Goal: Task Accomplishment & Management: Complete application form

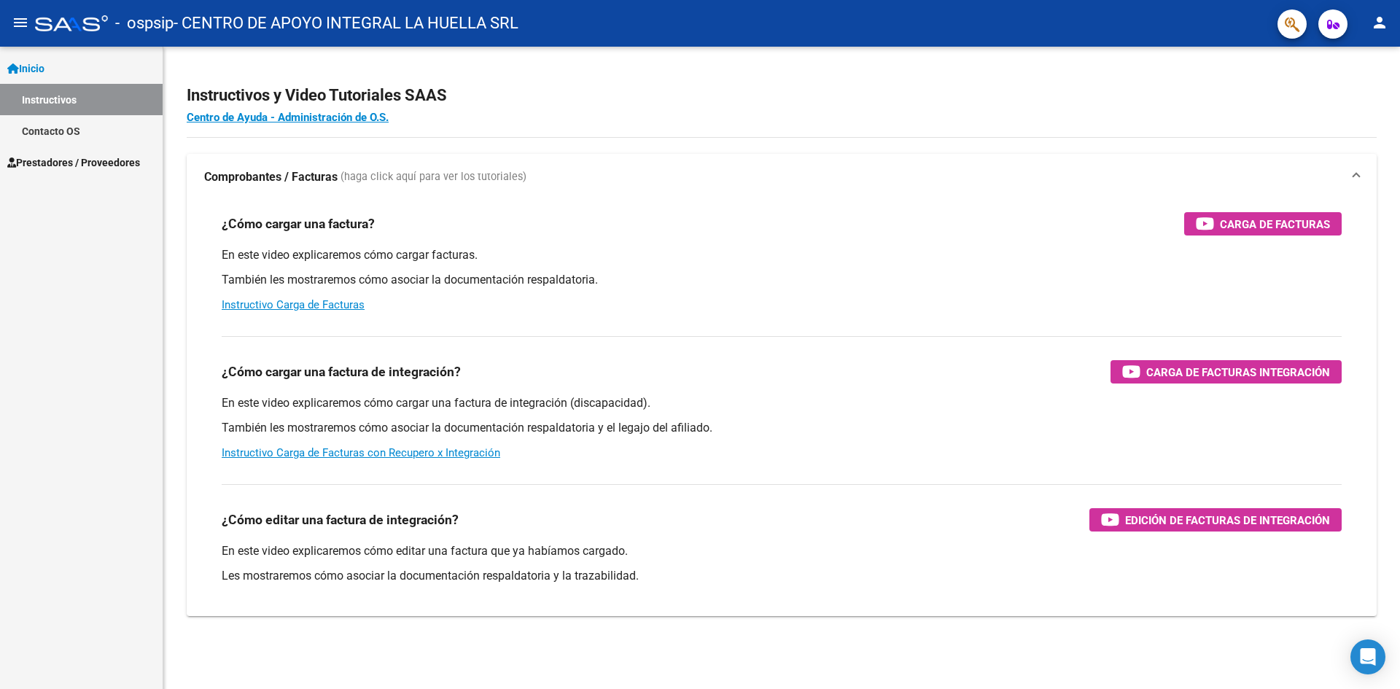
click at [70, 159] on span "Prestadores / Proveedores" at bounding box center [73, 163] width 133 height 16
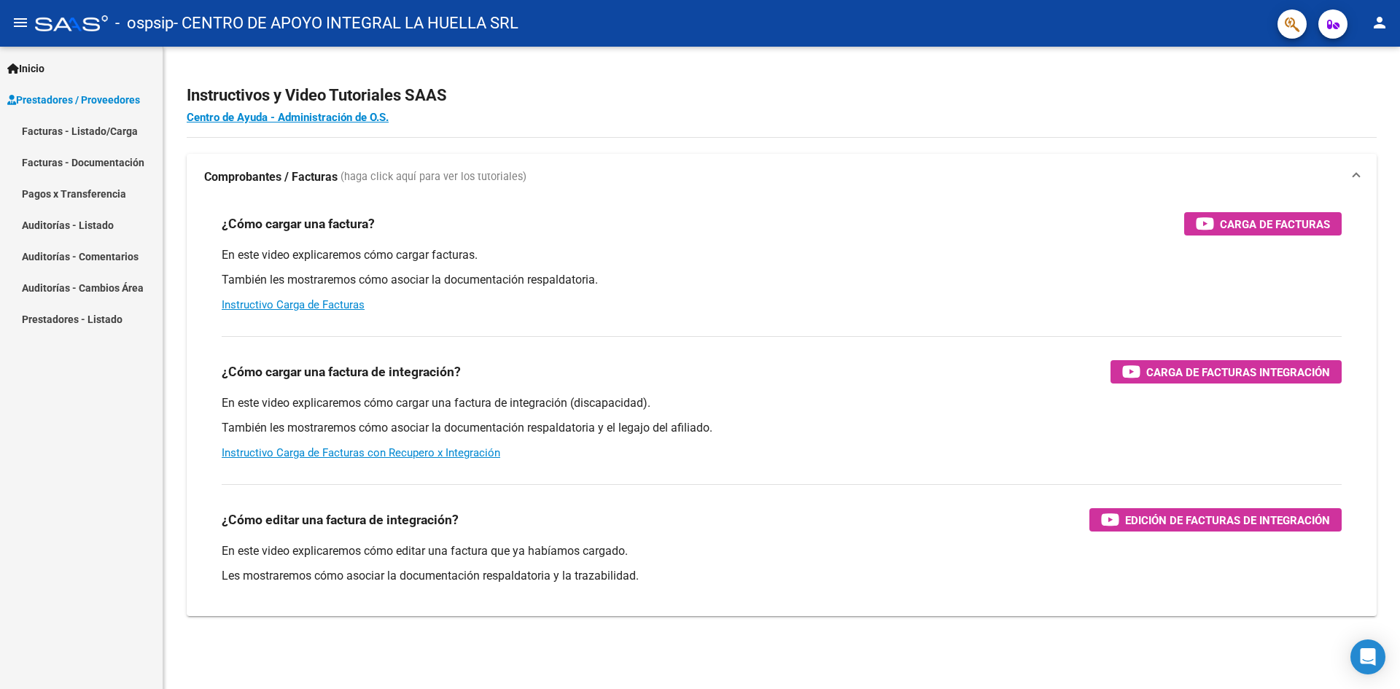
click at [104, 123] on link "Facturas - Listado/Carga" at bounding box center [81, 130] width 163 height 31
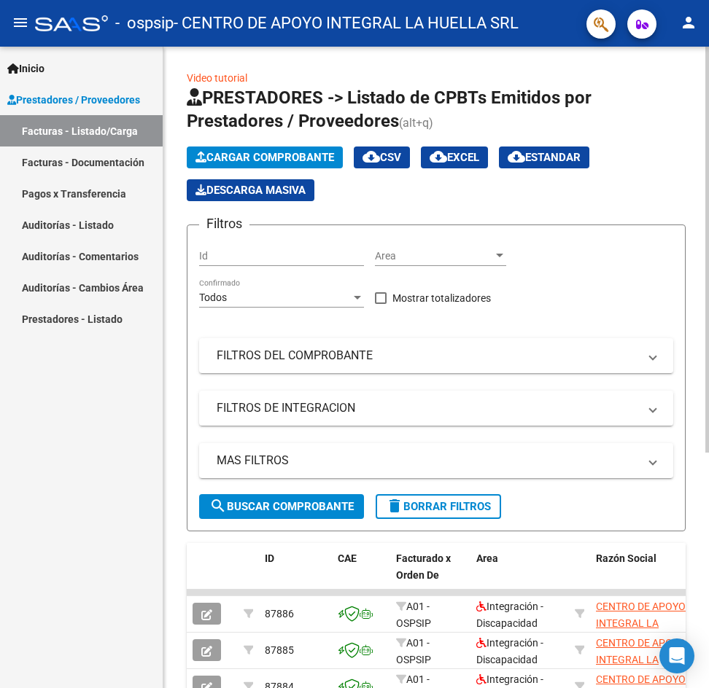
click at [322, 157] on span "Cargar Comprobante" at bounding box center [264, 157] width 139 height 13
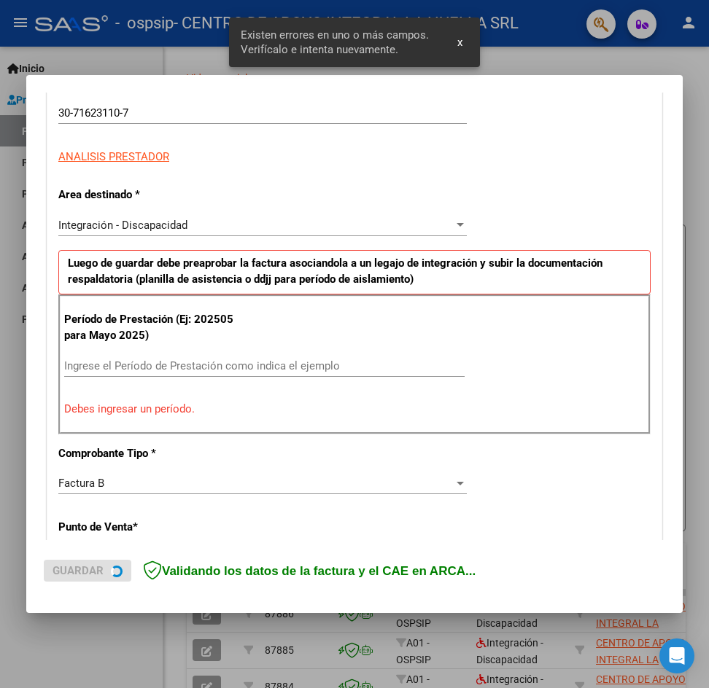
scroll to position [257, 0]
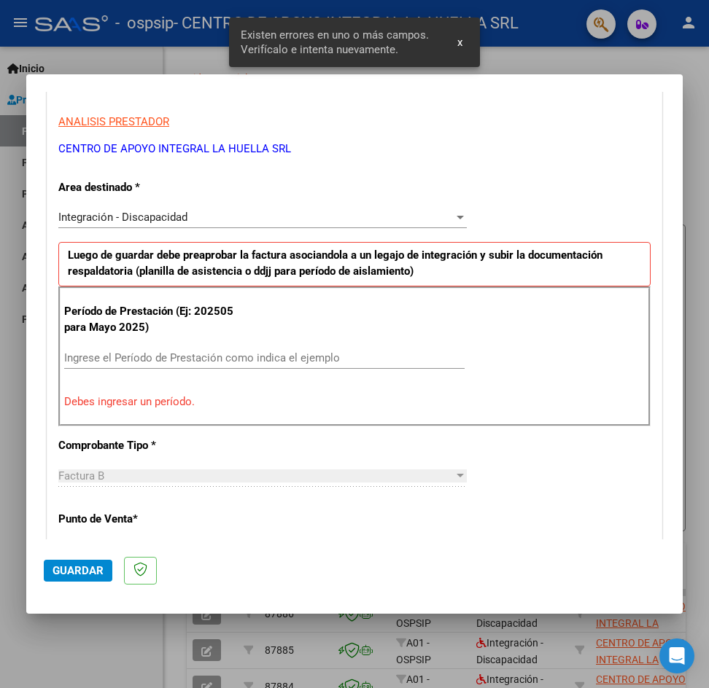
click at [125, 351] on input "Ingrese el Período de Prestación como indica el ejemplo" at bounding box center [264, 357] width 400 height 13
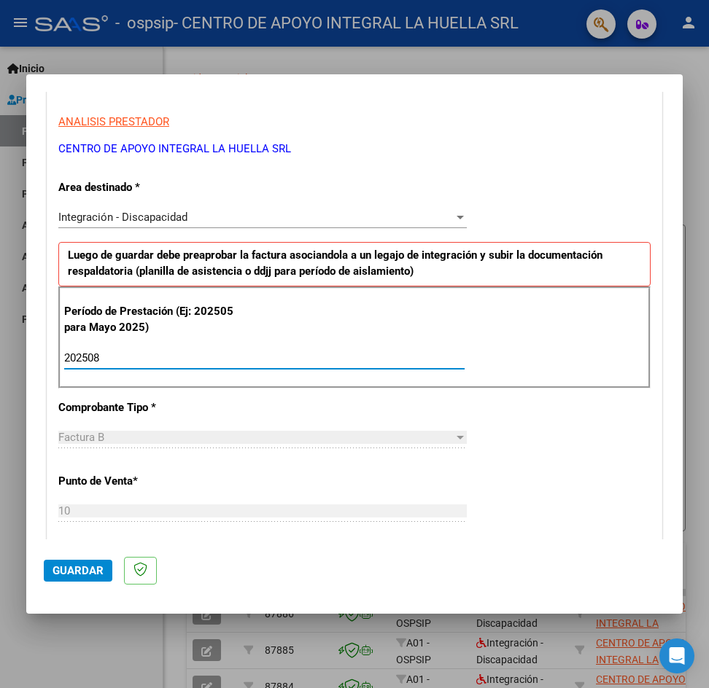
type input "202508"
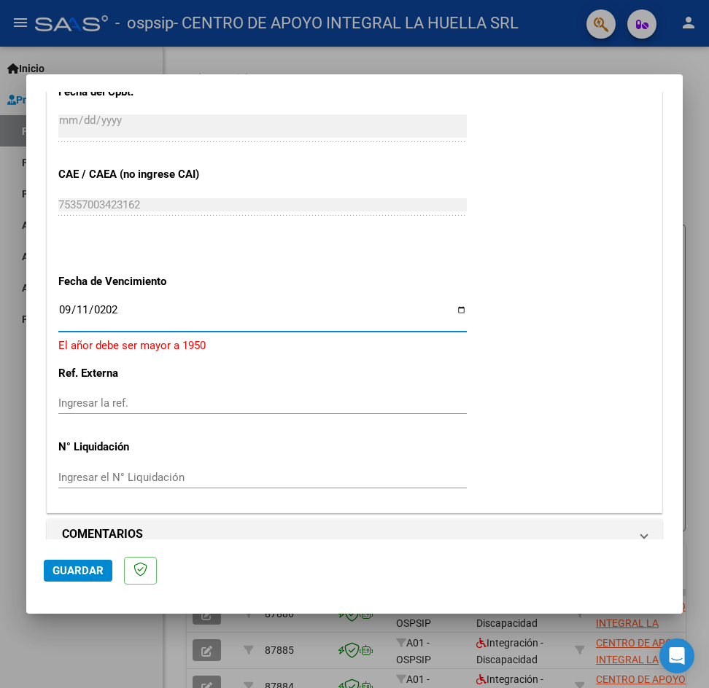
type input "[DATE]"
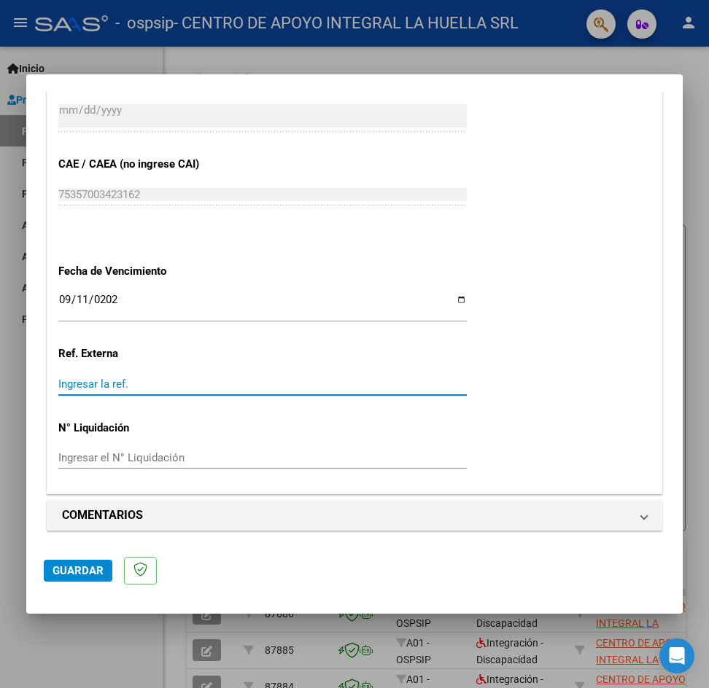
scroll to position [880, 0]
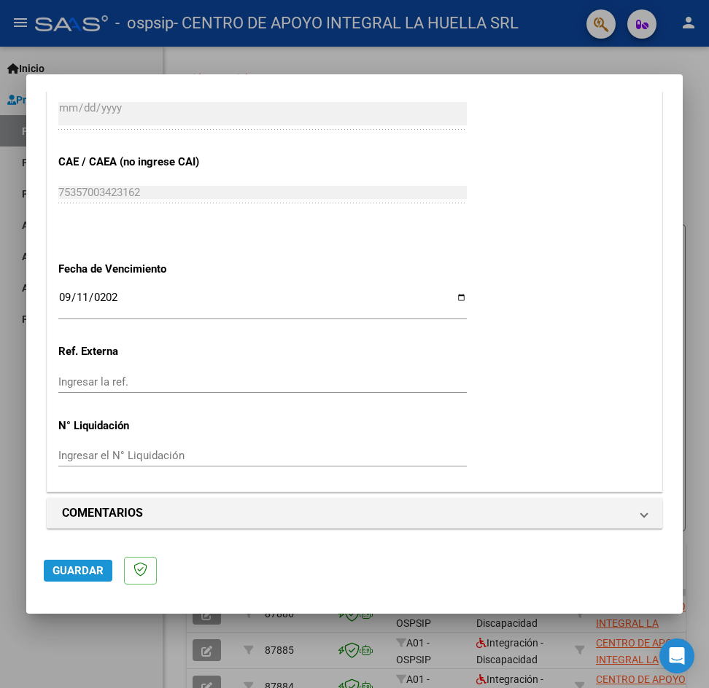
click at [54, 576] on span "Guardar" at bounding box center [77, 570] width 51 height 13
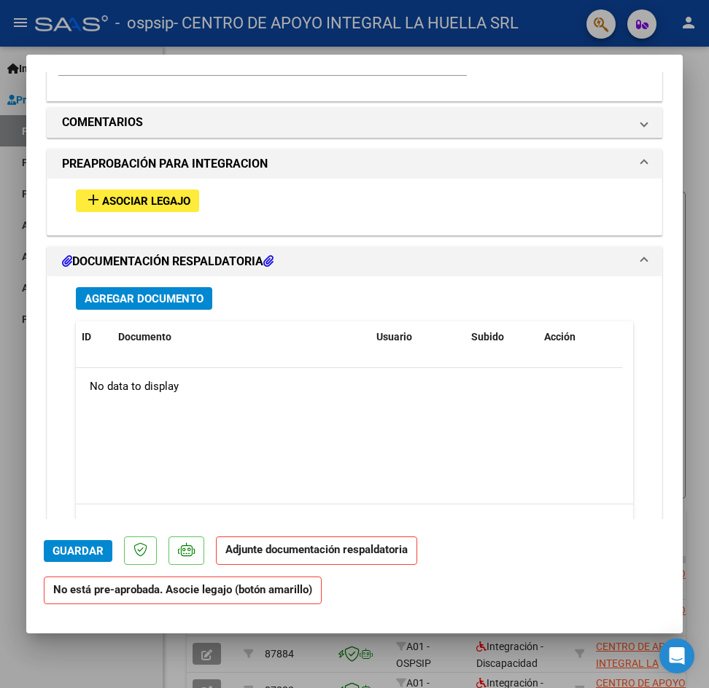
scroll to position [1239, 0]
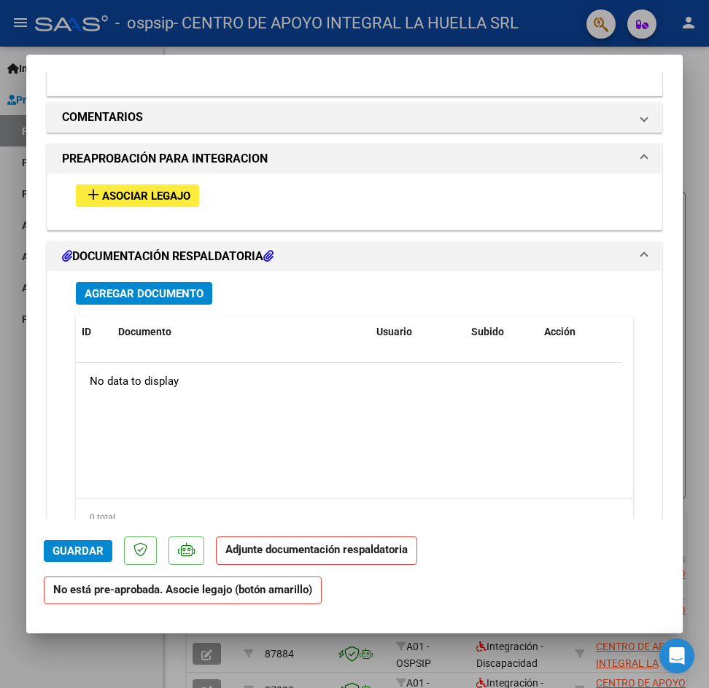
click at [109, 197] on span "Asociar Legajo" at bounding box center [146, 196] width 88 height 13
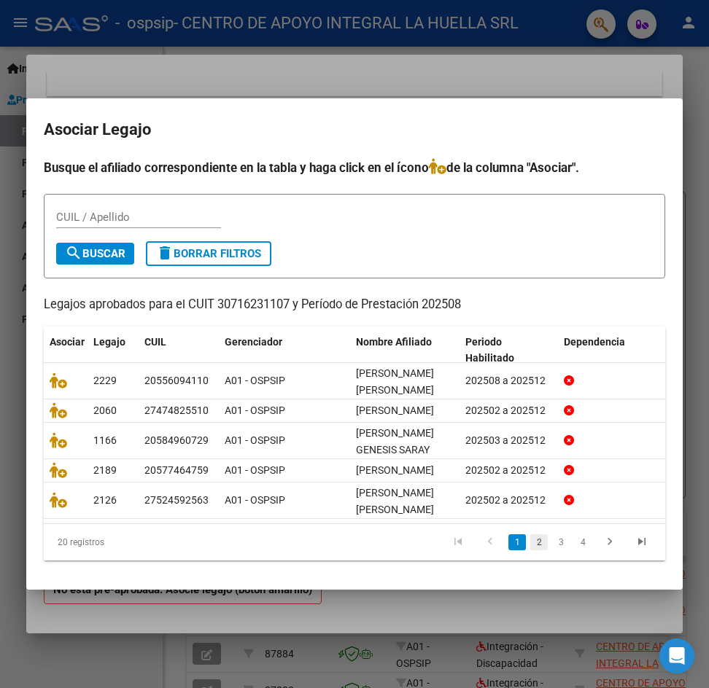
click at [530, 550] on link "2" at bounding box center [538, 542] width 17 height 16
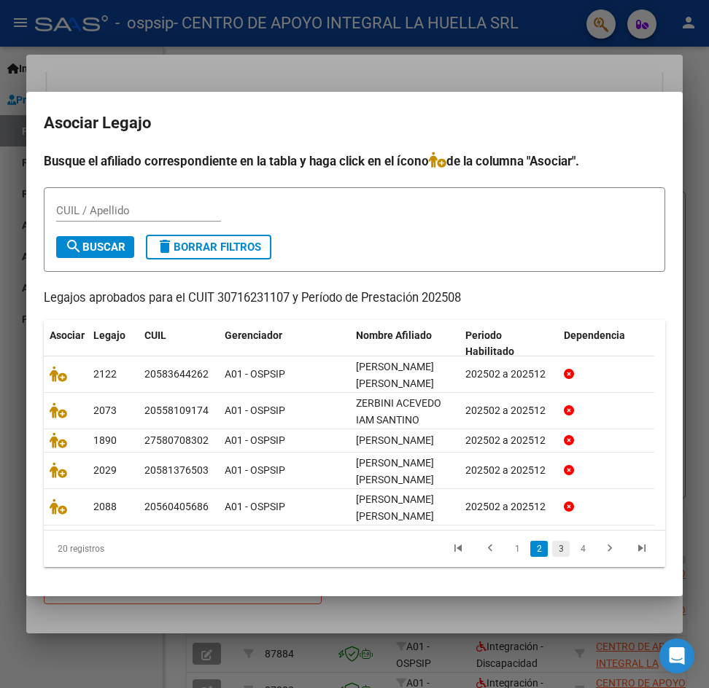
click at [552, 557] on link "3" at bounding box center [560, 549] width 17 height 16
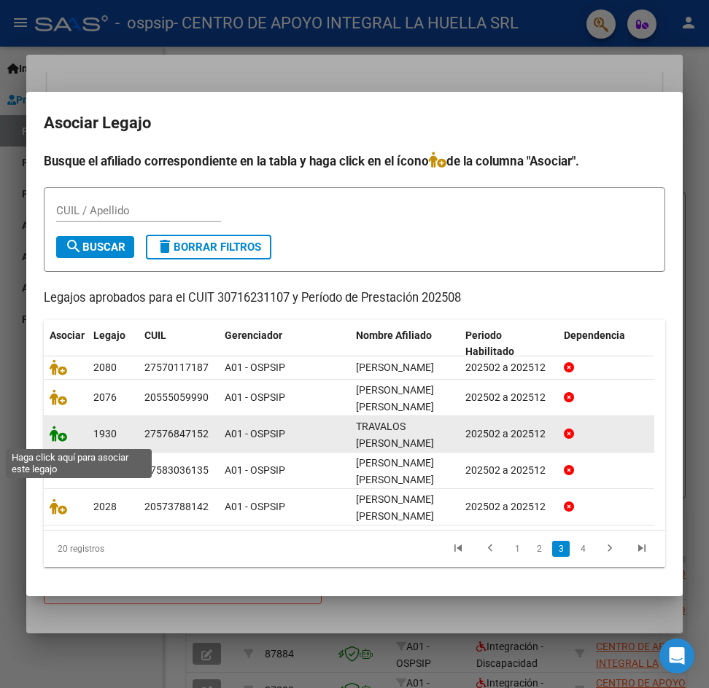
click at [58, 439] on icon at bounding box center [58, 434] width 17 height 16
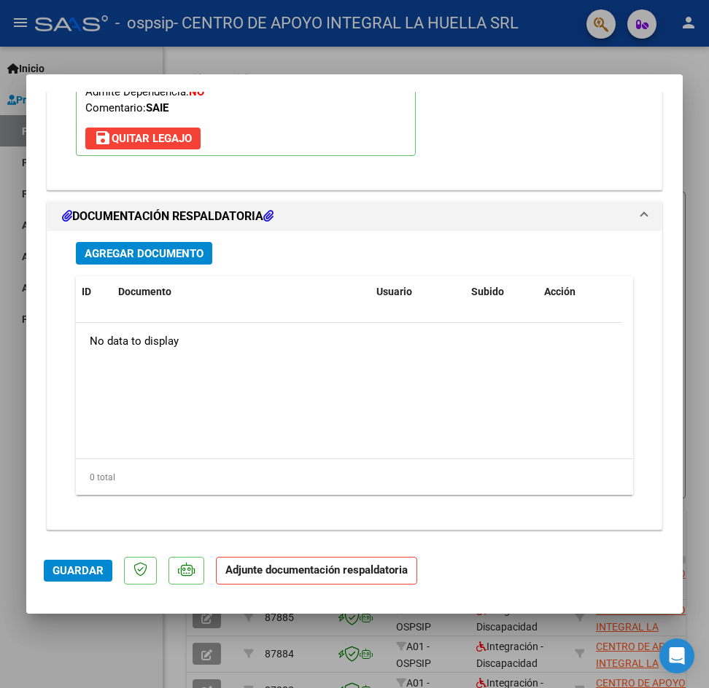
scroll to position [1528, 0]
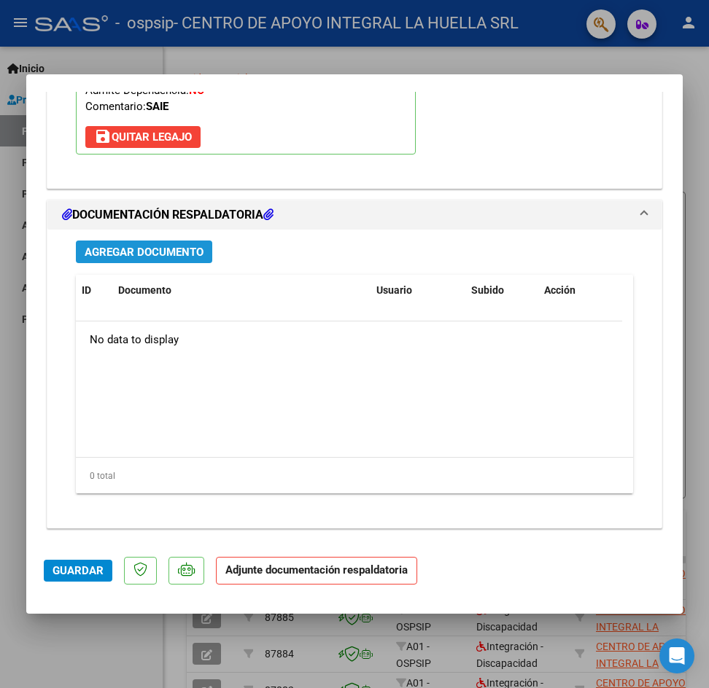
click at [184, 251] on span "Agregar Documento" at bounding box center [144, 252] width 119 height 13
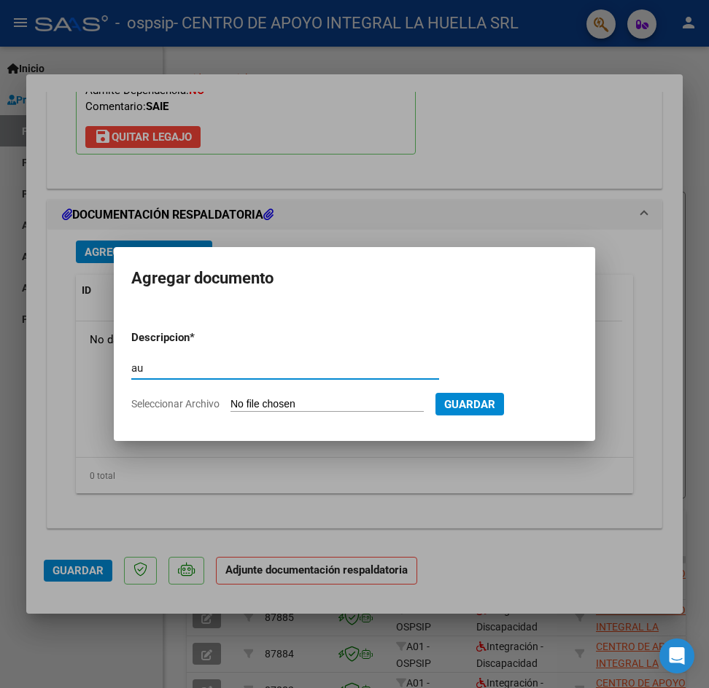
type input "a"
type input "AUTORIZACION"
type input "C:\fakepath\TRAVALOS [PERSON_NAME] AUTO S OSPSIP.pdf"
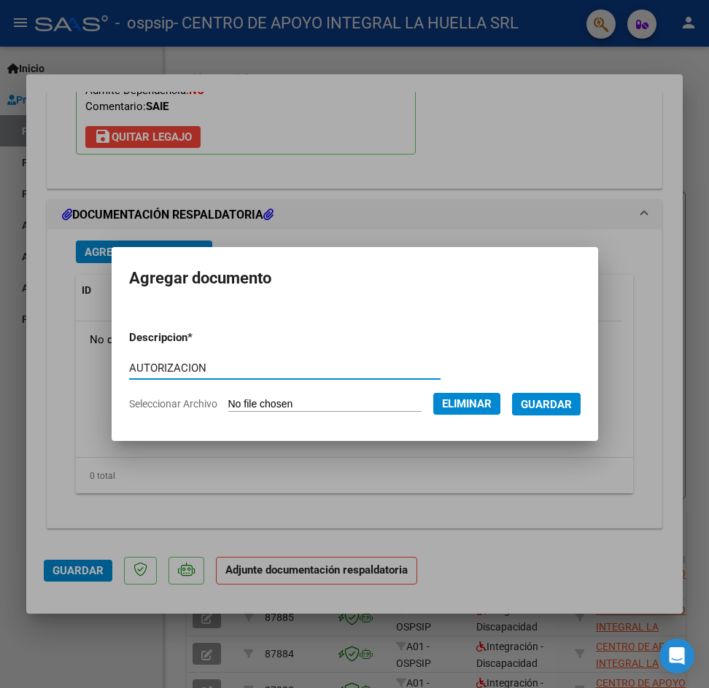
click at [535, 402] on button "Guardar" at bounding box center [546, 404] width 69 height 23
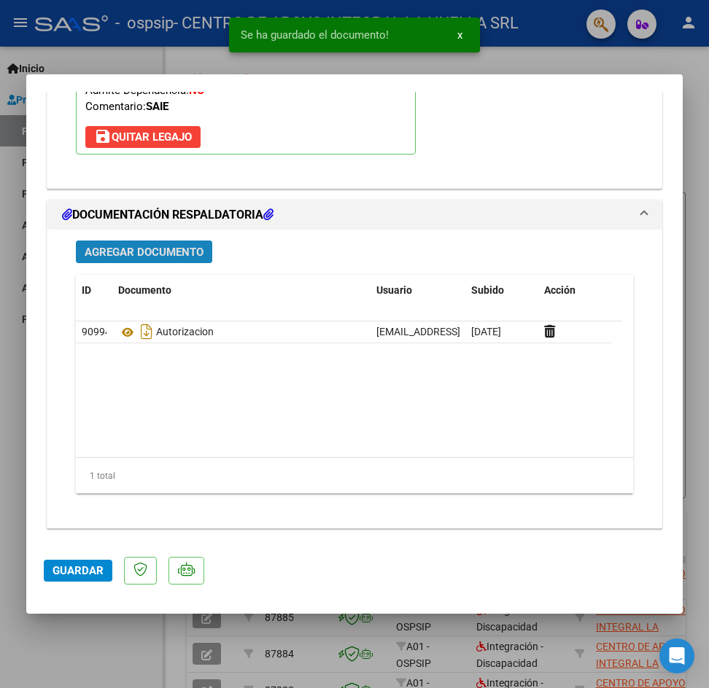
click at [96, 250] on span "Agregar Documento" at bounding box center [144, 252] width 119 height 13
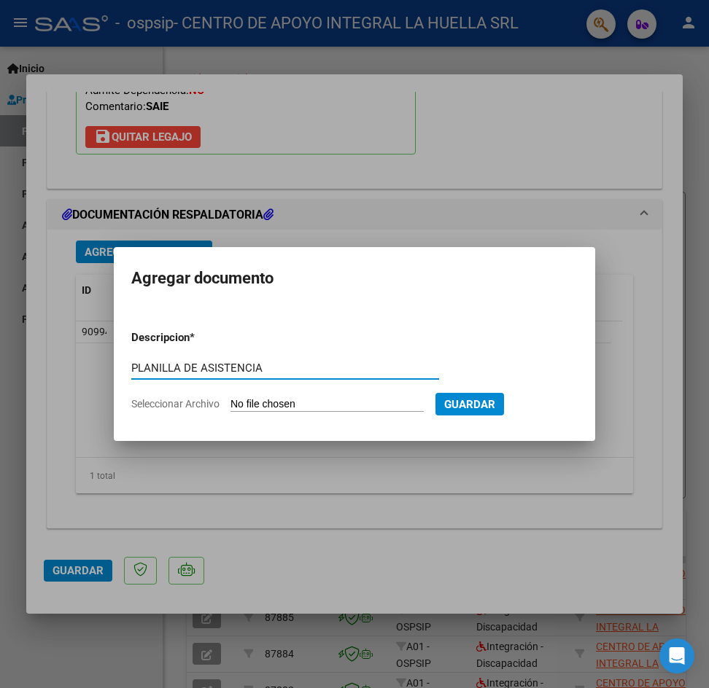
type input "PLANILLA DE ASISTENCIA"
type input "C:\fakepath\TRAVALOS [PERSON_NAME] [PERSON_NAME] P ASISTENCIA S AGOSTO OSPSIP.p…"
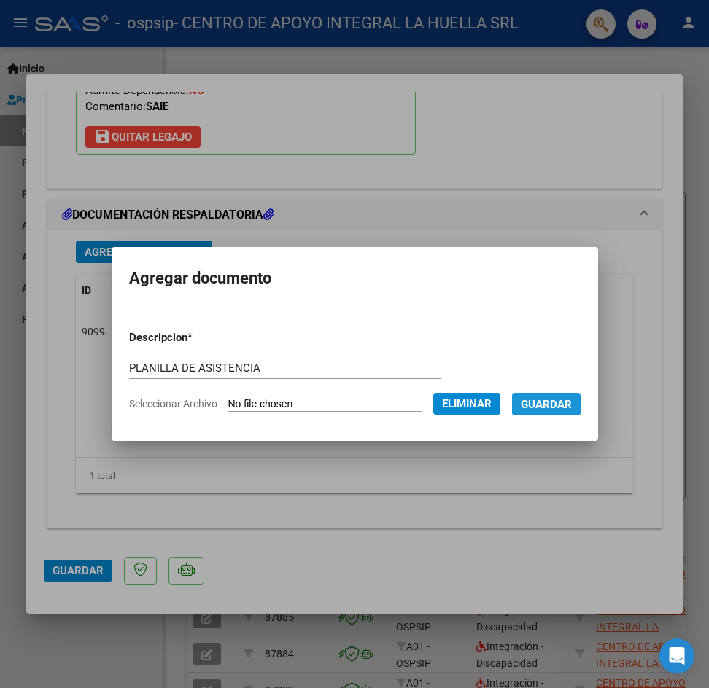
click at [567, 397] on span "Guardar" at bounding box center [546, 403] width 51 height 13
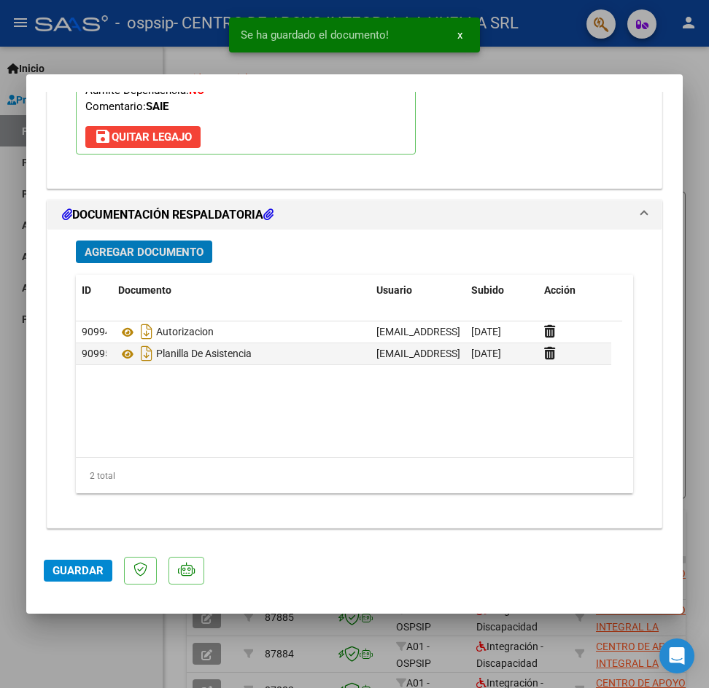
click at [73, 576] on span "Guardar" at bounding box center [77, 570] width 51 height 13
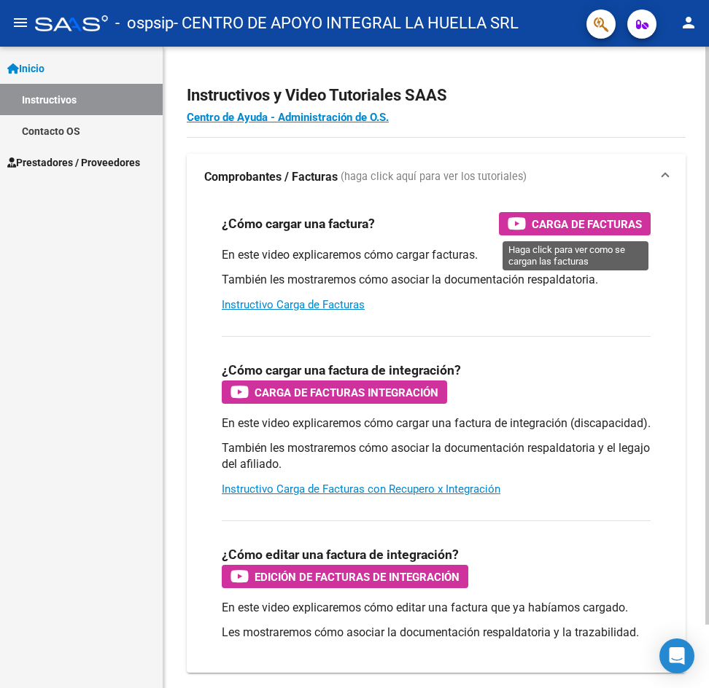
click at [541, 216] on span "Carga de Facturas" at bounding box center [587, 224] width 110 height 18
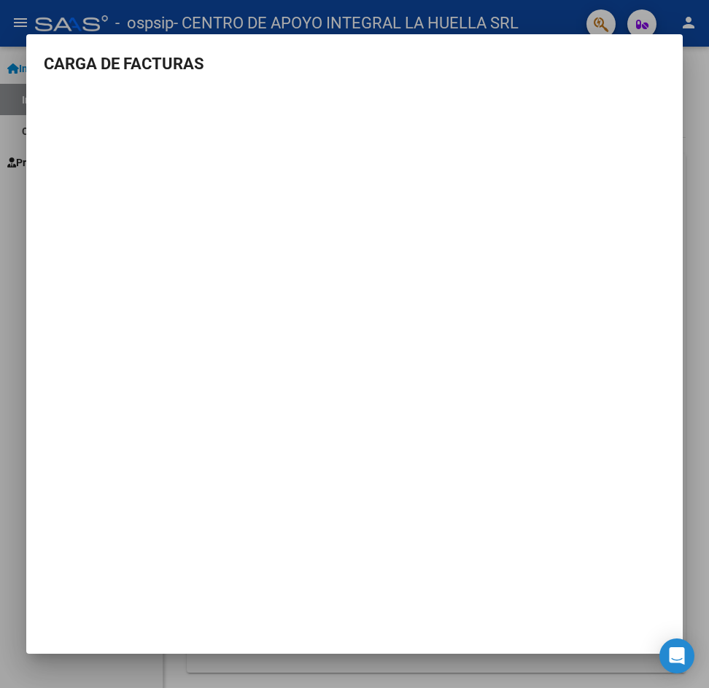
click at [698, 209] on div at bounding box center [354, 344] width 709 height 688
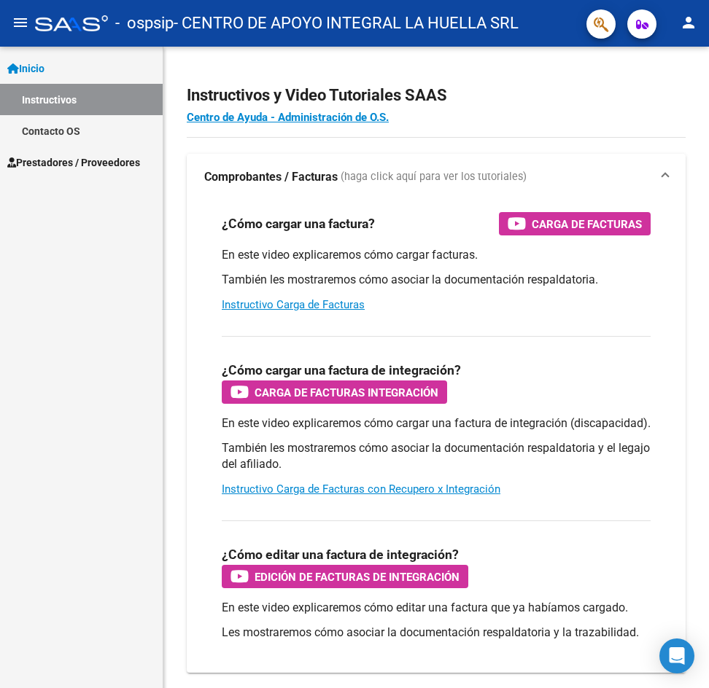
click at [44, 66] on span "Inicio" at bounding box center [25, 69] width 37 height 16
click at [7, 71] on icon at bounding box center [13, 68] width 12 height 10
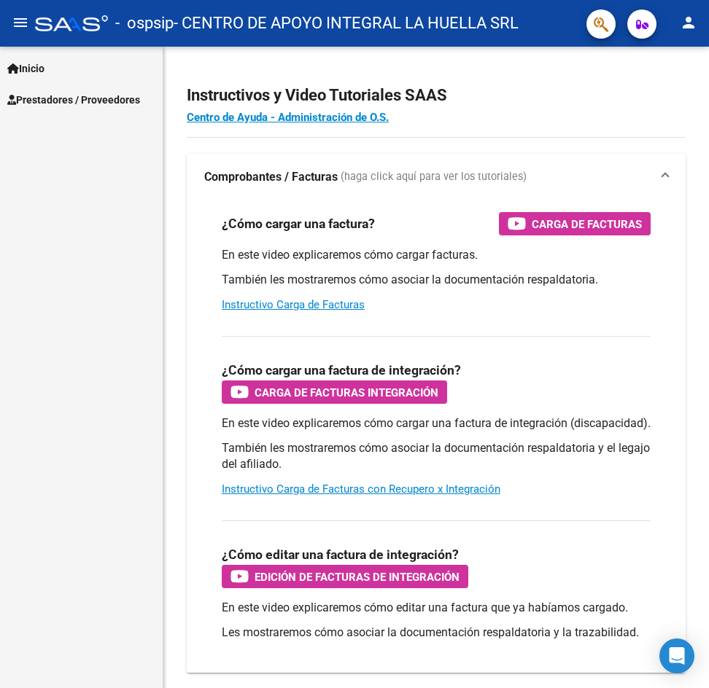
click at [22, 15] on mat-icon "menu" at bounding box center [20, 22] width 17 height 17
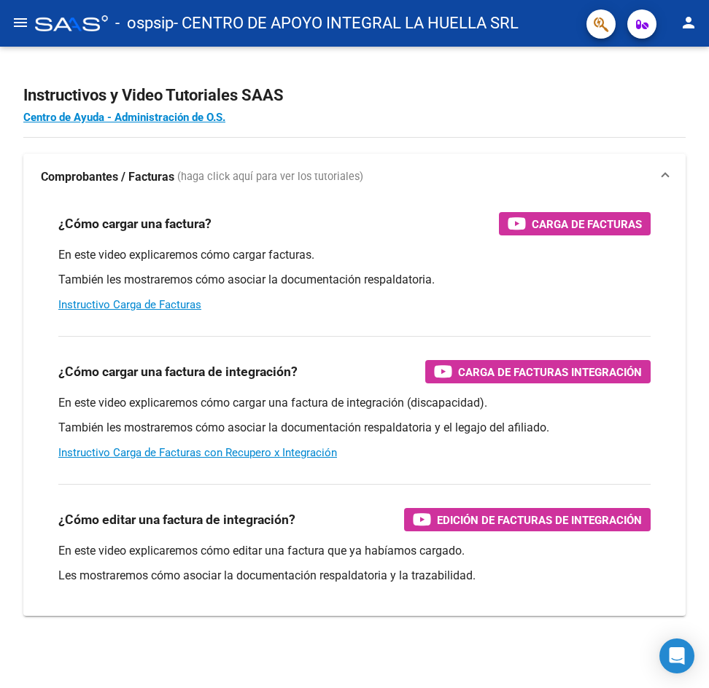
click at [16, 23] on mat-icon "menu" at bounding box center [20, 22] width 17 height 17
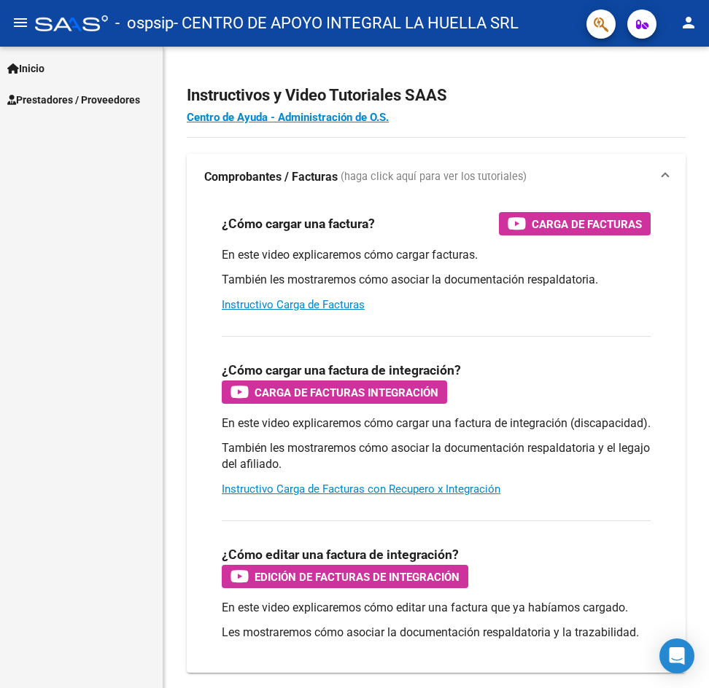
click at [69, 93] on span "Prestadores / Proveedores" at bounding box center [73, 100] width 133 height 16
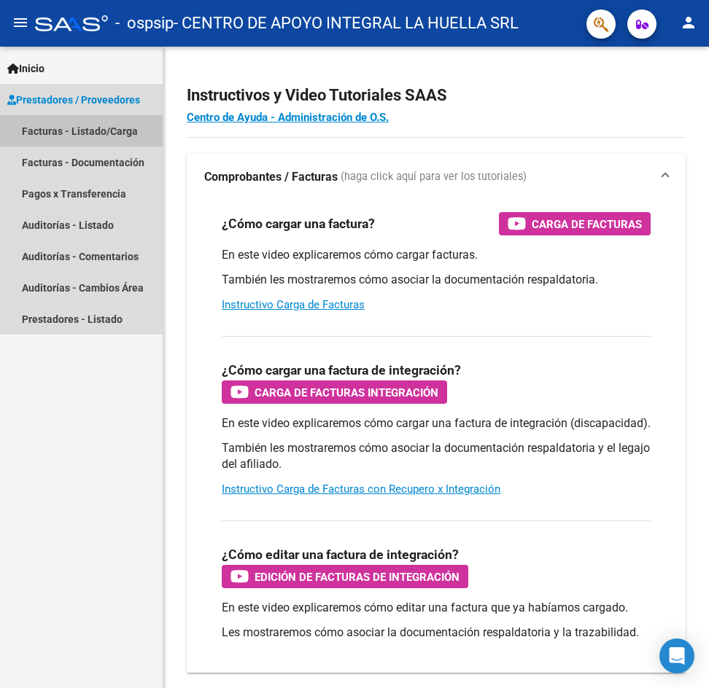
click at [59, 134] on link "Facturas - Listado/Carga" at bounding box center [81, 130] width 163 height 31
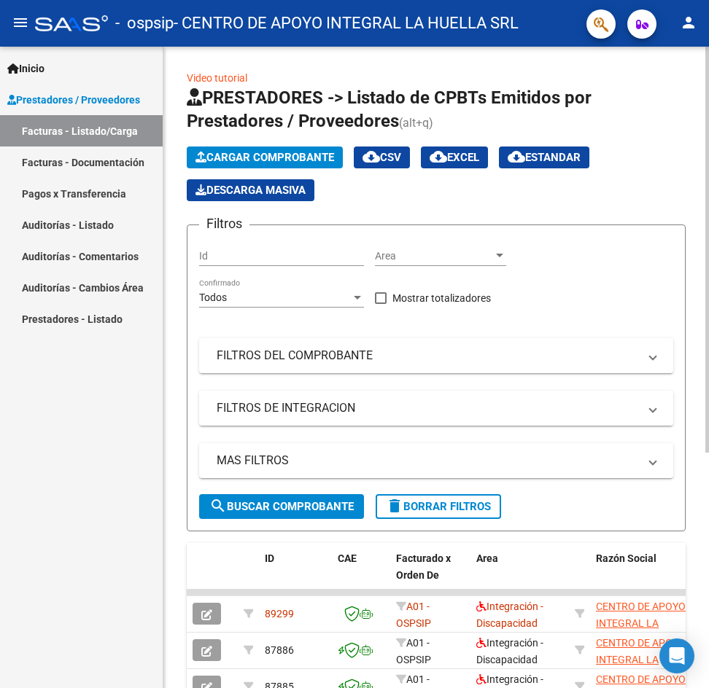
click at [332, 155] on span "Cargar Comprobante" at bounding box center [264, 157] width 139 height 13
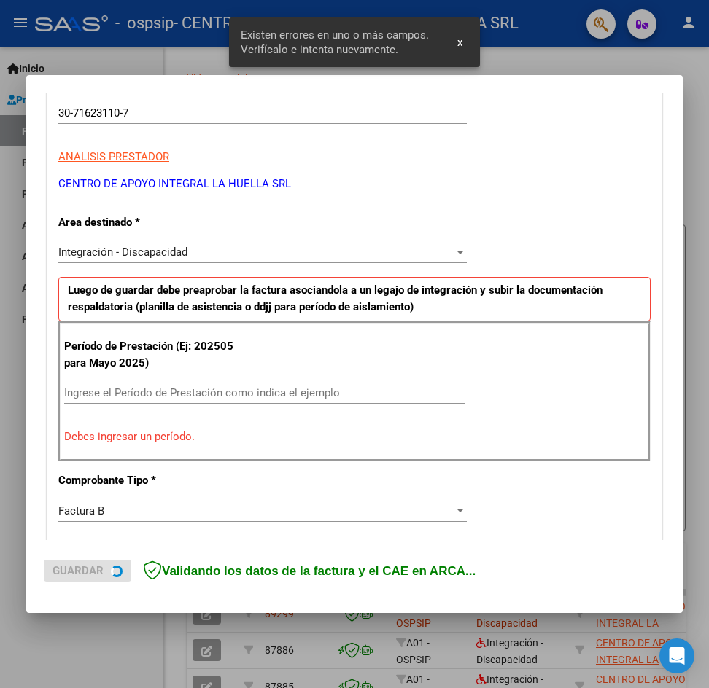
scroll to position [257, 0]
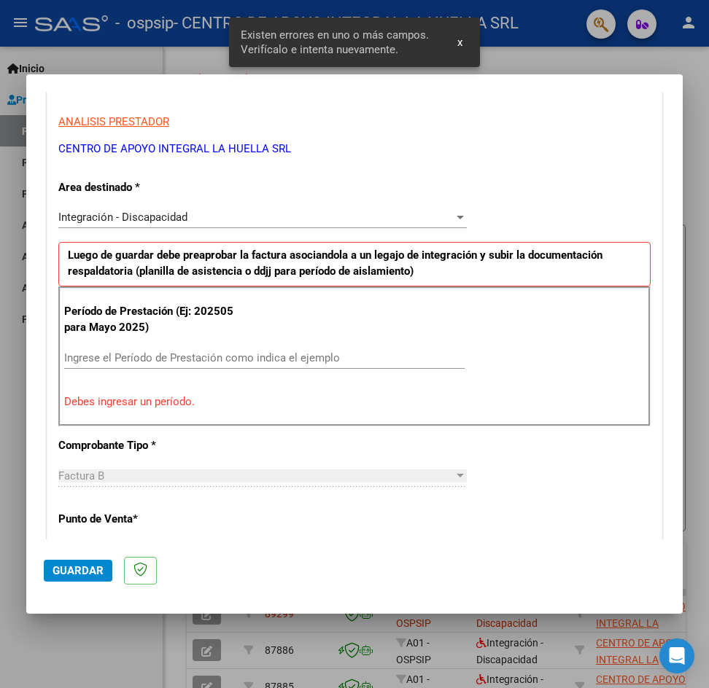
click at [115, 355] on input "Ingrese el Período de Prestación como indica el ejemplo" at bounding box center [264, 357] width 400 height 13
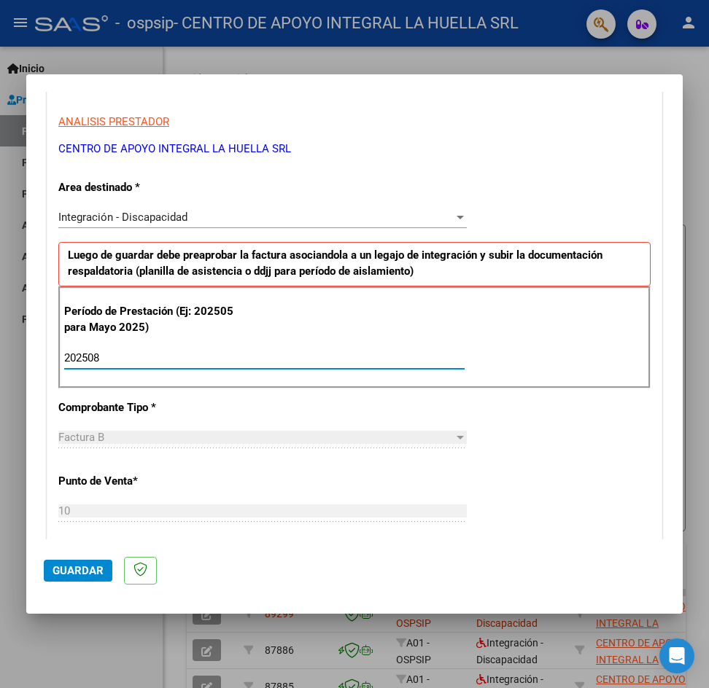
type input "202508"
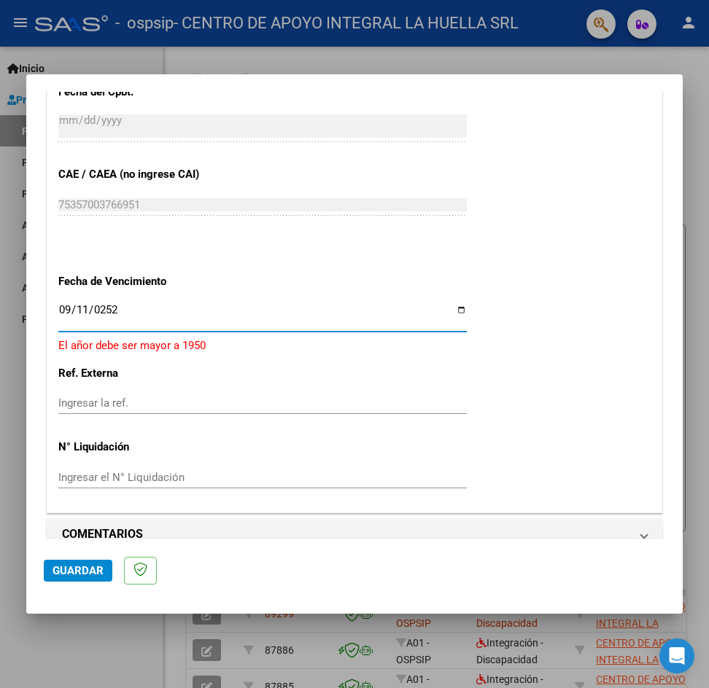
click at [126, 312] on input "0252-09-11" at bounding box center [262, 315] width 408 height 23
click at [117, 307] on input "0252-09-11" at bounding box center [262, 315] width 408 height 23
type input "[DATE]"
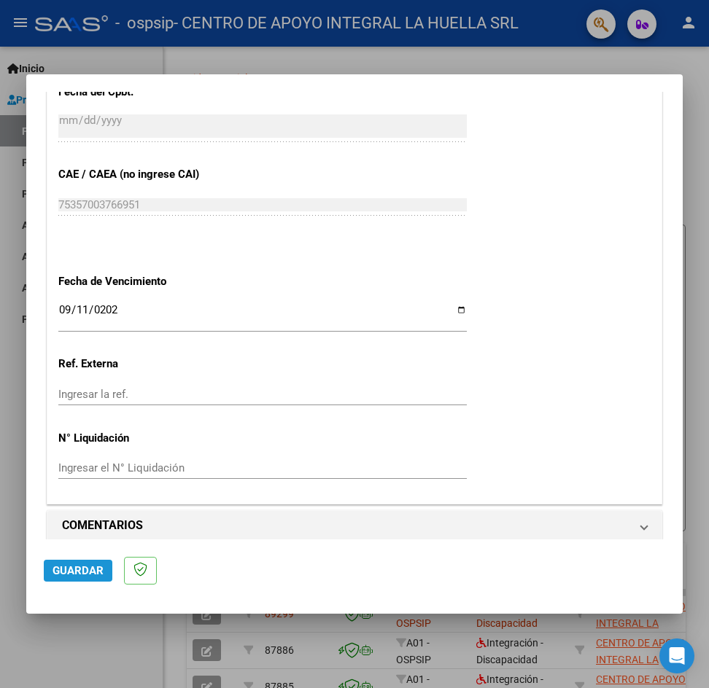
click at [67, 575] on span "Guardar" at bounding box center [77, 570] width 51 height 13
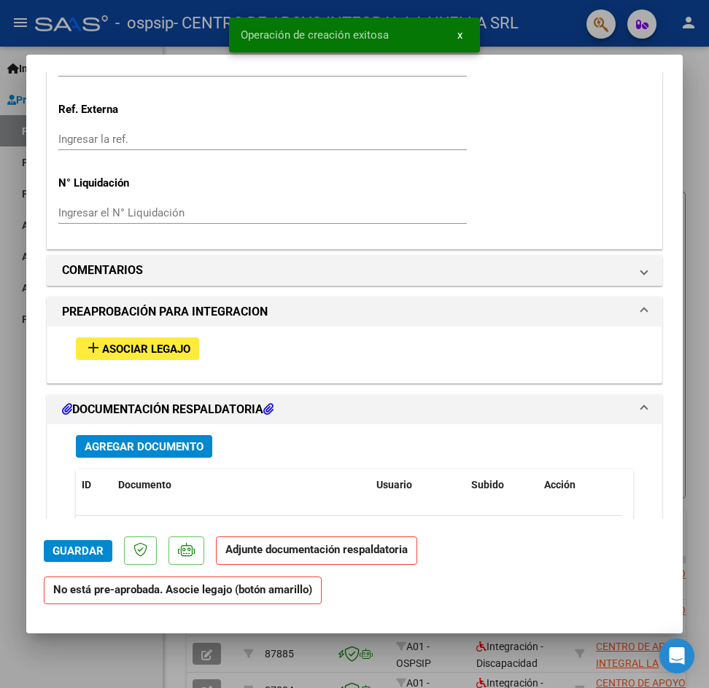
scroll to position [1094, 0]
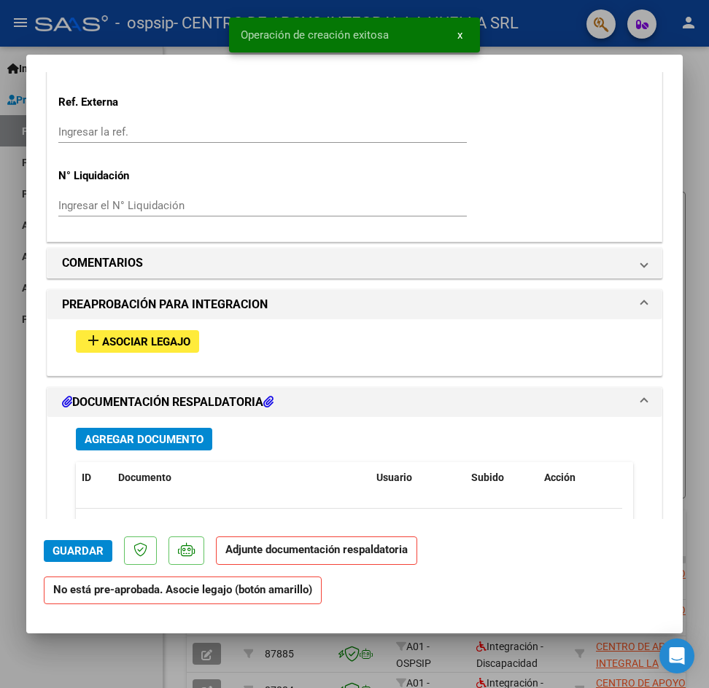
click at [178, 338] on span "Asociar Legajo" at bounding box center [146, 341] width 88 height 13
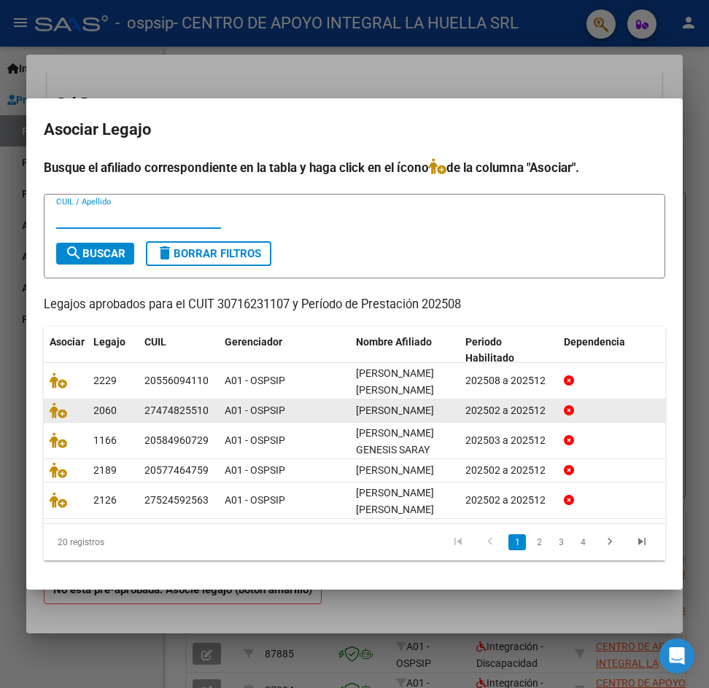
scroll to position [2, 0]
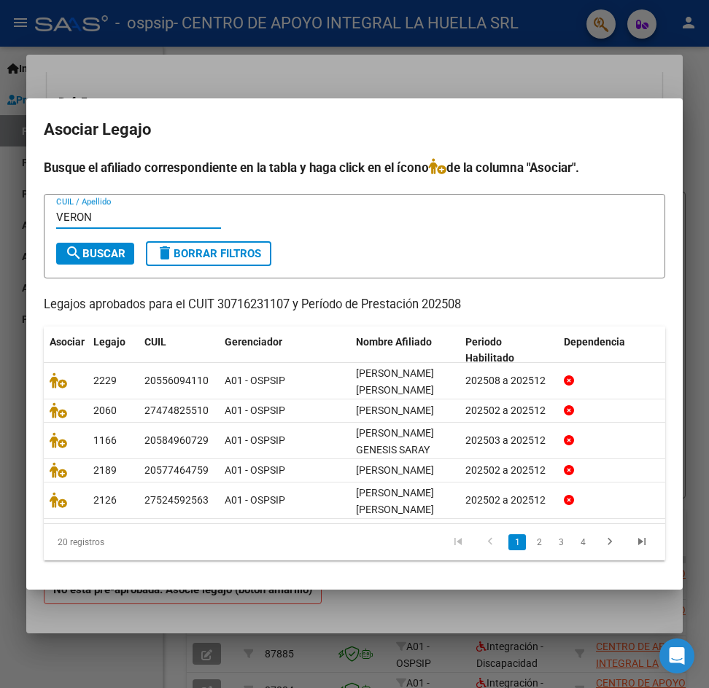
type input "VERON"
click at [118, 247] on span "search Buscar" at bounding box center [95, 253] width 61 height 13
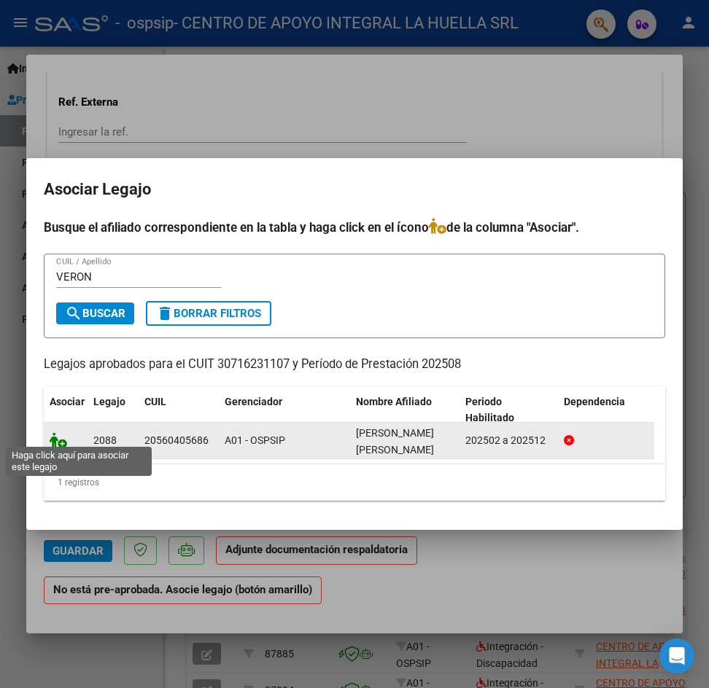
click at [58, 432] on icon at bounding box center [58, 440] width 17 height 16
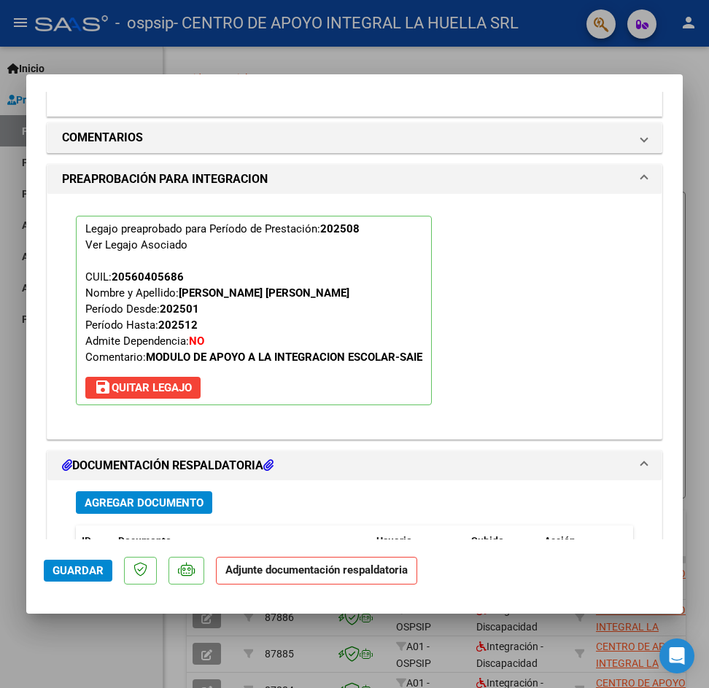
scroll to position [1350, 0]
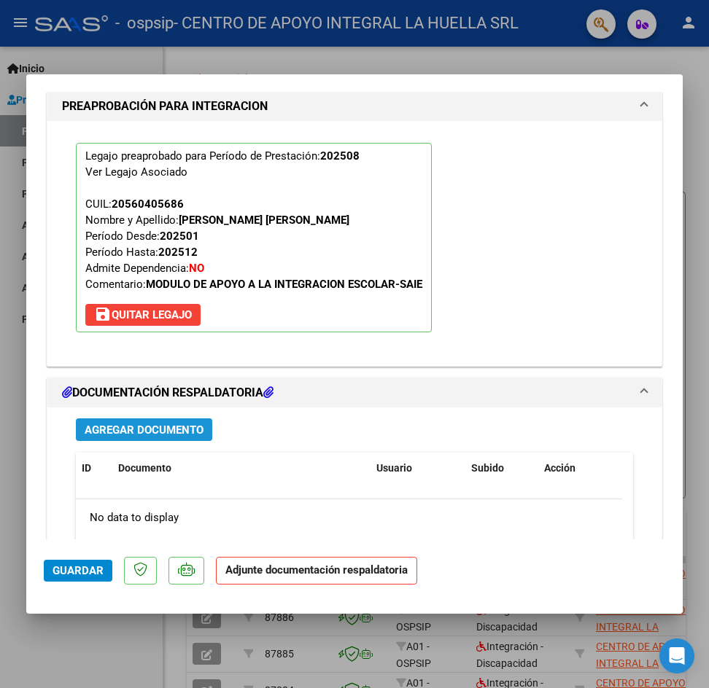
click at [182, 426] on span "Agregar Documento" at bounding box center [144, 430] width 119 height 13
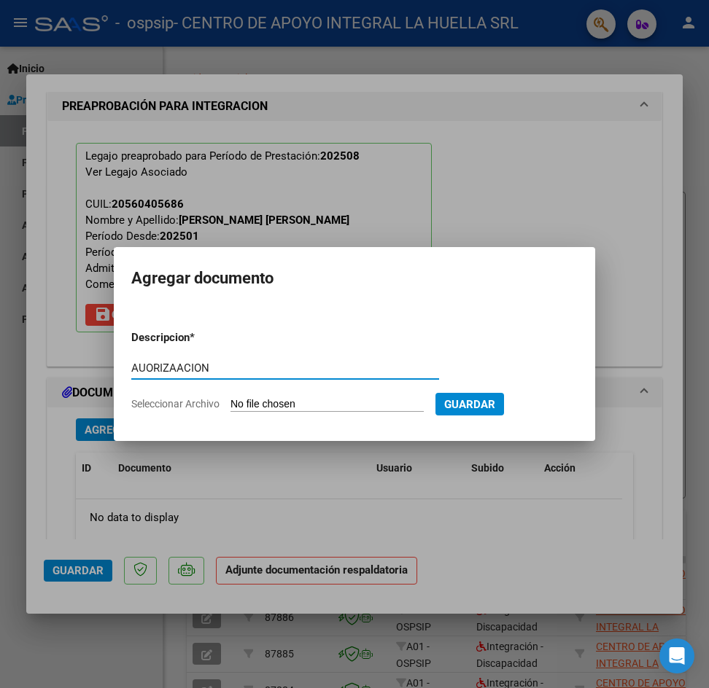
click at [184, 368] on input "AUORIZAACION" at bounding box center [285, 368] width 308 height 13
type input "AUORIZACION"
type input "C:\fakepath\[PERSON_NAME] [PERSON_NAME] AUTO S OSPSIP.pdf"
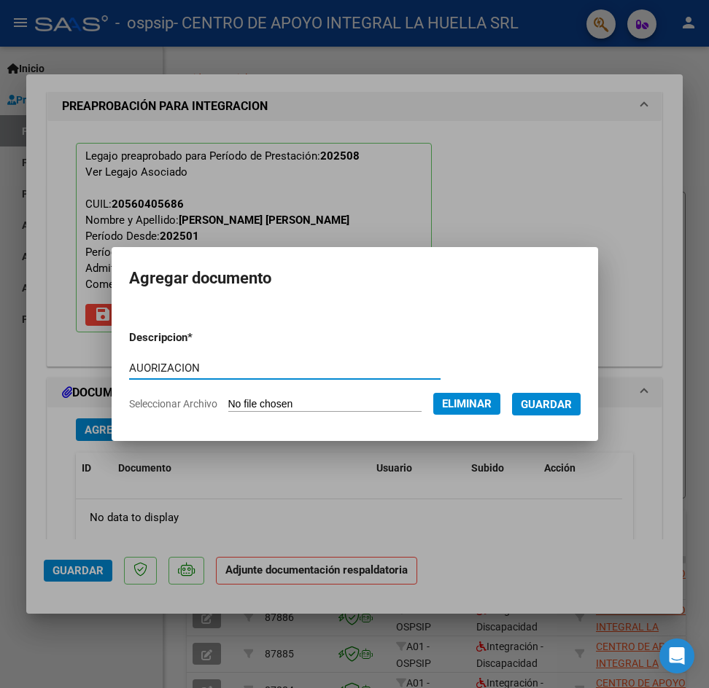
click at [552, 406] on span "Guardar" at bounding box center [546, 404] width 51 height 13
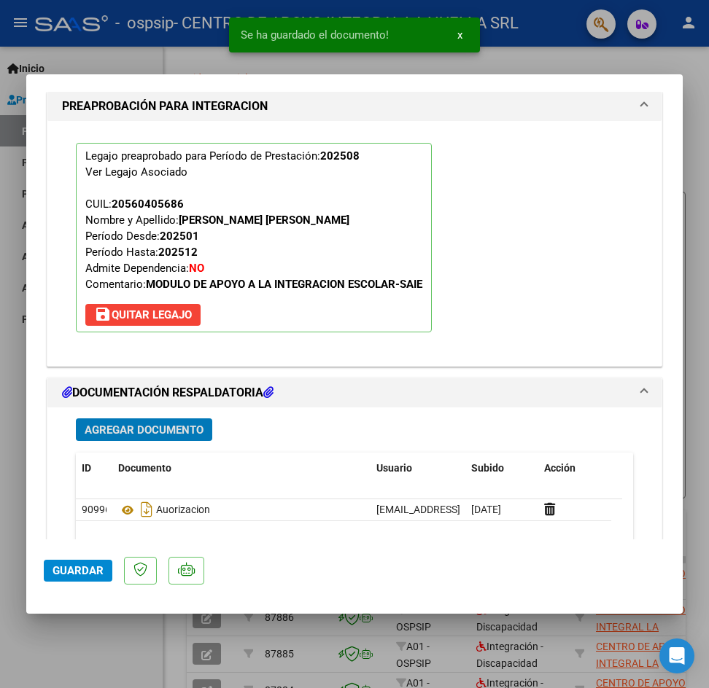
click at [142, 431] on span "Agregar Documento" at bounding box center [144, 430] width 119 height 13
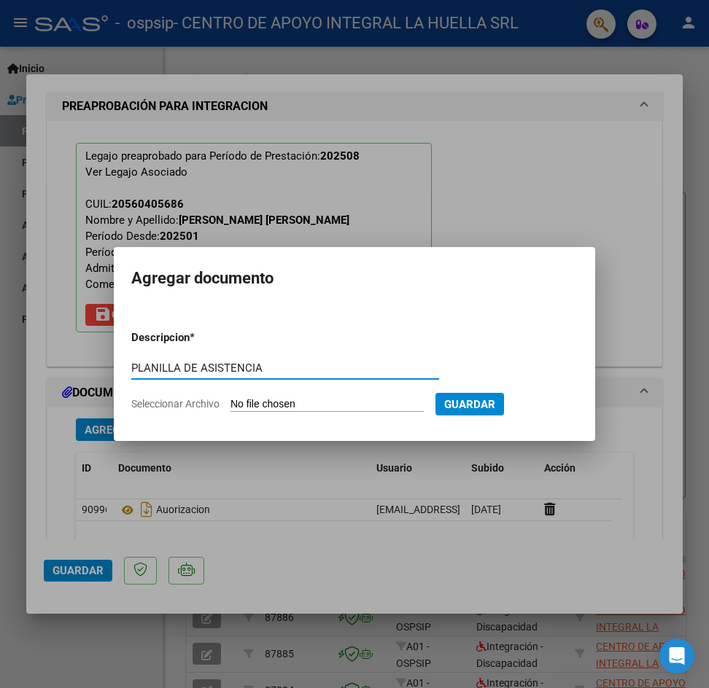
type input "PLANILLA DE ASISTENCIA"
type input "C:\fakepath\[PERSON_NAME] [PERSON_NAME] P ASISTENCIA S AGOSTO OSPSIP.pdf"
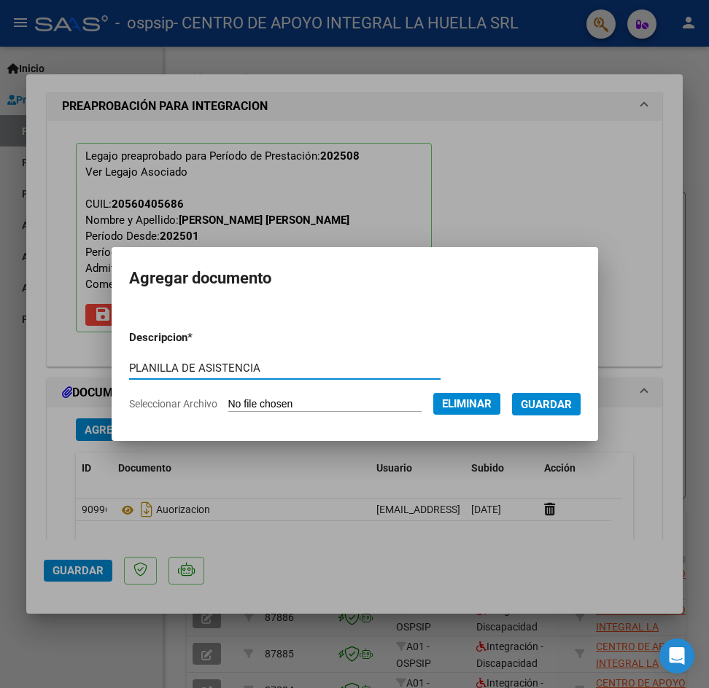
click at [572, 406] on span "Guardar" at bounding box center [546, 404] width 51 height 13
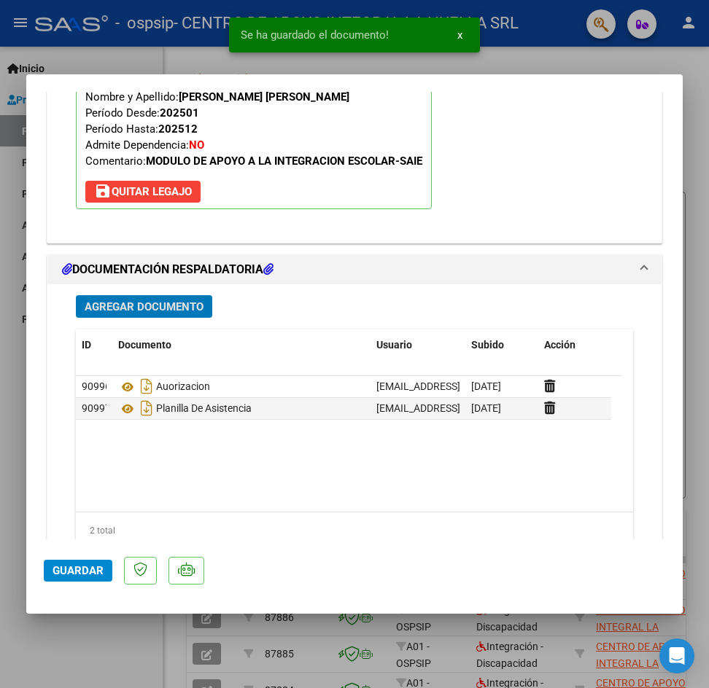
scroll to position [1309, 0]
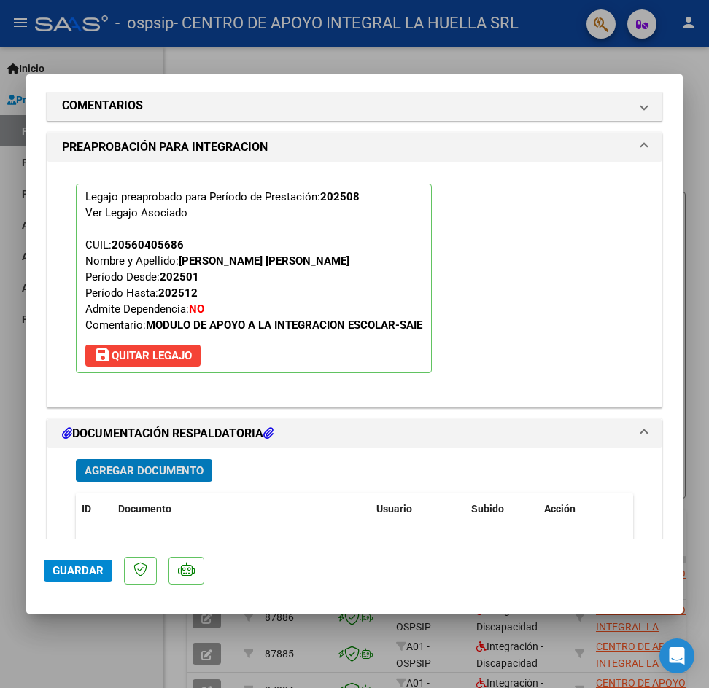
click at [80, 579] on button "Guardar" at bounding box center [78, 571] width 69 height 22
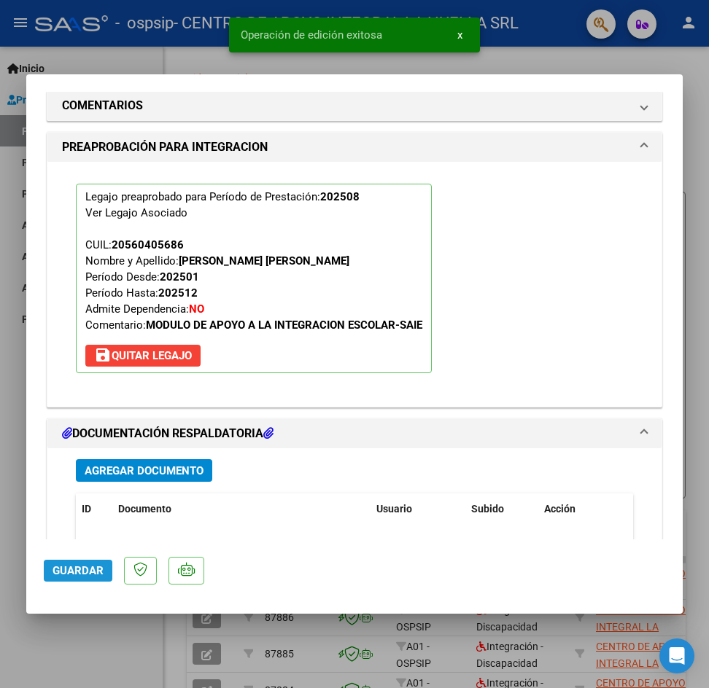
click at [81, 575] on span "Guardar" at bounding box center [77, 570] width 51 height 13
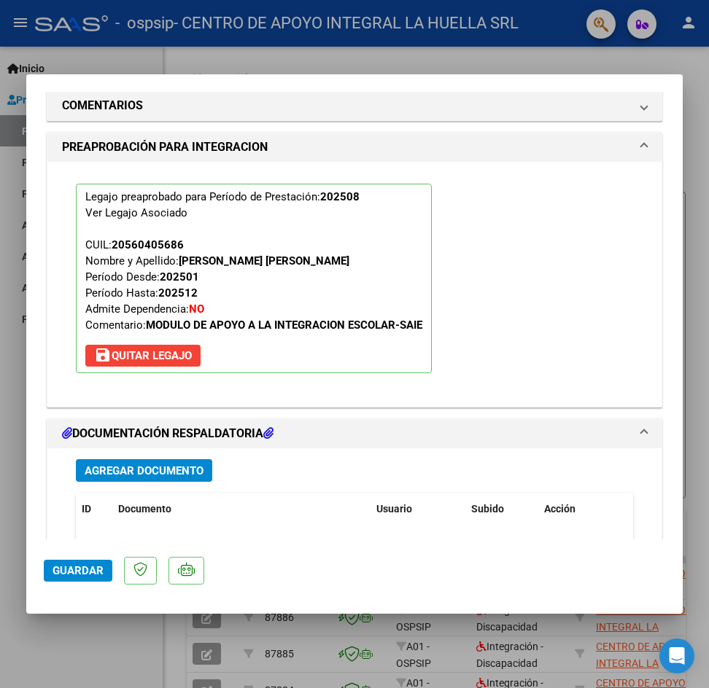
click at [694, 106] on div at bounding box center [354, 344] width 709 height 688
type input "$ 0,00"
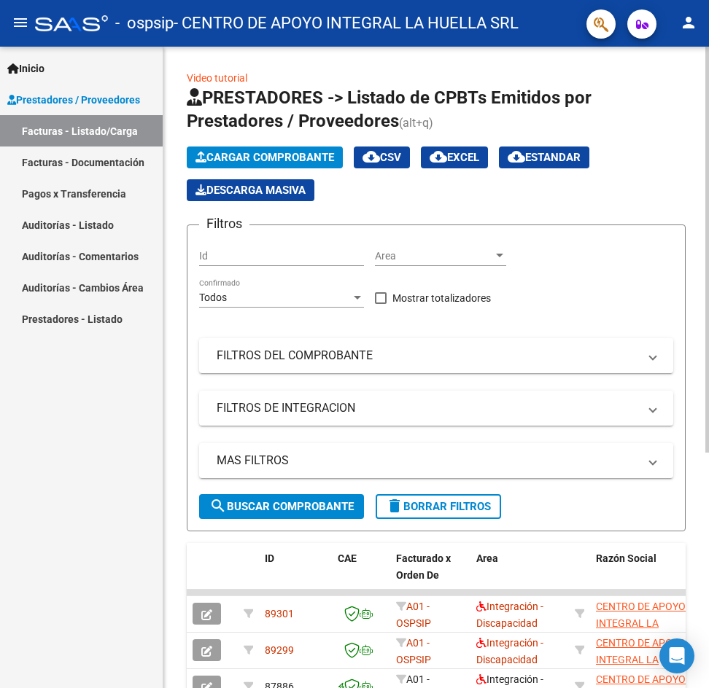
click at [250, 155] on span "Cargar Comprobante" at bounding box center [264, 157] width 139 height 13
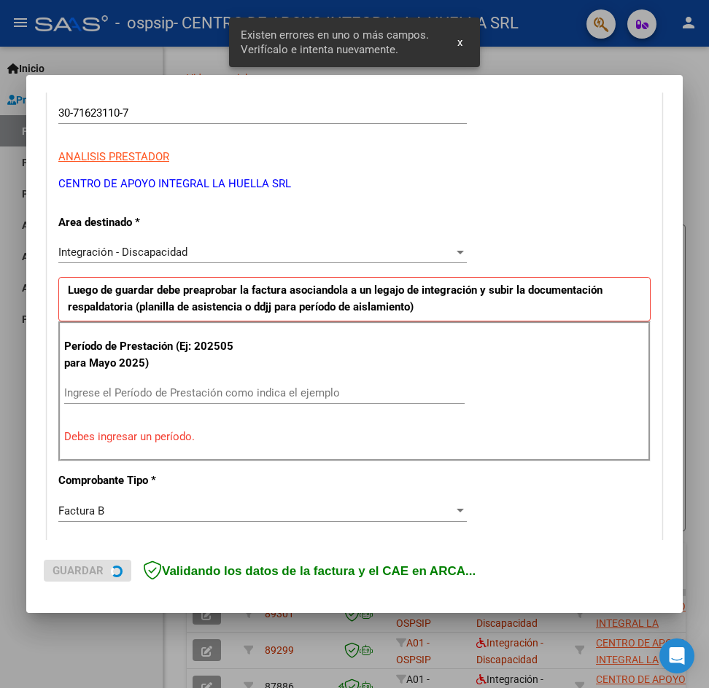
scroll to position [257, 0]
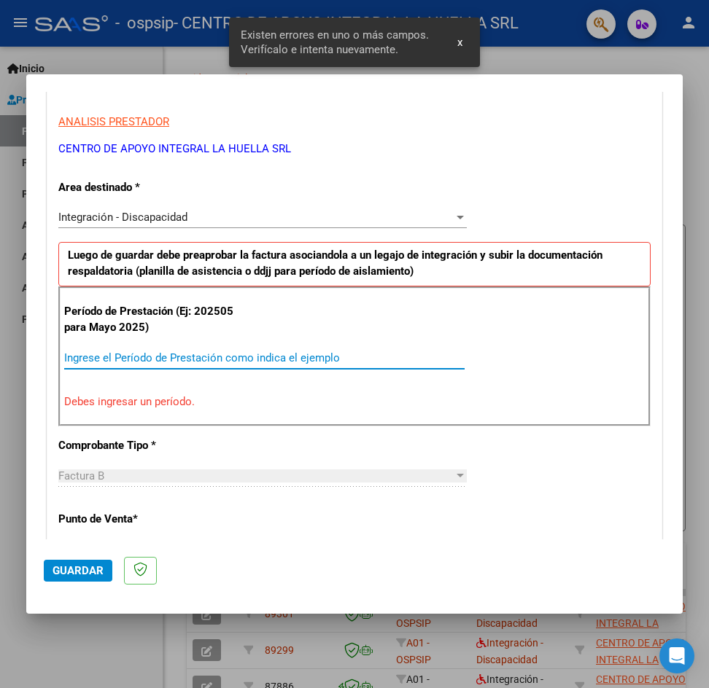
click at [124, 360] on input "Ingrese el Período de Prestación como indica el ejemplo" at bounding box center [264, 357] width 400 height 13
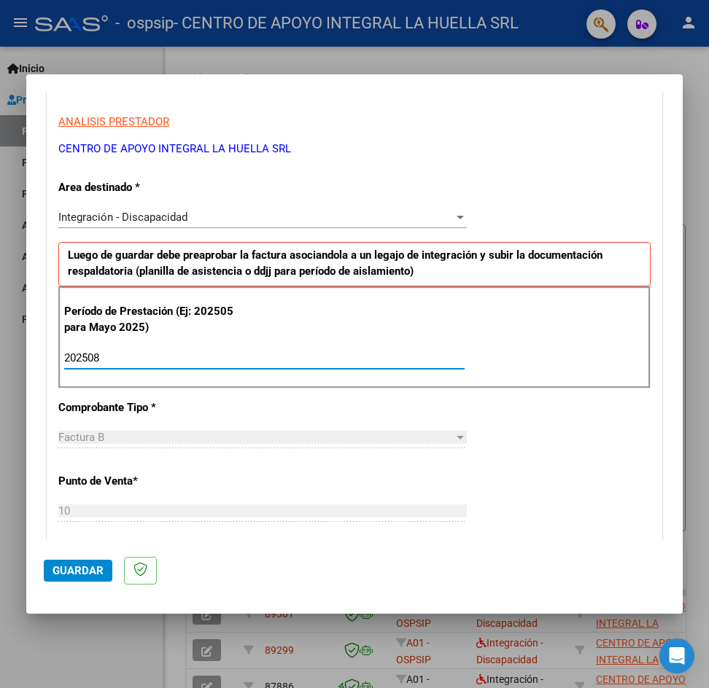
type input "202508"
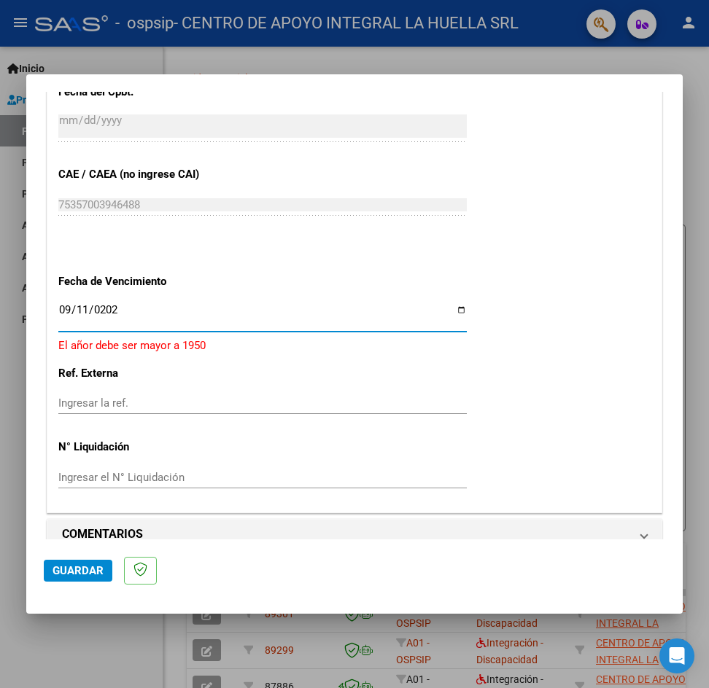
type input "[DATE]"
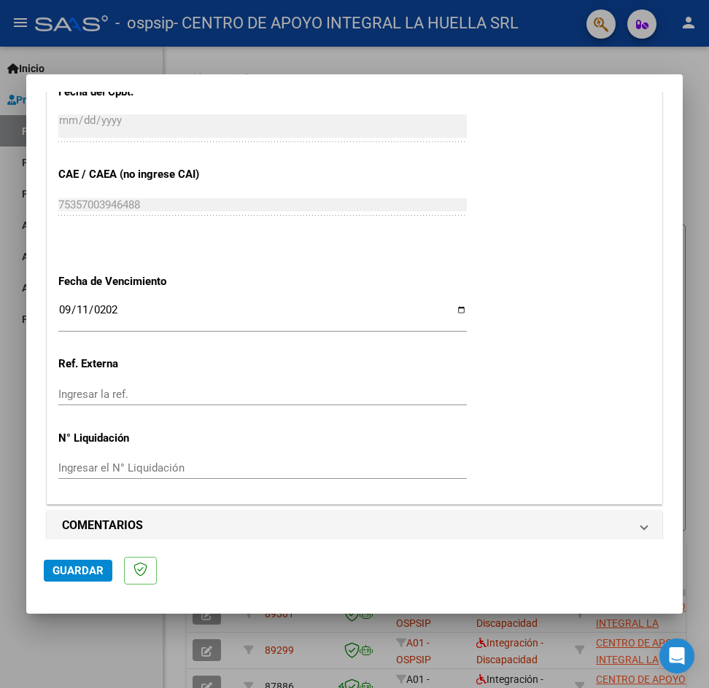
scroll to position [868, 0]
click at [58, 573] on span "Guardar" at bounding box center [77, 570] width 51 height 13
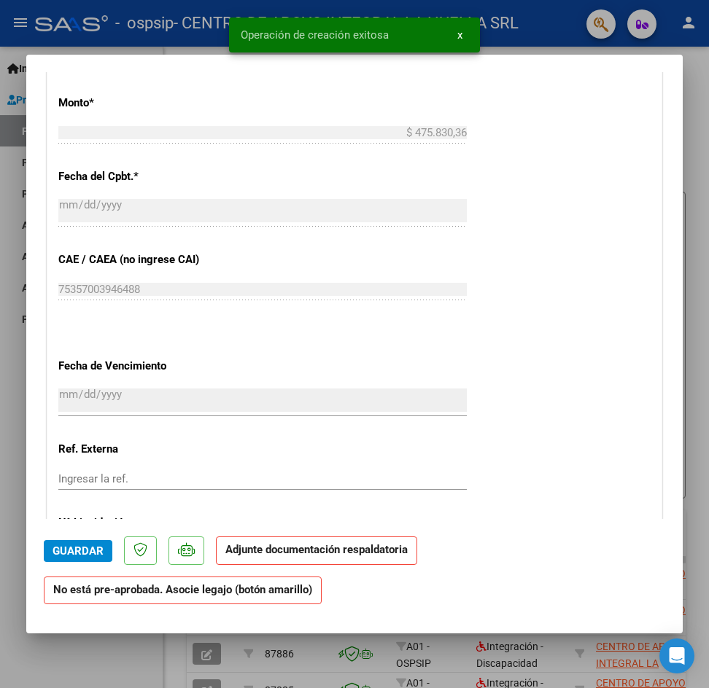
scroll to position [948, 0]
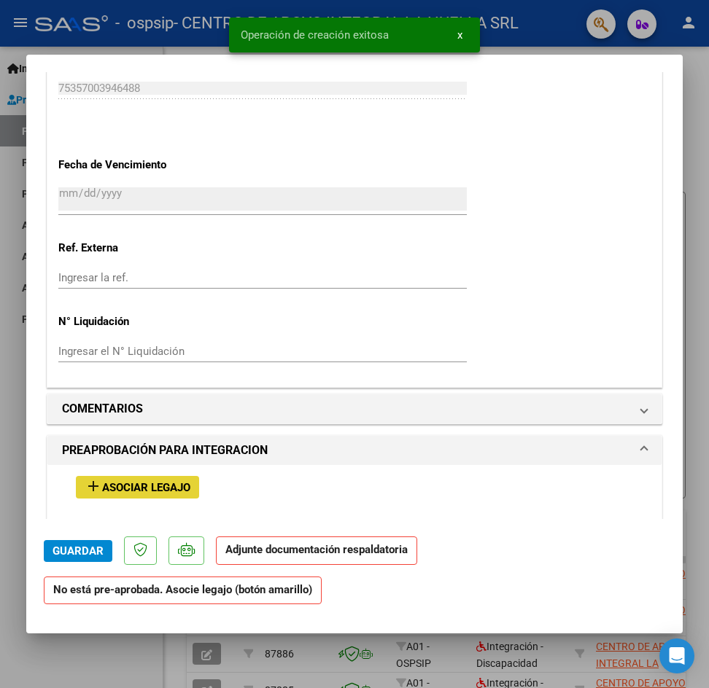
click at [134, 490] on span "Asociar Legajo" at bounding box center [146, 487] width 88 height 13
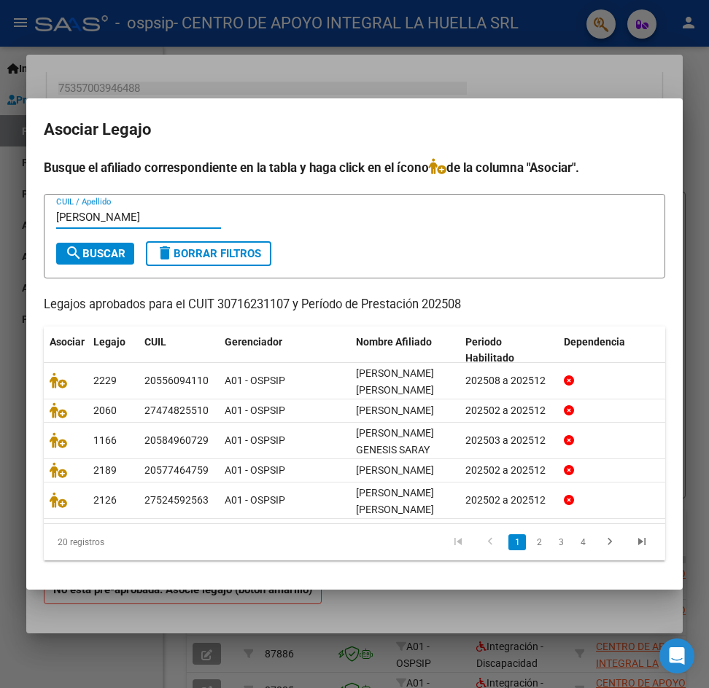
type input "[PERSON_NAME]"
click at [102, 247] on span "search Buscar" at bounding box center [95, 253] width 61 height 13
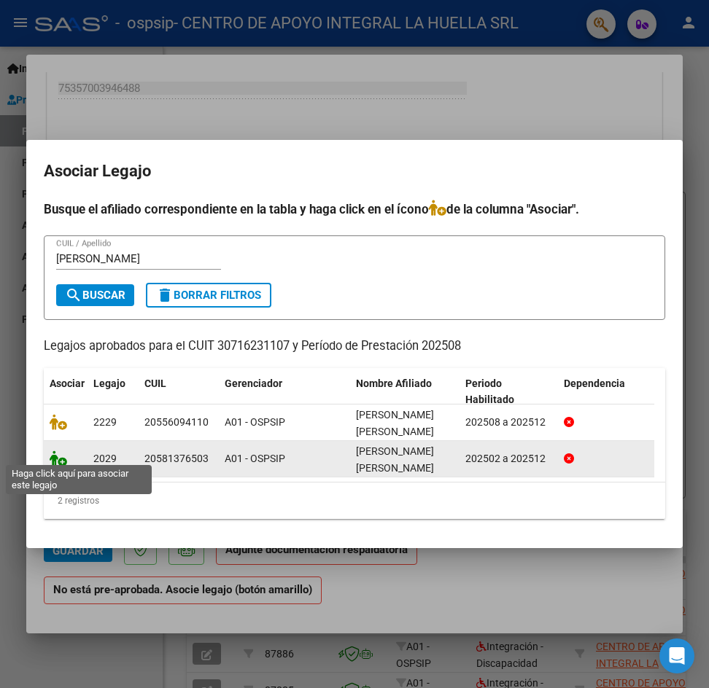
click at [60, 451] on icon at bounding box center [58, 459] width 17 height 16
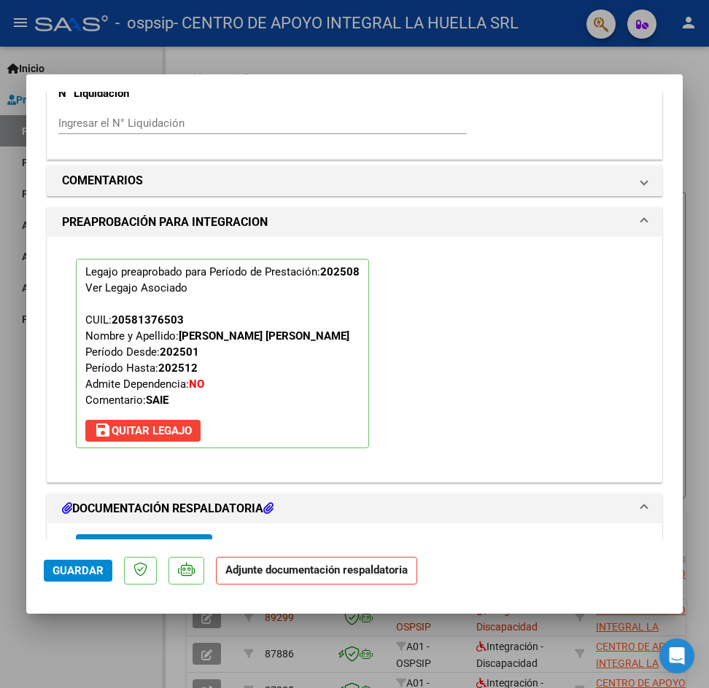
scroll to position [1312, 0]
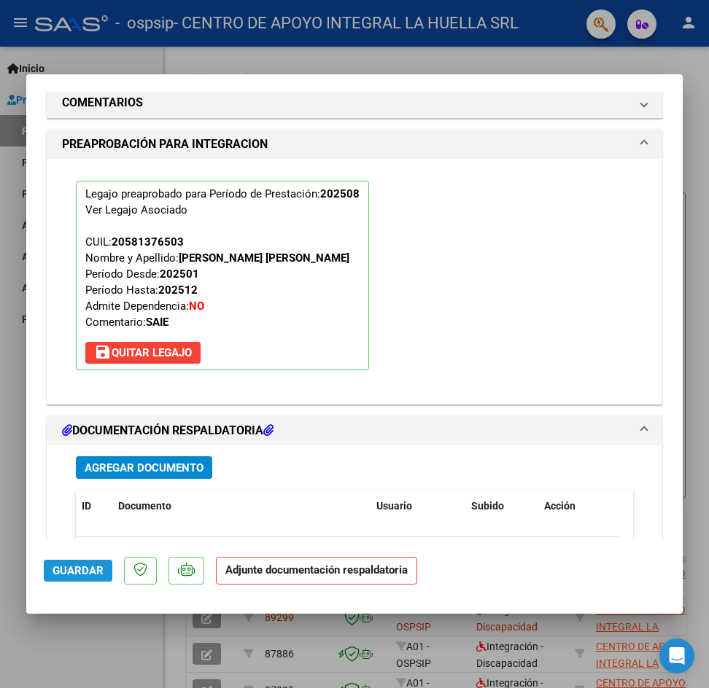
click at [68, 574] on span "Guardar" at bounding box center [77, 570] width 51 height 13
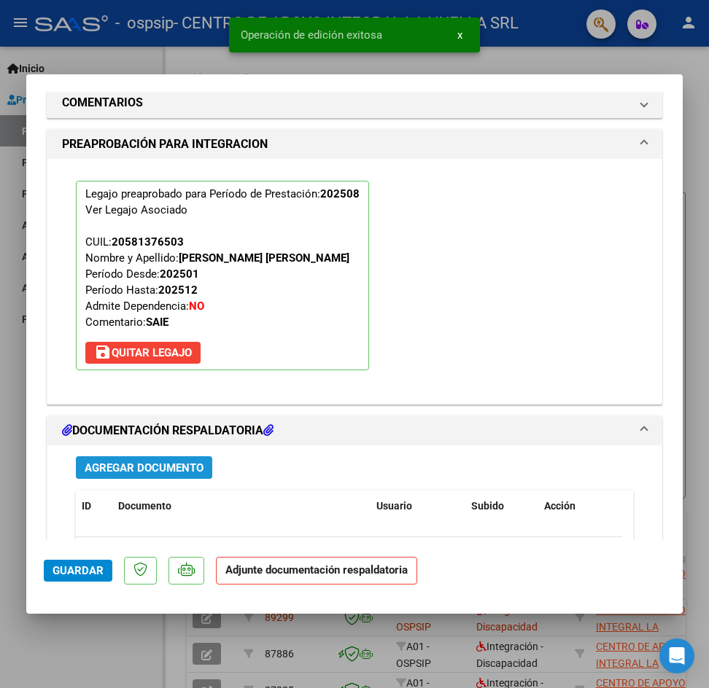
click at [145, 469] on span "Agregar Documento" at bounding box center [144, 468] width 119 height 13
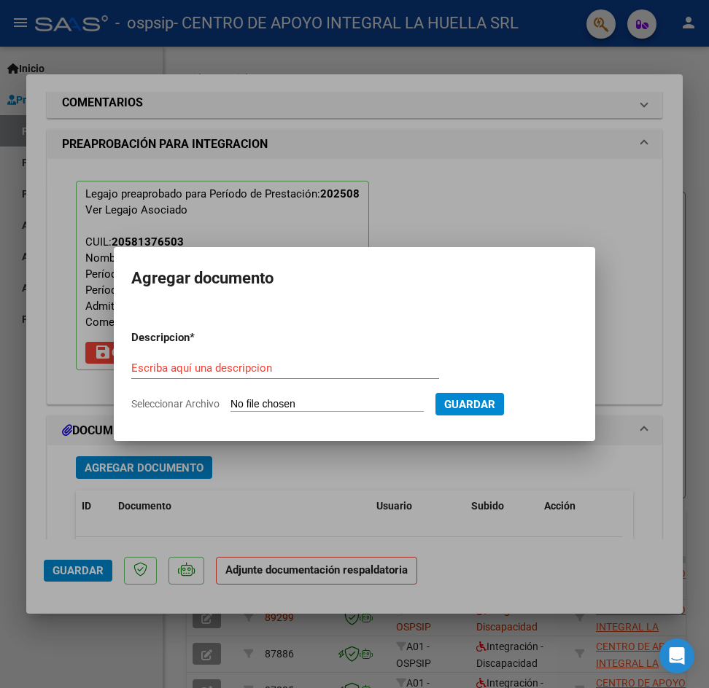
click at [337, 357] on div "Escriba aquí una descripcion" at bounding box center [285, 368] width 308 height 22
type input "AUTORIZACION"
type input "C:\fakepath\[PERSON_NAME] [PERSON_NAME] AUTO S OSPSIP.pdf"
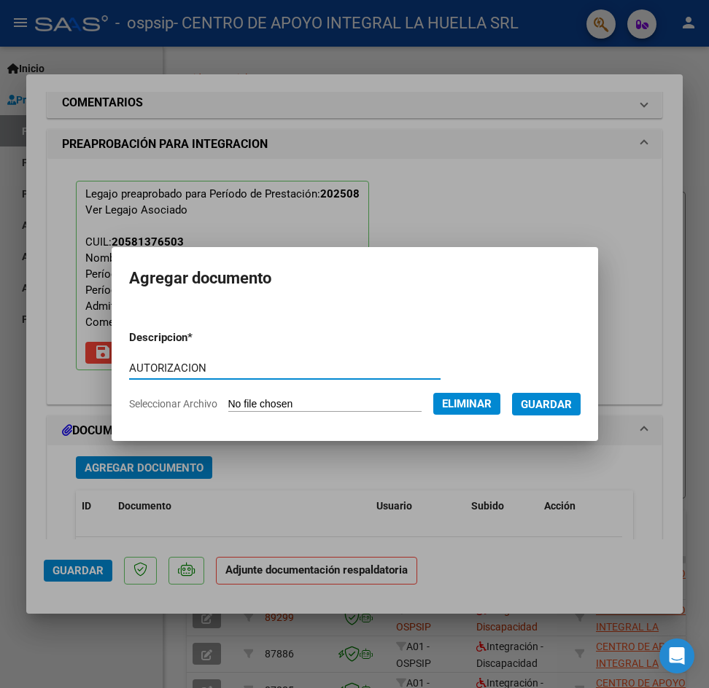
click at [542, 402] on span "Guardar" at bounding box center [546, 404] width 51 height 13
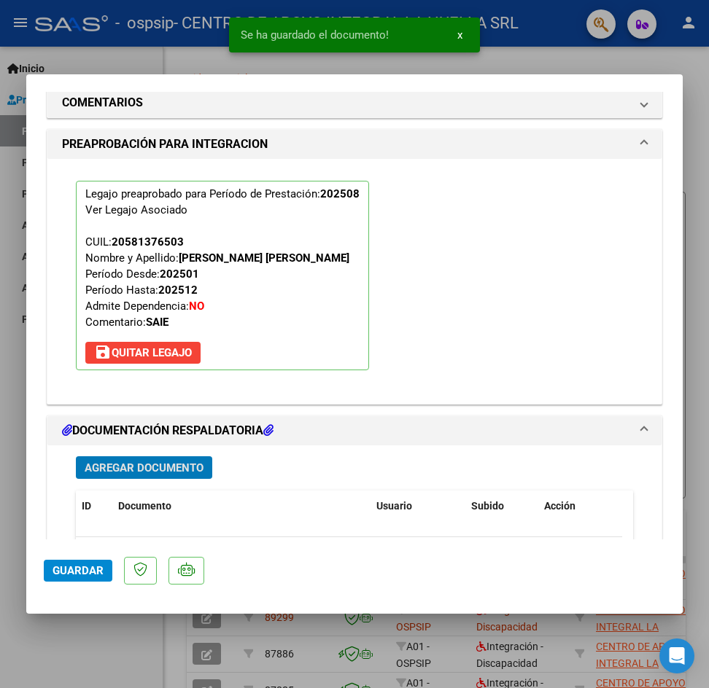
click at [175, 468] on span "Agregar Documento" at bounding box center [144, 468] width 119 height 13
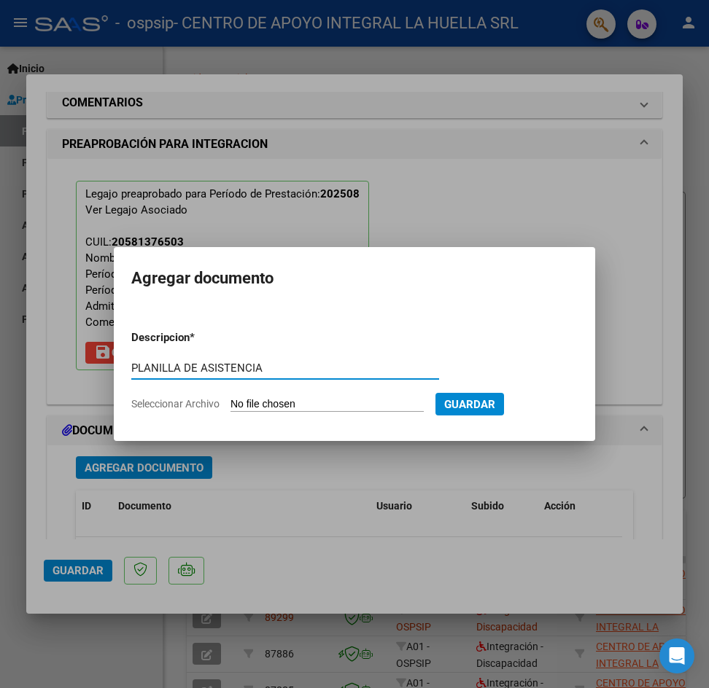
type input "PLANILLA DE ASISTENCIA"
type input "C:\fakepath\[PERSON_NAME] [PERSON_NAME] P ASISTENCIA S AGOSTO OSPSIP.pdf"
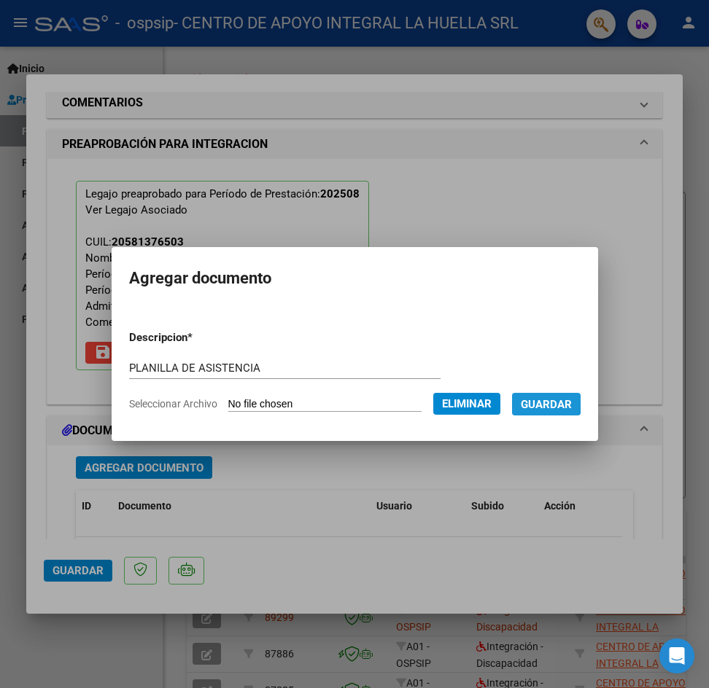
click at [558, 402] on span "Guardar" at bounding box center [546, 404] width 51 height 13
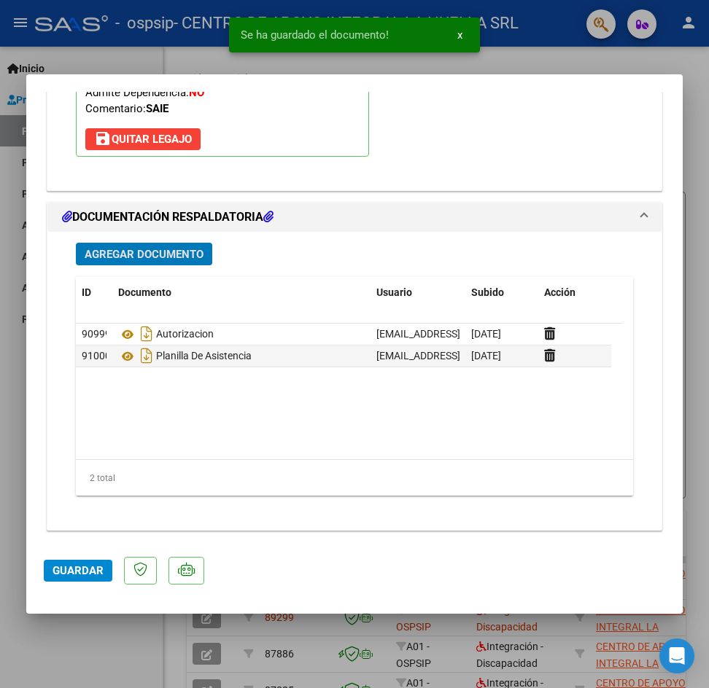
scroll to position [1528, 0]
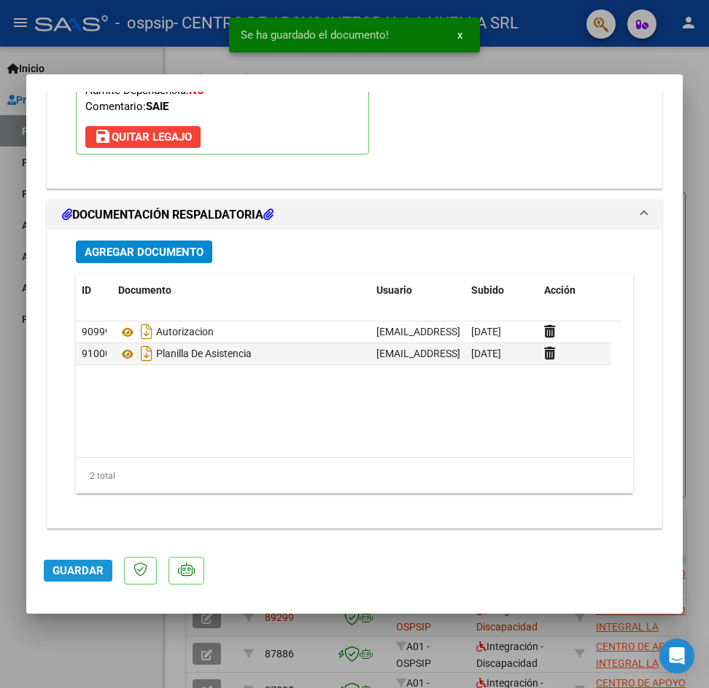
click at [82, 566] on span "Guardar" at bounding box center [77, 570] width 51 height 13
click at [82, 567] on span "Guardar" at bounding box center [77, 570] width 51 height 13
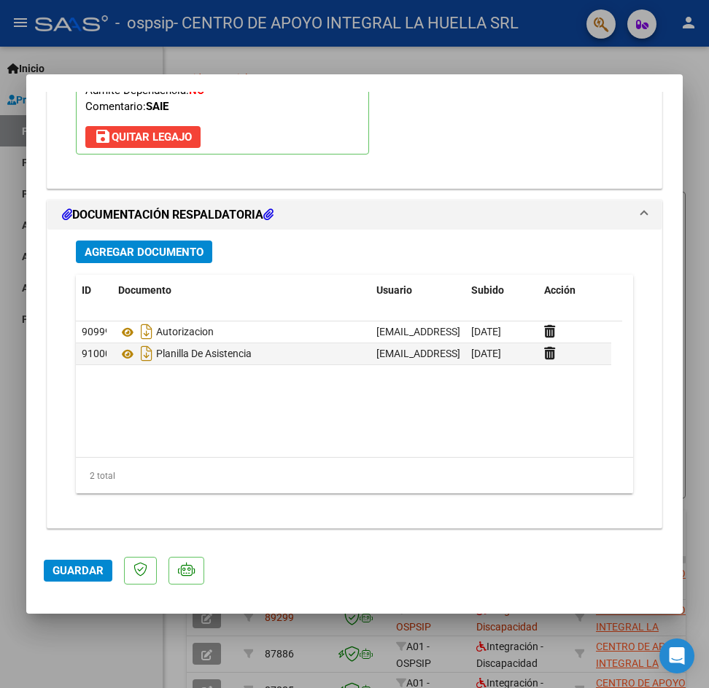
click at [693, 112] on div at bounding box center [354, 344] width 709 height 688
type input "$ 0,00"
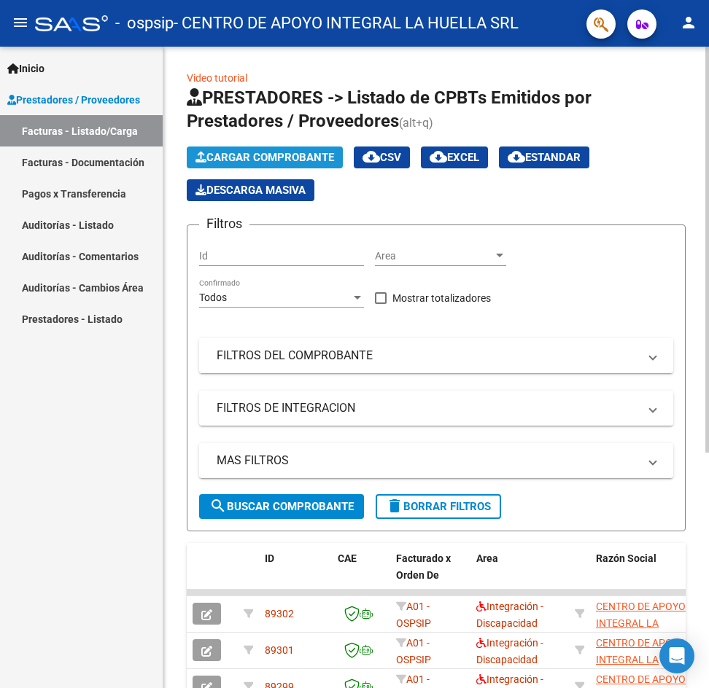
click at [235, 166] on button "Cargar Comprobante" at bounding box center [265, 158] width 156 height 22
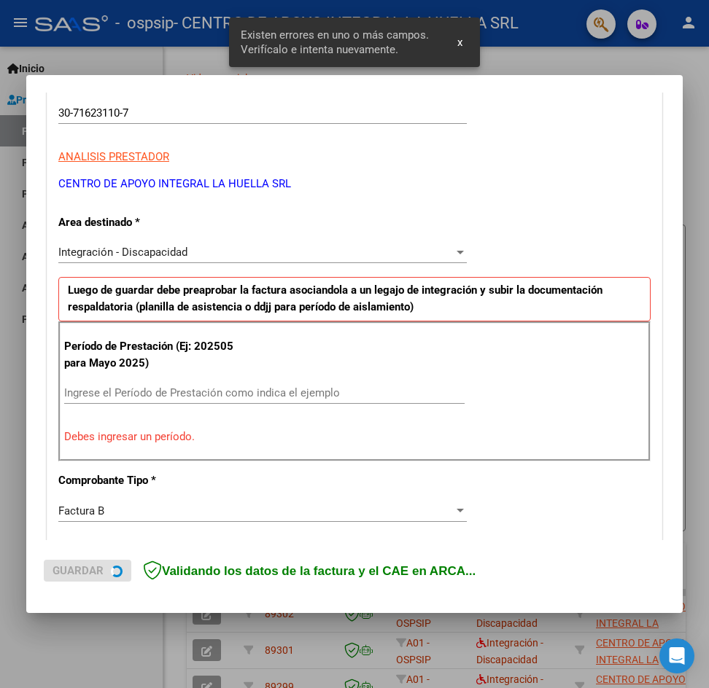
scroll to position [257, 0]
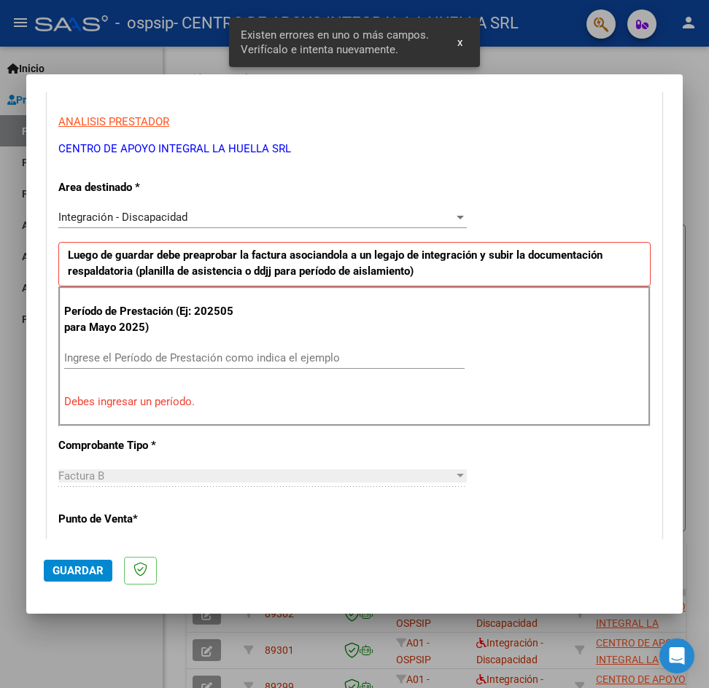
click at [131, 353] on input "Ingrese el Período de Prestación como indica el ejemplo" at bounding box center [264, 357] width 400 height 13
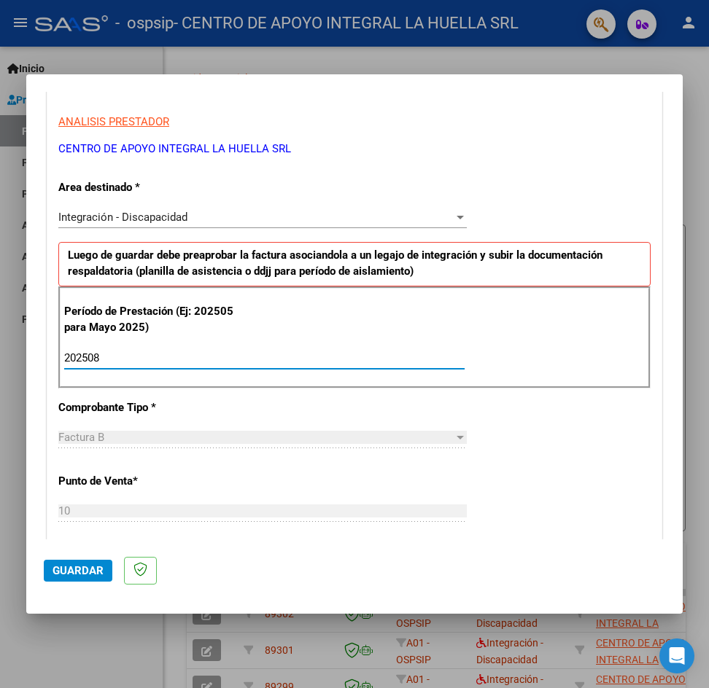
type input "202508"
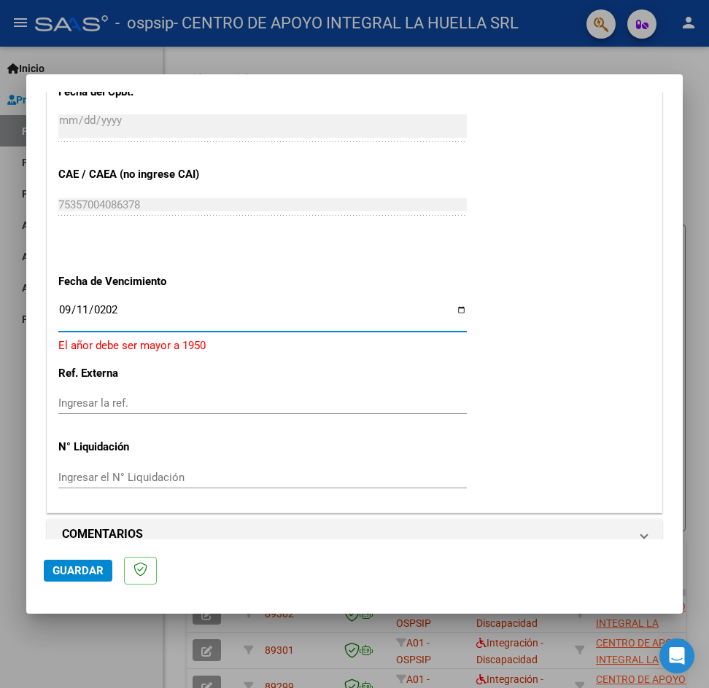
type input "[DATE]"
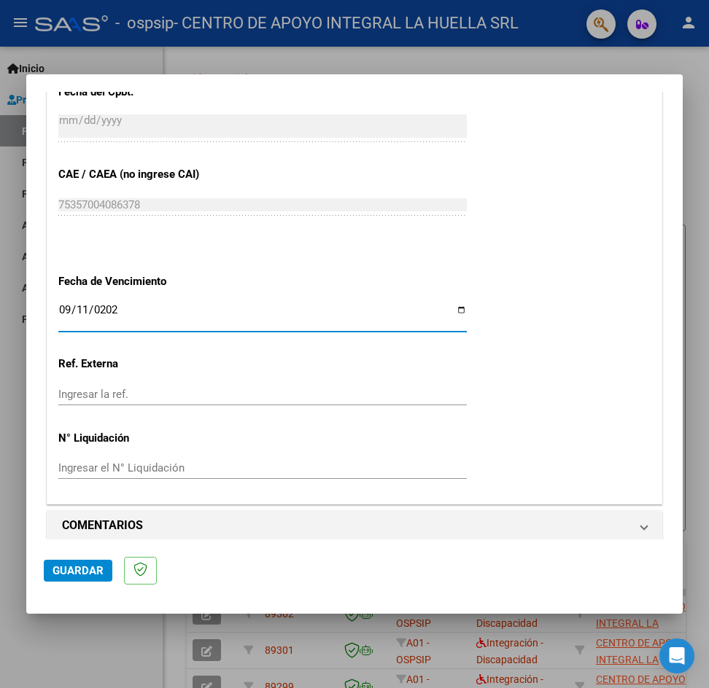
click at [80, 573] on span "Guardar" at bounding box center [77, 570] width 51 height 13
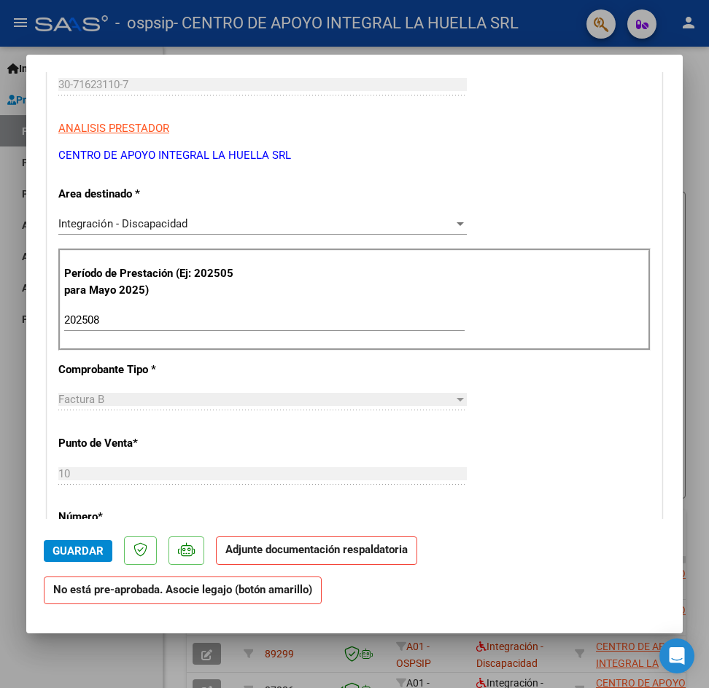
scroll to position [292, 0]
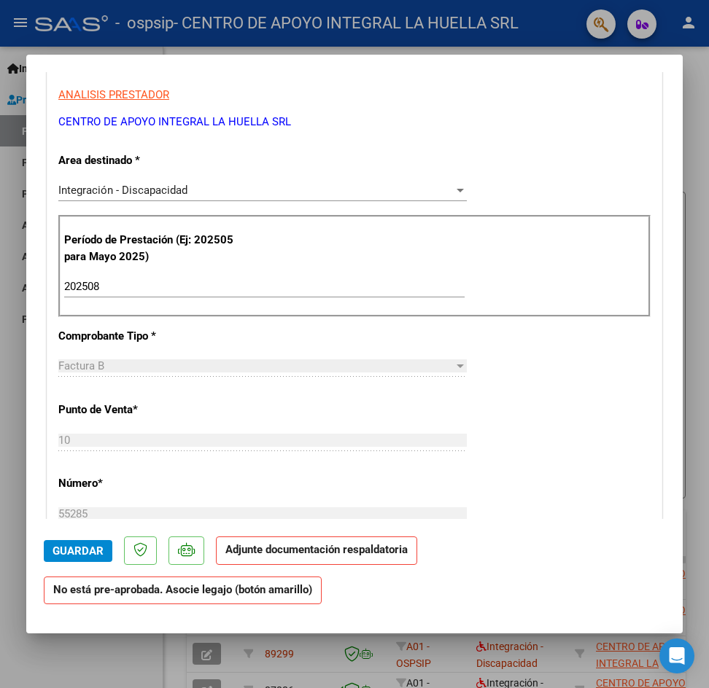
click at [690, 137] on div at bounding box center [354, 344] width 709 height 688
type input "$ 0,00"
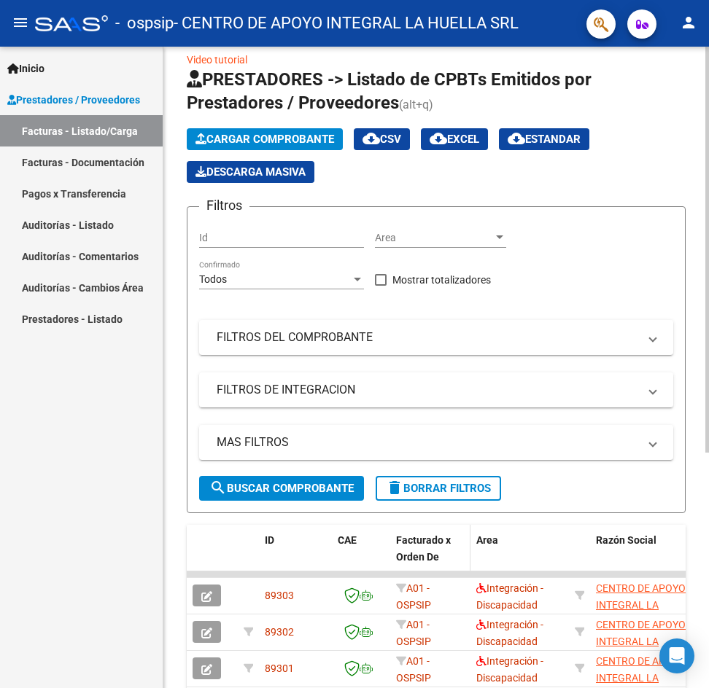
scroll to position [0, 0]
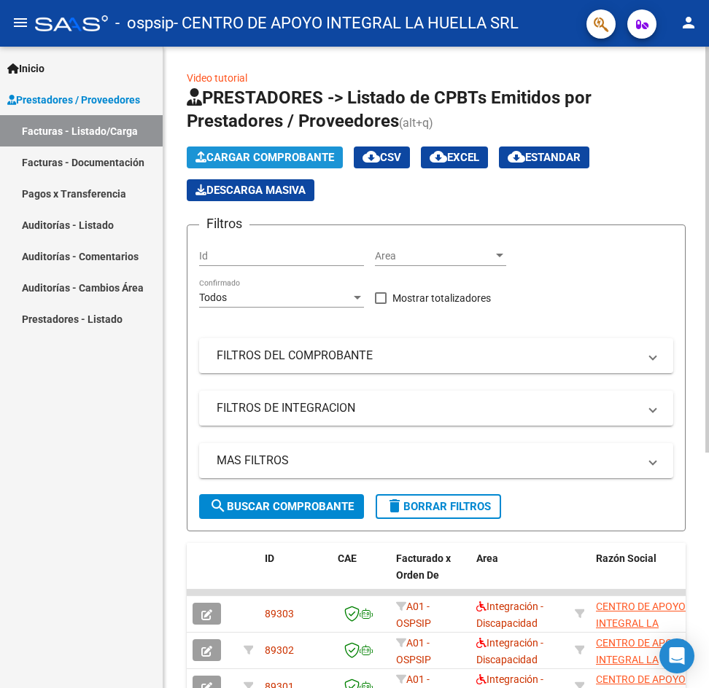
click at [201, 155] on icon "button" at bounding box center [200, 157] width 11 height 11
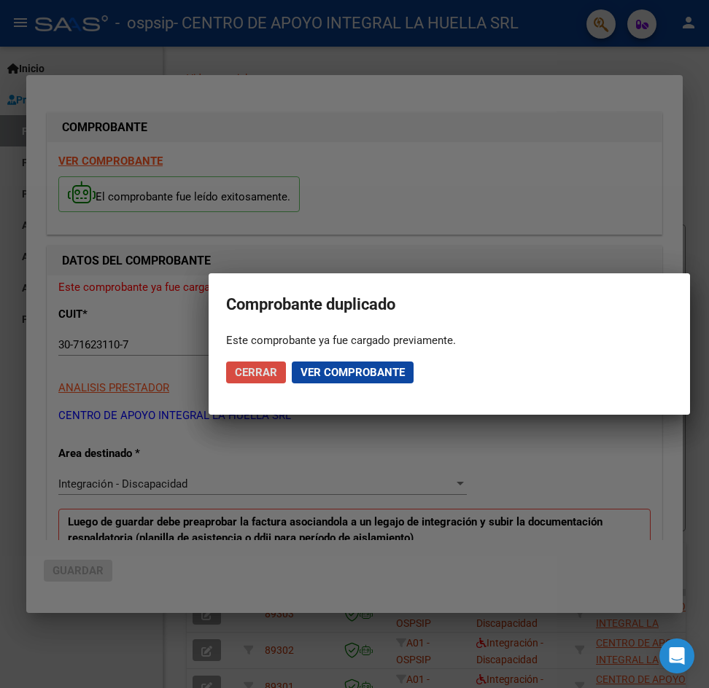
click at [259, 373] on span "Cerrar" at bounding box center [256, 372] width 42 height 13
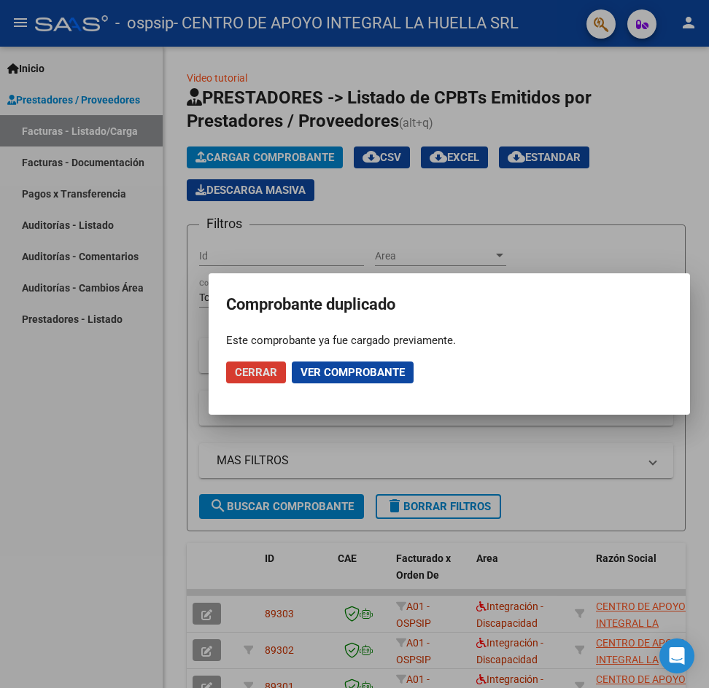
click at [335, 373] on span "Ver comprobante" at bounding box center [352, 372] width 104 height 13
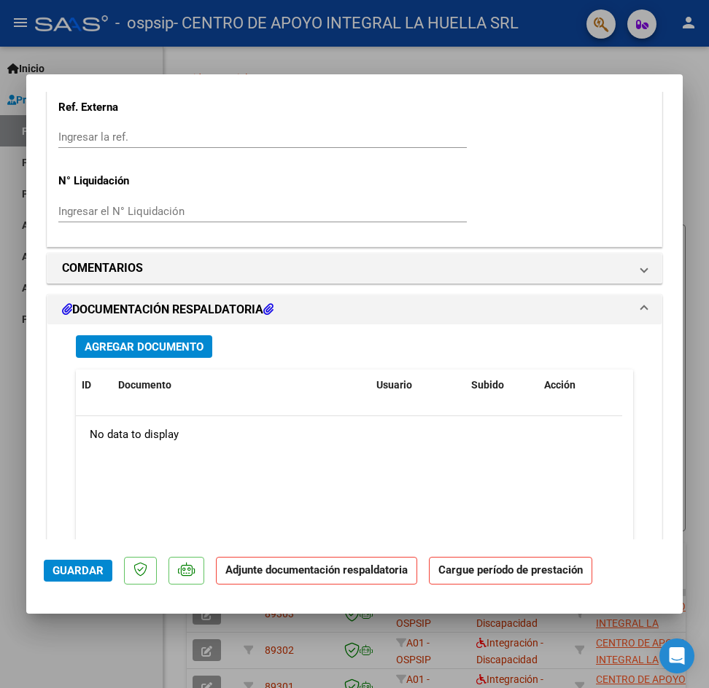
scroll to position [1094, 0]
click at [147, 344] on span "Agregar Documento" at bounding box center [144, 346] width 119 height 13
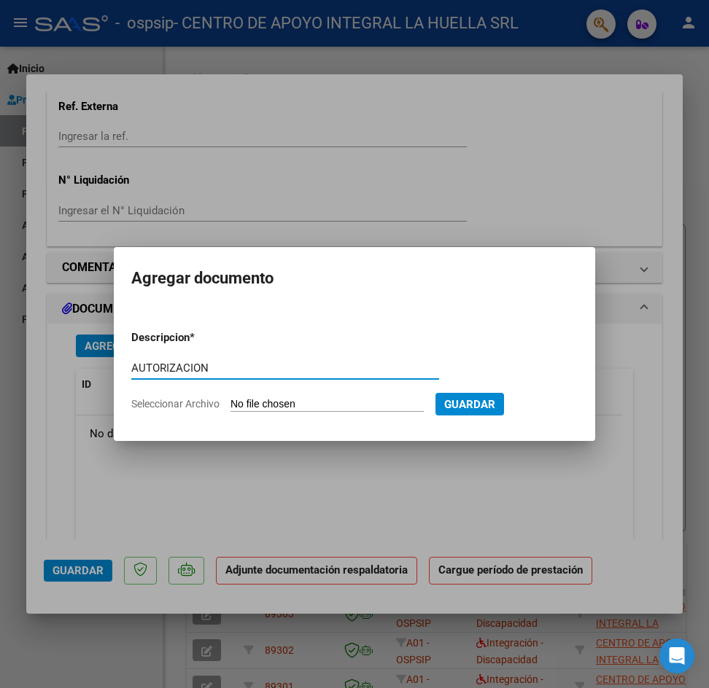
type input "AUTORIZACION"
type input "C:\fakepath\[PERSON_NAME] [PERSON_NAME] AUTO S OSPSIP.PDF"
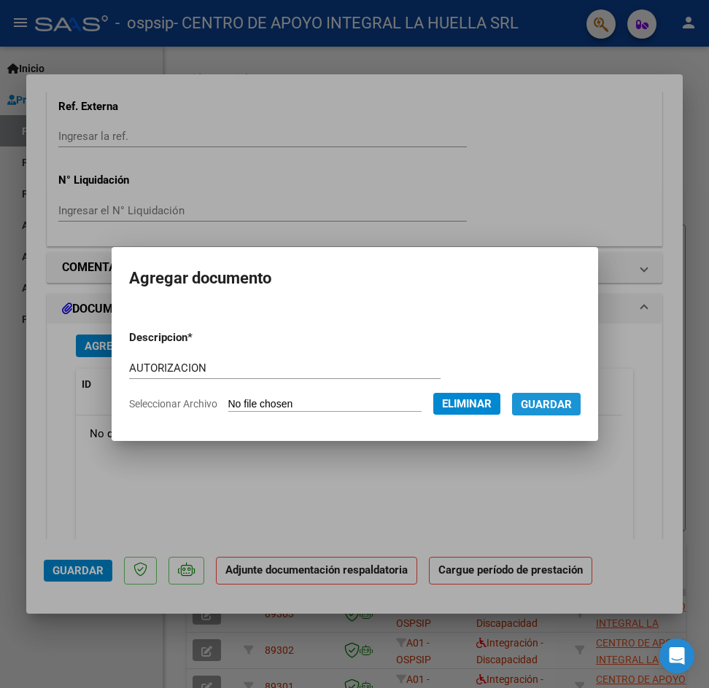
click at [569, 408] on span "Guardar" at bounding box center [546, 404] width 51 height 13
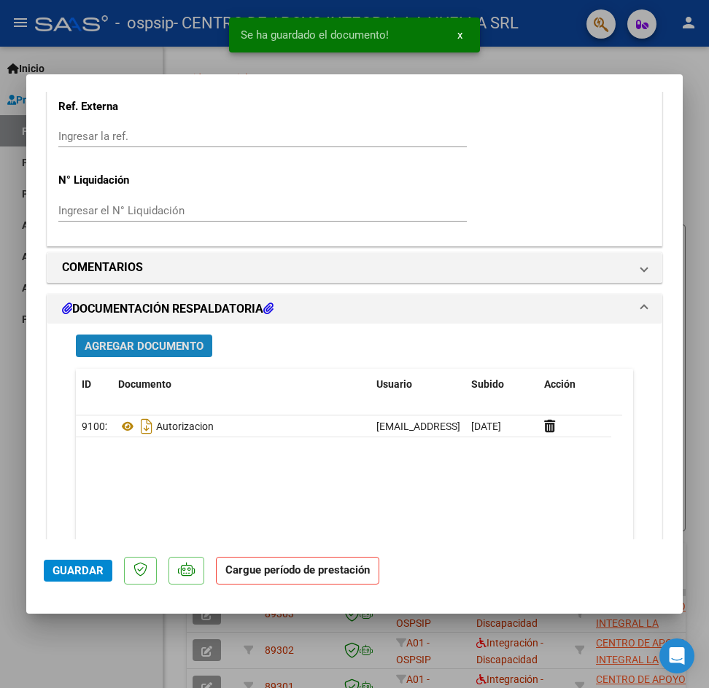
click at [179, 343] on span "Agregar Documento" at bounding box center [144, 346] width 119 height 13
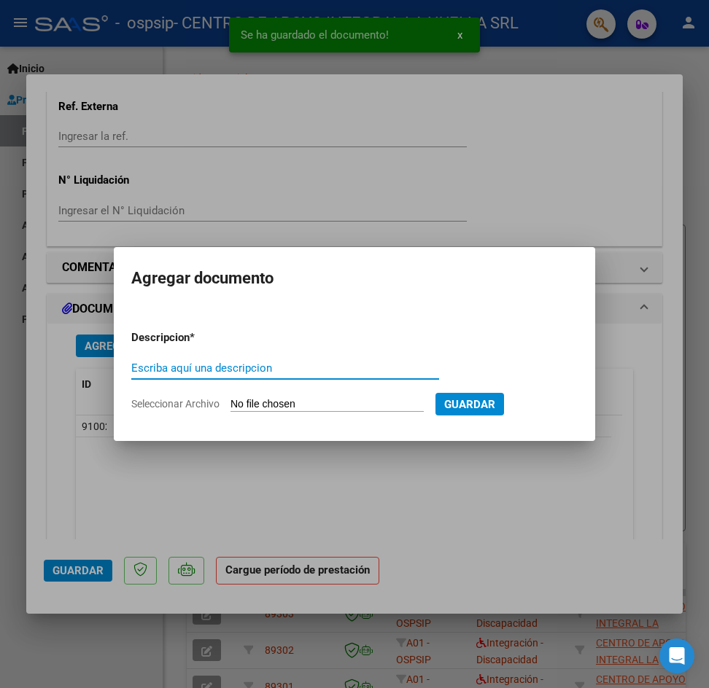
type input "L"
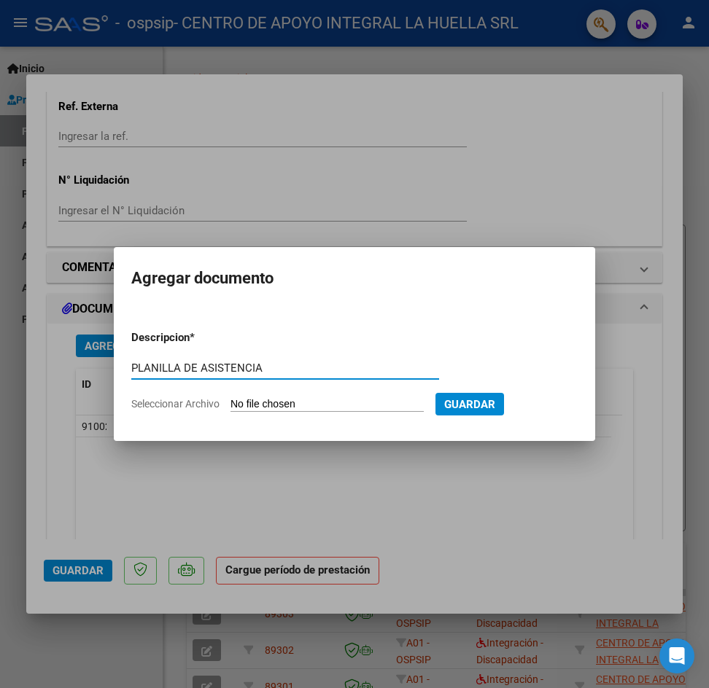
type input "PLANILLA DE ASISTENCIA"
type input "C:\fakepath\[PERSON_NAME] [PERSON_NAME] P ASISTENCIA S AGOSTO OSPSIP.pdf"
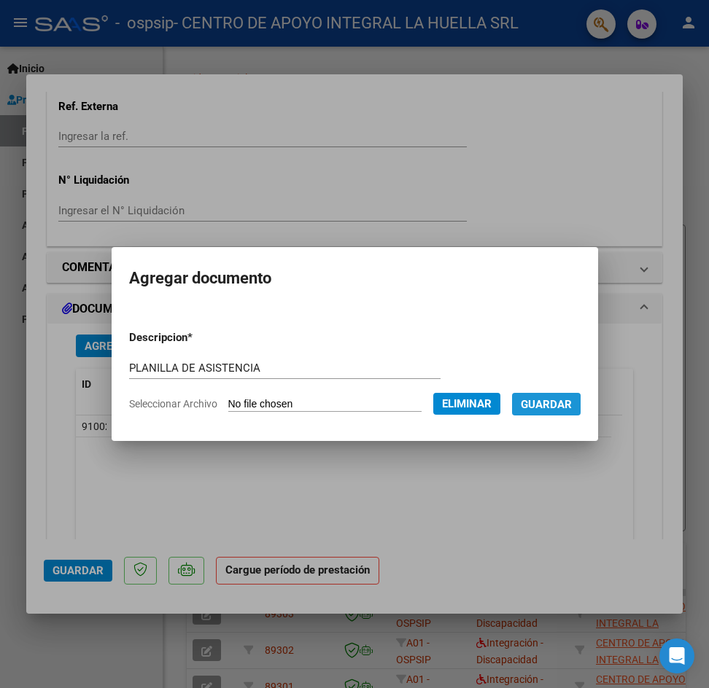
click at [553, 408] on span "Guardar" at bounding box center [546, 404] width 51 height 13
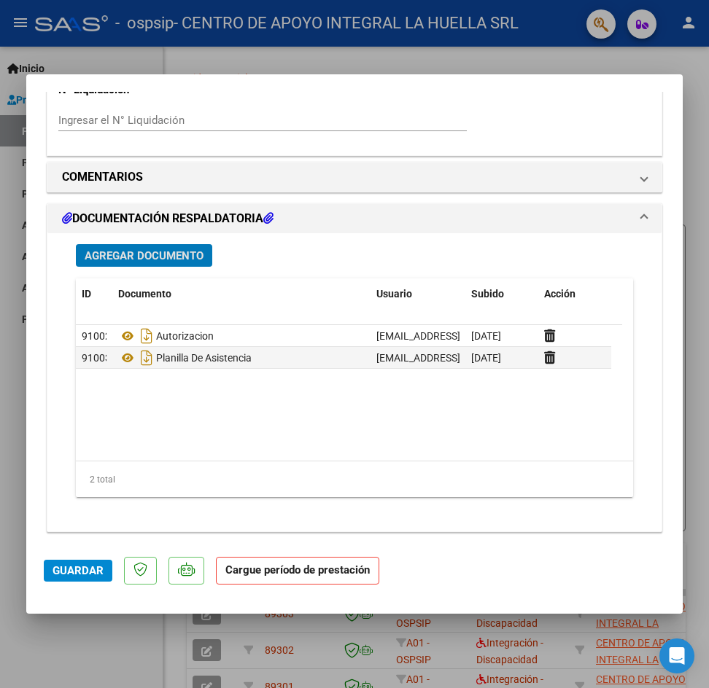
scroll to position [1188, 0]
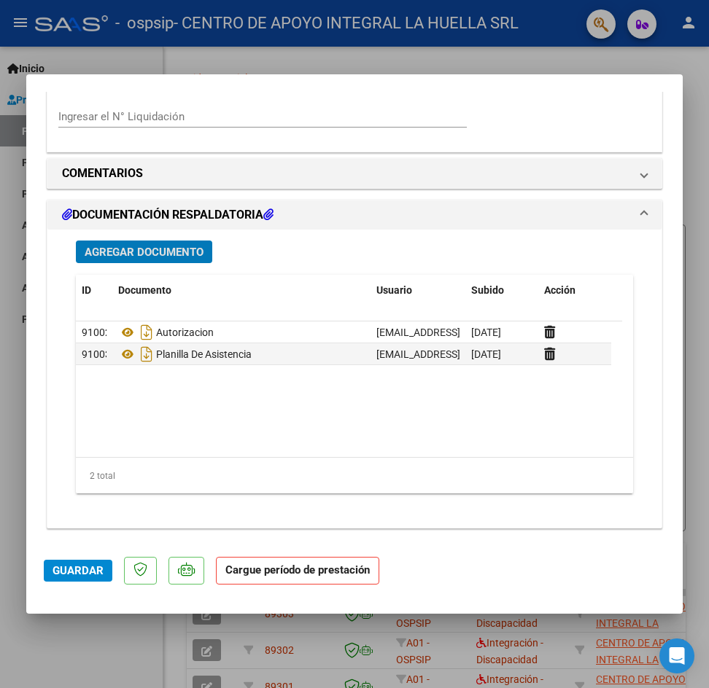
click at [82, 575] on span "Guardar" at bounding box center [77, 570] width 51 height 13
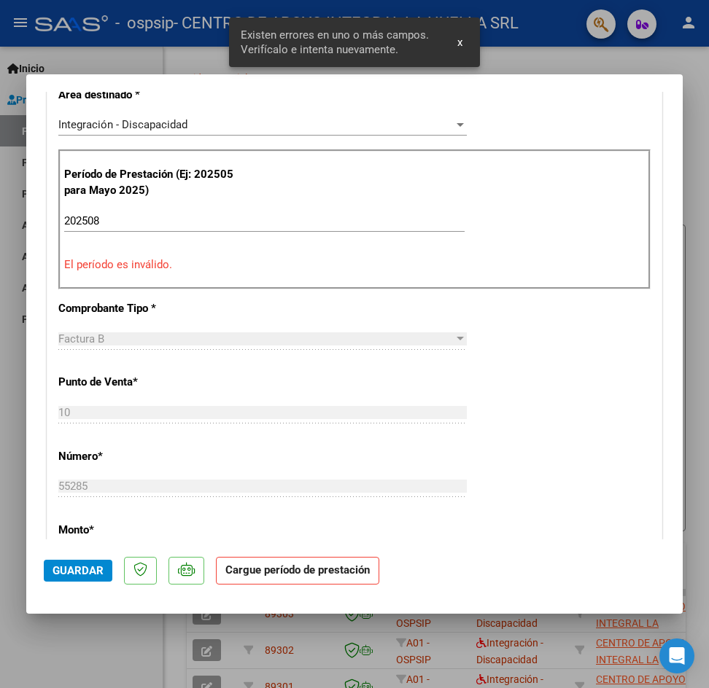
scroll to position [214, 0]
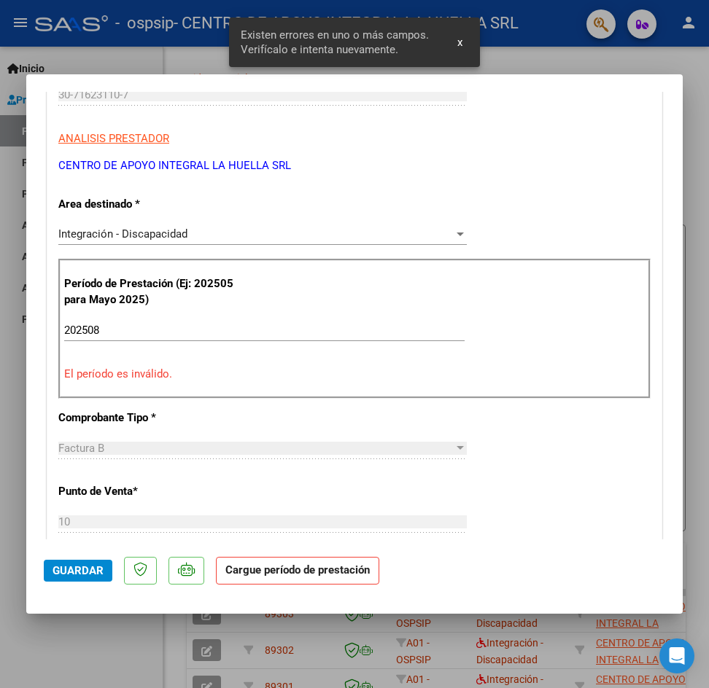
click at [118, 327] on input "202508" at bounding box center [264, 330] width 400 height 13
type input "2"
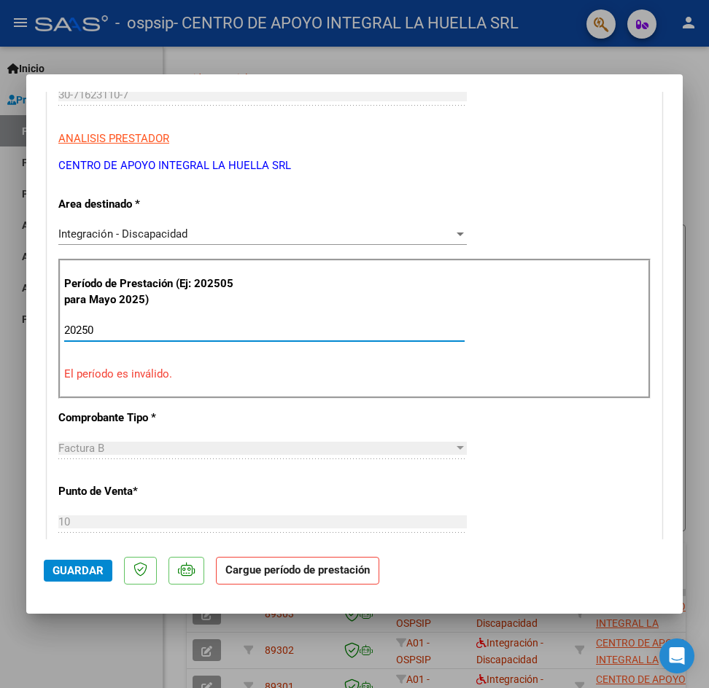
type input "202508"
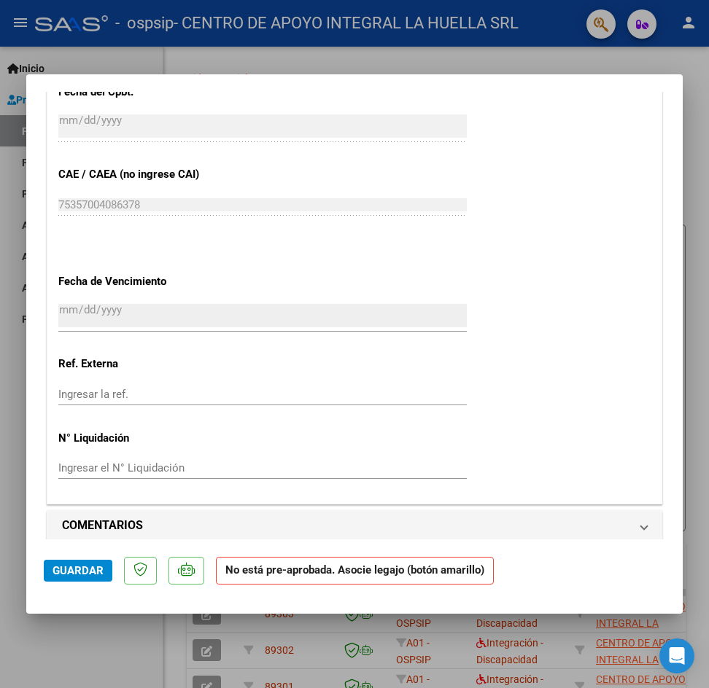
scroll to position [798, 0]
click at [90, 565] on span "Guardar" at bounding box center [77, 570] width 51 height 13
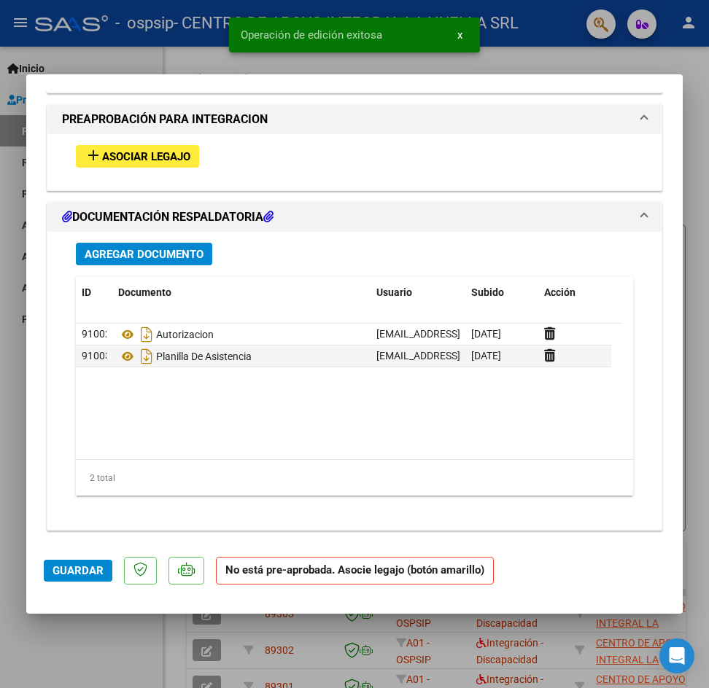
scroll to position [1247, 0]
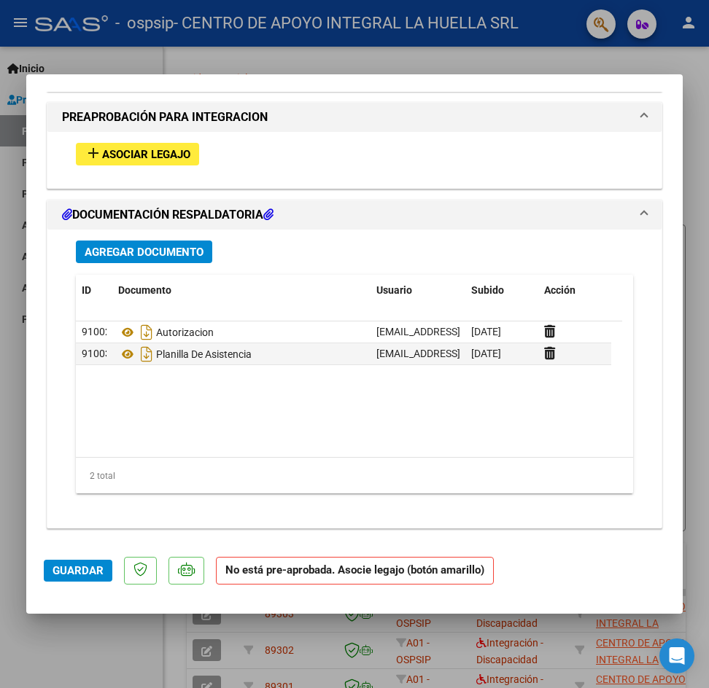
click at [136, 151] on span "Asociar Legajo" at bounding box center [146, 154] width 88 height 13
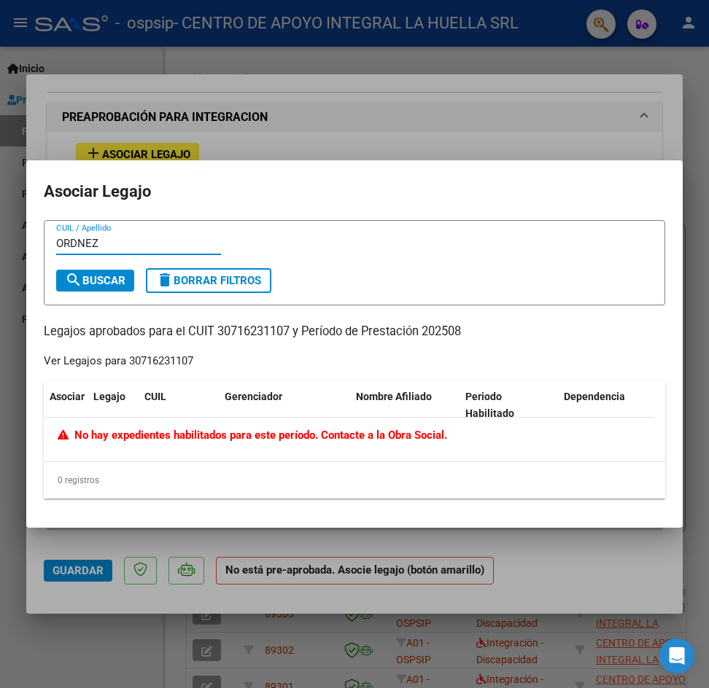
click at [77, 241] on input "ORDNEZ" at bounding box center [138, 243] width 165 height 13
type input "[PERSON_NAME]"
click at [87, 283] on span "search Buscar" at bounding box center [95, 280] width 61 height 13
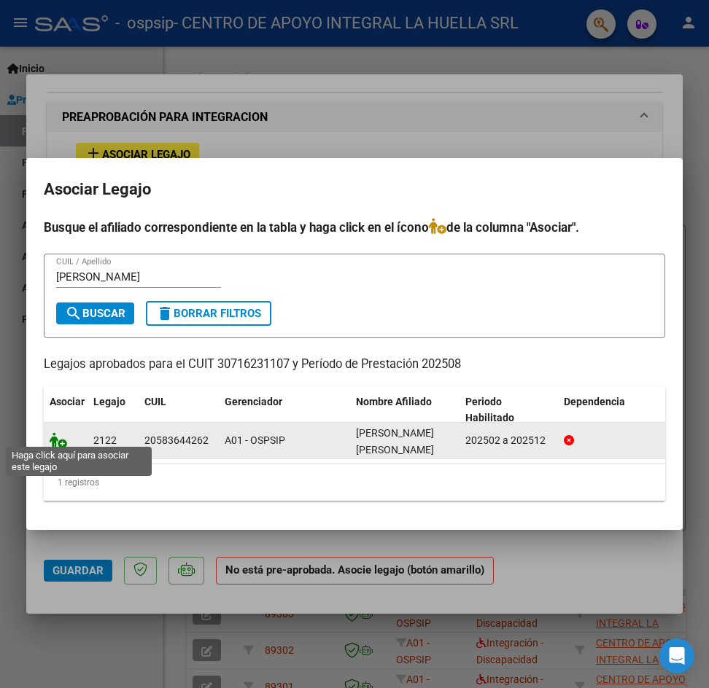
click at [63, 440] on icon at bounding box center [58, 440] width 17 height 16
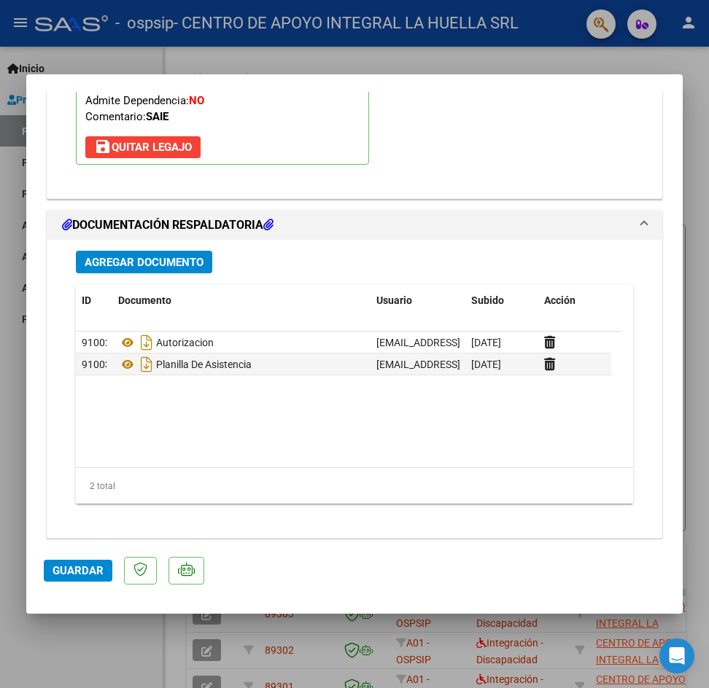
scroll to position [1474, 0]
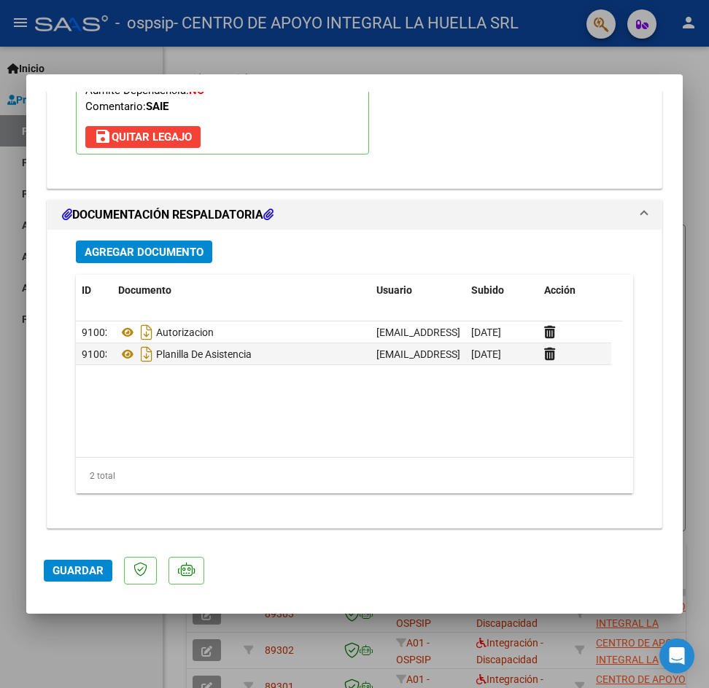
click at [74, 577] on span "Guardar" at bounding box center [77, 570] width 51 height 13
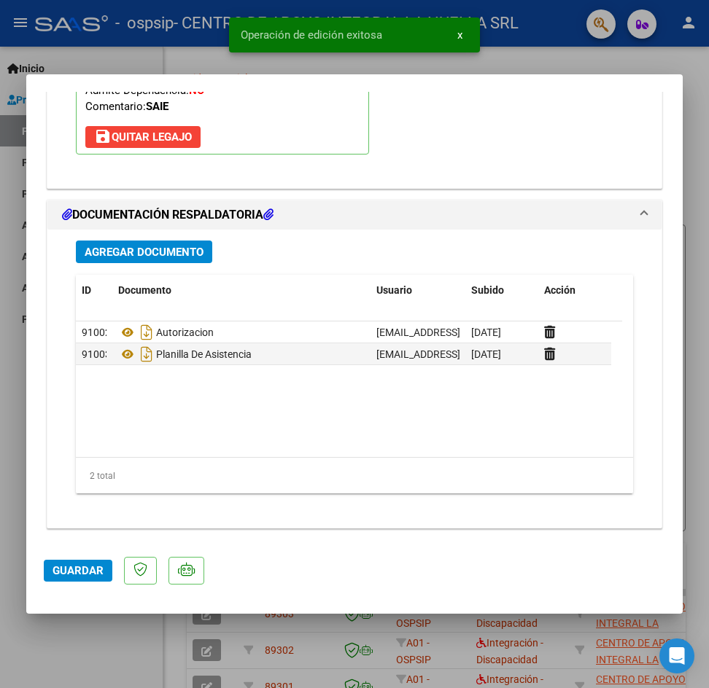
click at [74, 577] on span "Guardar" at bounding box center [77, 570] width 51 height 13
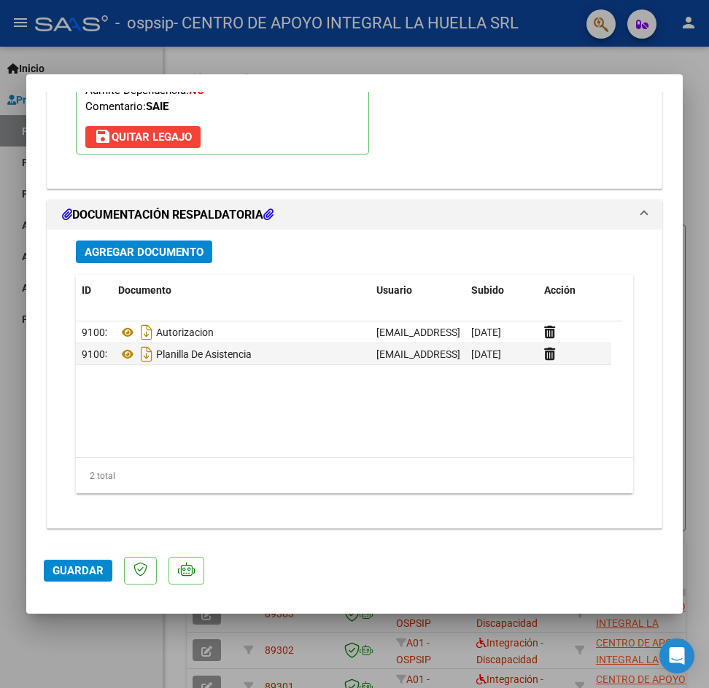
click at [686, 227] on div at bounding box center [354, 344] width 709 height 688
type input "$ 0,00"
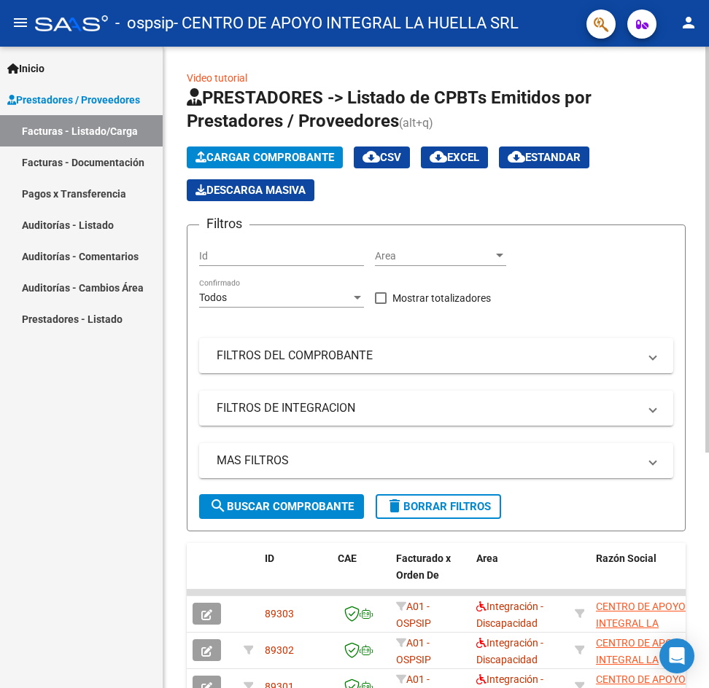
click at [286, 158] on span "Cargar Comprobante" at bounding box center [264, 157] width 139 height 13
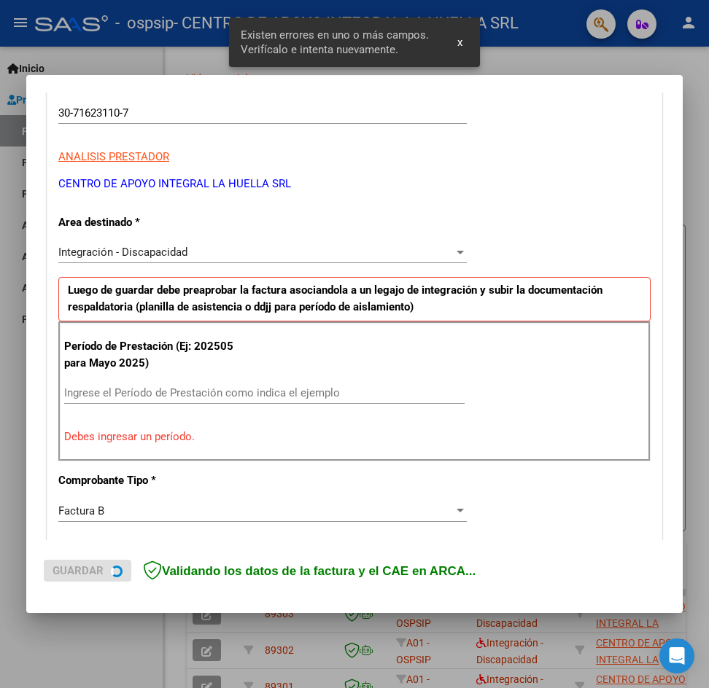
scroll to position [257, 0]
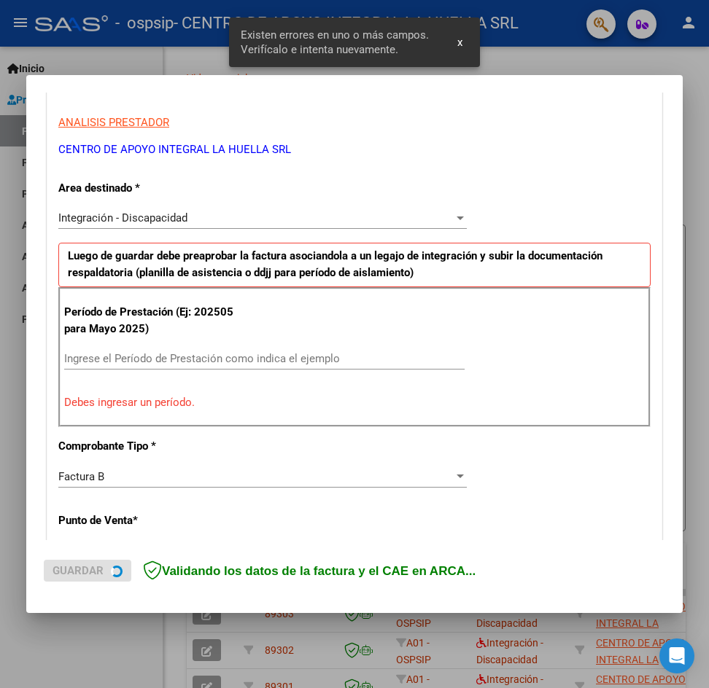
click at [179, 359] on input "Ingrese el Período de Prestación como indica el ejemplo" at bounding box center [264, 358] width 400 height 13
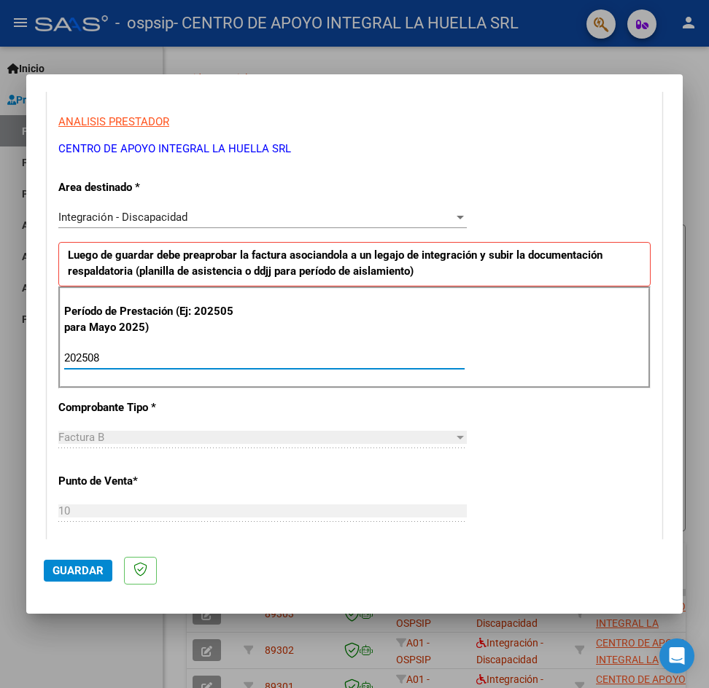
type input "202508"
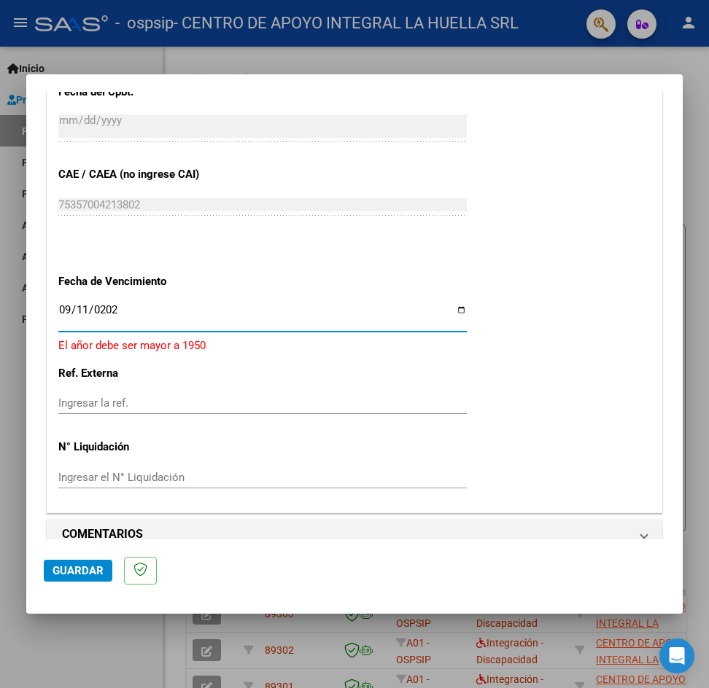
type input "[DATE]"
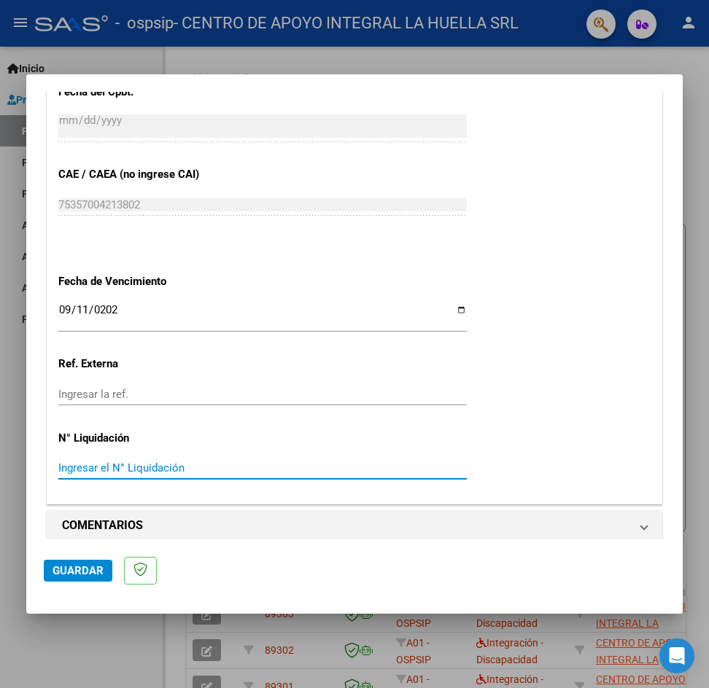
click at [61, 561] on button "Guardar" at bounding box center [78, 571] width 69 height 22
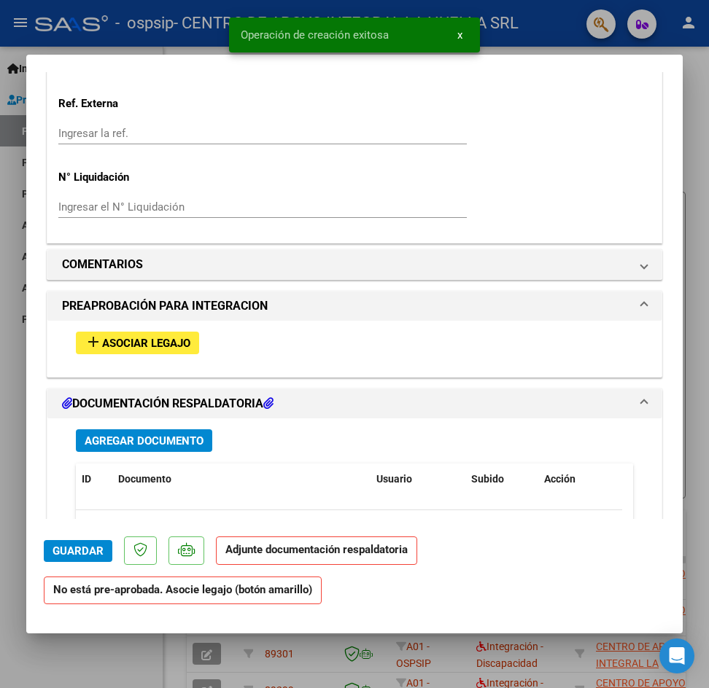
scroll to position [1094, 0]
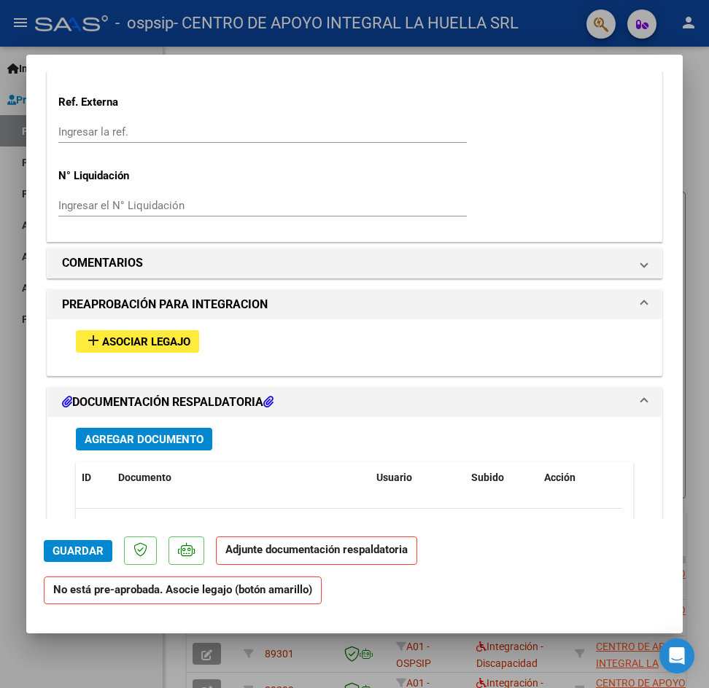
click at [168, 343] on span "Asociar Legajo" at bounding box center [146, 341] width 88 height 13
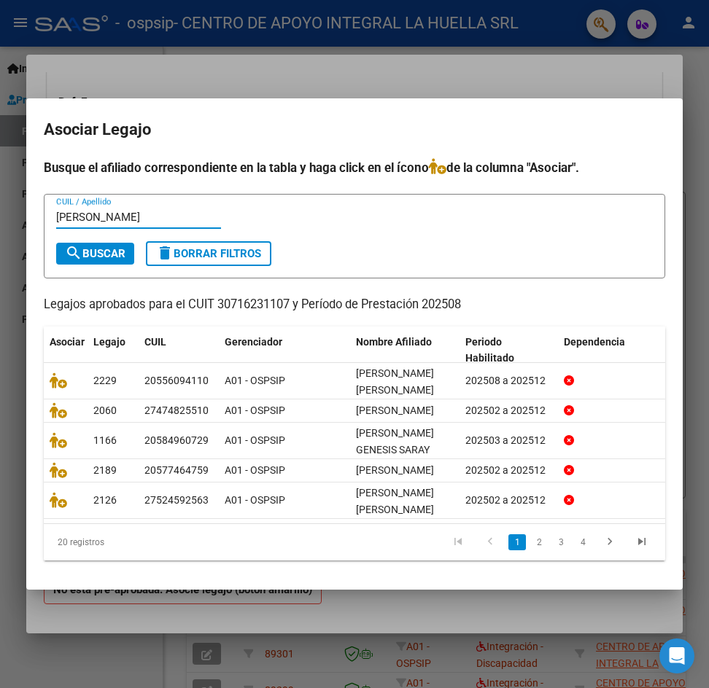
type input "[PERSON_NAME]"
click at [77, 244] on mat-icon "search" at bounding box center [73, 252] width 17 height 17
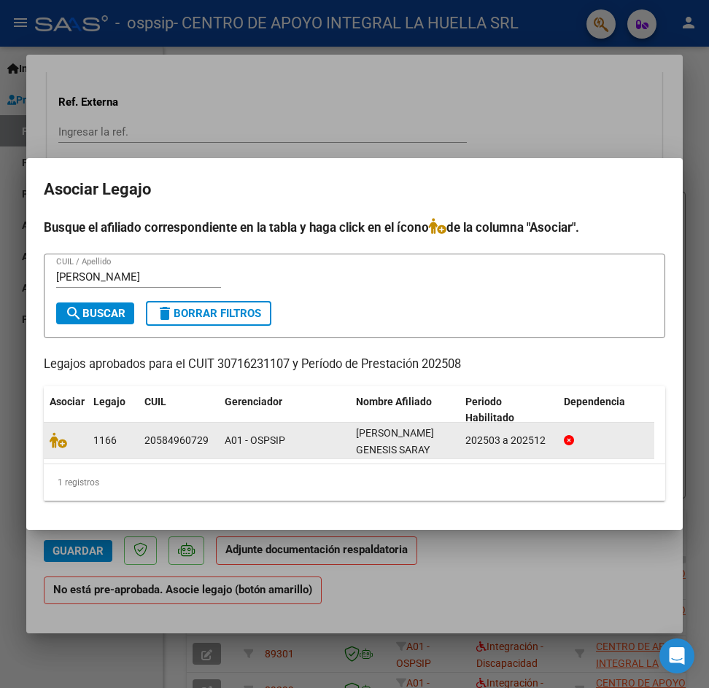
click at [52, 445] on datatable-body-cell at bounding box center [66, 441] width 44 height 36
click at [56, 437] on icon at bounding box center [58, 440] width 17 height 16
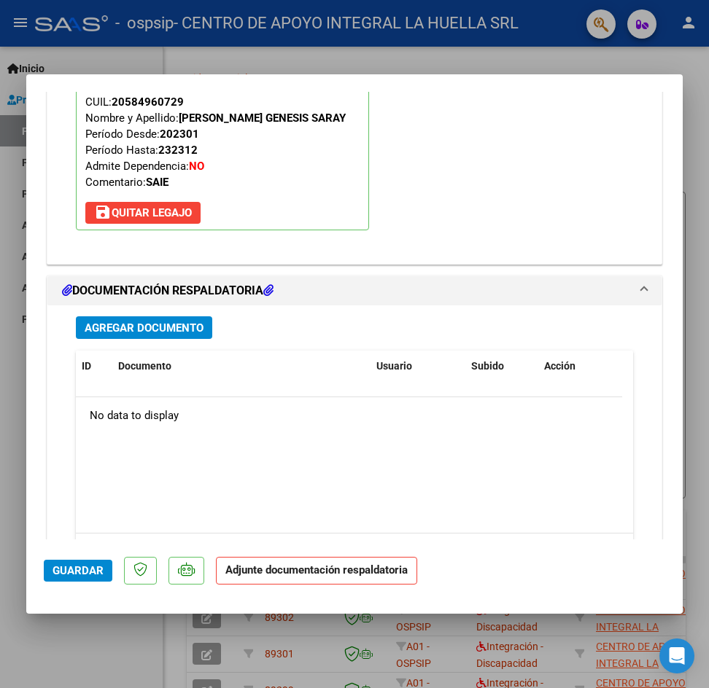
scroll to position [1528, 0]
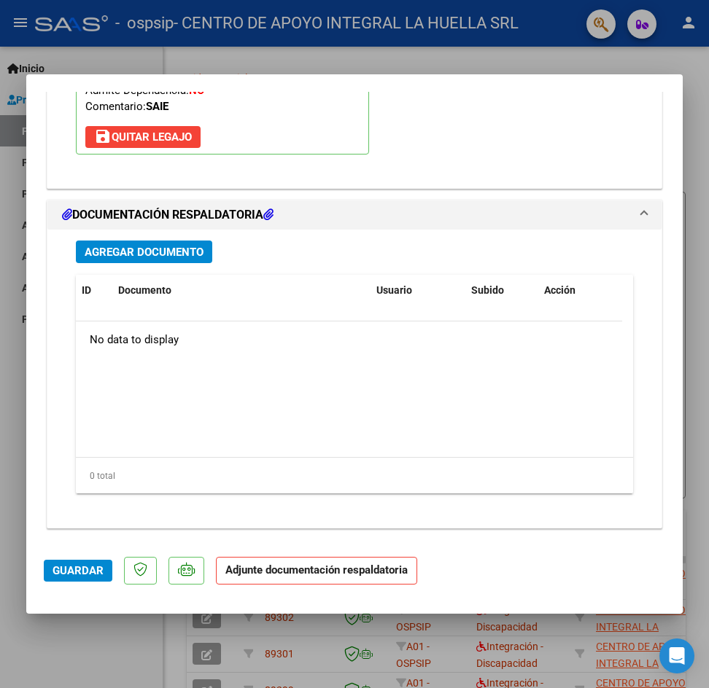
click at [179, 256] on span "Agregar Documento" at bounding box center [144, 252] width 119 height 13
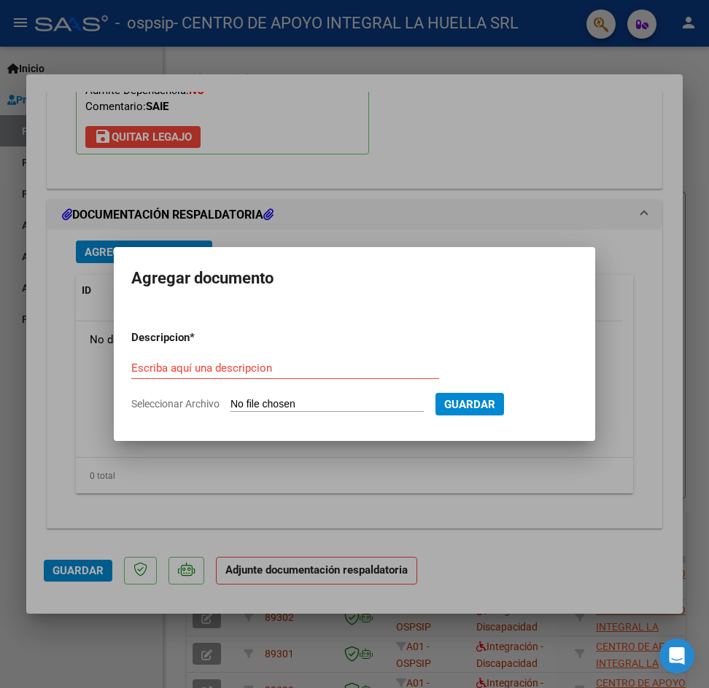
click at [197, 367] on input "Escriba aquí una descripcion" at bounding box center [285, 368] width 308 height 13
type input "AUTORIZACION"
type input "C:\fakepath\[PERSON_NAME] GENESIS SARAY AUTO S OSPSIP.PDF"
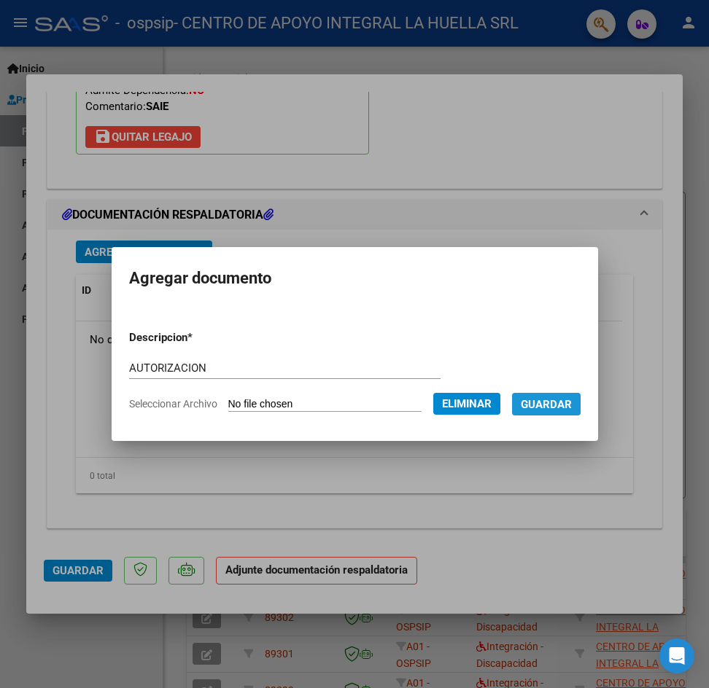
click at [553, 401] on span "Guardar" at bounding box center [546, 404] width 51 height 13
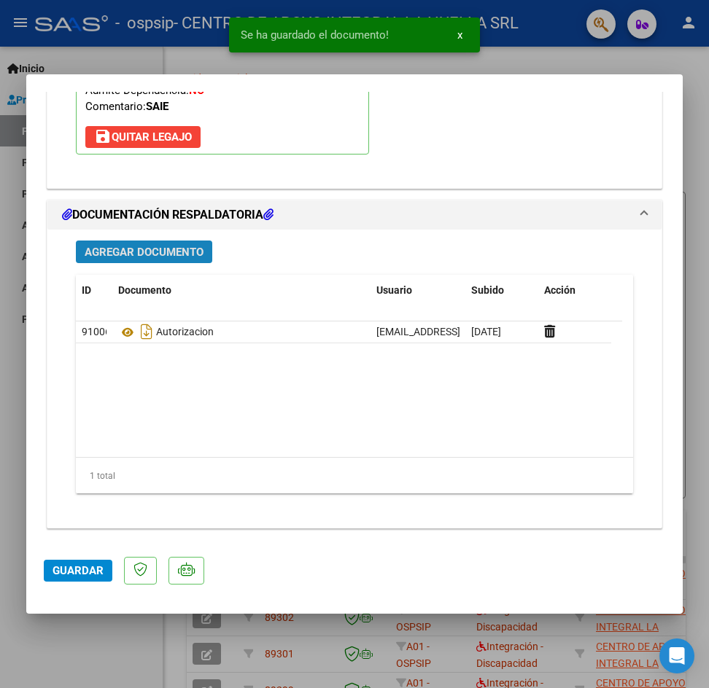
click at [160, 245] on span "Agregar Documento" at bounding box center [144, 251] width 119 height 13
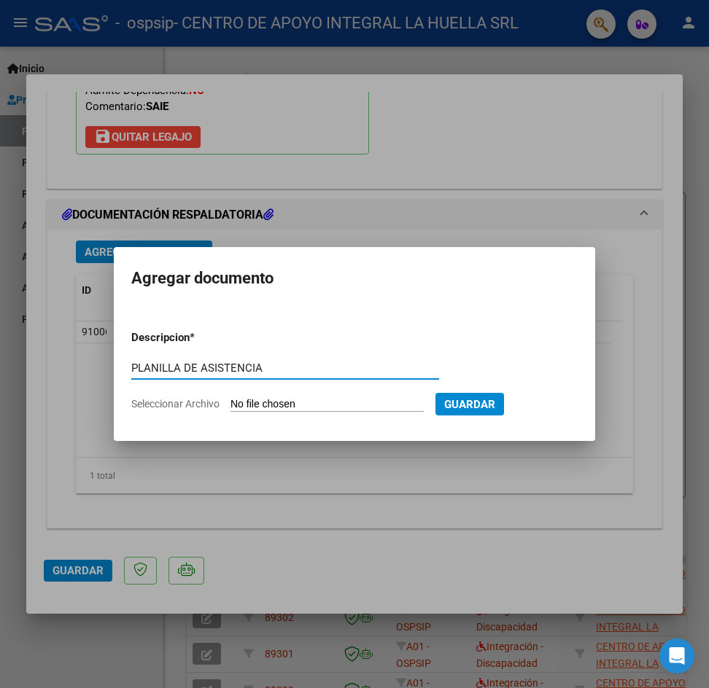
type input "PLANILLA DE ASISTENCIA"
type input "C:\fakepath\[PERSON_NAME] GENESIS SARAY P ASISTENCIA S AGOSTO OSPSIP.pdf"
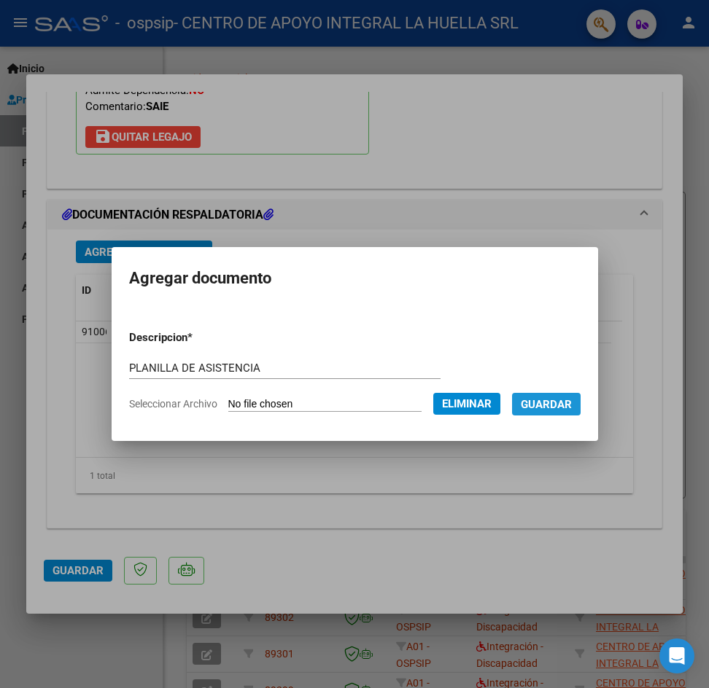
click at [569, 406] on span "Guardar" at bounding box center [546, 404] width 51 height 13
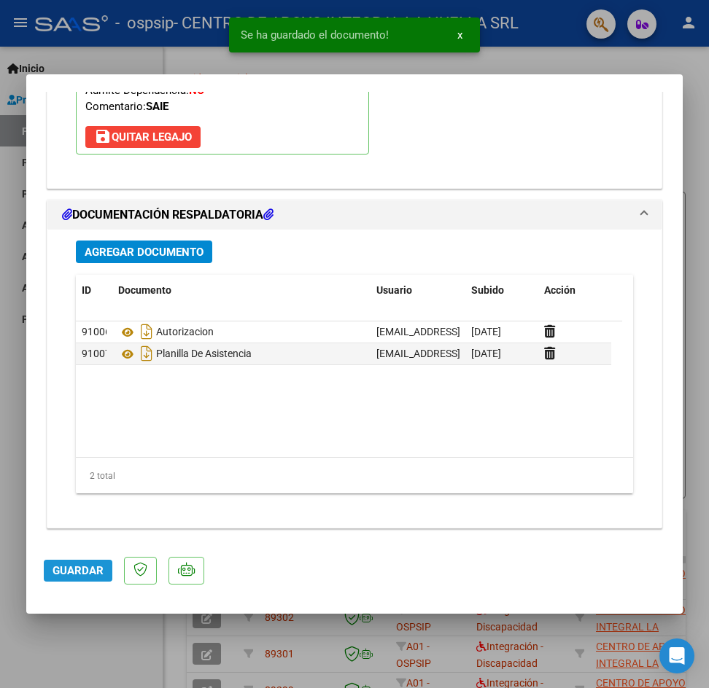
click at [72, 566] on span "Guardar" at bounding box center [77, 570] width 51 height 13
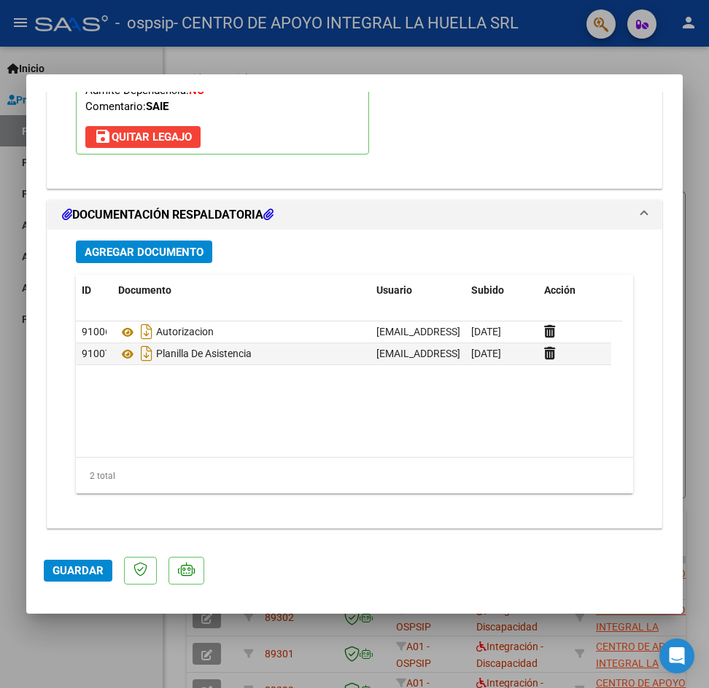
click at [693, 149] on div at bounding box center [354, 344] width 709 height 688
type input "$ 0,00"
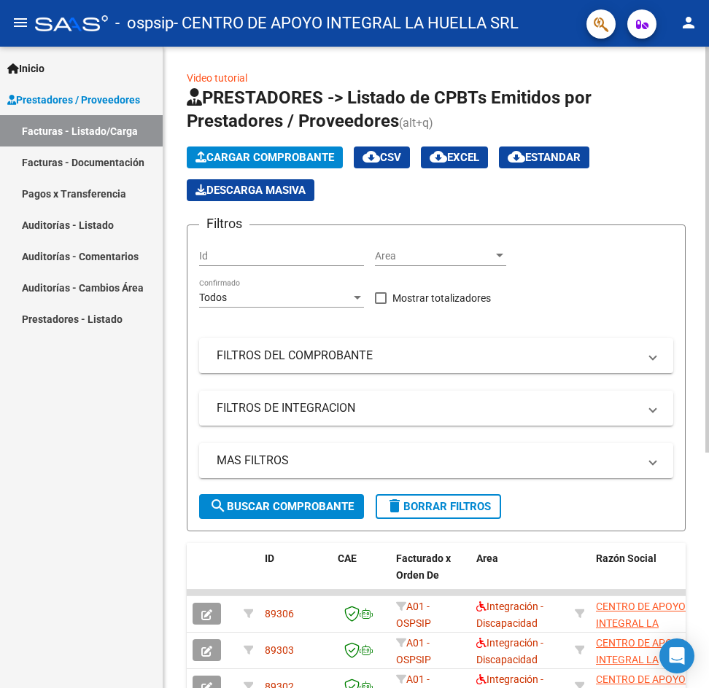
click at [247, 156] on span "Cargar Comprobante" at bounding box center [264, 157] width 139 height 13
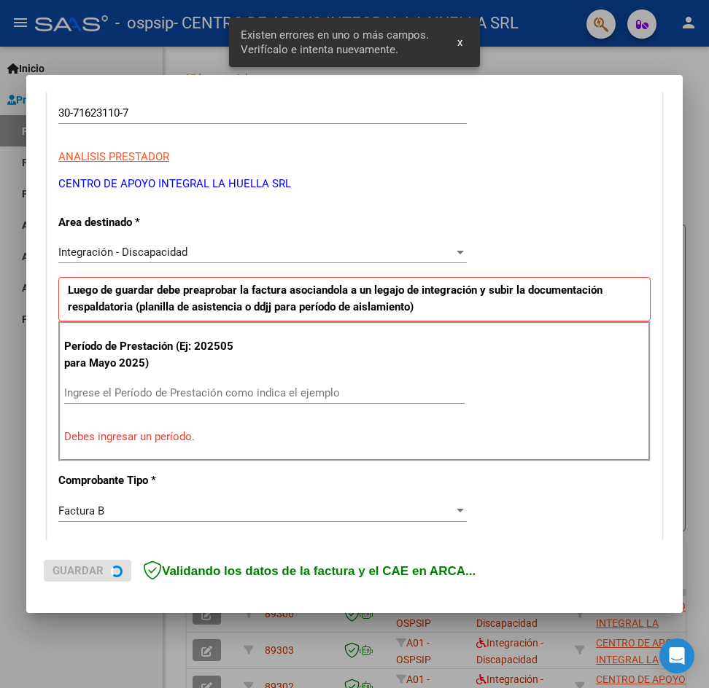
scroll to position [257, 0]
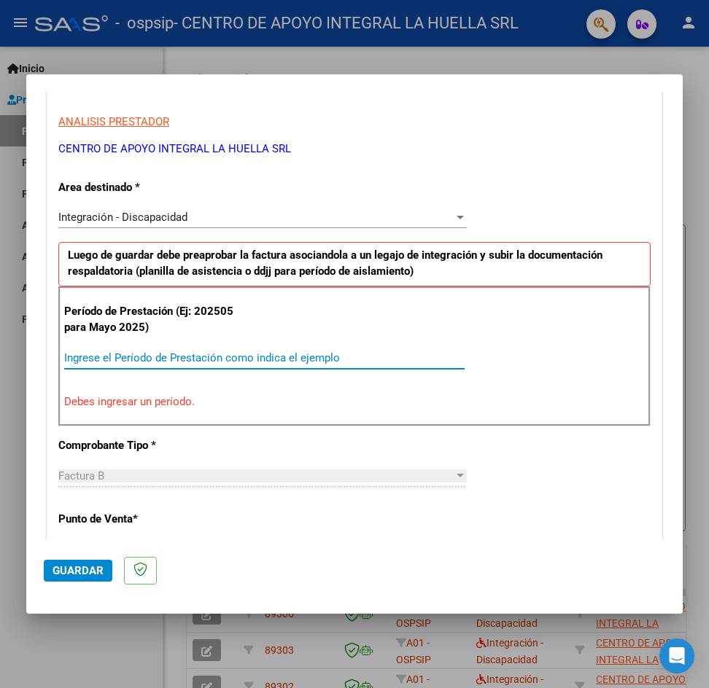
click at [201, 357] on input "Ingrese el Período de Prestación como indica el ejemplo" at bounding box center [264, 357] width 400 height 13
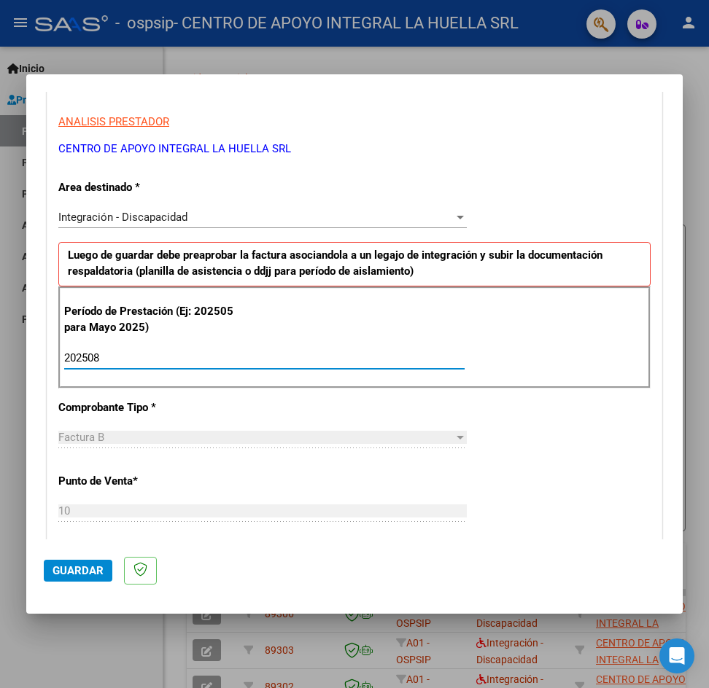
type input "202508"
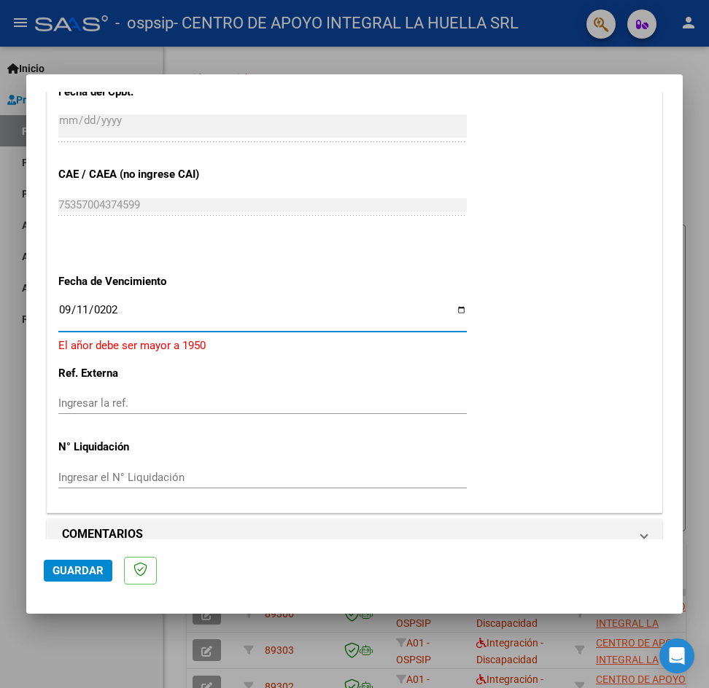
type input "[DATE]"
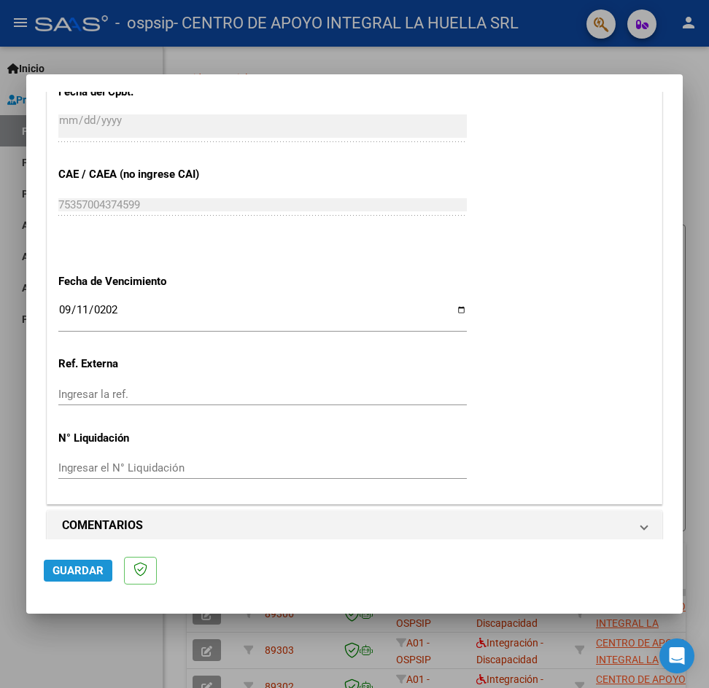
click at [58, 566] on span "Guardar" at bounding box center [77, 570] width 51 height 13
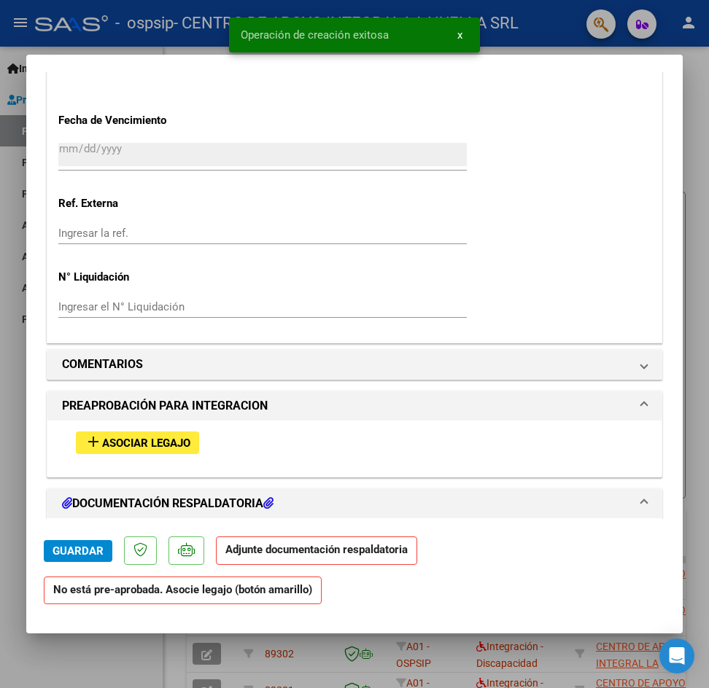
scroll to position [1021, 0]
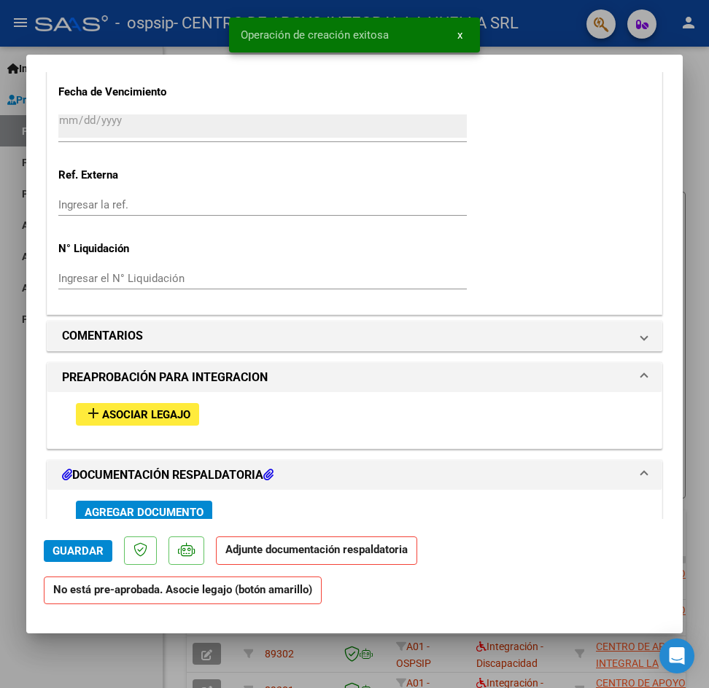
click at [201, 422] on div "add Asociar Legajo" at bounding box center [354, 414] width 579 height 44
click at [180, 416] on span "Asociar Legajo" at bounding box center [146, 414] width 88 height 13
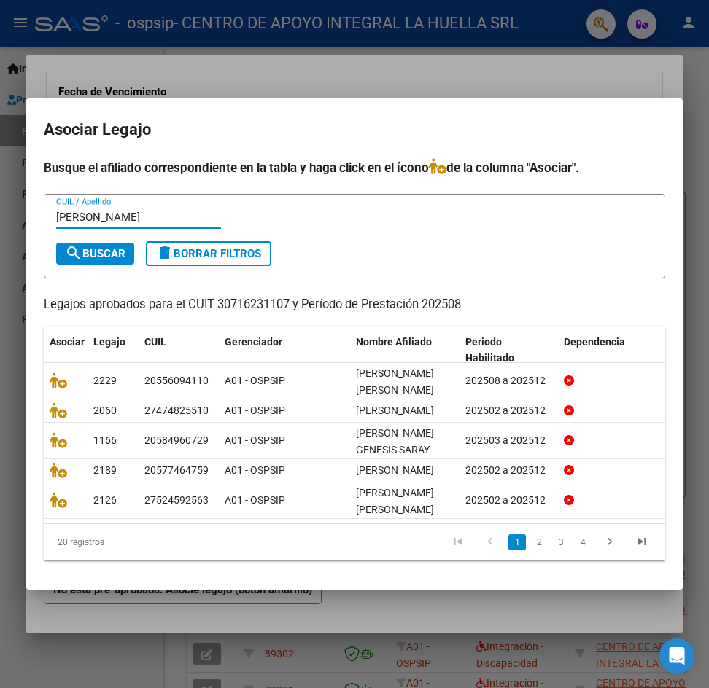
type input "[PERSON_NAME]"
click at [96, 248] on button "search Buscar" at bounding box center [95, 254] width 78 height 22
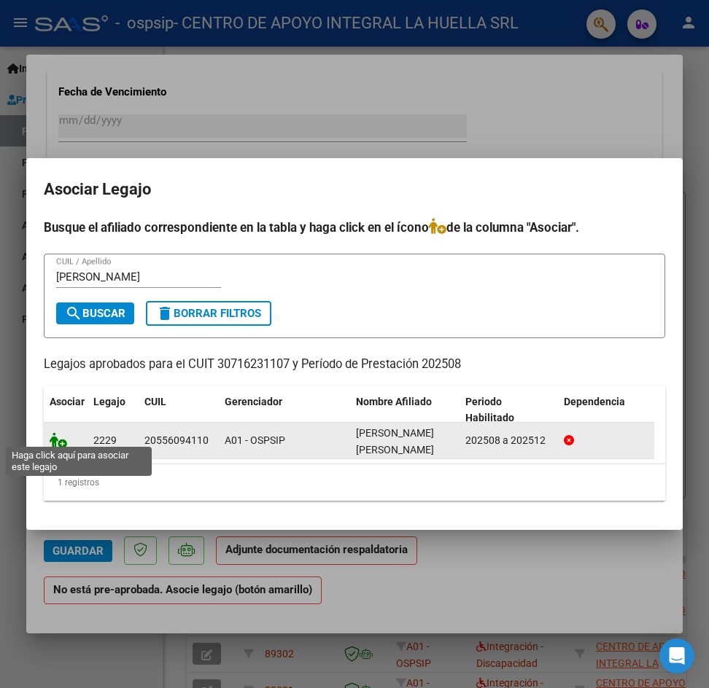
click at [55, 438] on icon at bounding box center [58, 440] width 17 height 16
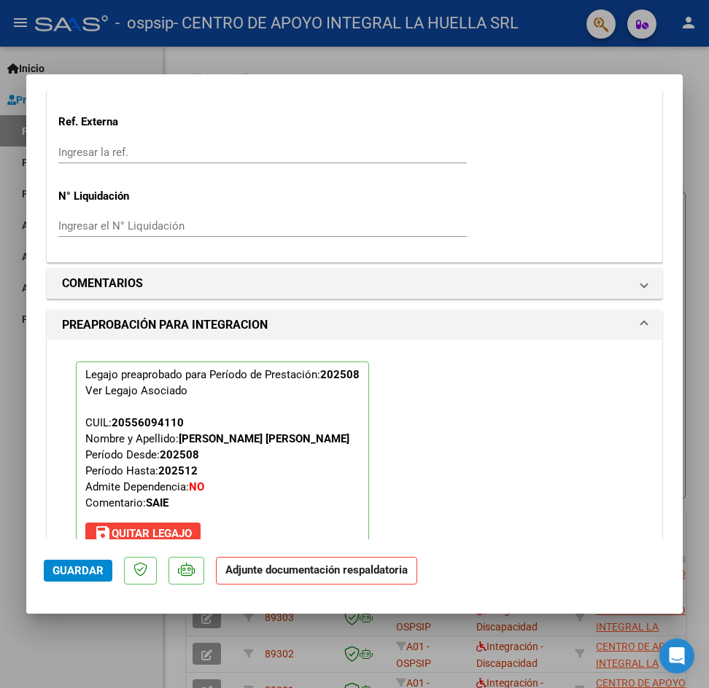
scroll to position [1424, 0]
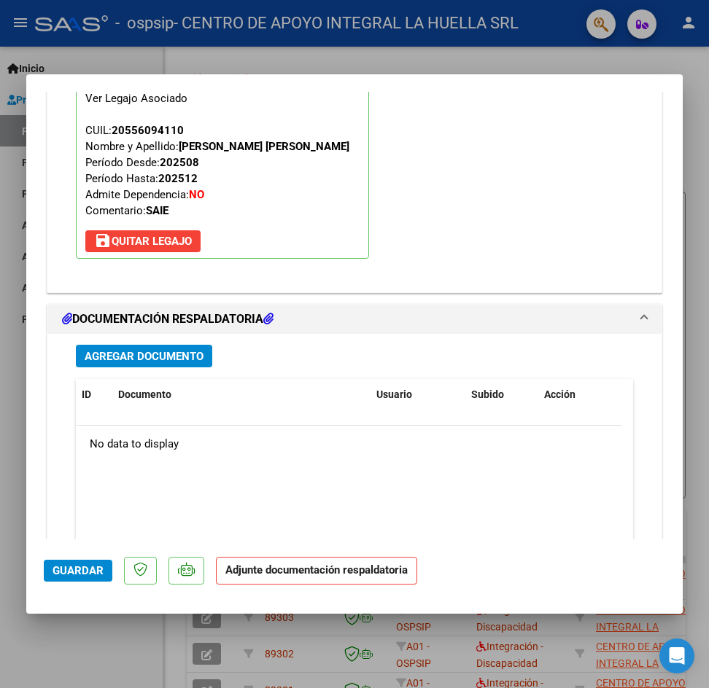
click at [202, 362] on span "Agregar Documento" at bounding box center [144, 356] width 119 height 13
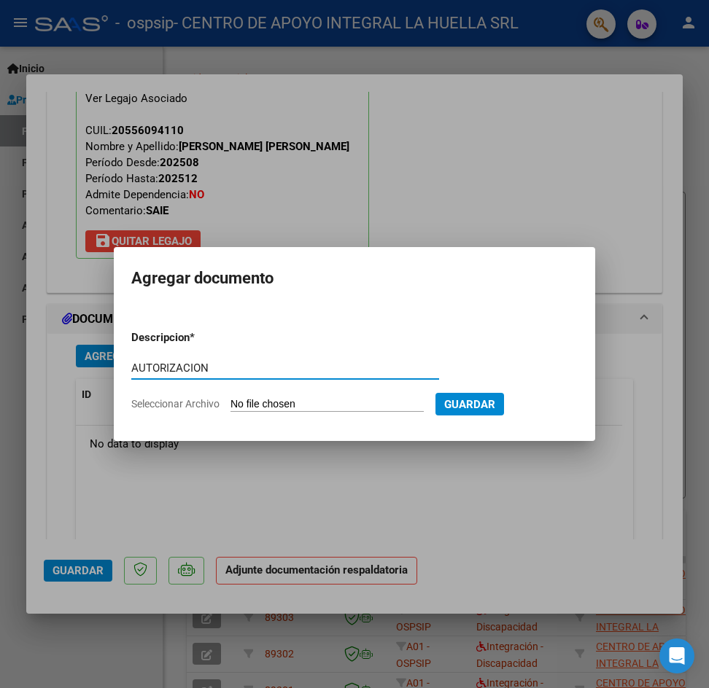
type input "AUTORIZACION"
type input "C:\fakepath\[PERSON_NAME] [PERSON_NAME] AUTO S OSPSIP.pdf"
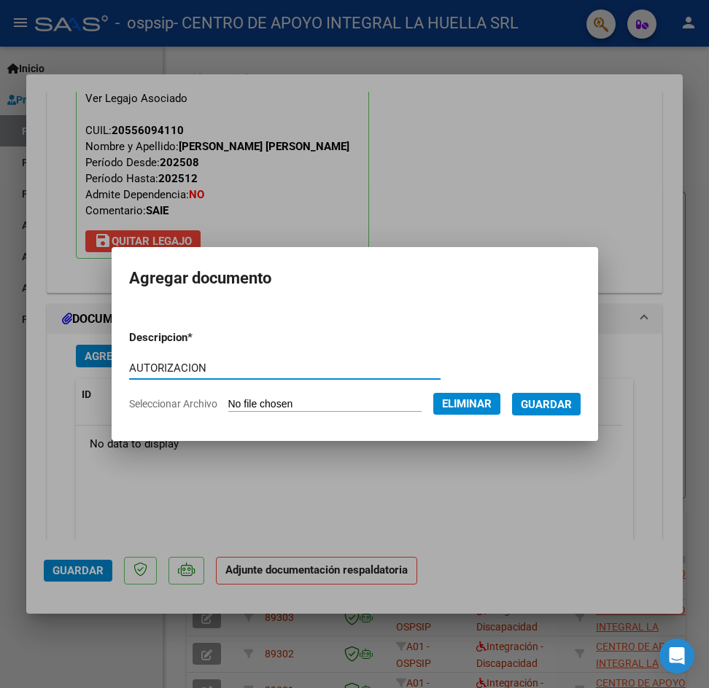
click at [552, 403] on span "Guardar" at bounding box center [546, 404] width 51 height 13
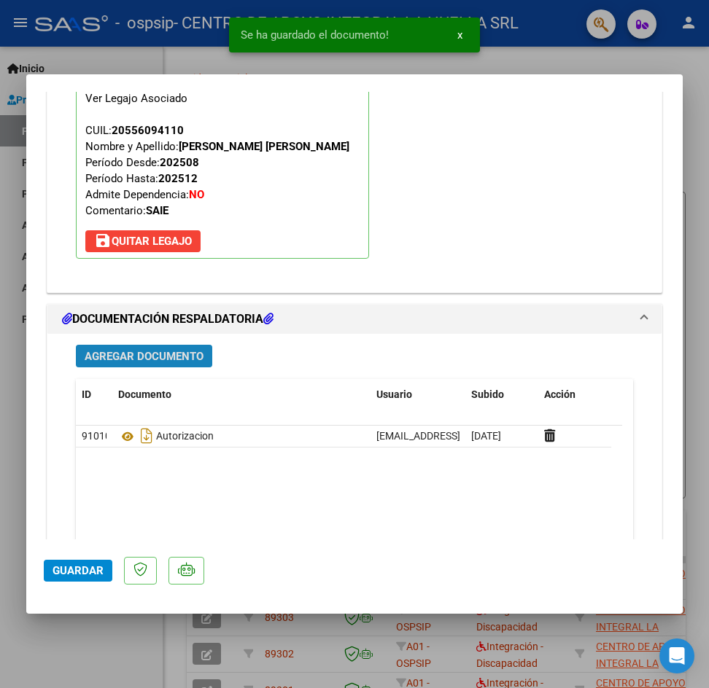
click at [182, 356] on span "Agregar Documento" at bounding box center [144, 356] width 119 height 13
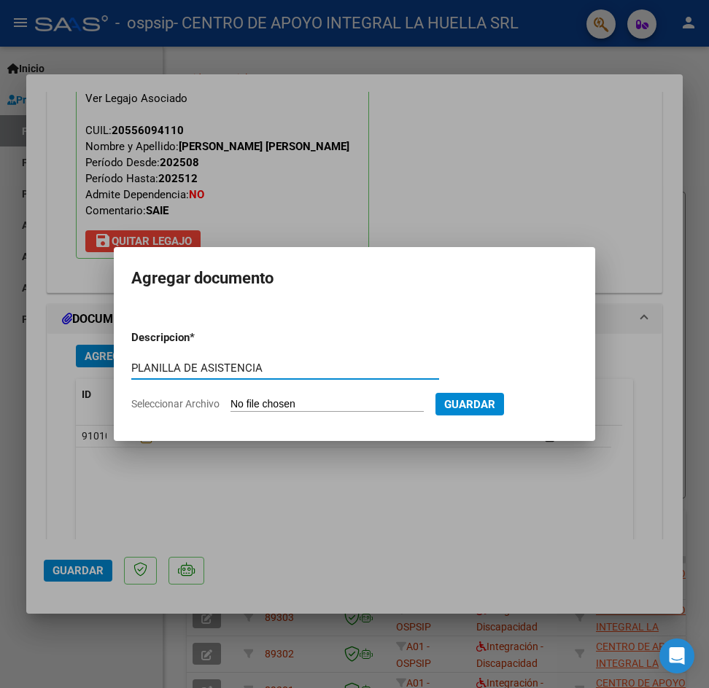
type input "PLANILLA DE ASISTENCIA"
type input "C:\fakepath\[PERSON_NAME] [PERSON_NAME] P ASISTENCIA S AGOSTO OSPSIP.pdf"
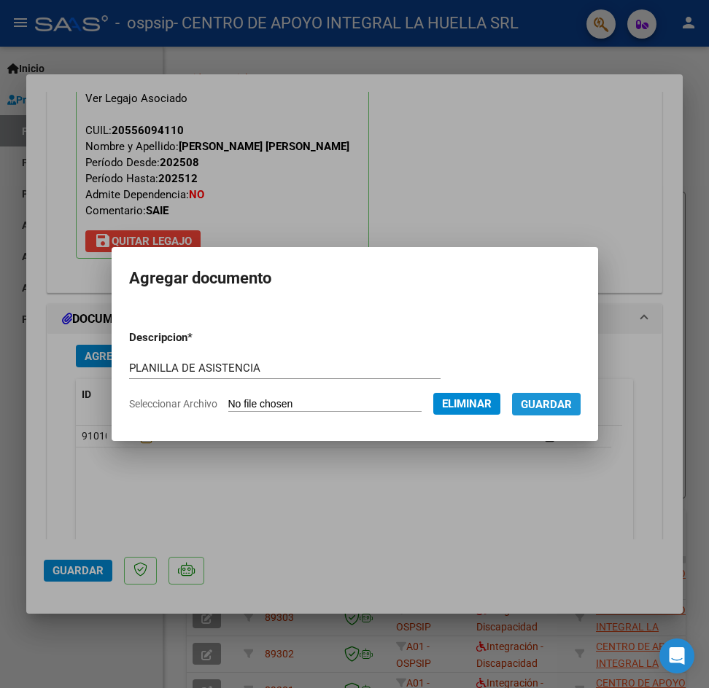
click at [545, 407] on span "Guardar" at bounding box center [546, 404] width 51 height 13
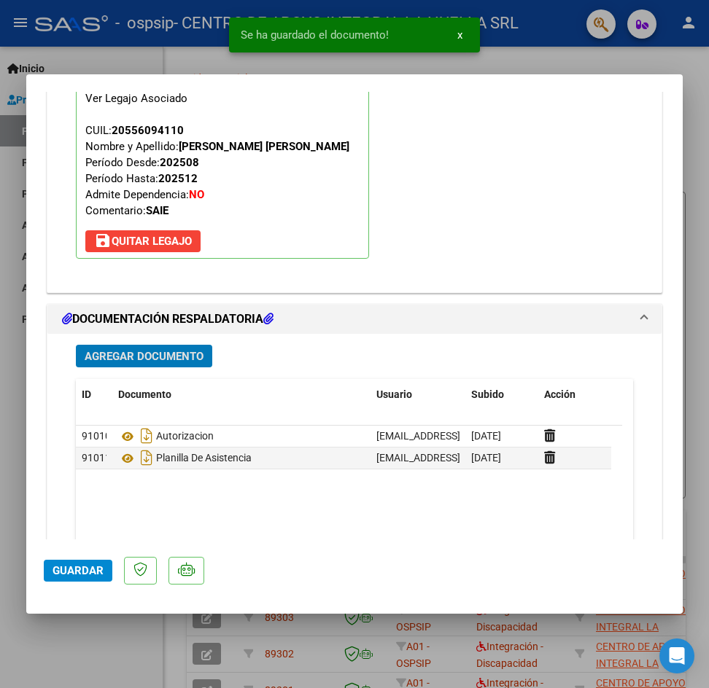
click at [85, 569] on span "Guardar" at bounding box center [77, 570] width 51 height 13
click at [96, 566] on span "Guardar" at bounding box center [77, 570] width 51 height 13
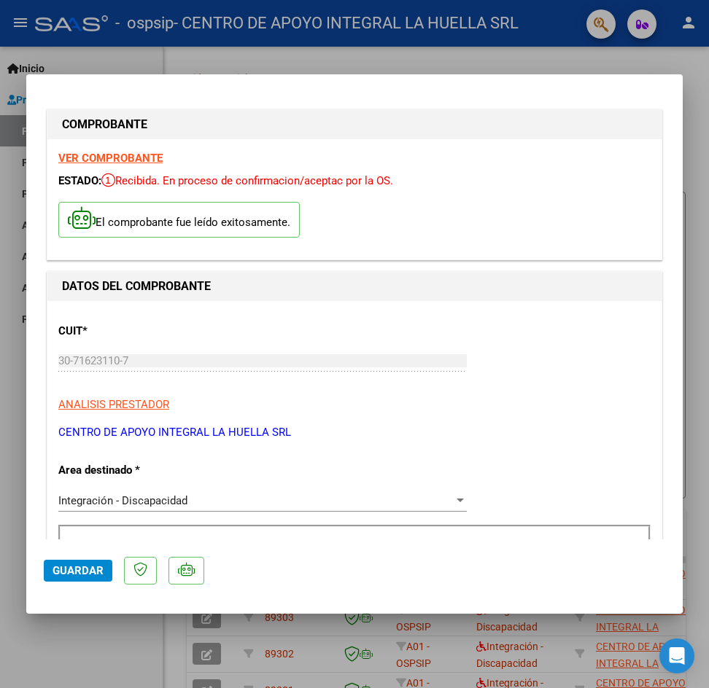
scroll to position [0, 0]
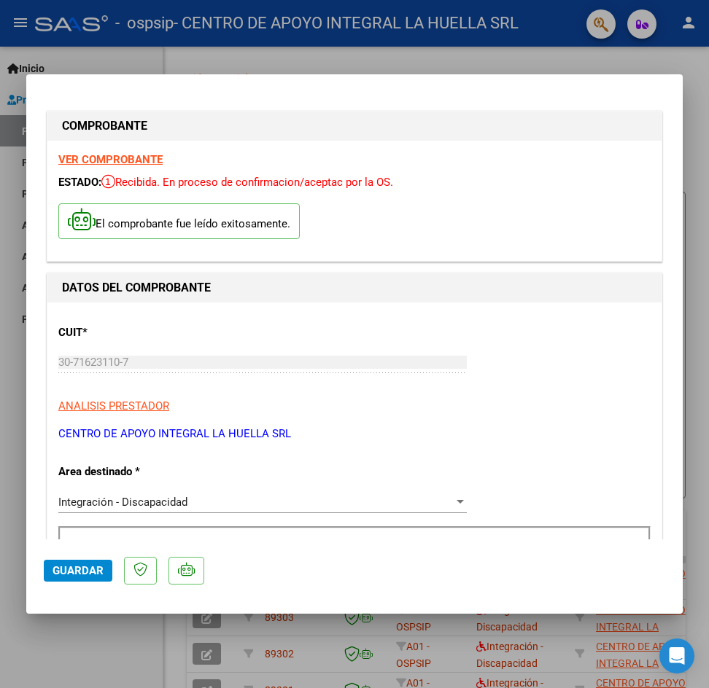
click at [99, 154] on strong "VER COMPROBANTE" at bounding box center [110, 159] width 104 height 13
click at [693, 163] on div at bounding box center [354, 344] width 709 height 688
type input "$ 0,00"
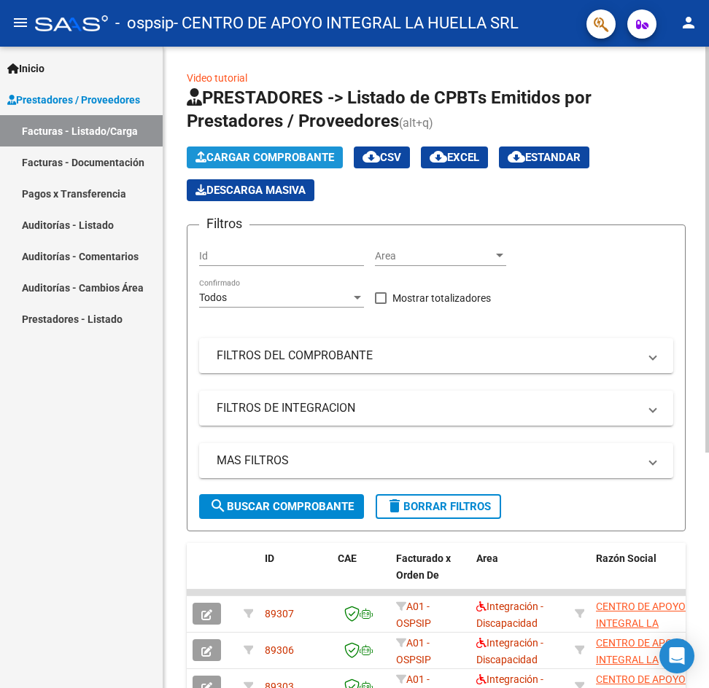
click at [256, 158] on span "Cargar Comprobante" at bounding box center [264, 157] width 139 height 13
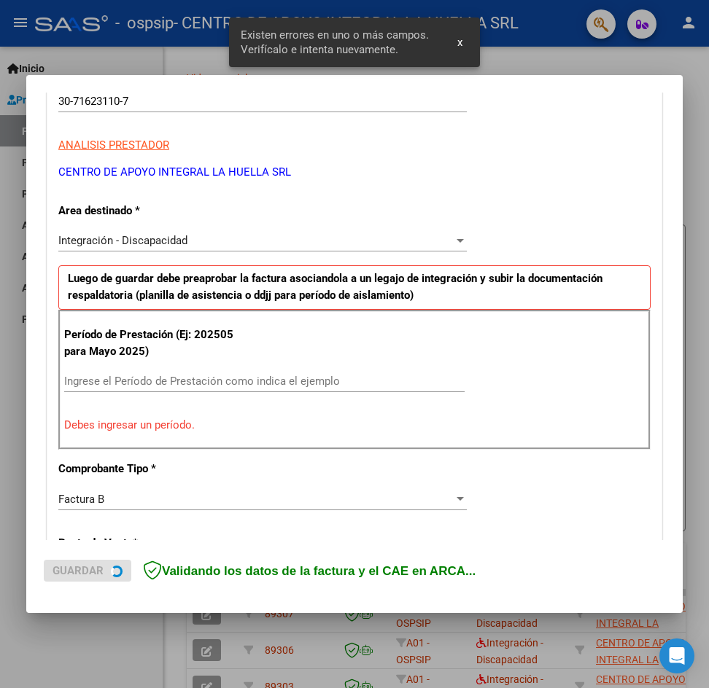
scroll to position [284, 0]
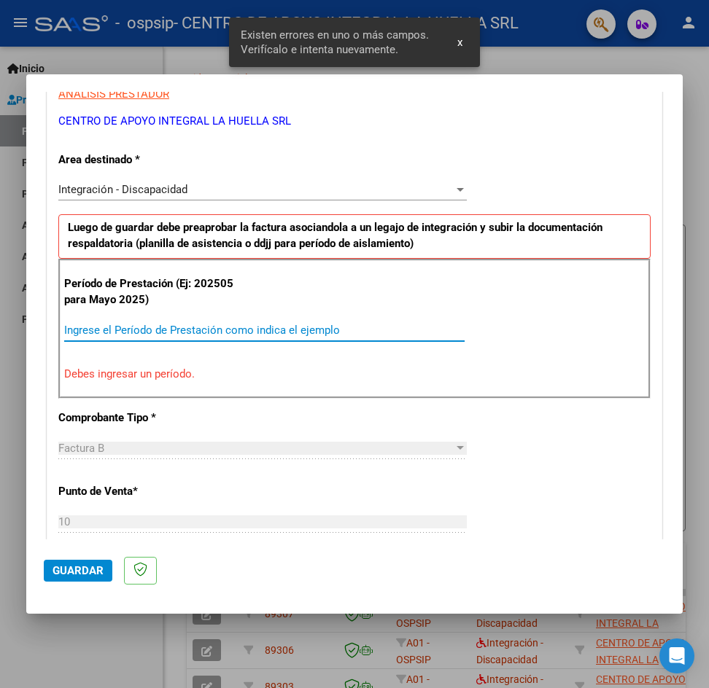
click at [114, 334] on input "Ingrese el Período de Prestación como indica el ejemplo" at bounding box center [264, 330] width 400 height 13
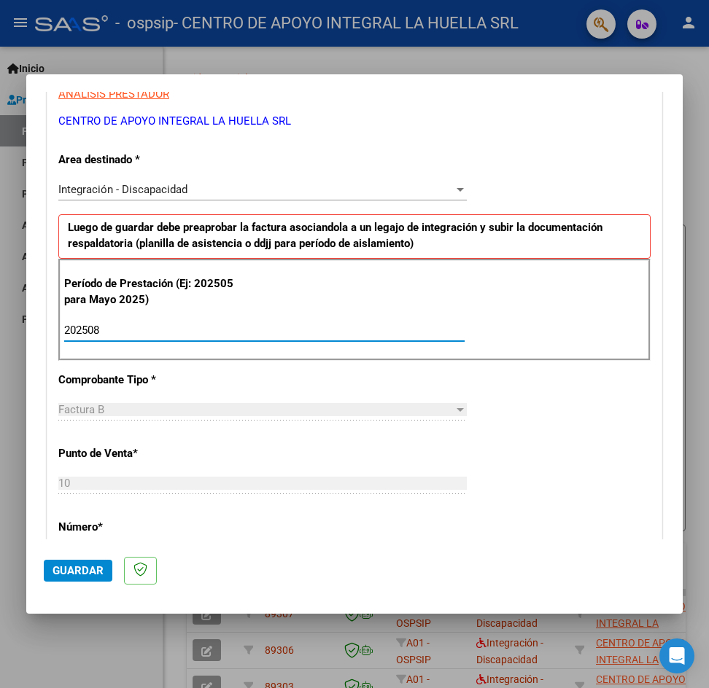
type input "202508"
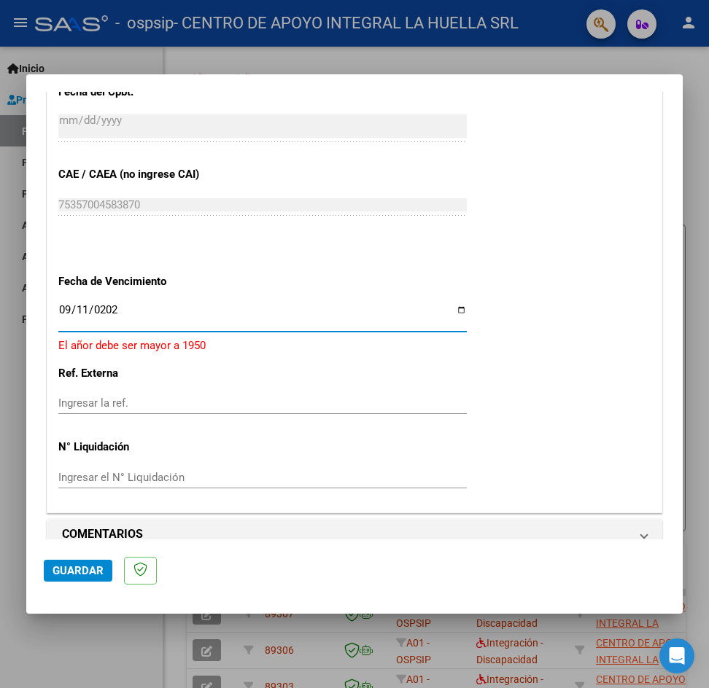
type input "[DATE]"
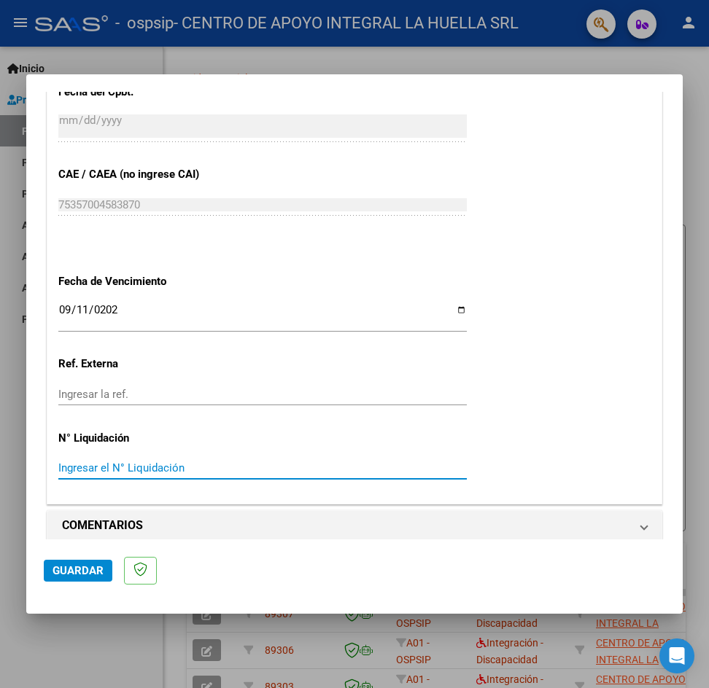
click at [68, 573] on span "Guardar" at bounding box center [77, 570] width 51 height 13
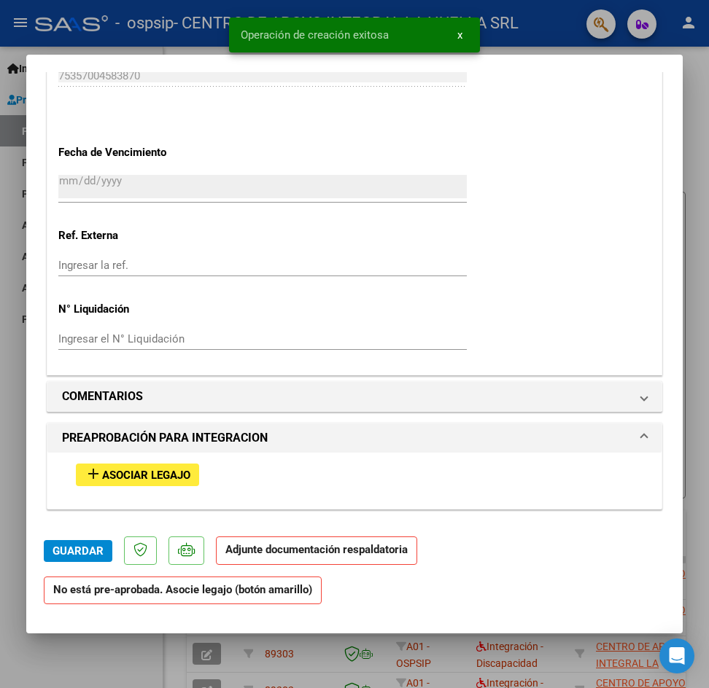
scroll to position [1094, 0]
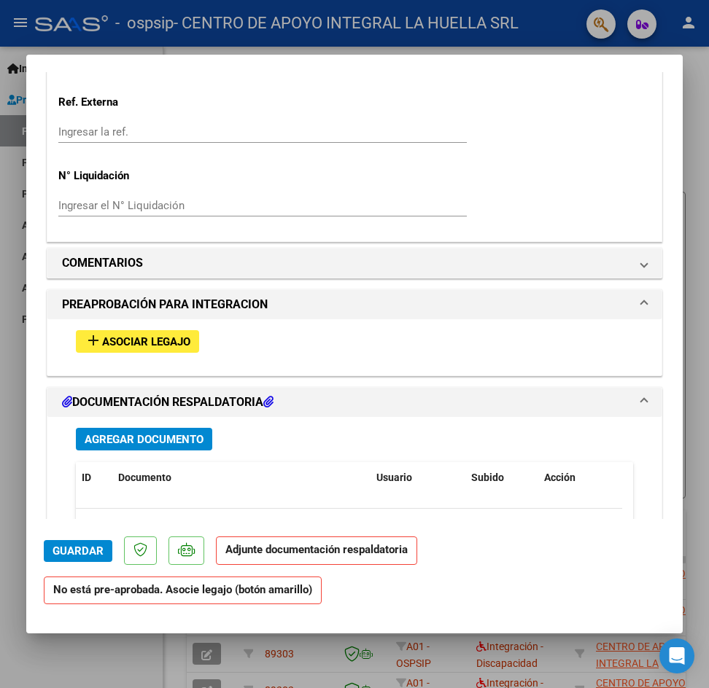
click at [113, 341] on span "Asociar Legajo" at bounding box center [146, 341] width 88 height 13
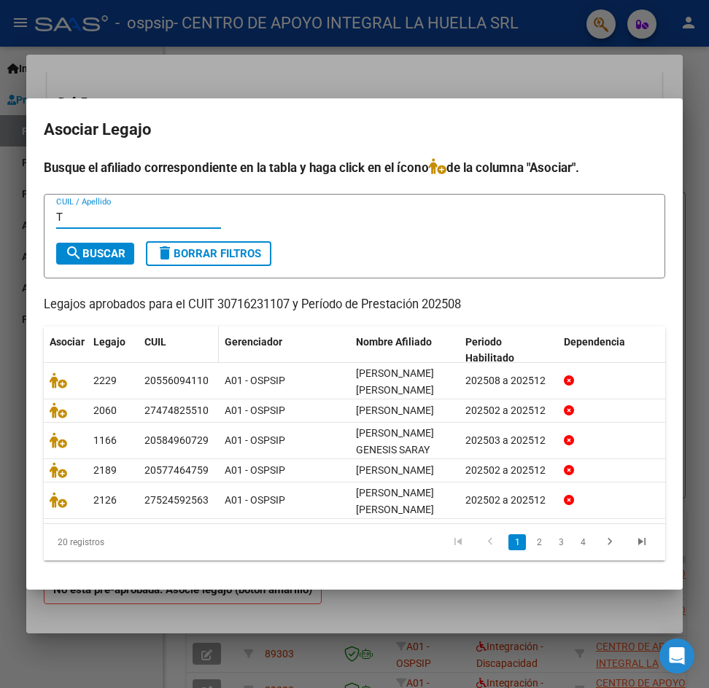
type input "T"
click at [99, 211] on input "T" at bounding box center [138, 217] width 165 height 13
type input "TAVORRO"
click at [105, 247] on span "search Buscar" at bounding box center [95, 253] width 61 height 13
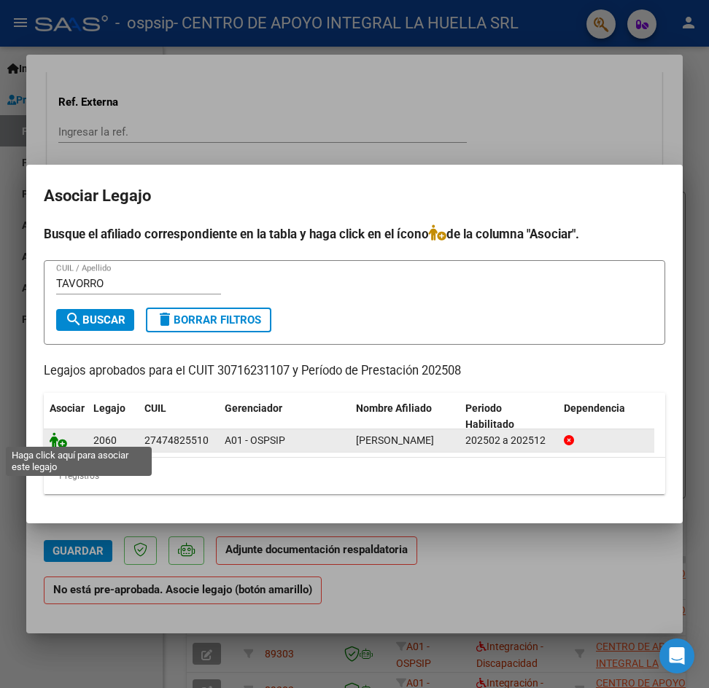
click at [56, 441] on icon at bounding box center [58, 440] width 17 height 16
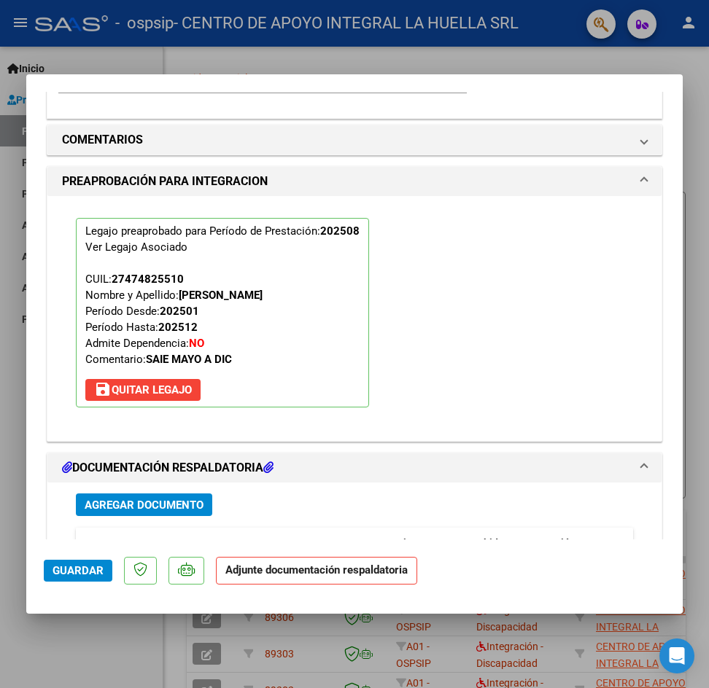
scroll to position [1528, 0]
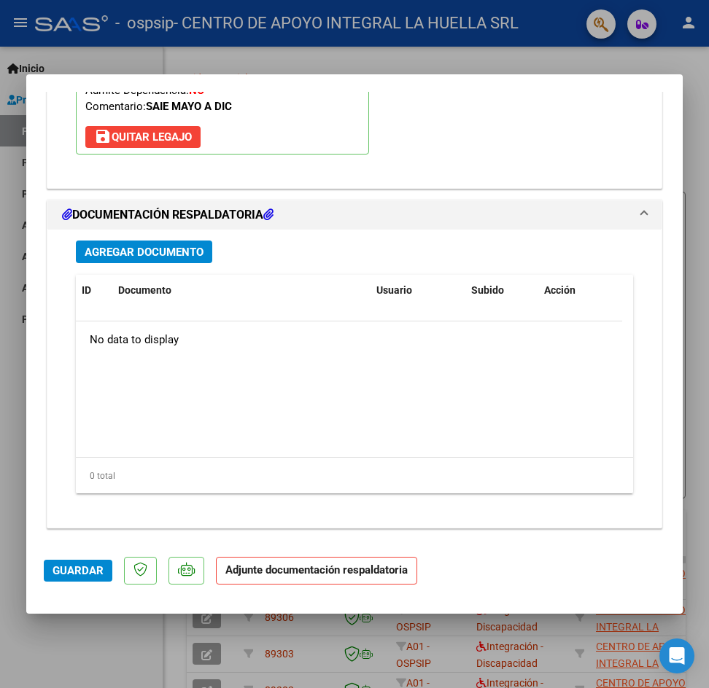
click at [135, 253] on span "Agregar Documento" at bounding box center [144, 252] width 119 height 13
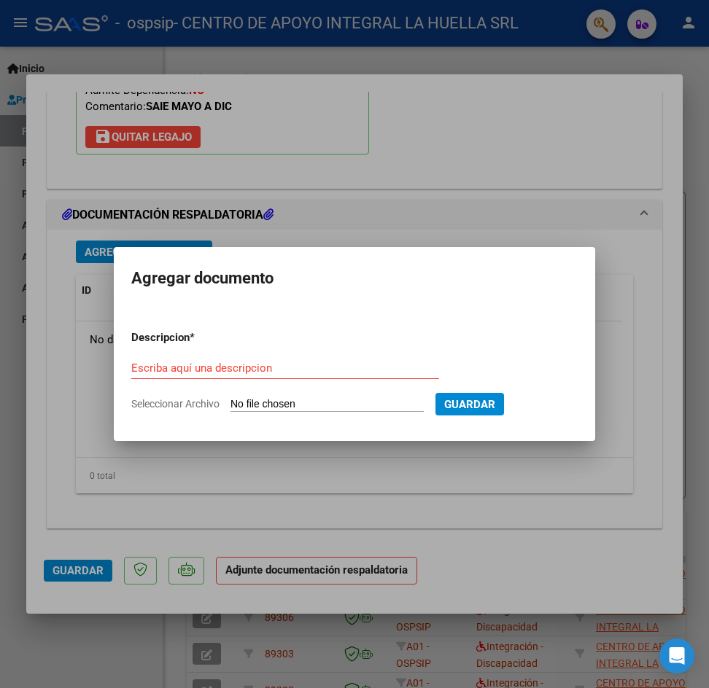
click at [217, 375] on div "Escriba aquí una descripcion" at bounding box center [285, 368] width 308 height 22
type input "AUTORIZACION"
type input "C:\fakepath\[PERSON_NAME] AUTORIZACION SAIE 2025.pdf"
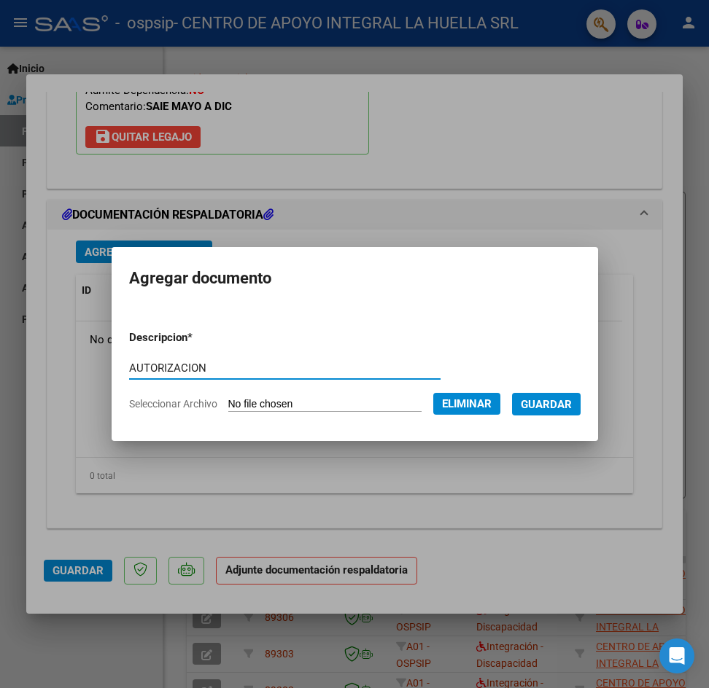
click at [547, 401] on span "Guardar" at bounding box center [546, 404] width 51 height 13
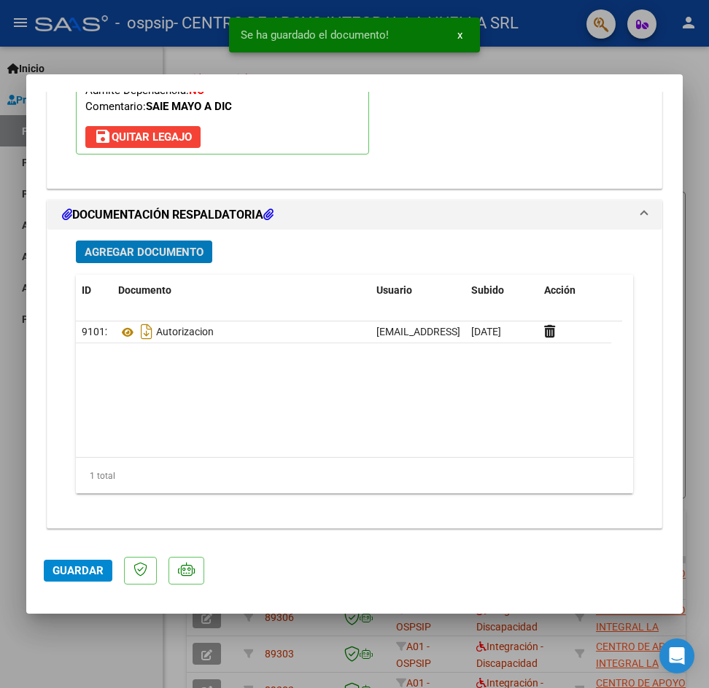
click at [133, 254] on span "Agregar Documento" at bounding box center [144, 252] width 119 height 13
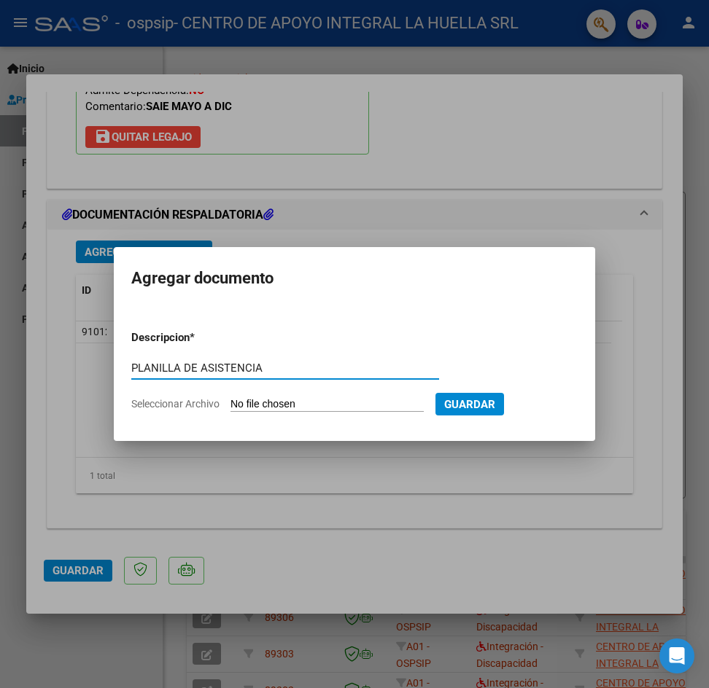
type input "PLANILLA DE ASISTENCIA"
type input "C:\fakepath\[PERSON_NAME]-PLANILLA ASISTENCIA-AGOSTO-S-OSPSIP.pdf"
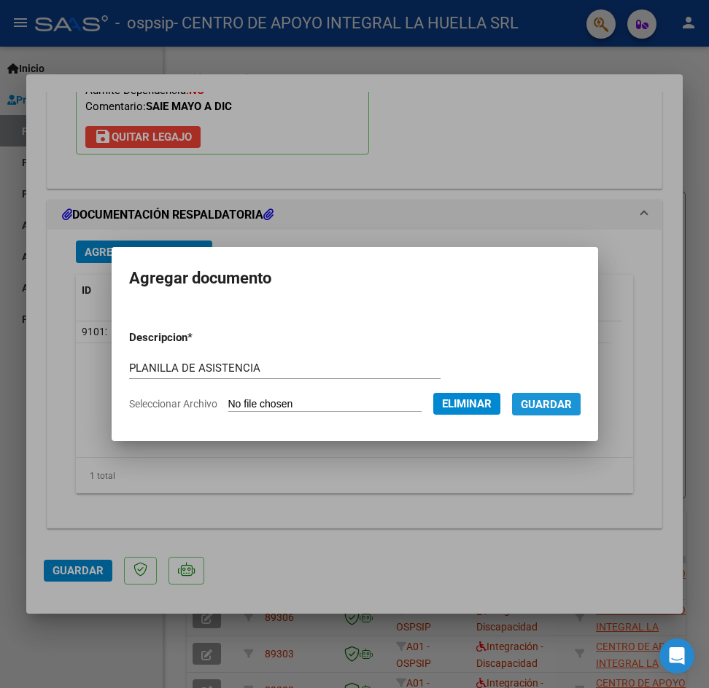
click at [549, 402] on span "Guardar" at bounding box center [546, 404] width 51 height 13
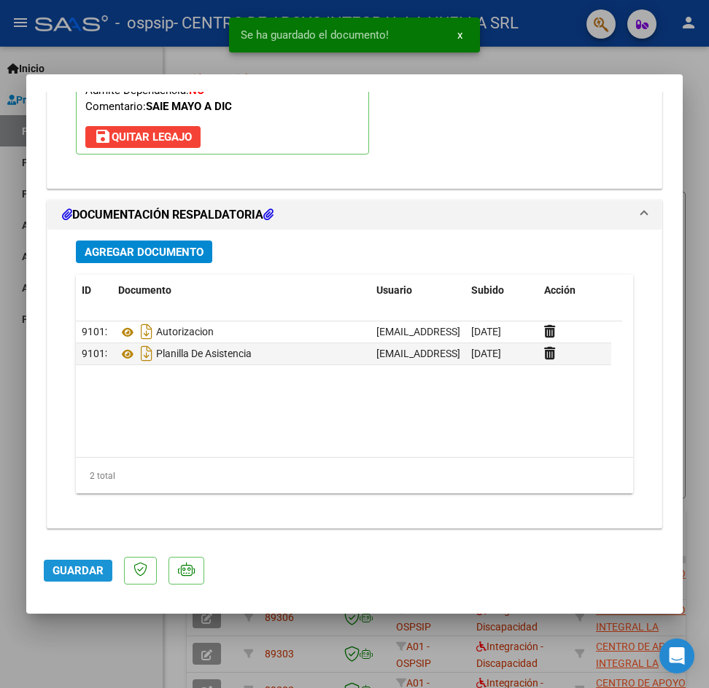
click at [98, 570] on span "Guardar" at bounding box center [77, 570] width 51 height 13
click at [101, 566] on span "Guardar" at bounding box center [77, 570] width 51 height 13
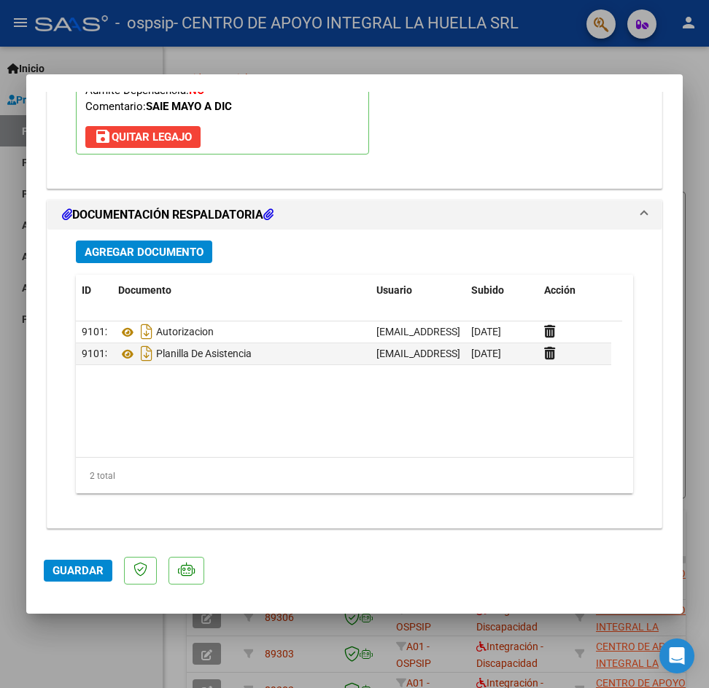
click at [698, 152] on div at bounding box center [354, 344] width 709 height 688
type input "$ 0,00"
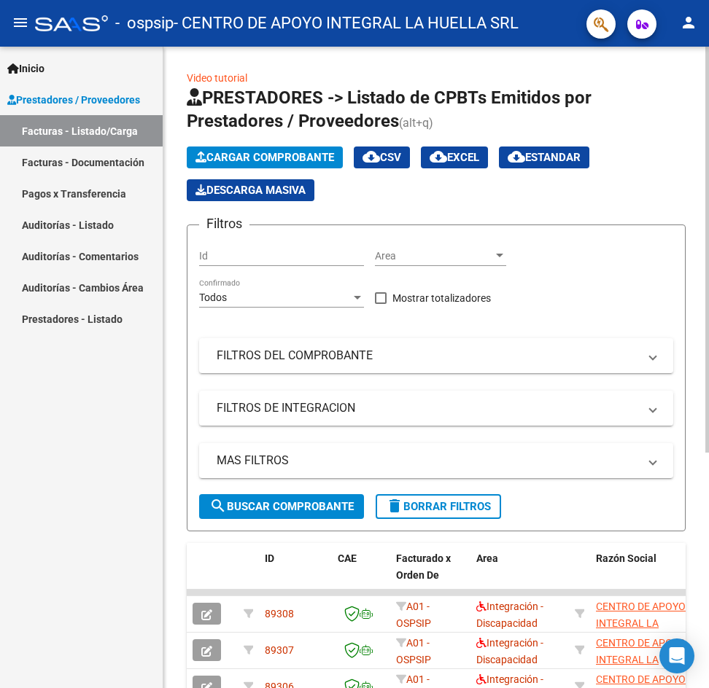
click at [281, 151] on span "Cargar Comprobante" at bounding box center [264, 157] width 139 height 13
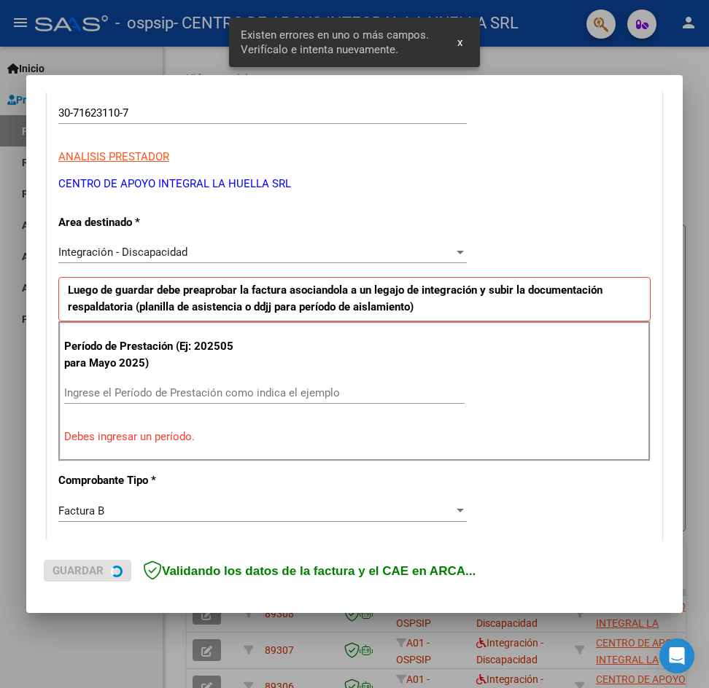
scroll to position [319, 0]
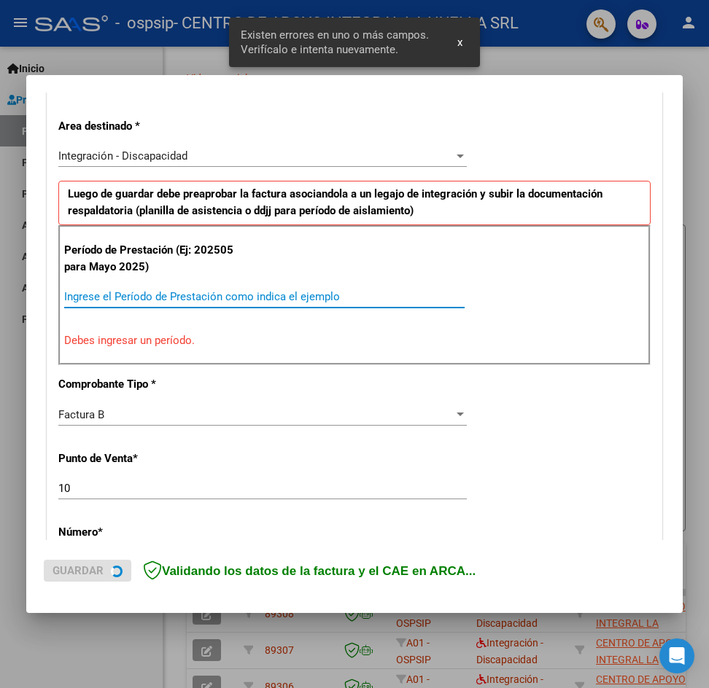
click at [101, 295] on input "Ingrese el Período de Prestación como indica el ejemplo" at bounding box center [264, 296] width 400 height 13
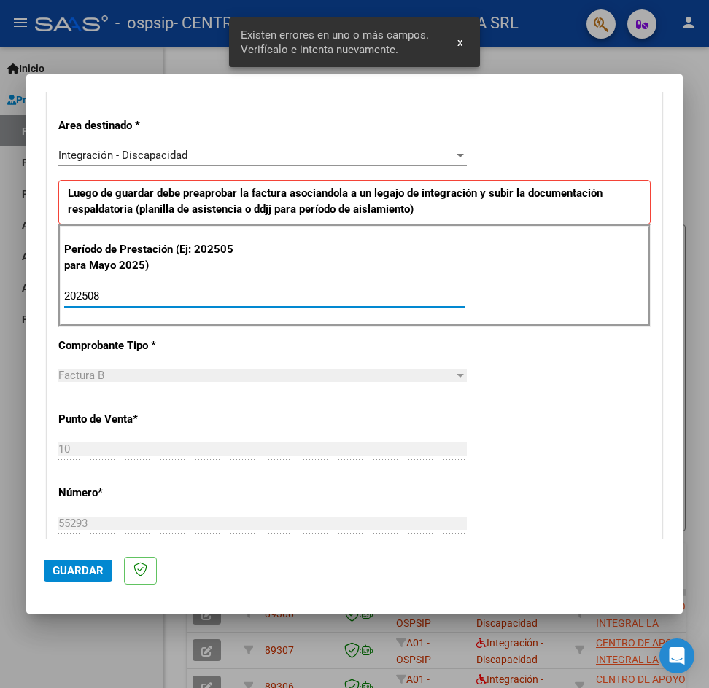
type input "202508"
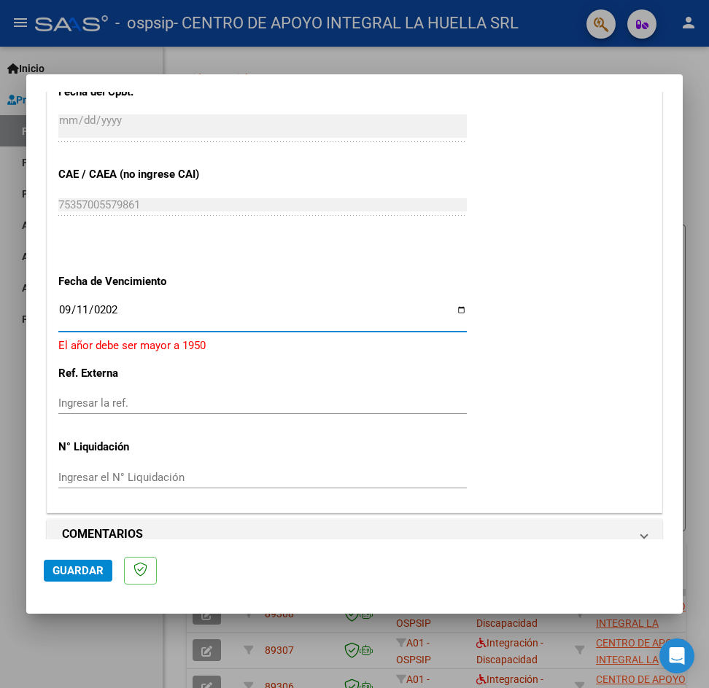
type input "[DATE]"
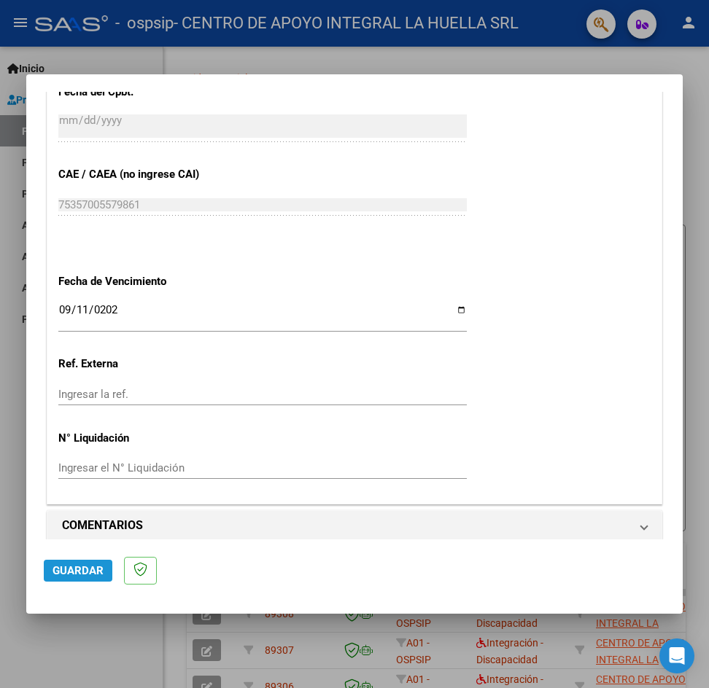
click at [80, 566] on span "Guardar" at bounding box center [77, 570] width 51 height 13
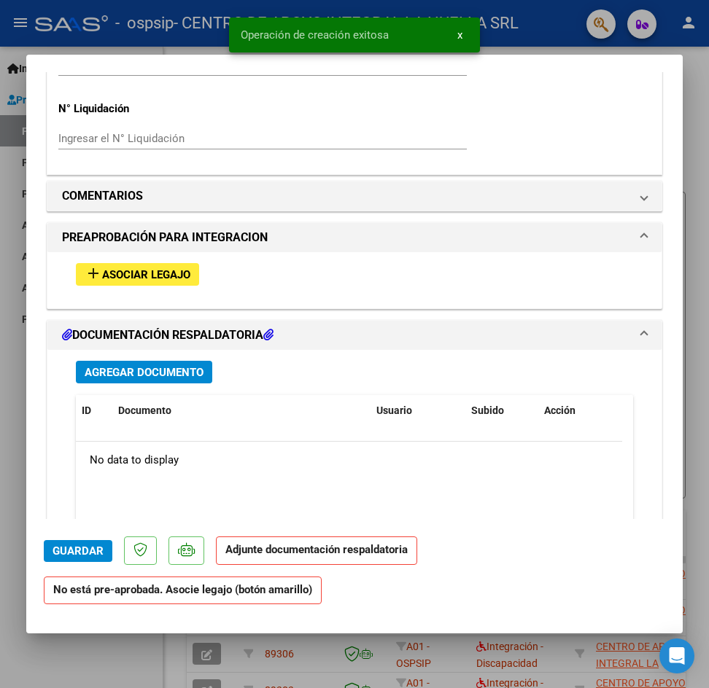
scroll to position [1167, 0]
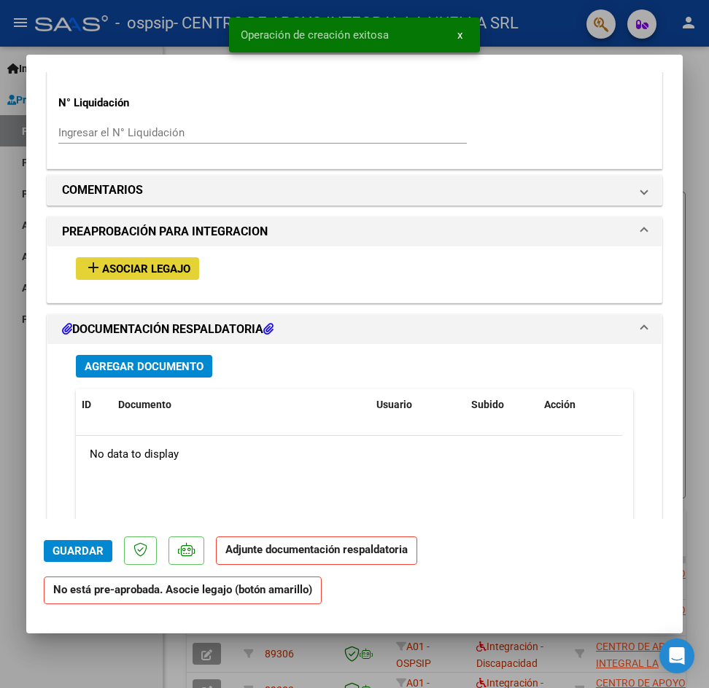
click at [180, 268] on span "Asociar Legajo" at bounding box center [146, 268] width 88 height 13
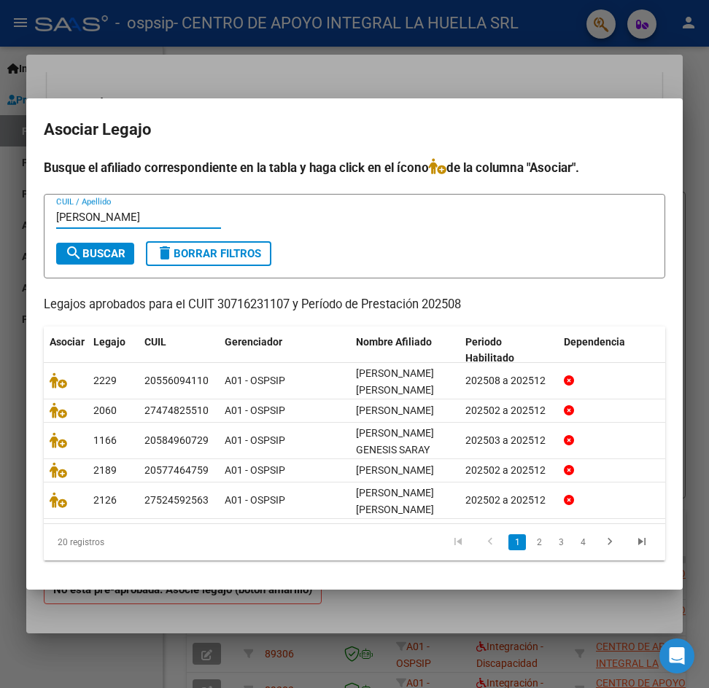
type input "[PERSON_NAME]"
click at [105, 247] on span "search Buscar" at bounding box center [95, 253] width 61 height 13
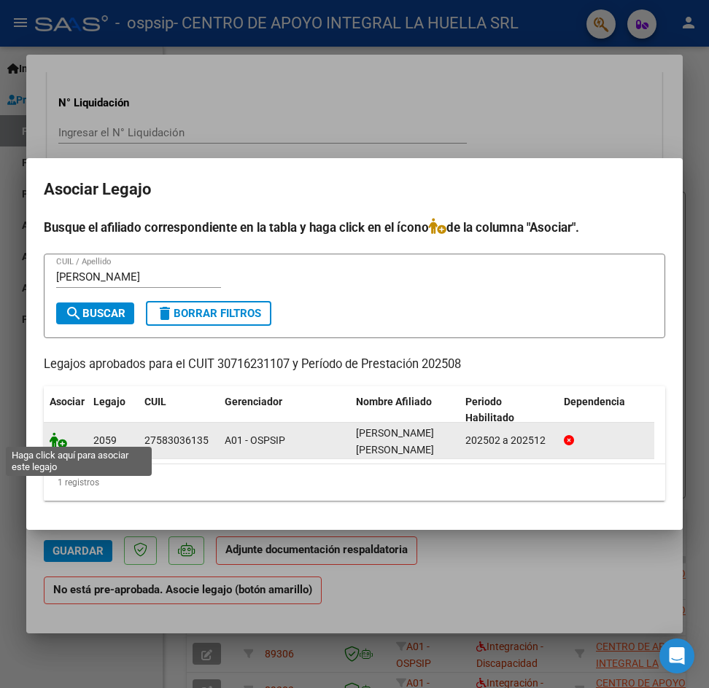
click at [62, 435] on icon at bounding box center [58, 440] width 17 height 16
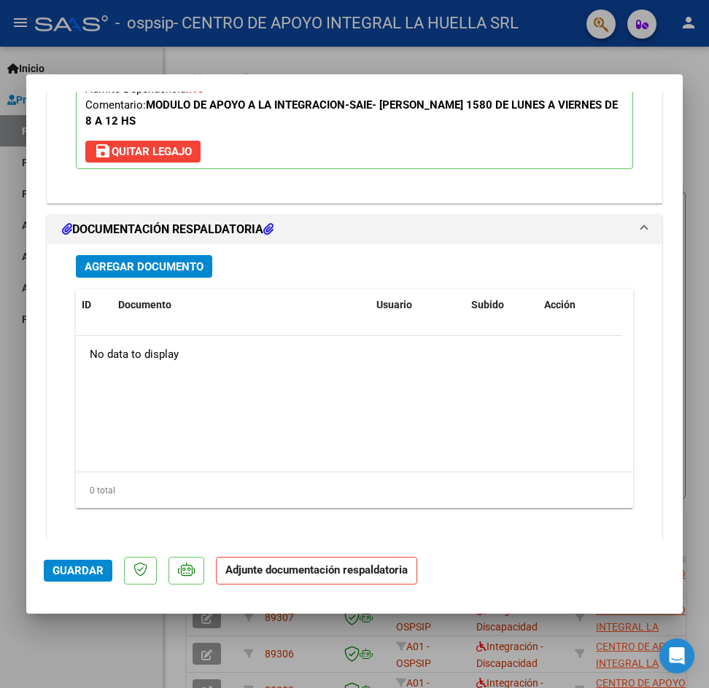
scroll to position [1544, 0]
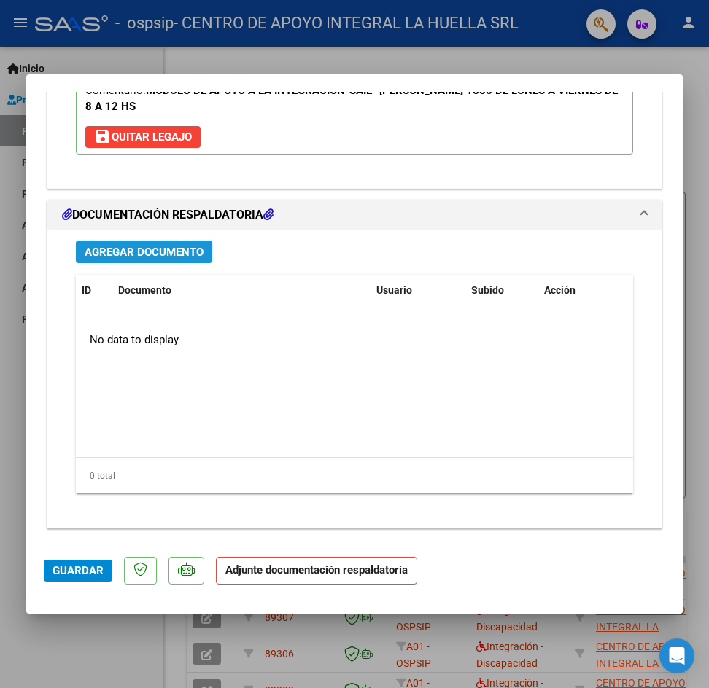
click at [136, 250] on span "Agregar Documento" at bounding box center [144, 252] width 119 height 13
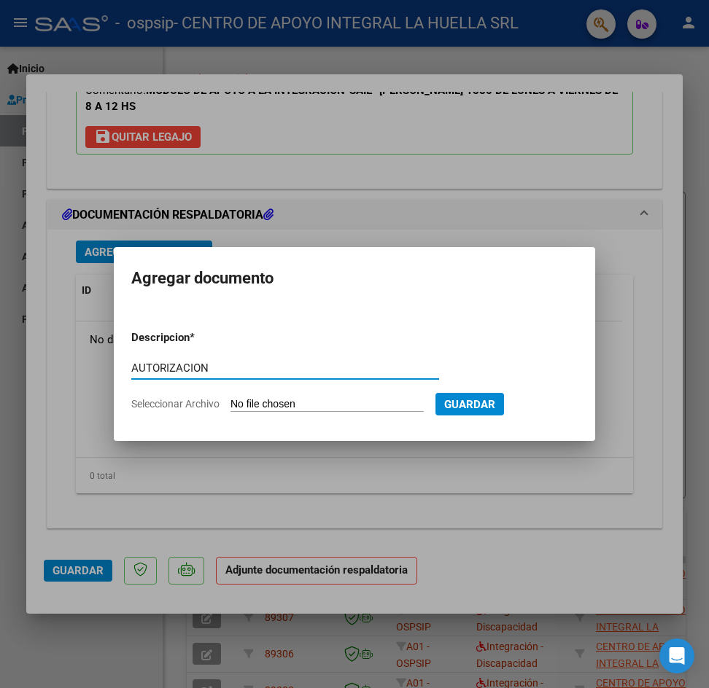
type input "AUTORIZACION"
type input "C:\fakepath\[PERSON_NAME] [PERSON_NAME][DATE] P ASISTENCIA AGOSTO S OSPSIP.pdf"
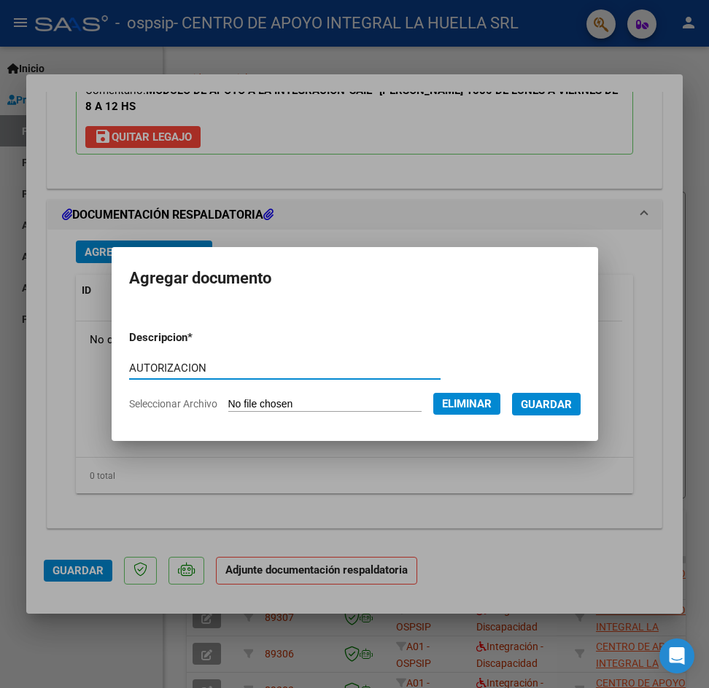
click at [557, 404] on span "Guardar" at bounding box center [546, 404] width 51 height 13
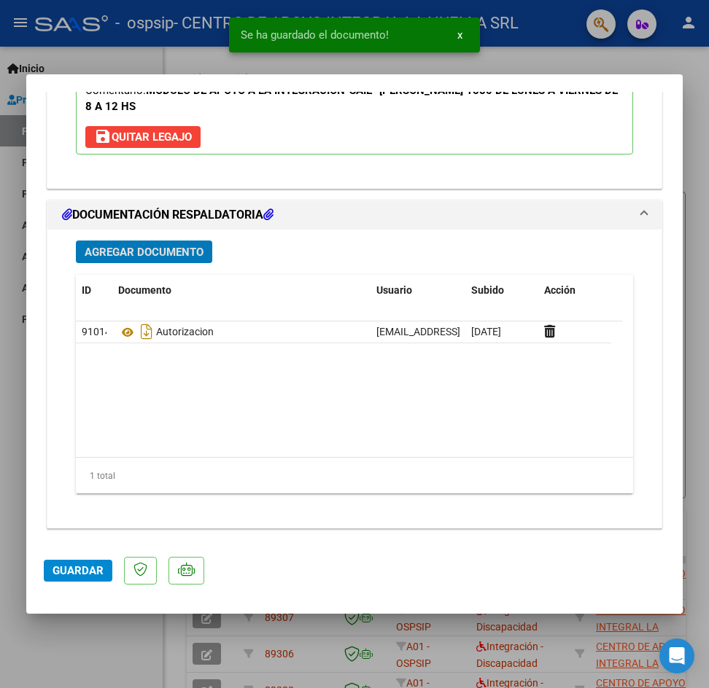
click at [99, 248] on span "Agregar Documento" at bounding box center [144, 252] width 119 height 13
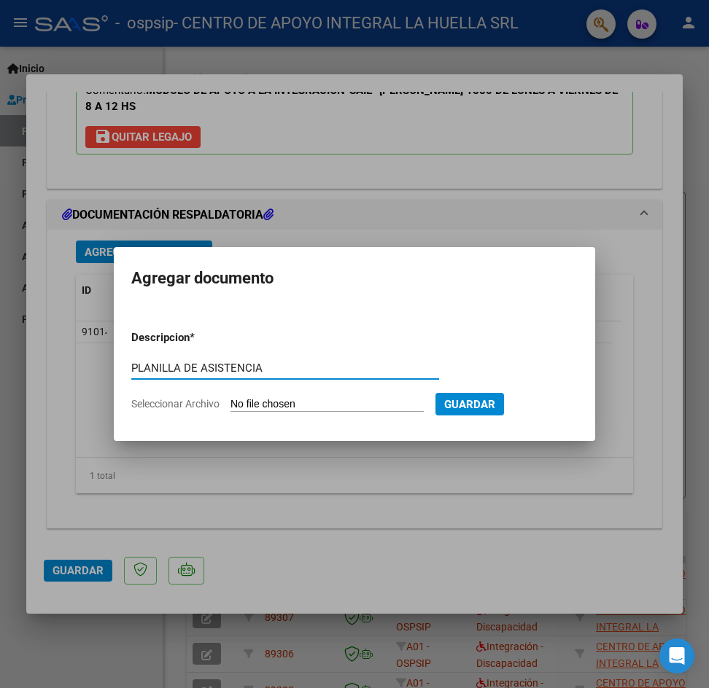
type input "PLANILLA DE ASISTENCIA"
type input "C:\fakepath\[PERSON_NAME] [PERSON_NAME][DATE] S AUTORIZACION OSPSIP.pdf"
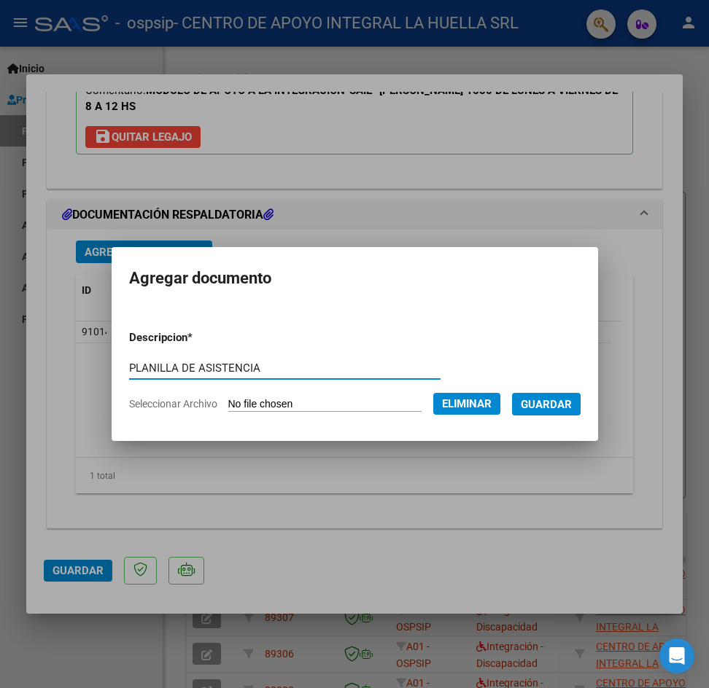
click at [565, 397] on span "Guardar" at bounding box center [546, 403] width 51 height 13
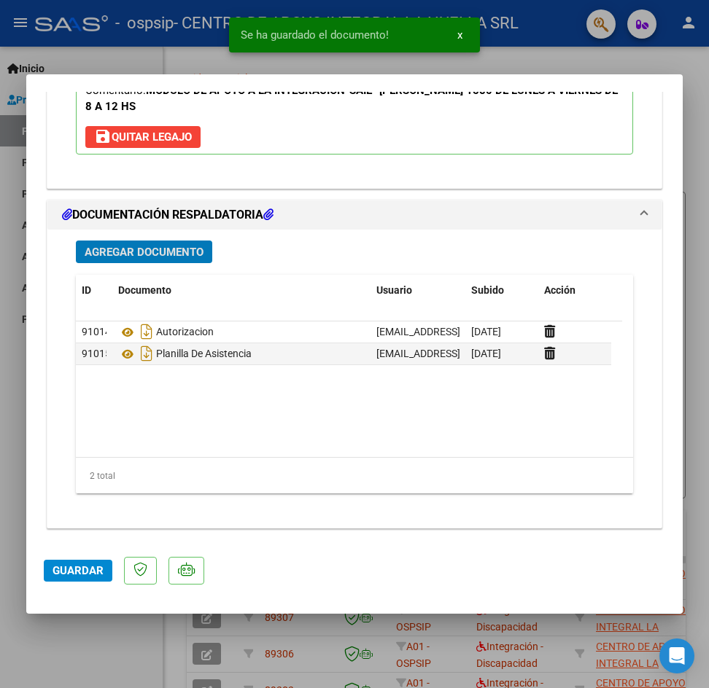
click at [63, 566] on span "Guardar" at bounding box center [77, 570] width 51 height 13
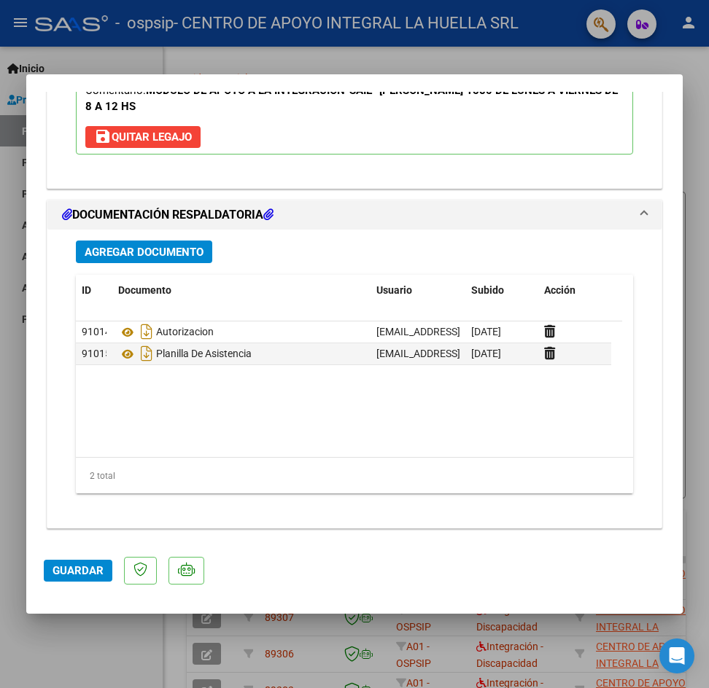
click at [695, 196] on div at bounding box center [354, 344] width 709 height 688
type input "$ 0,00"
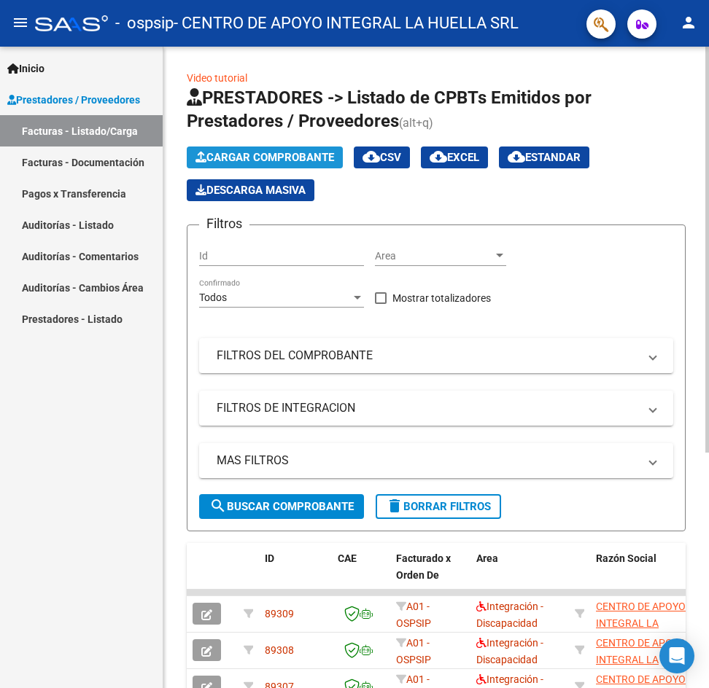
click at [223, 160] on span "Cargar Comprobante" at bounding box center [264, 157] width 139 height 13
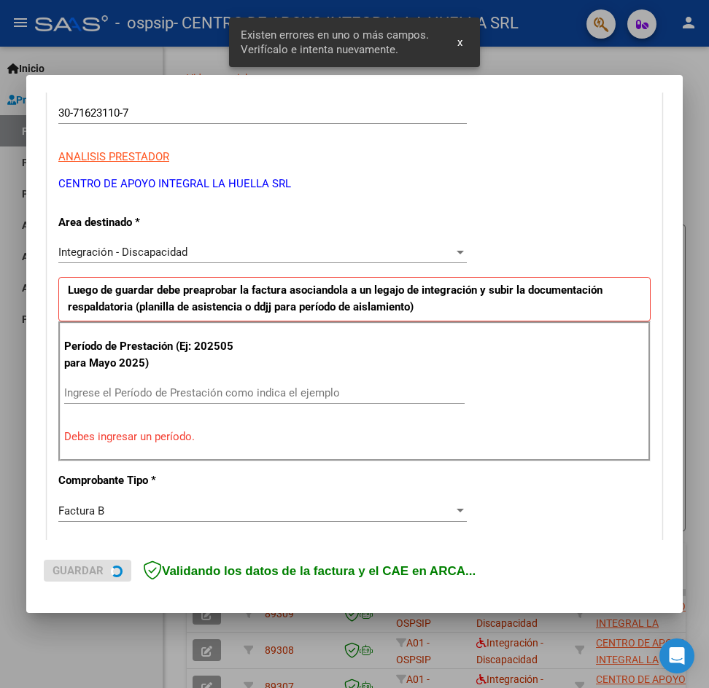
scroll to position [257, 0]
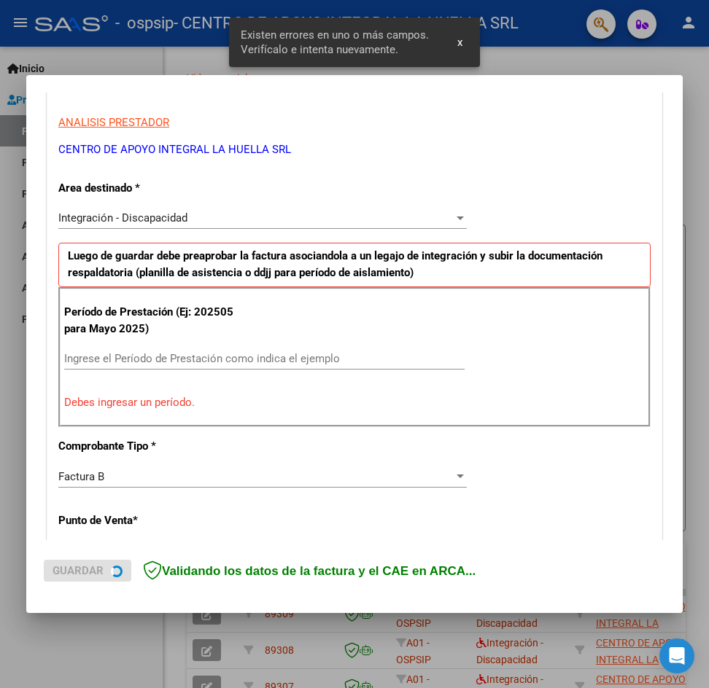
click at [158, 359] on input "Ingrese el Período de Prestación como indica el ejemplo" at bounding box center [264, 358] width 400 height 13
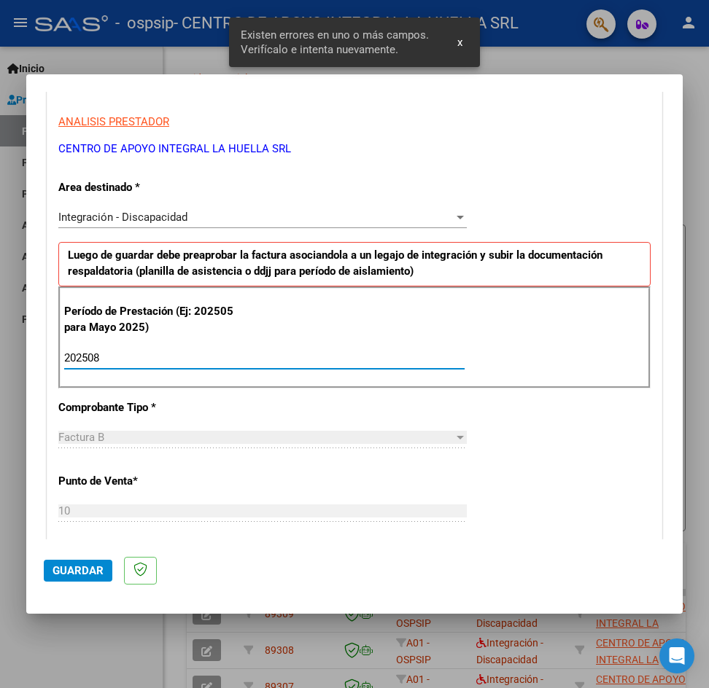
type input "202508"
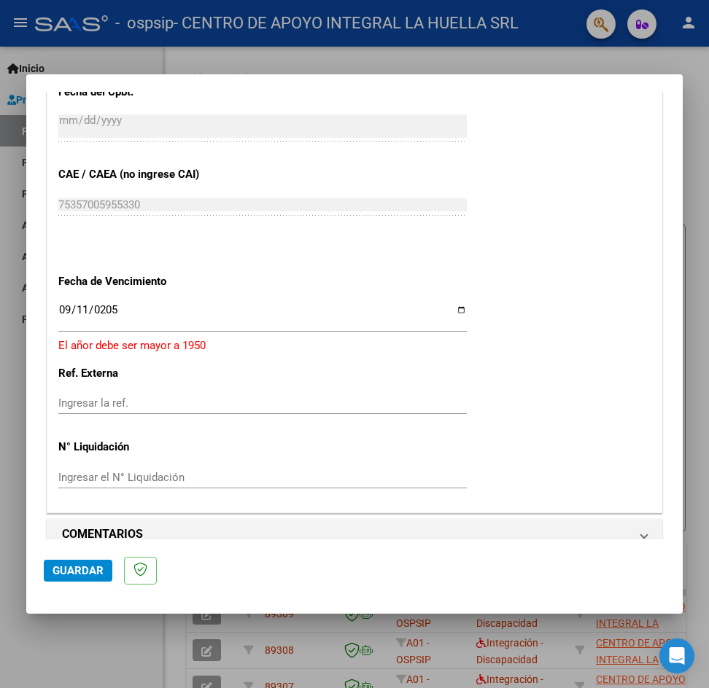
click at [128, 300] on div "0205-09-11 Ingresar la fecha" at bounding box center [262, 315] width 408 height 31
click at [126, 305] on input "0205-09-11" at bounding box center [262, 315] width 408 height 23
click at [112, 313] on input "0205-09-11" at bounding box center [262, 315] width 408 height 23
type input "[DATE]"
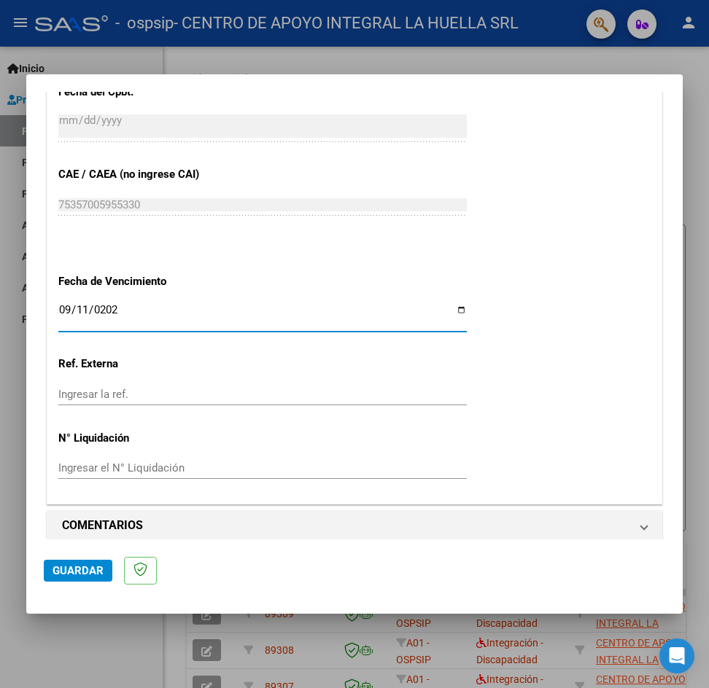
click at [87, 566] on span "Guardar" at bounding box center [77, 570] width 51 height 13
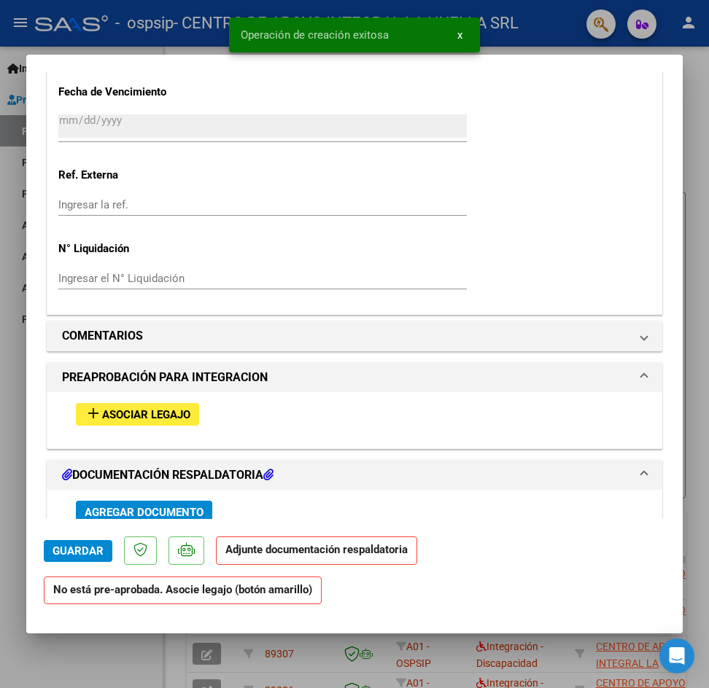
scroll to position [1094, 0]
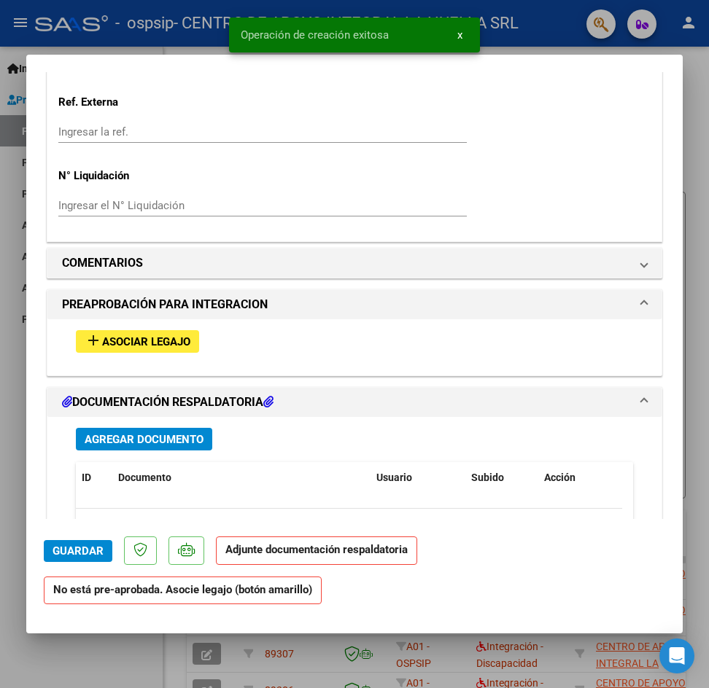
click at [134, 343] on span "Asociar Legajo" at bounding box center [146, 341] width 88 height 13
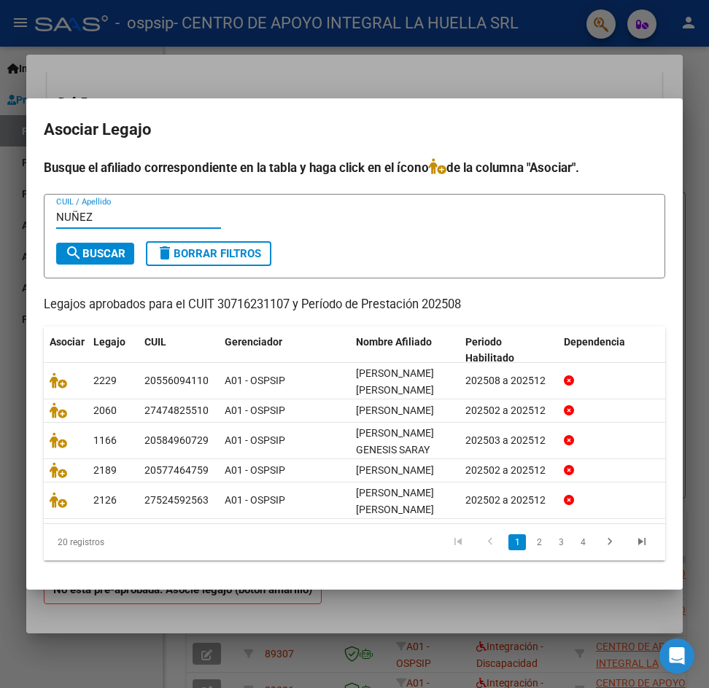
type input "NUÑEZ"
click at [110, 247] on span "search Buscar" at bounding box center [95, 253] width 61 height 13
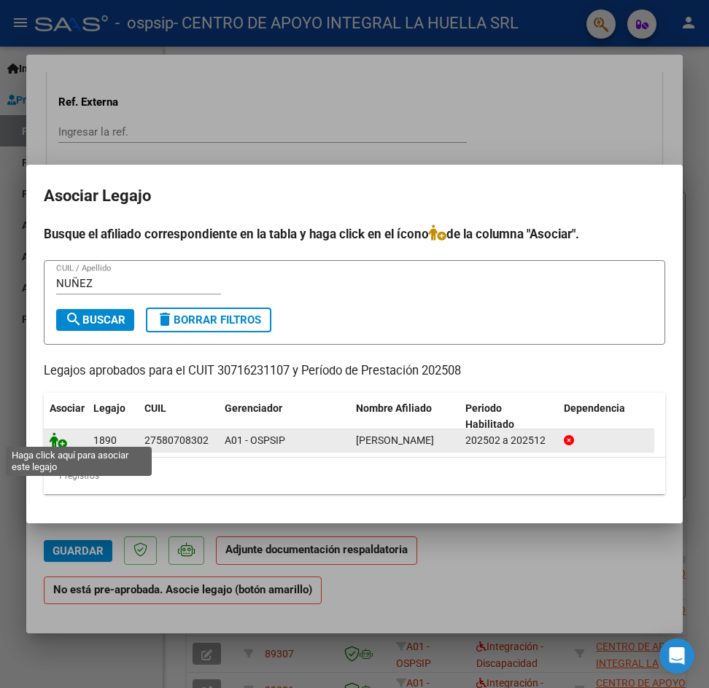
click at [52, 441] on icon at bounding box center [58, 440] width 17 height 16
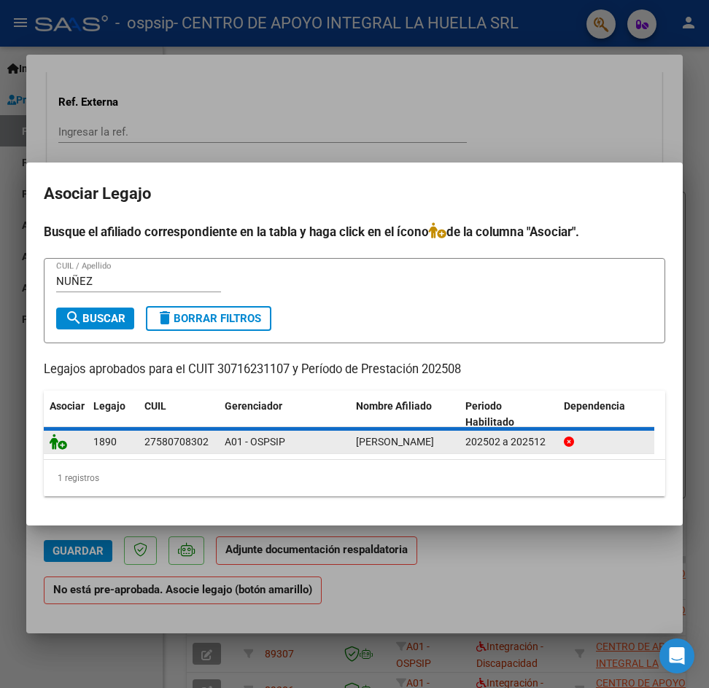
click at [52, 441] on icon at bounding box center [58, 442] width 17 height 16
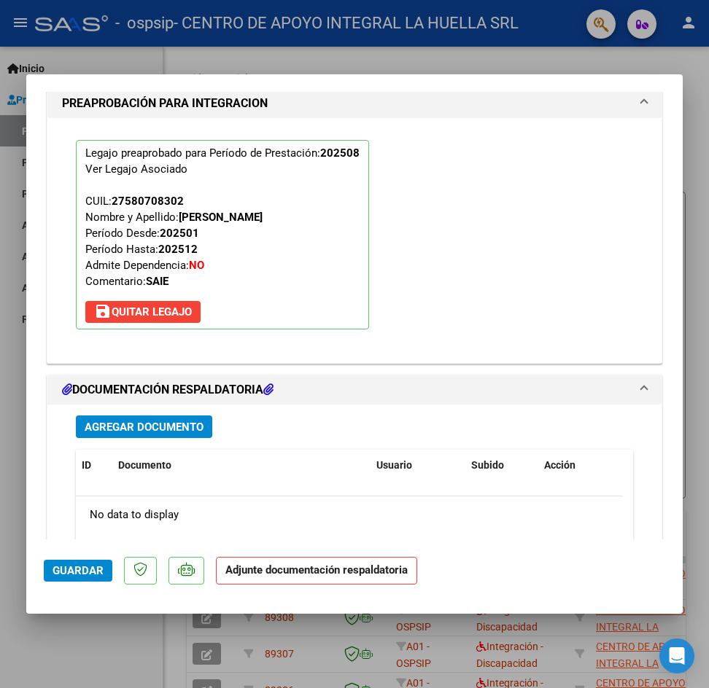
scroll to position [1528, 0]
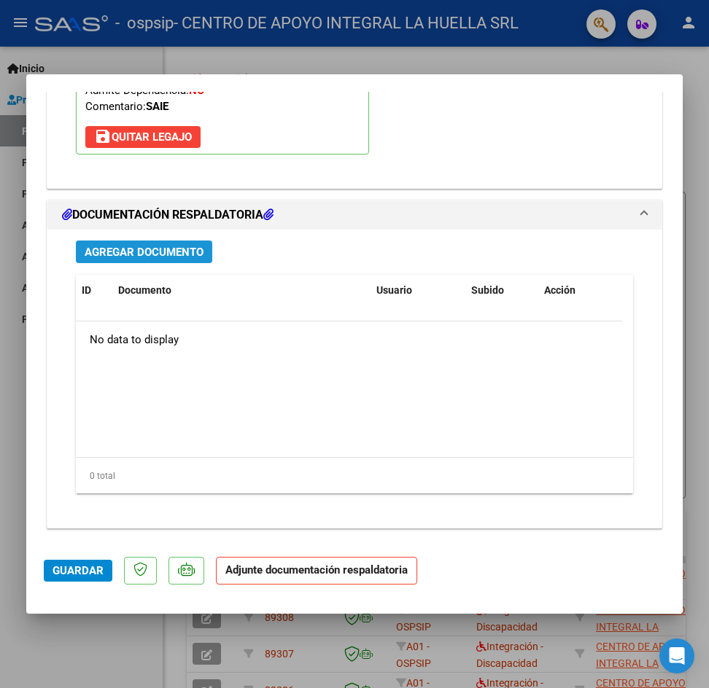
click at [193, 255] on span "Agregar Documento" at bounding box center [144, 252] width 119 height 13
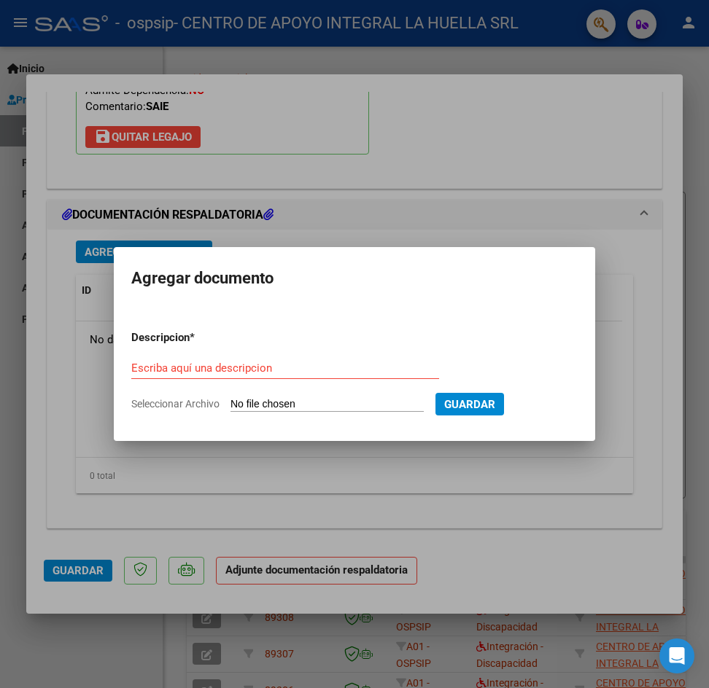
click at [346, 375] on div "Escriba aquí una descripcion" at bounding box center [285, 368] width 308 height 22
type input "AUTORIZACION"
type input "C:\fakepath\[PERSON_NAME] S AUTORIZACION OSPSIP.pdf"
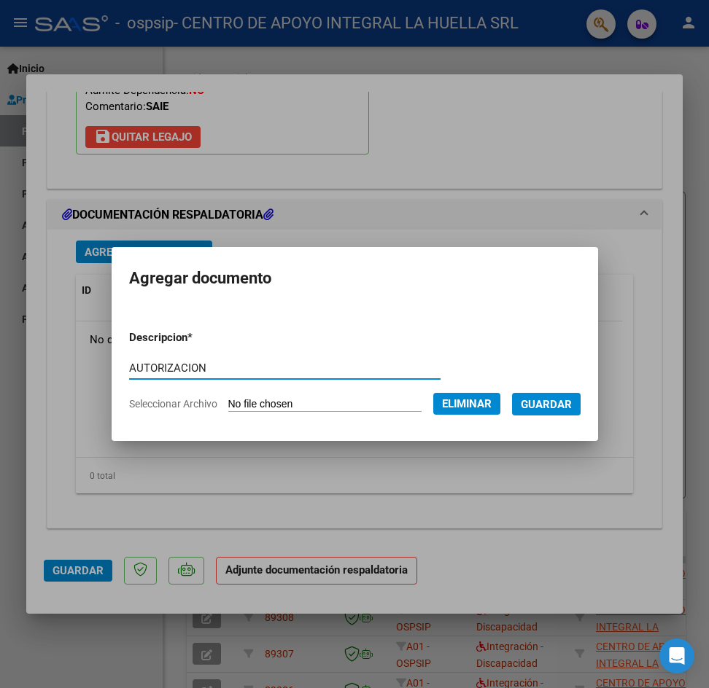
click at [572, 409] on span "Guardar" at bounding box center [546, 404] width 51 height 13
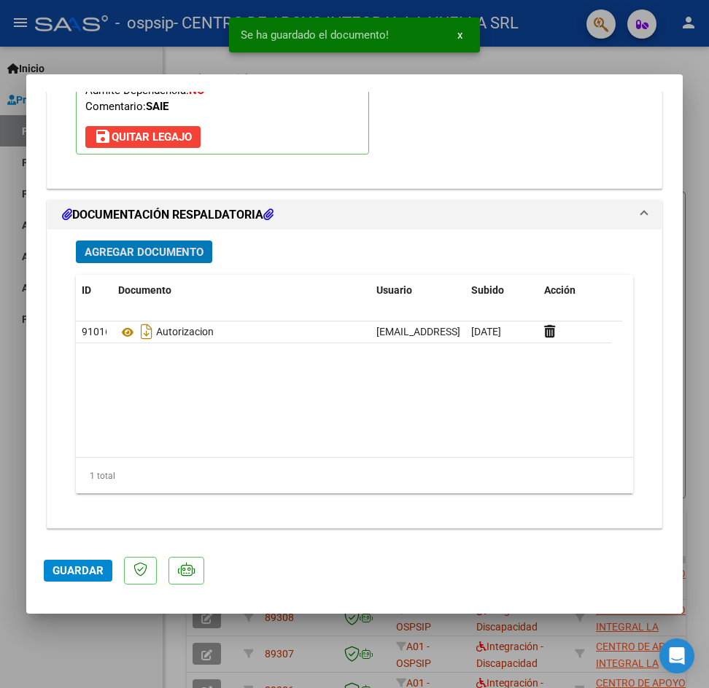
click at [133, 254] on span "Agregar Documento" at bounding box center [144, 252] width 119 height 13
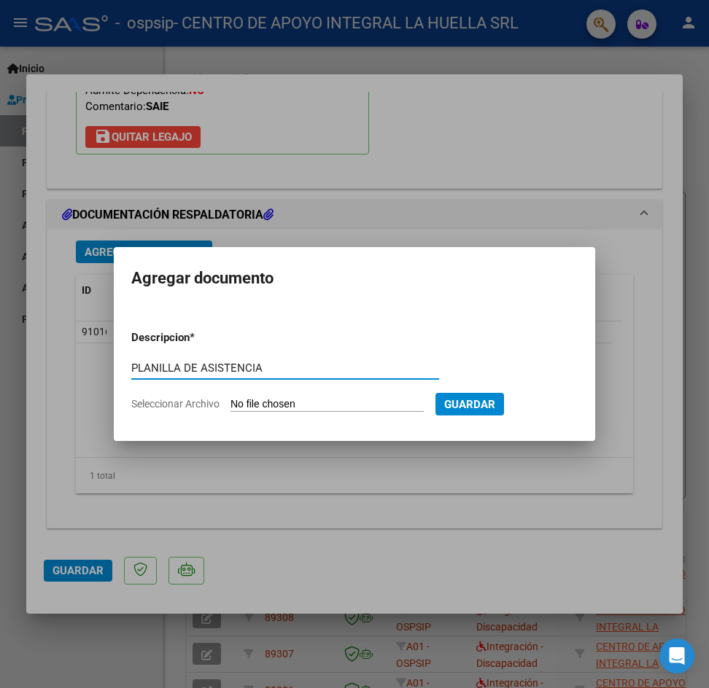
type input "PLANILLA DE ASISTENCIA"
type input "C:\fakepath\[PERSON_NAME] P ASISTENCIA AGOSTO S OSPSIP.pdf"
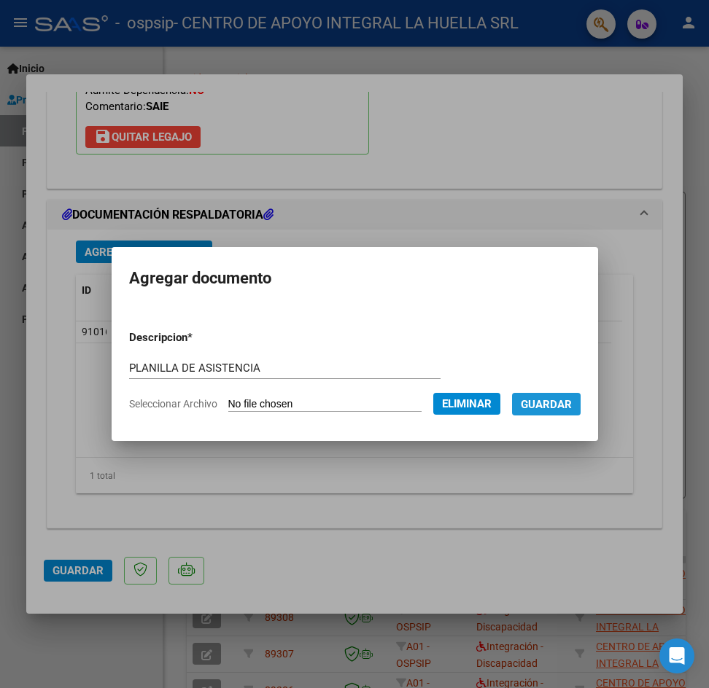
click at [557, 407] on span "Guardar" at bounding box center [546, 404] width 51 height 13
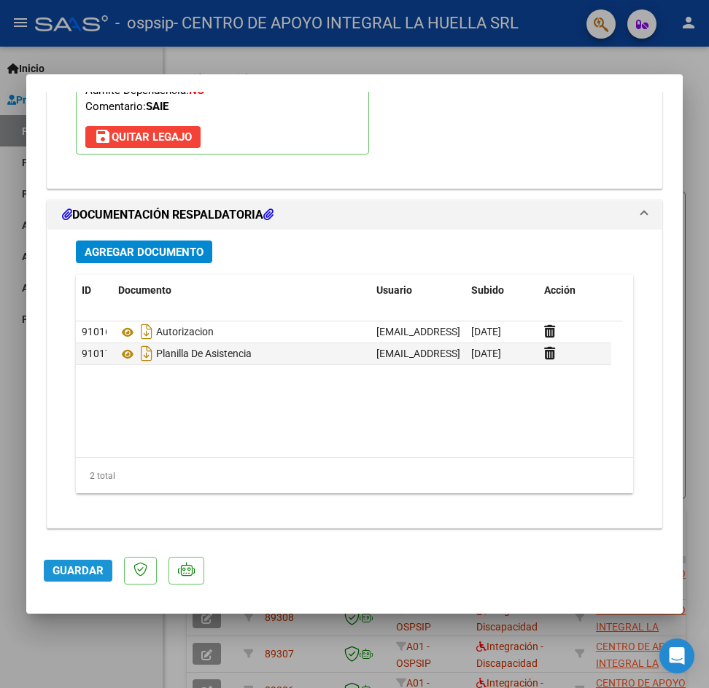
click at [64, 578] on button "Guardar" at bounding box center [78, 571] width 69 height 22
click at [690, 125] on div at bounding box center [354, 344] width 709 height 688
type input "$ 0,00"
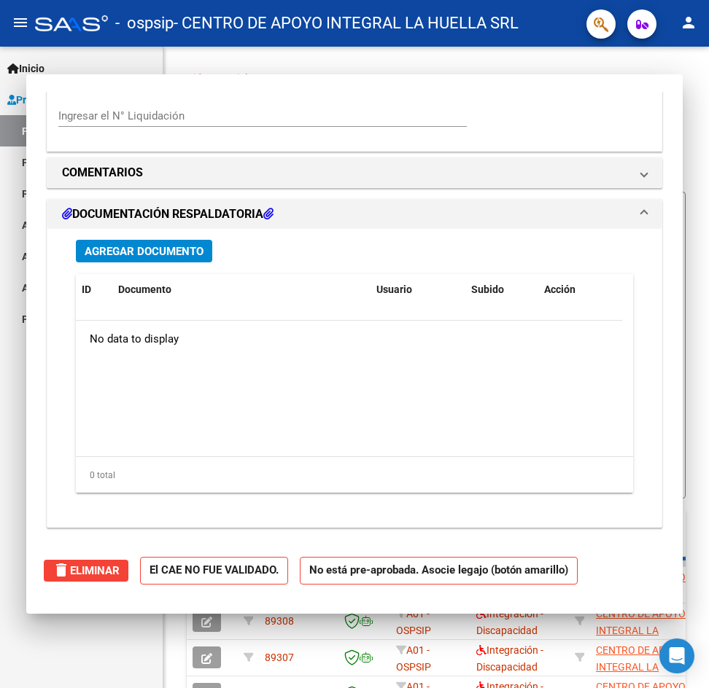
scroll to position [1352, 0]
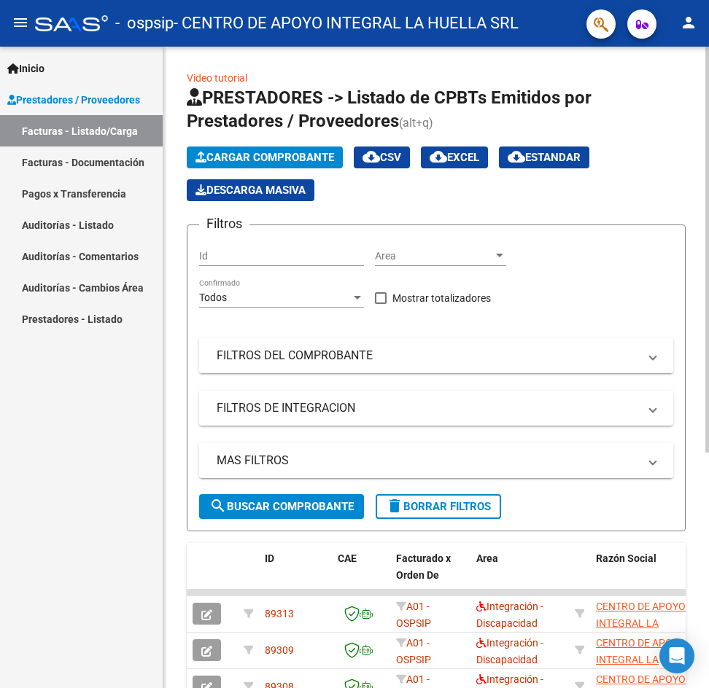
click at [300, 150] on button "Cargar Comprobante" at bounding box center [265, 158] width 156 height 22
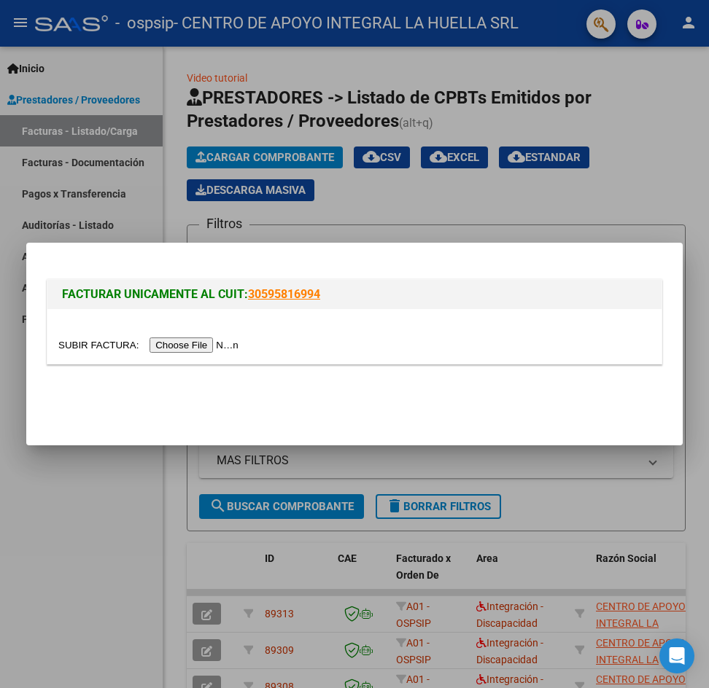
click at [661, 188] on div at bounding box center [354, 344] width 709 height 688
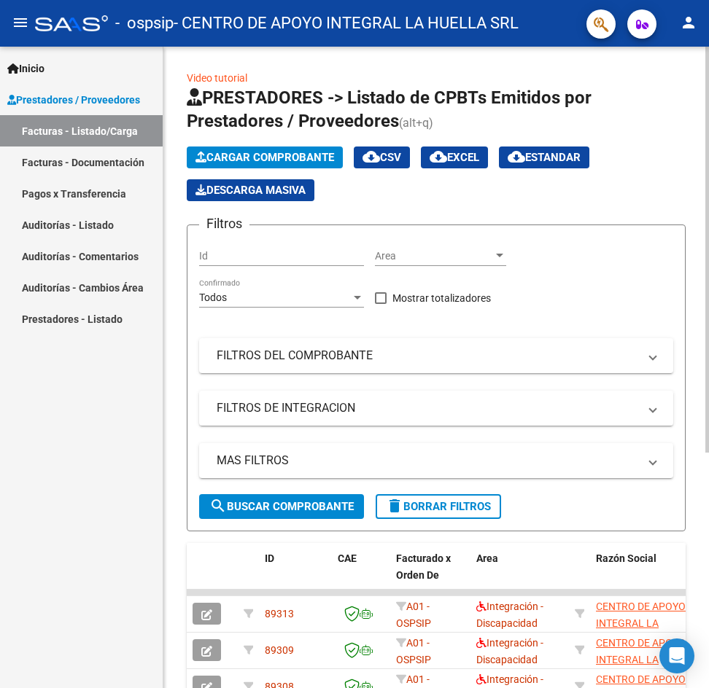
click at [268, 500] on span "search Buscar Comprobante" at bounding box center [281, 506] width 144 height 13
click at [497, 257] on div at bounding box center [499, 256] width 7 height 4
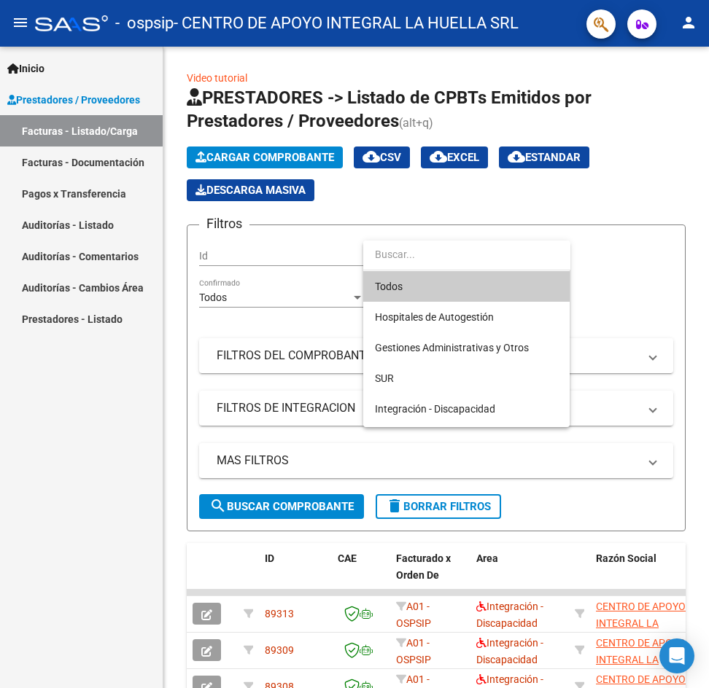
click at [620, 248] on div at bounding box center [354, 344] width 709 height 688
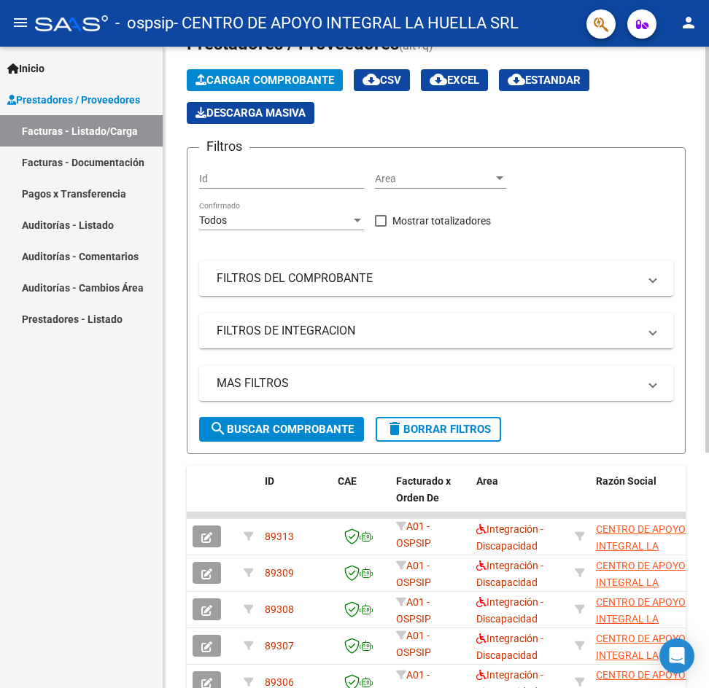
scroll to position [0, 0]
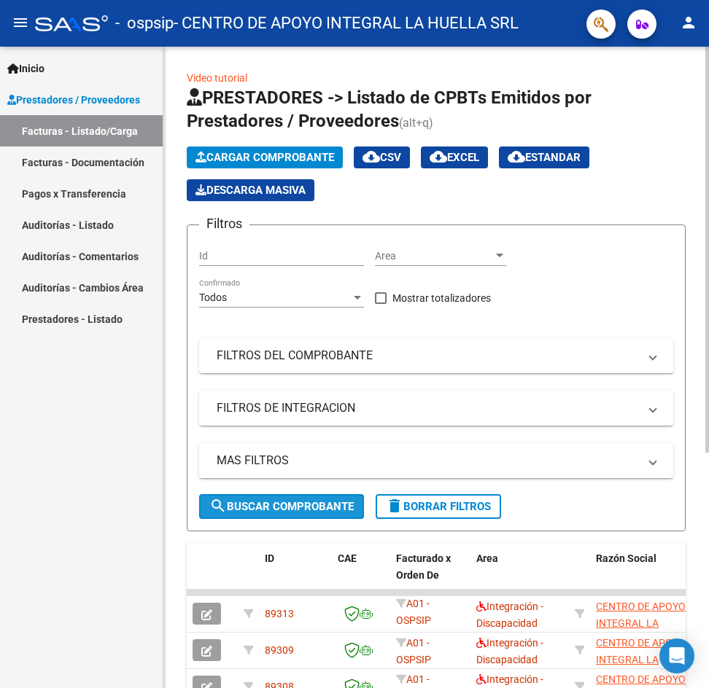
click at [341, 515] on button "search Buscar Comprobante" at bounding box center [281, 506] width 165 height 25
click at [211, 255] on input "Id" at bounding box center [281, 256] width 165 height 12
click at [360, 298] on div at bounding box center [357, 298] width 7 height 4
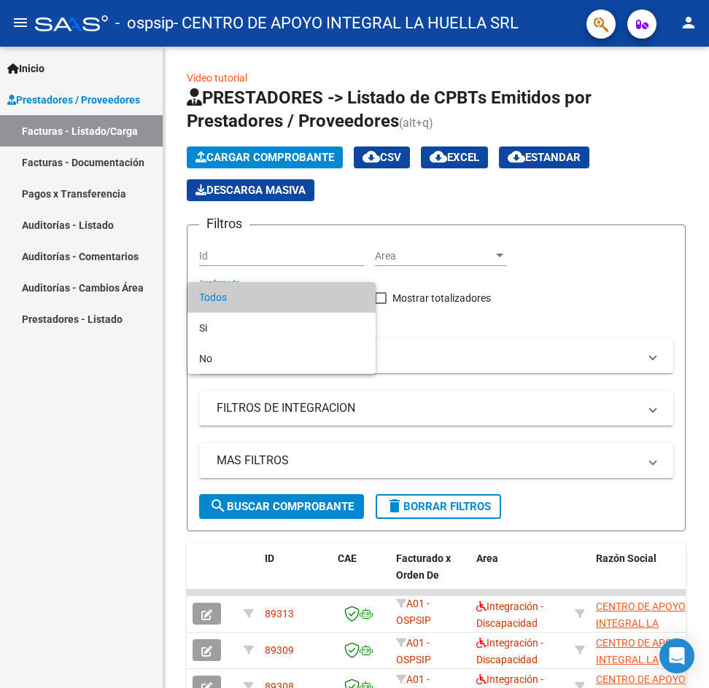
click at [523, 313] on div at bounding box center [354, 344] width 709 height 688
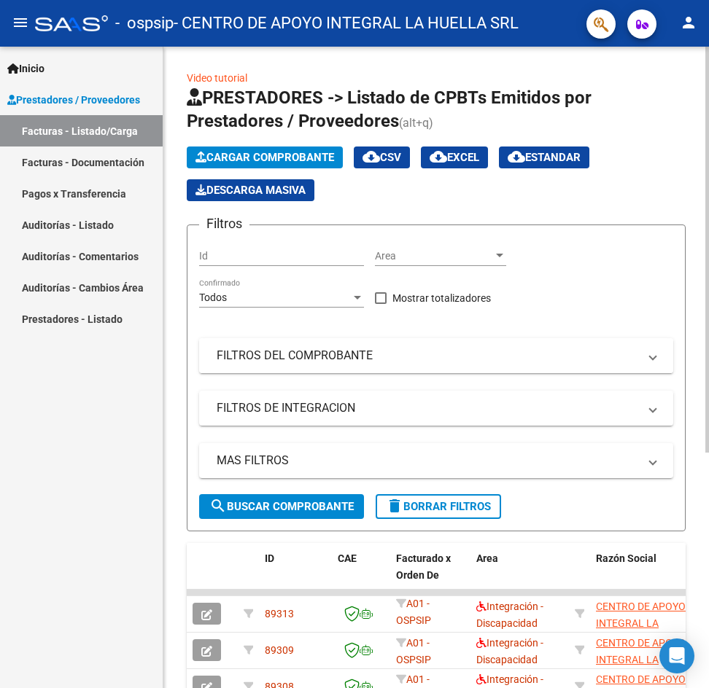
click at [642, 349] on span "FILTROS DEL COMPROBANTE" at bounding box center [433, 356] width 433 height 16
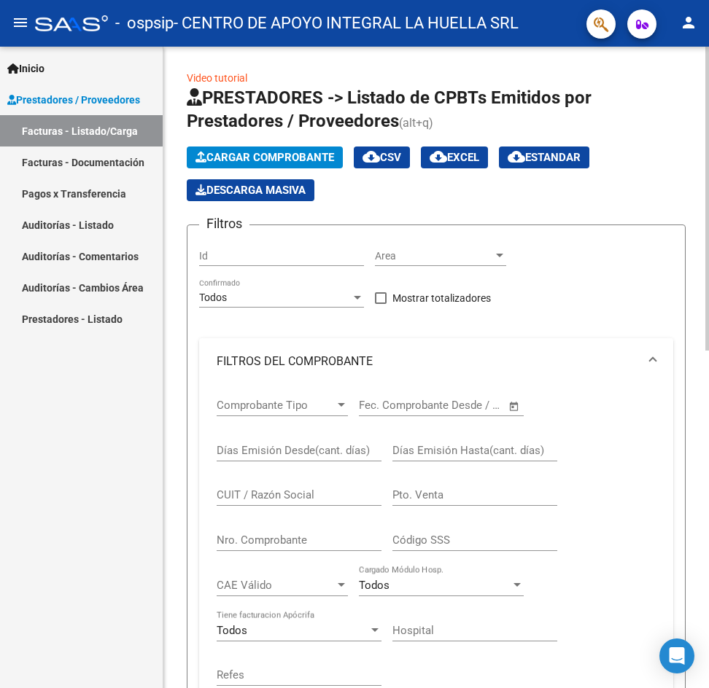
click at [626, 287] on div "Filtros Id Area Area Todos Confirmado Mostrar totalizadores FILTROS DEL COMPROB…" at bounding box center [436, 535] width 474 height 596
click at [655, 362] on mat-expansion-panel-header "FILTROS DEL COMPROBANTE" at bounding box center [436, 361] width 474 height 47
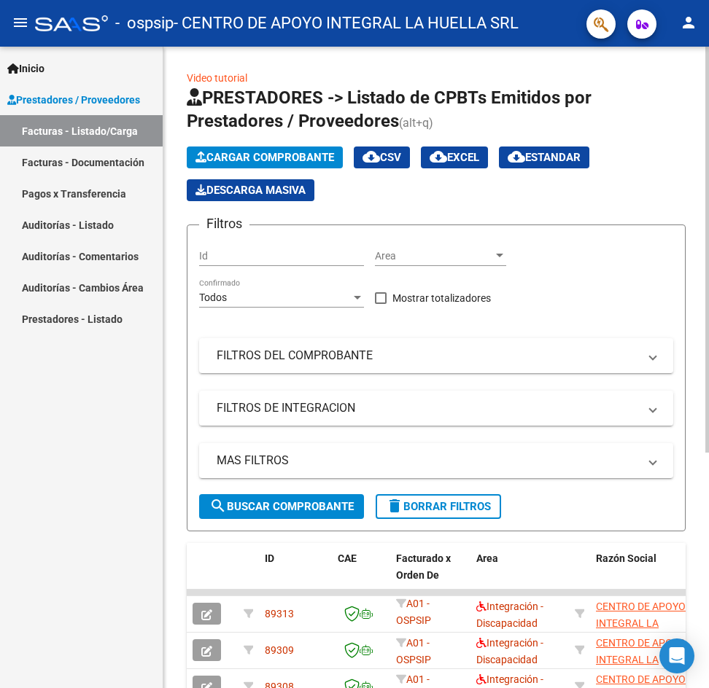
click at [289, 155] on span "Cargar Comprobante" at bounding box center [264, 157] width 139 height 13
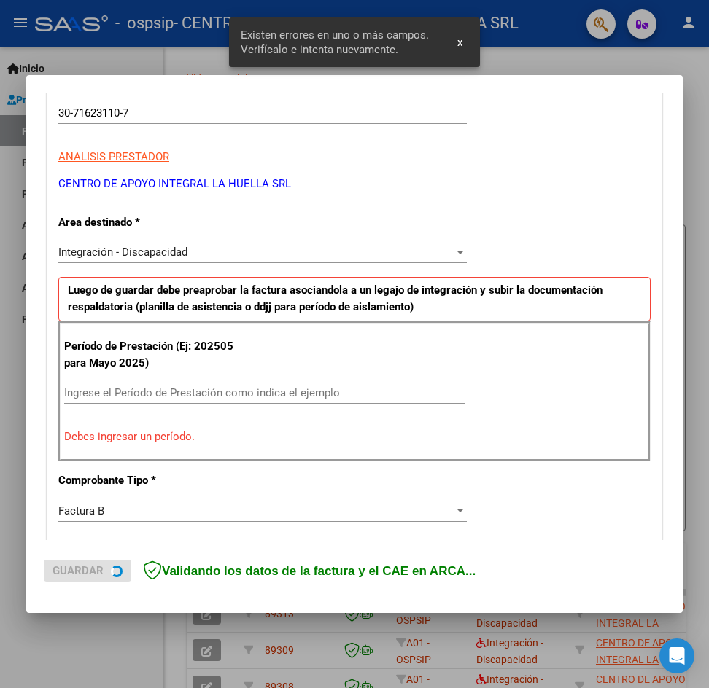
scroll to position [257, 0]
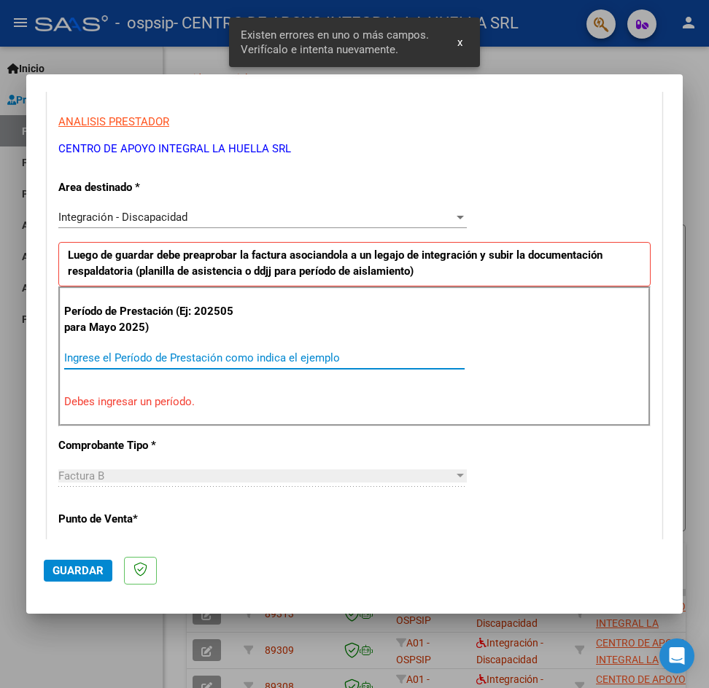
click at [209, 357] on input "Ingrese el Período de Prestación como indica el ejemplo" at bounding box center [264, 357] width 400 height 13
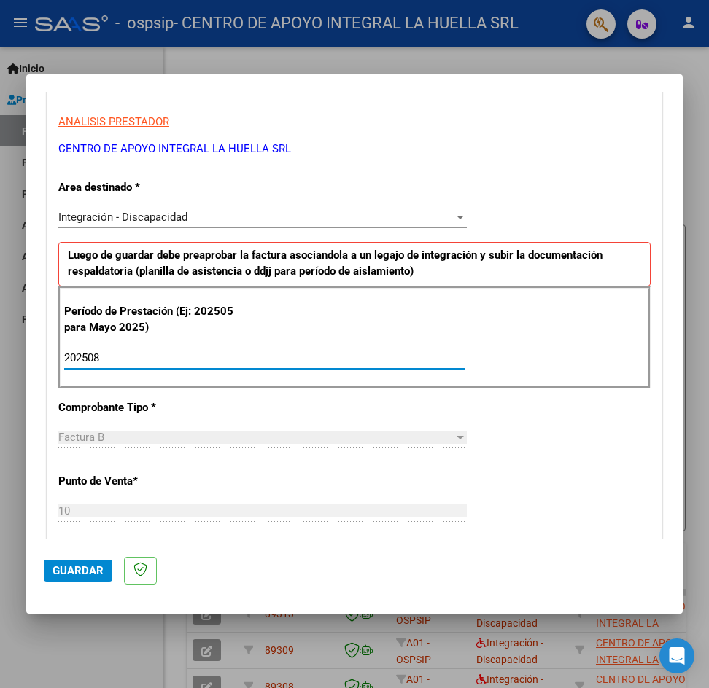
type input "202508"
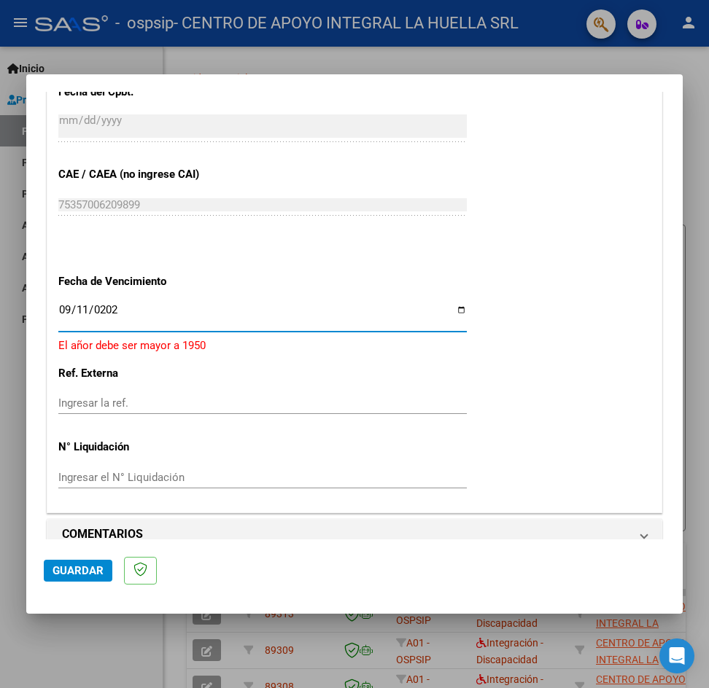
type input "[DATE]"
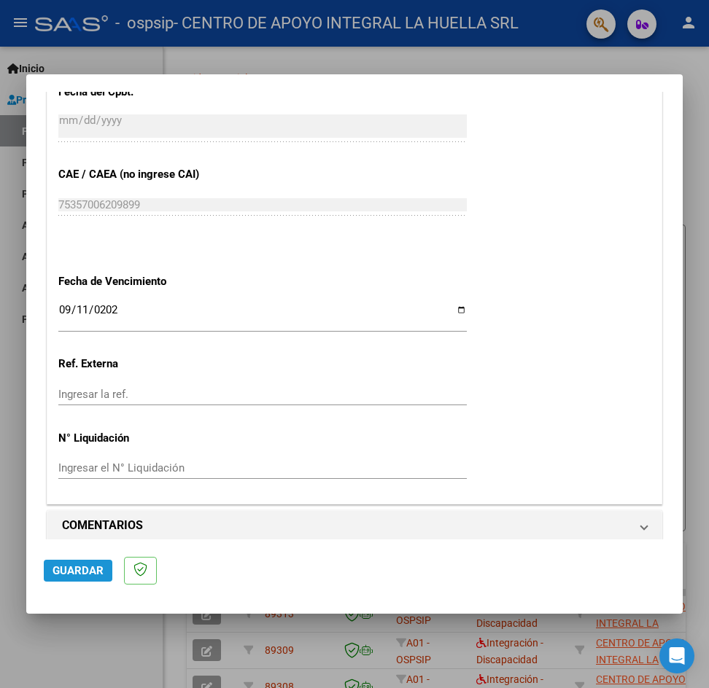
click at [87, 575] on span "Guardar" at bounding box center [77, 570] width 51 height 13
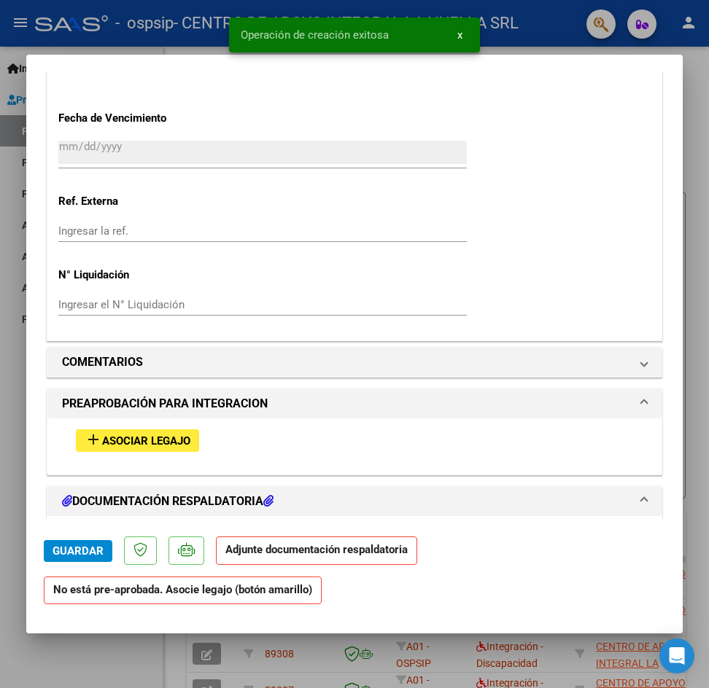
scroll to position [1021, 0]
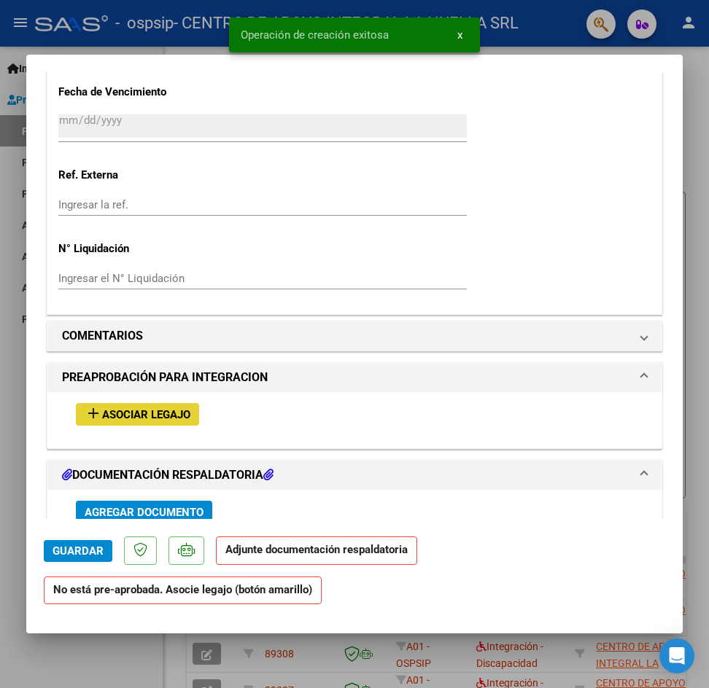
click at [171, 416] on span "Asociar Legajo" at bounding box center [146, 414] width 88 height 13
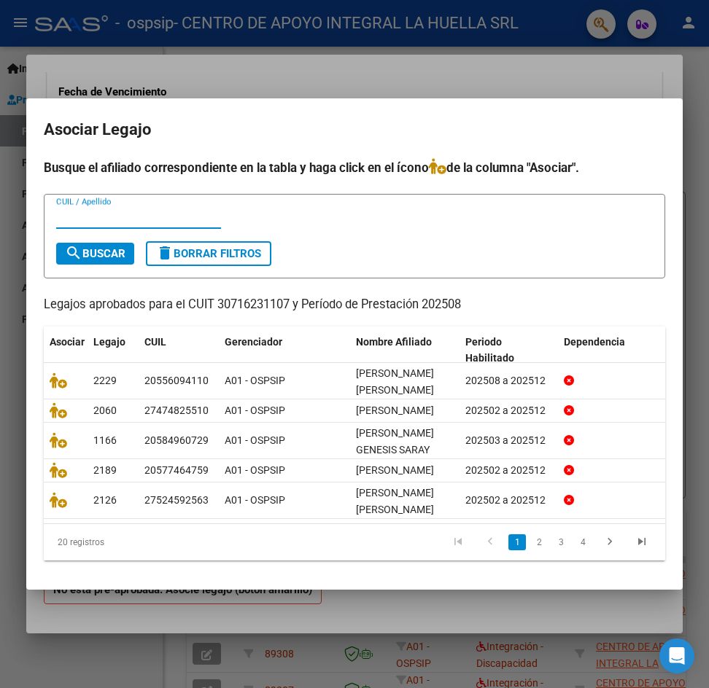
click at [104, 206] on div "CUIL / Apellido" at bounding box center [138, 217] width 165 height 22
type input "[PERSON_NAME]"
click at [99, 247] on span "search Buscar" at bounding box center [95, 253] width 61 height 13
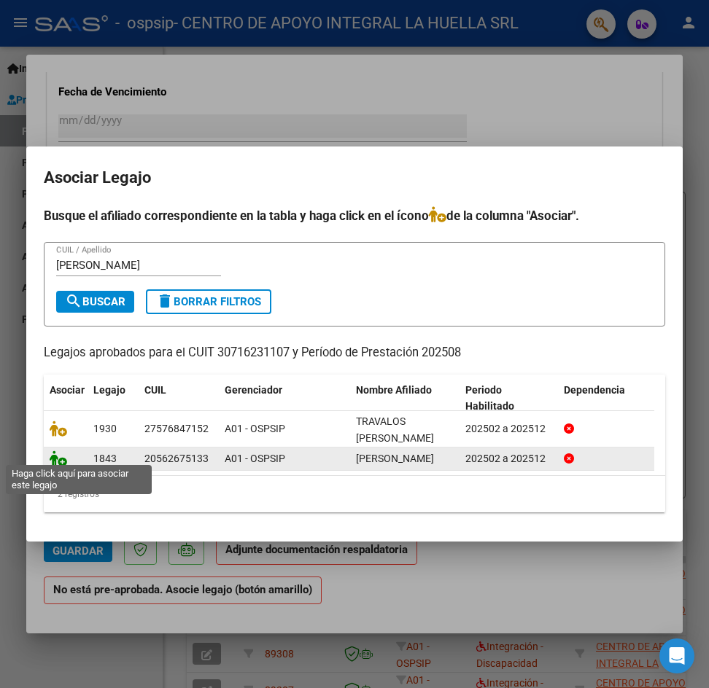
click at [62, 459] on icon at bounding box center [58, 459] width 17 height 16
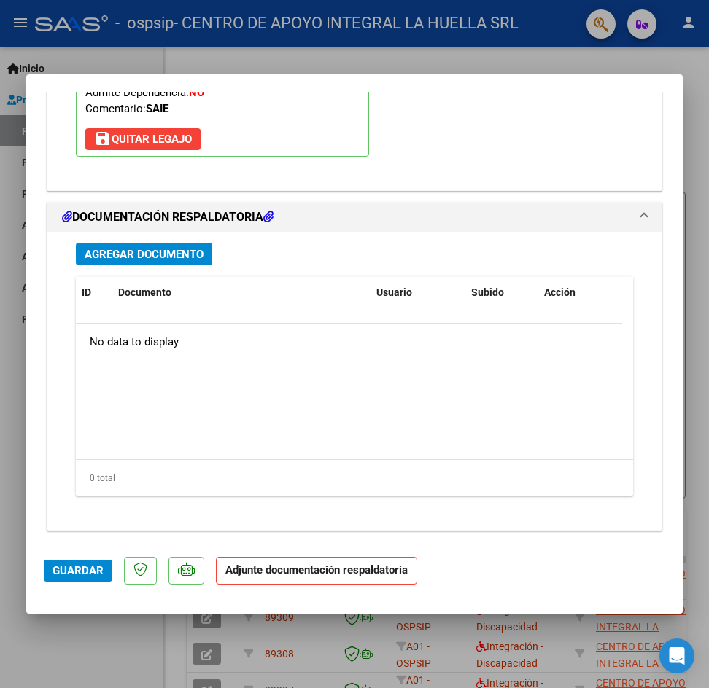
scroll to position [1528, 0]
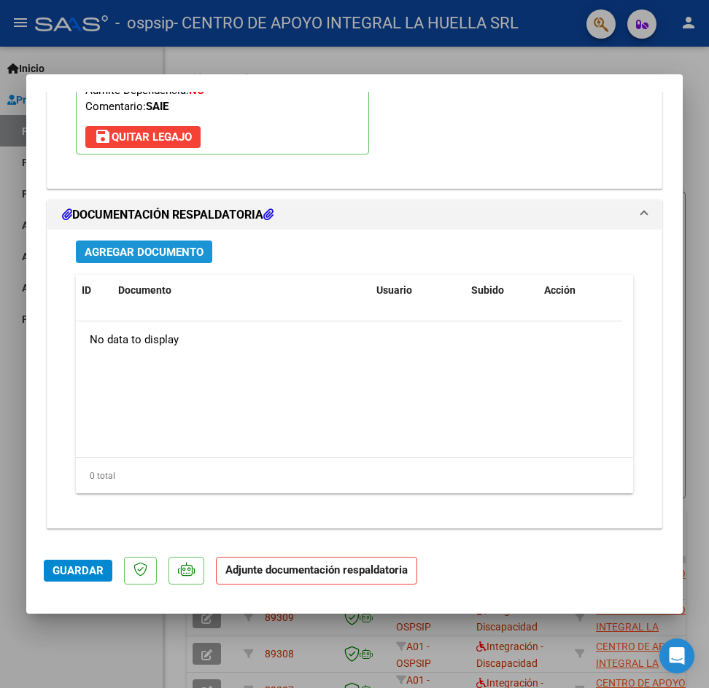
click at [120, 248] on span "Agregar Documento" at bounding box center [144, 252] width 119 height 13
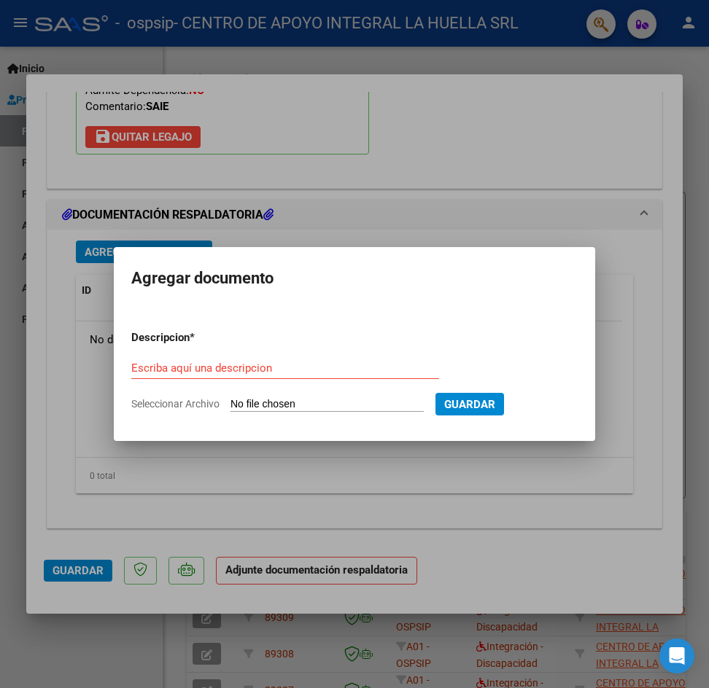
click at [342, 370] on input "Escriba aquí una descripcion" at bounding box center [285, 368] width 308 height 13
type input "AUTORIZACION"
type input "C:\fakepath\[PERSON_NAME] S AUTORIZACION OSPSIP.pdf"
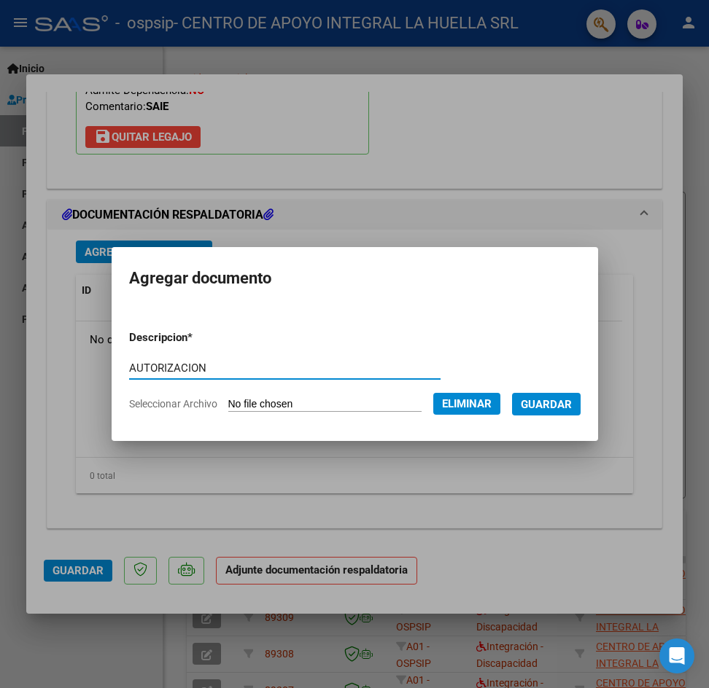
click at [548, 407] on span "Guardar" at bounding box center [546, 404] width 51 height 13
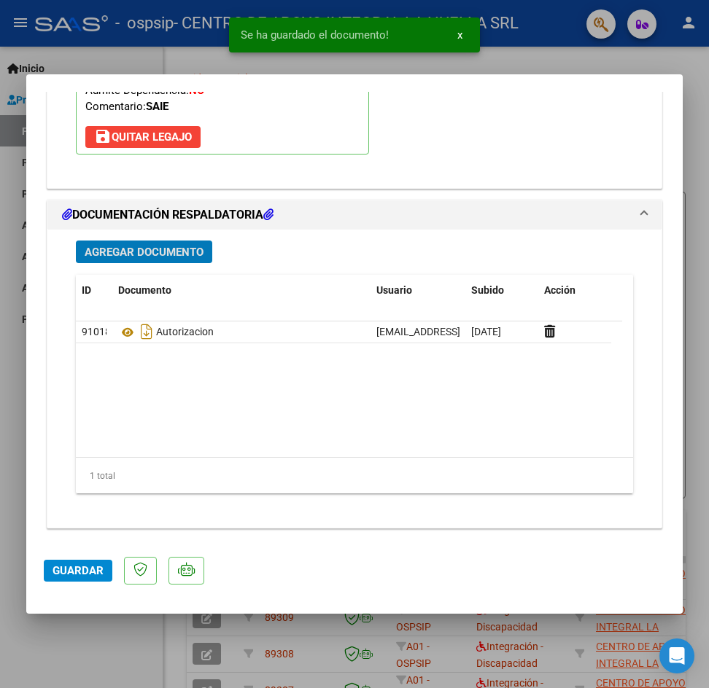
click at [116, 251] on span "Agregar Documento" at bounding box center [144, 252] width 119 height 13
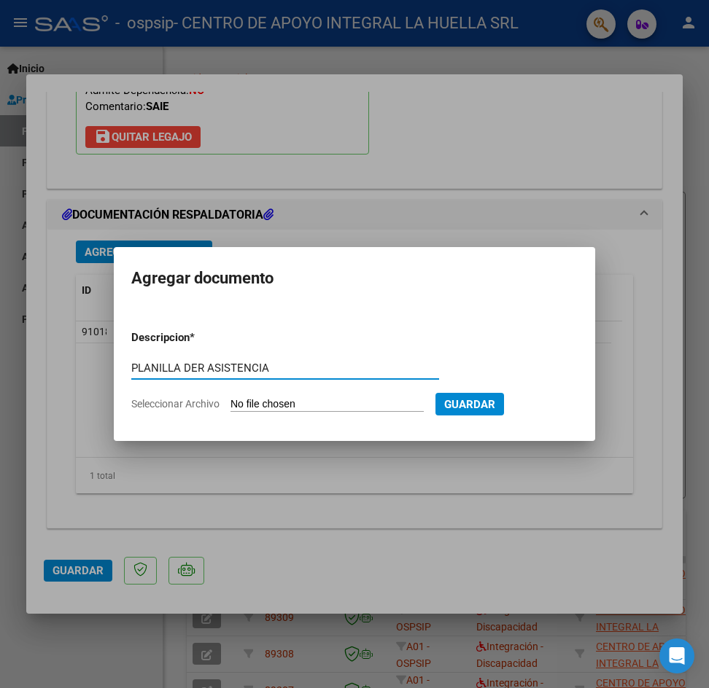
type input "PLANILLA DER ASISTENCIA"
type input "C:\fakepath\[PERSON_NAME] PLANILLA ASISTENCIA AGOSTO S OSPSIP.pdf"
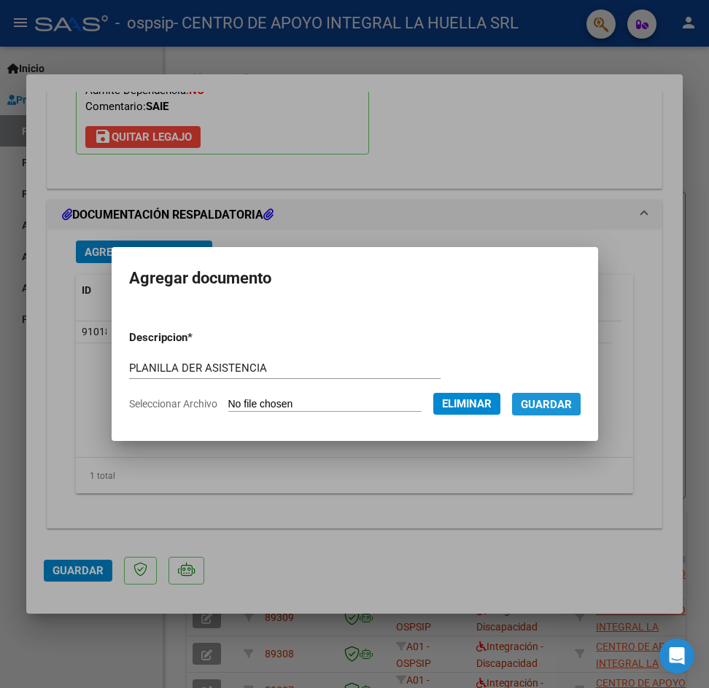
click at [534, 402] on button "Guardar" at bounding box center [546, 404] width 69 height 23
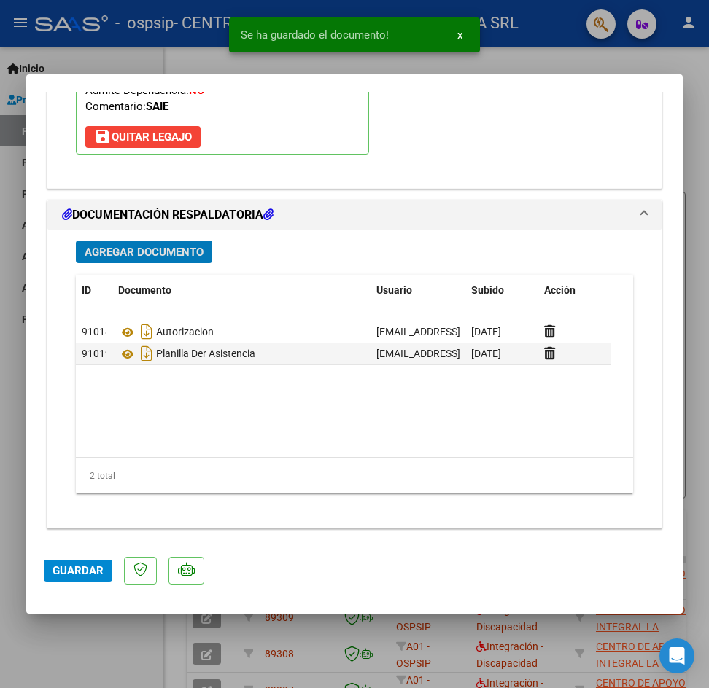
click at [64, 564] on span "Guardar" at bounding box center [77, 570] width 51 height 13
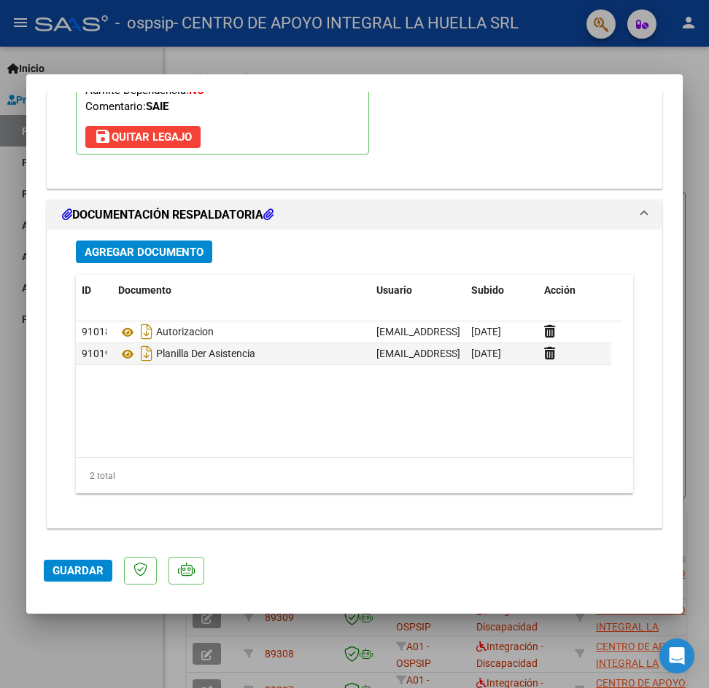
click at [698, 132] on div at bounding box center [354, 344] width 709 height 688
type input "$ 0,00"
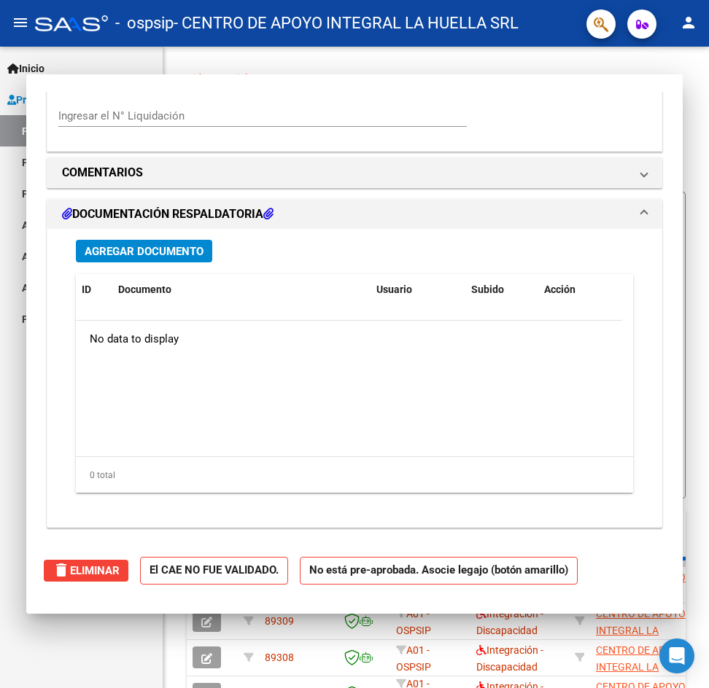
scroll to position [1352, 0]
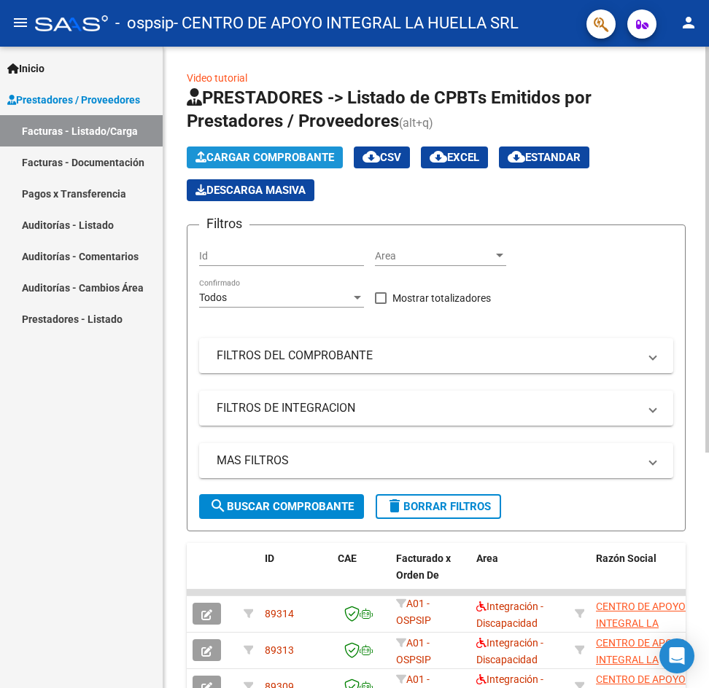
click at [244, 149] on button "Cargar Comprobante" at bounding box center [265, 158] width 156 height 22
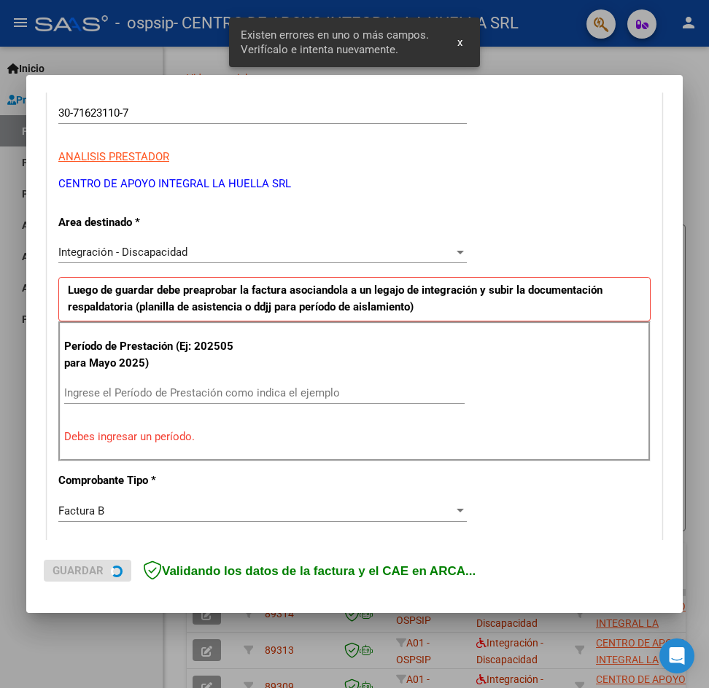
scroll to position [257, 0]
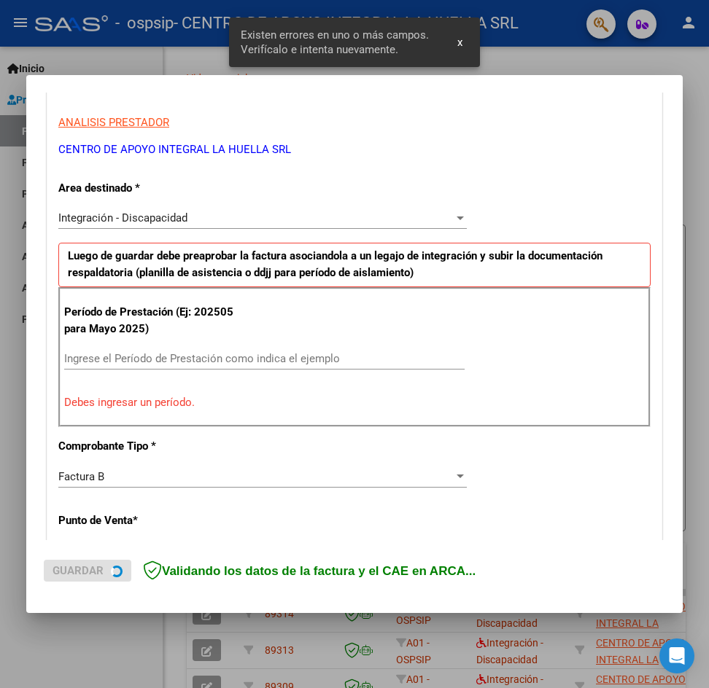
click at [218, 355] on input "Ingrese el Período de Prestación como indica el ejemplo" at bounding box center [264, 358] width 400 height 13
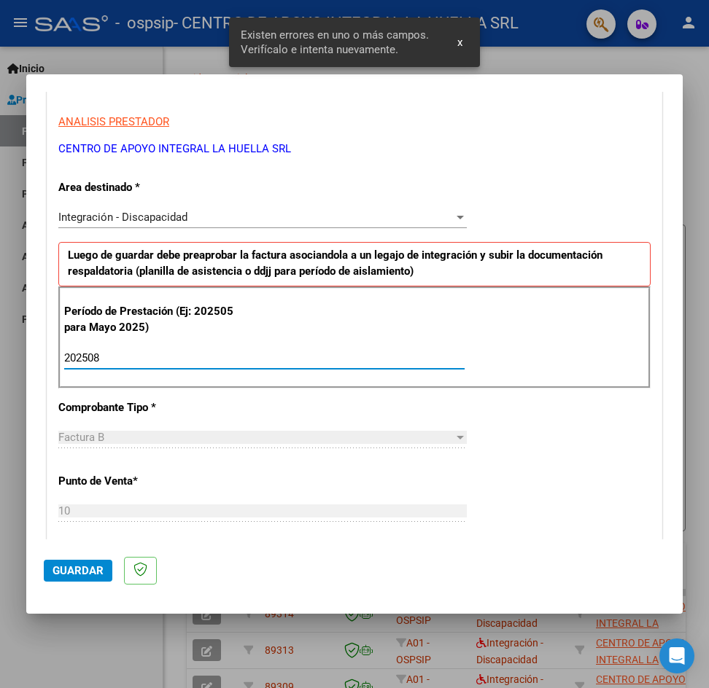
type input "202508"
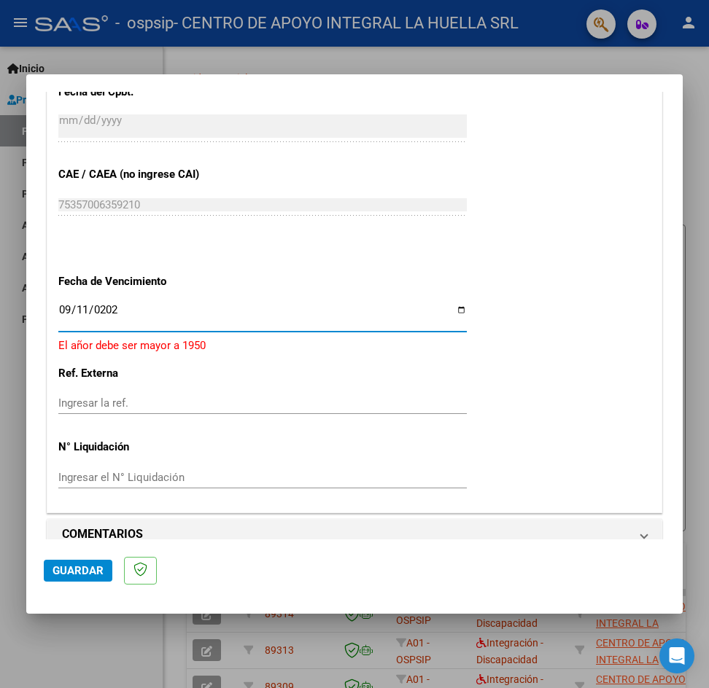
type input "[DATE]"
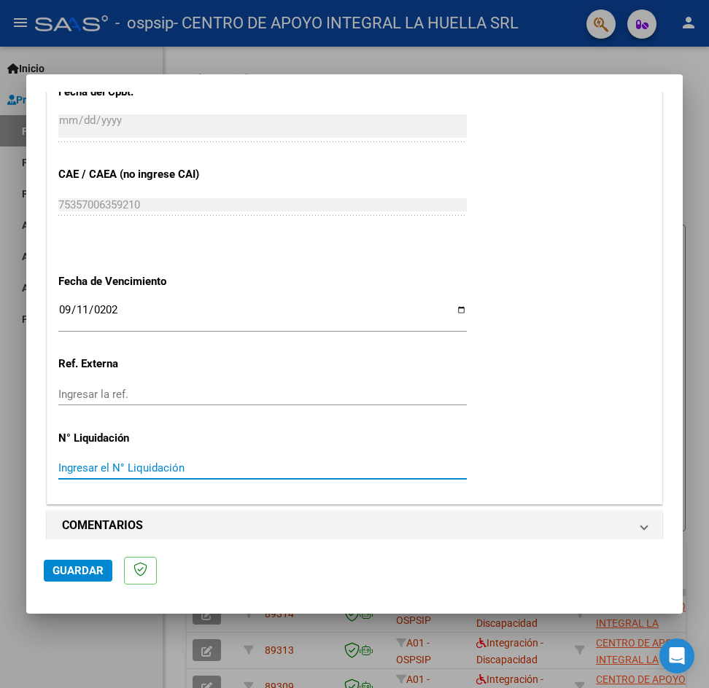
click at [60, 574] on span "Guardar" at bounding box center [77, 570] width 51 height 13
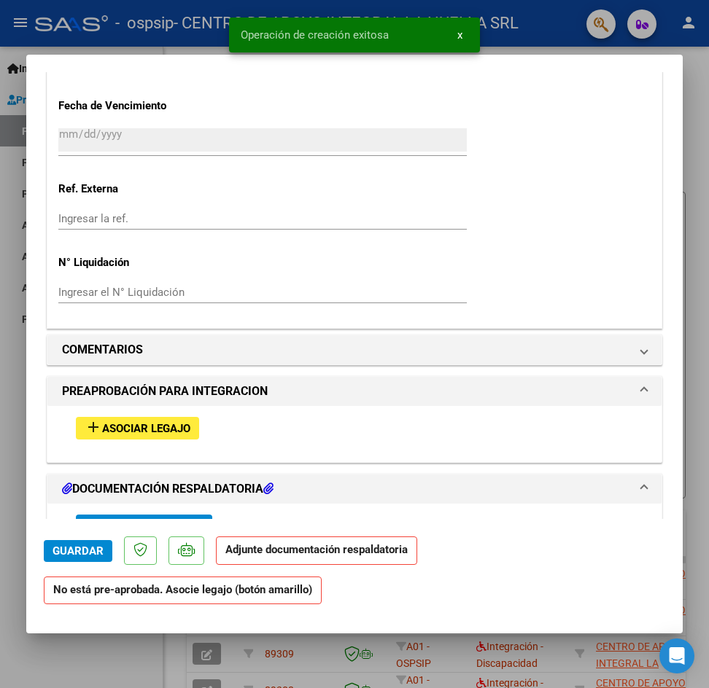
scroll to position [1094, 0]
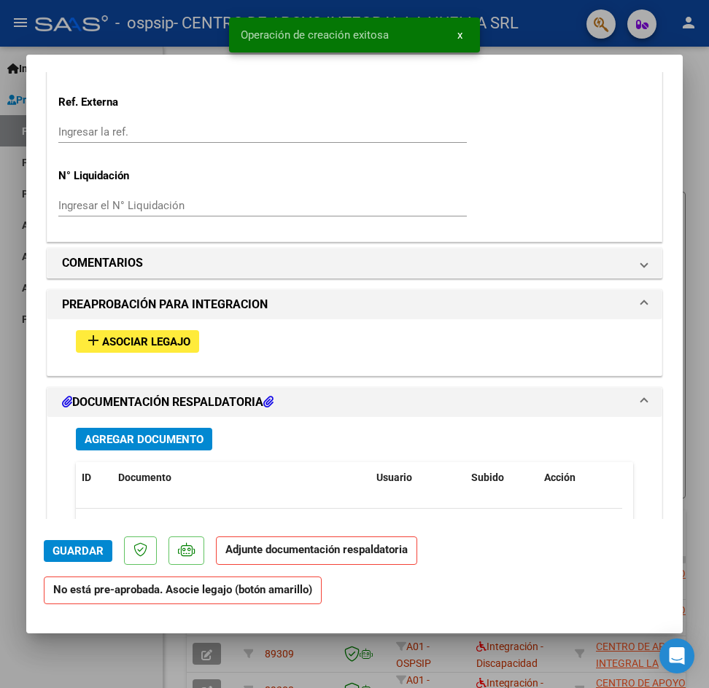
click at [174, 344] on span "Asociar Legajo" at bounding box center [146, 341] width 88 height 13
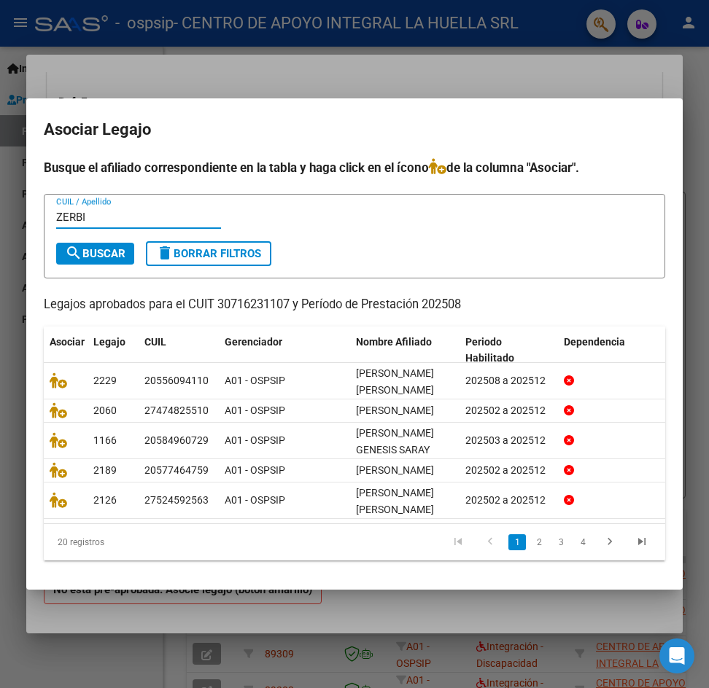
type input "ZERBI"
click at [101, 247] on span "search Buscar" at bounding box center [95, 253] width 61 height 13
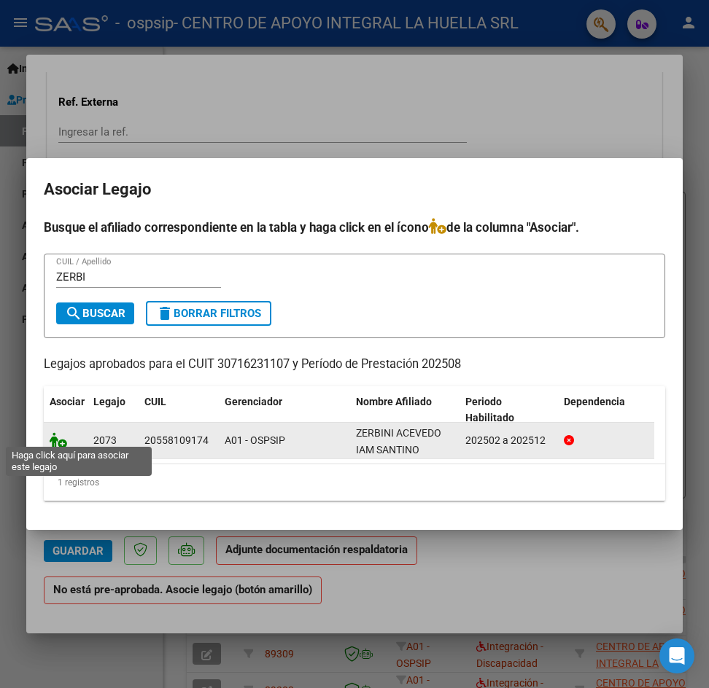
click at [57, 440] on icon at bounding box center [58, 440] width 17 height 16
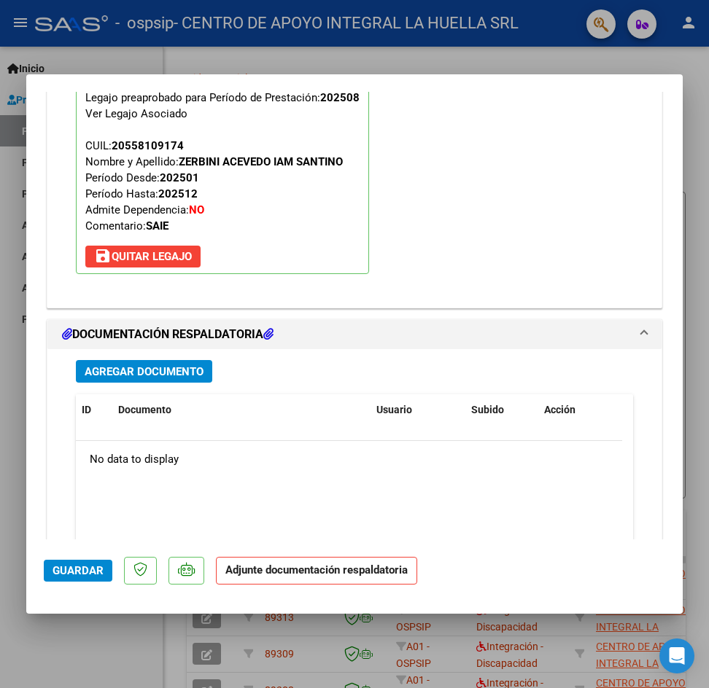
scroll to position [1528, 0]
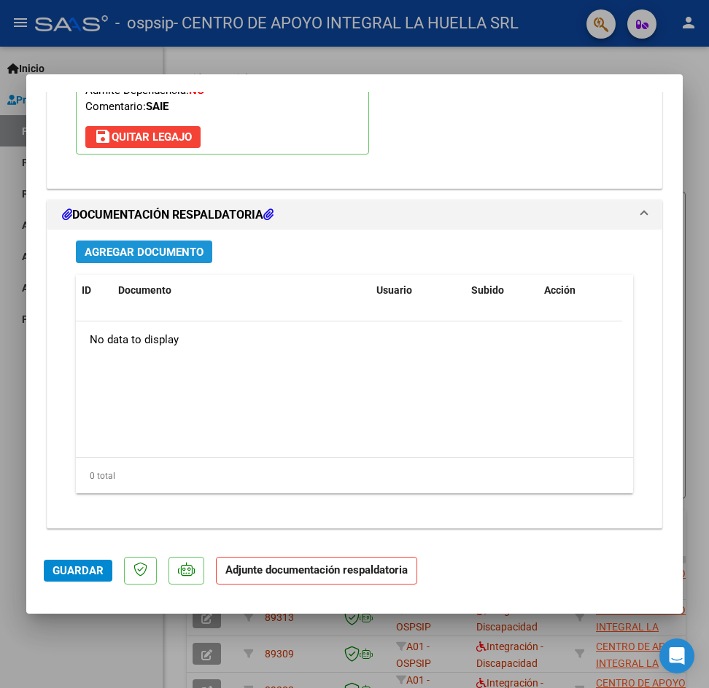
click at [187, 246] on span "Agregar Documento" at bounding box center [144, 252] width 119 height 13
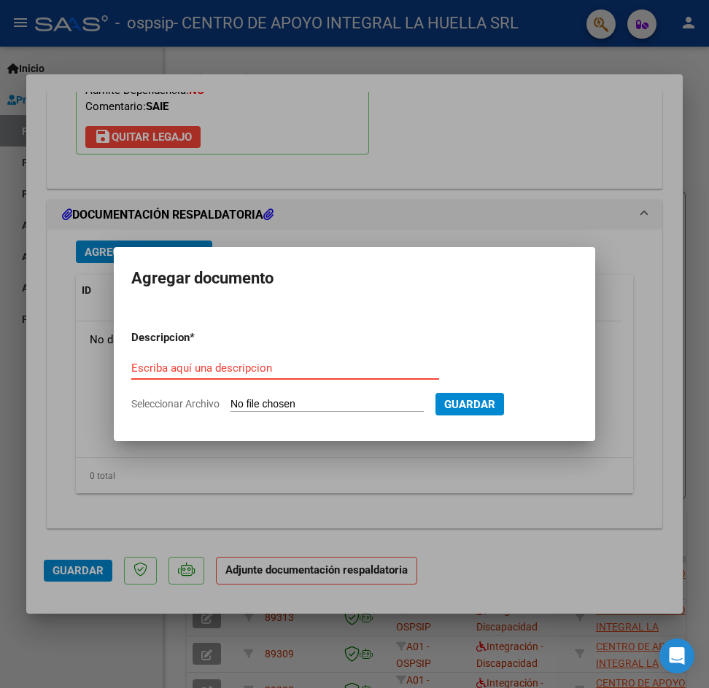
click at [333, 369] on input "Escriba aquí una descripcion" at bounding box center [285, 368] width 308 height 13
type input "AUTORIZACION"
type input "C:\fakepath\ZERBINI ACEVEDO IAM SANTINO AUTORIZACION S OSPSIP.pdf"
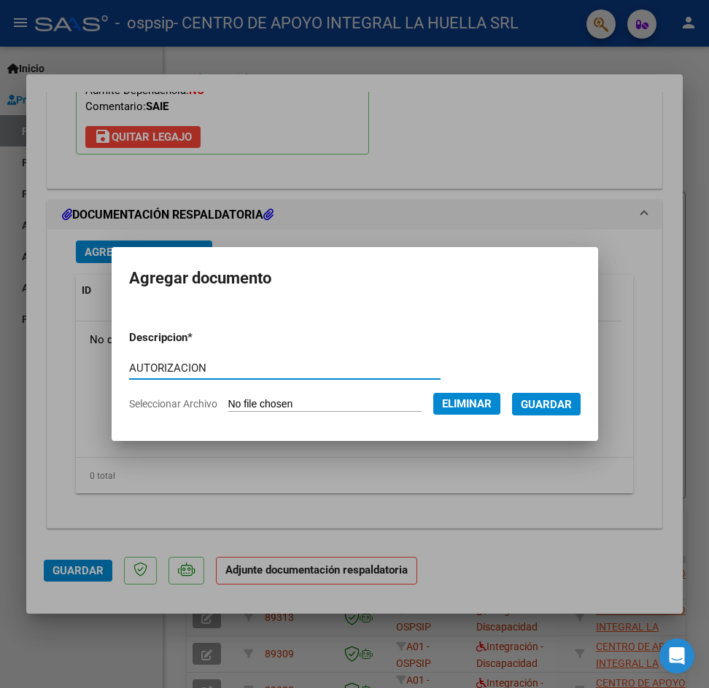
click at [548, 398] on span "Guardar" at bounding box center [546, 404] width 51 height 13
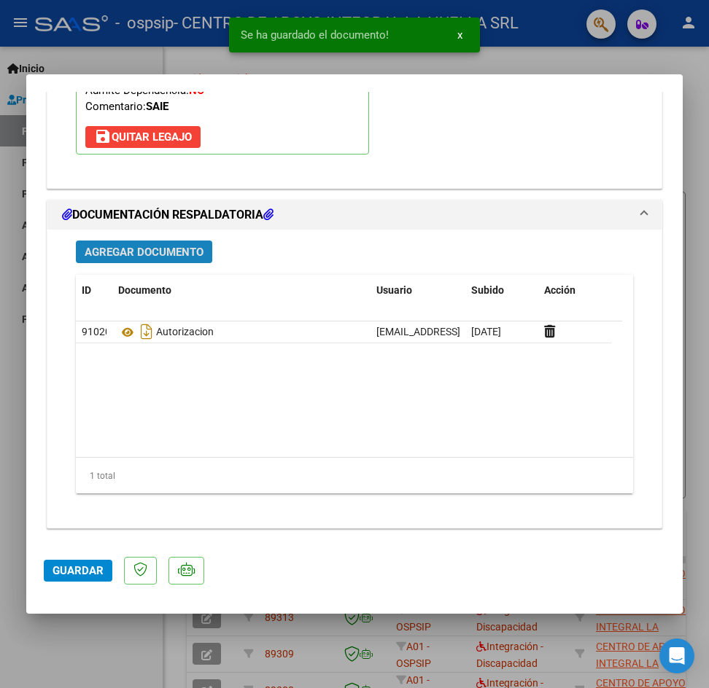
click at [129, 251] on span "Agregar Documento" at bounding box center [144, 252] width 119 height 13
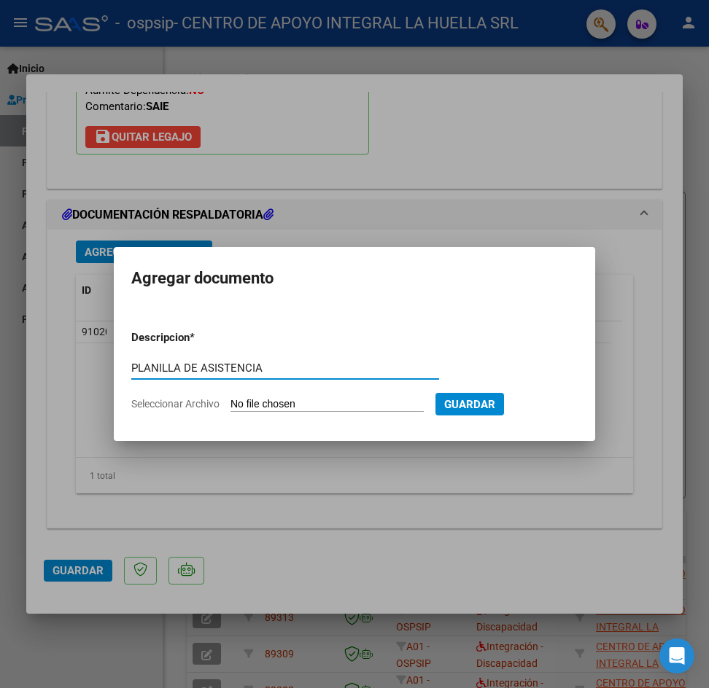
type input "PLANILLA DE ASISTENCIA"
type input "C:\fakepath\ZERBINI ACEVEDO IAM SANTINO PLANILLA ASISTENCIA AGOSTO S OSPSIP.pdf"
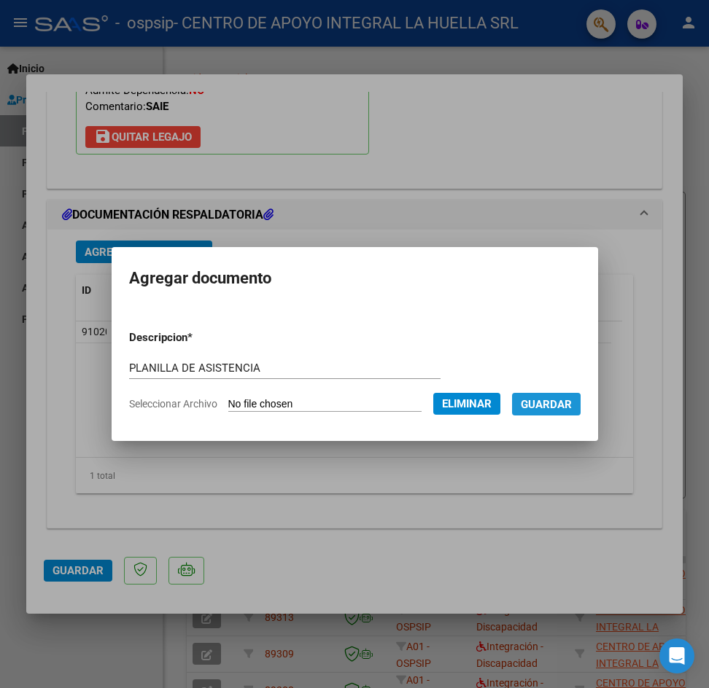
click at [553, 408] on span "Guardar" at bounding box center [546, 404] width 51 height 13
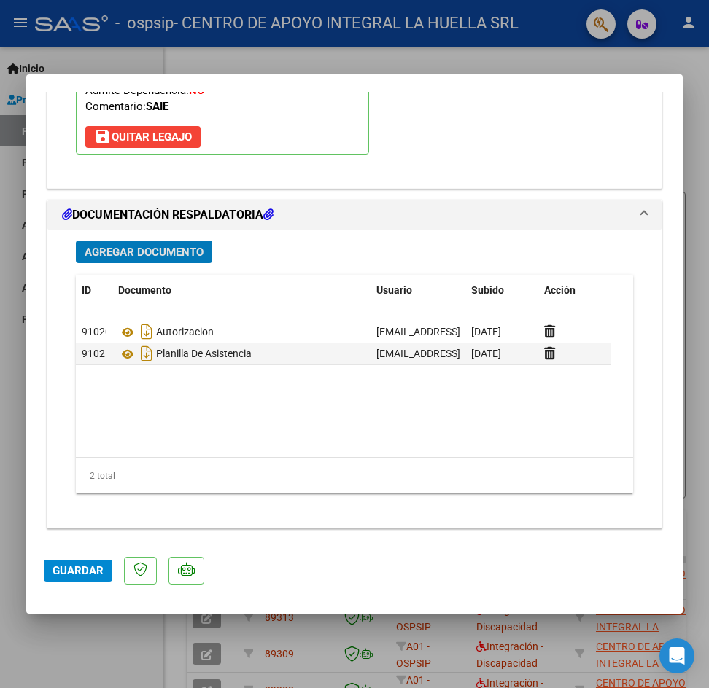
click at [64, 570] on span "Guardar" at bounding box center [77, 570] width 51 height 13
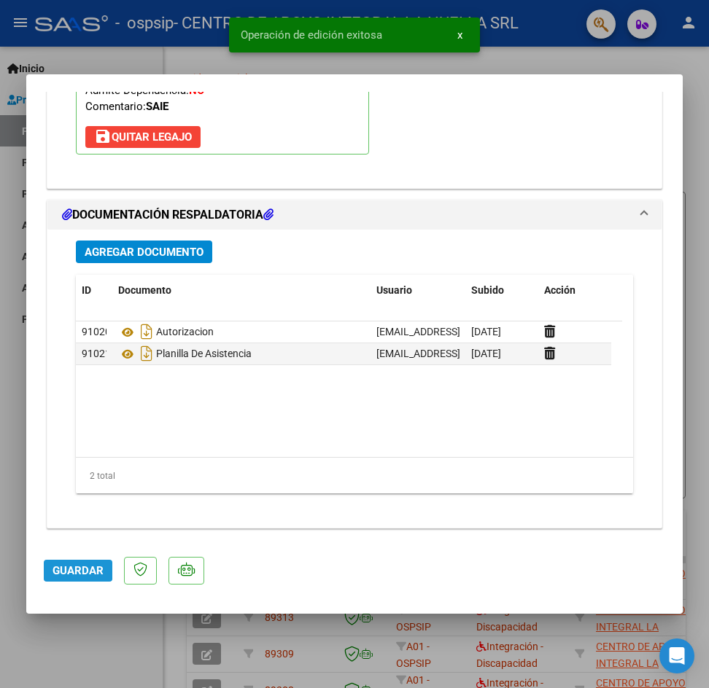
click at [63, 569] on span "Guardar" at bounding box center [77, 570] width 51 height 13
click at [693, 105] on div at bounding box center [354, 344] width 709 height 688
type input "$ 0,00"
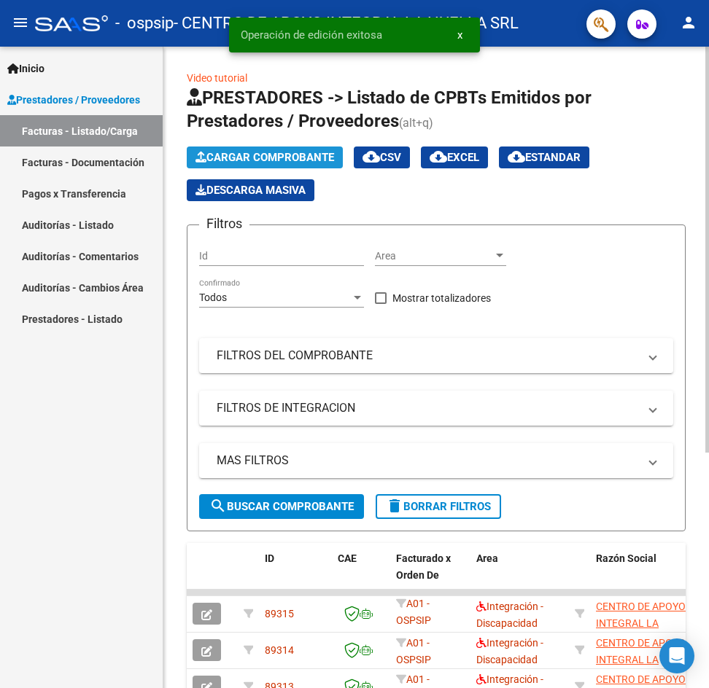
click at [246, 159] on span "Cargar Comprobante" at bounding box center [264, 157] width 139 height 13
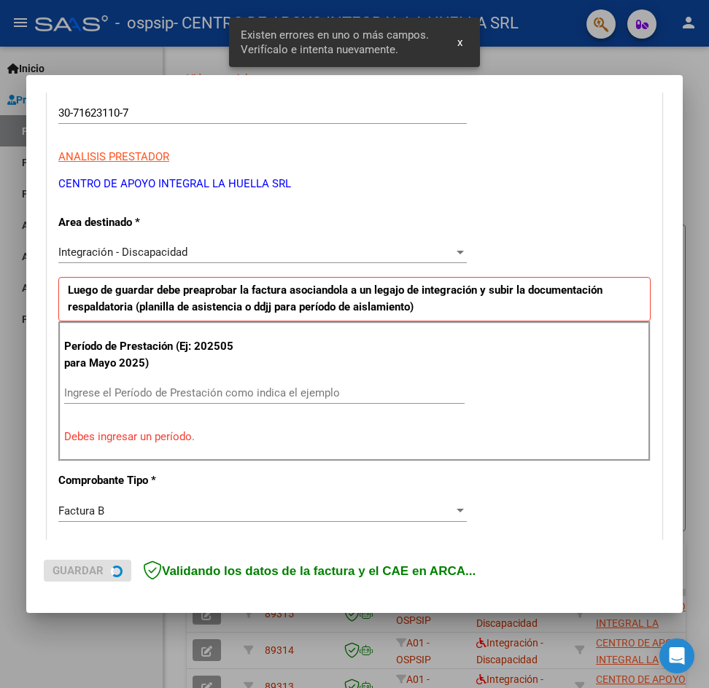
scroll to position [257, 0]
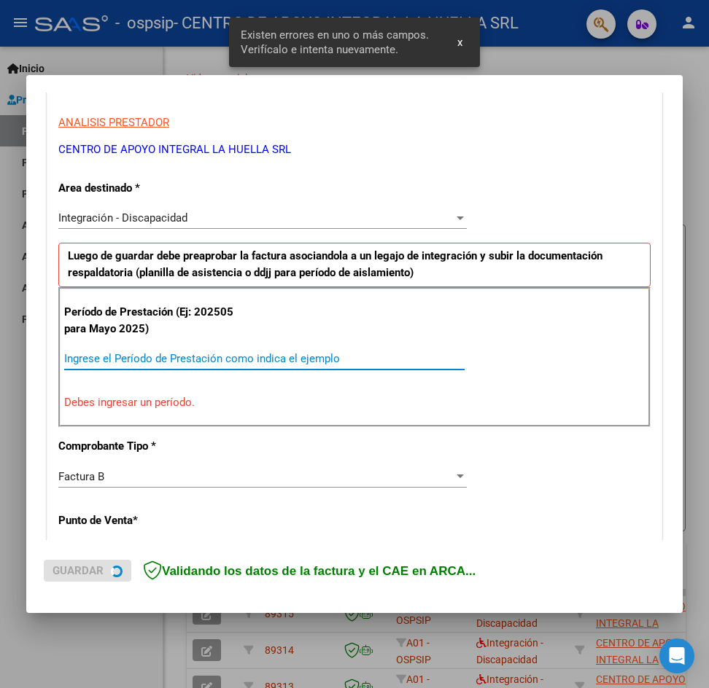
click at [193, 362] on input "Ingrese el Período de Prestación como indica el ejemplo" at bounding box center [264, 358] width 400 height 13
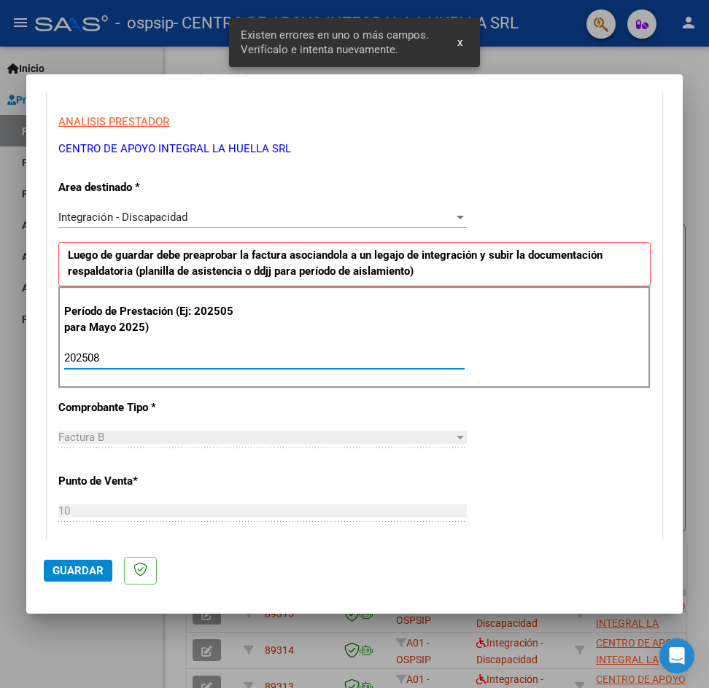
type input "202508"
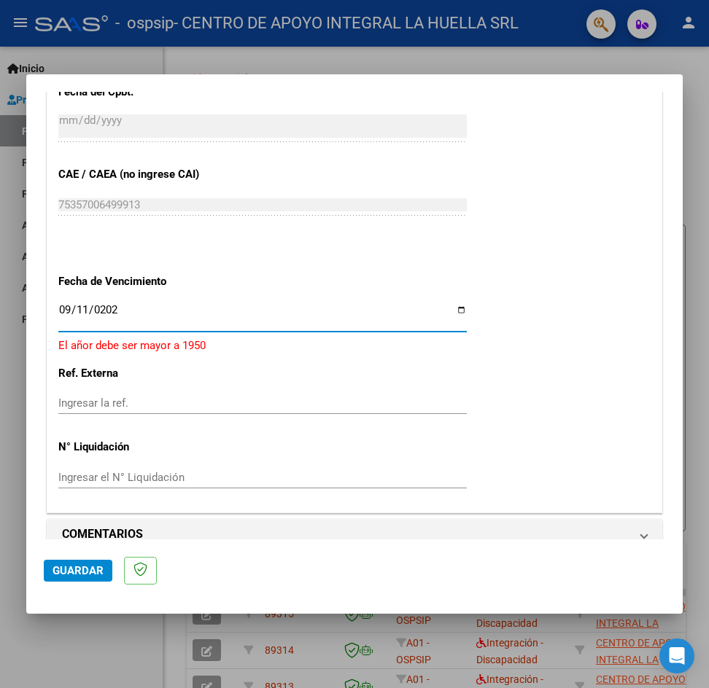
type input "[DATE]"
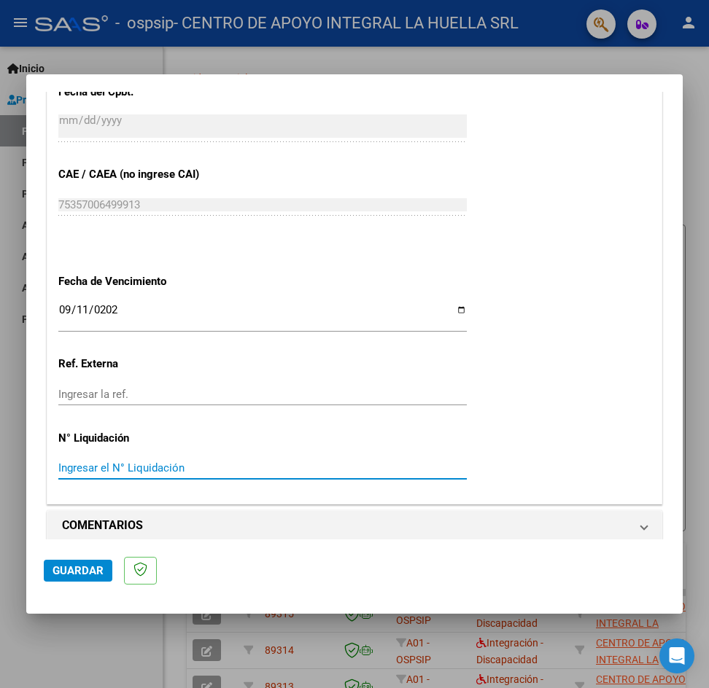
click at [77, 575] on span "Guardar" at bounding box center [77, 570] width 51 height 13
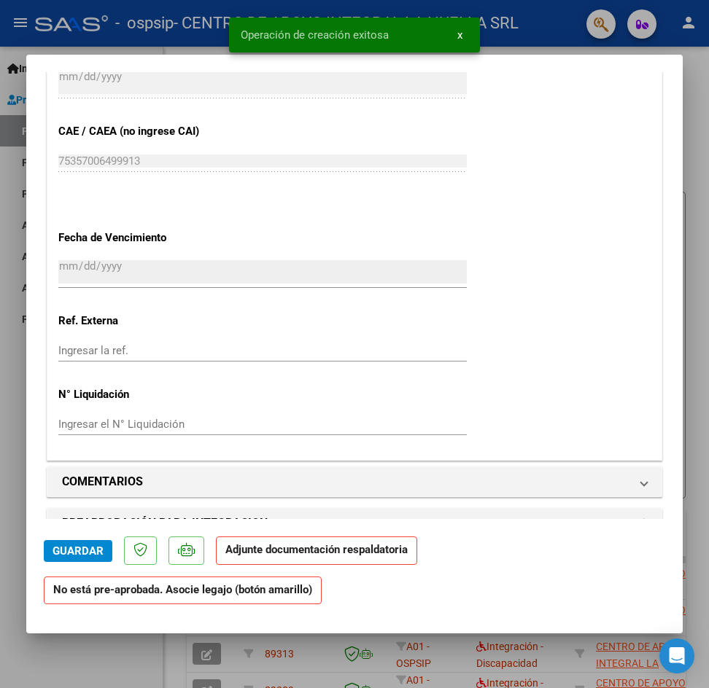
scroll to position [1167, 0]
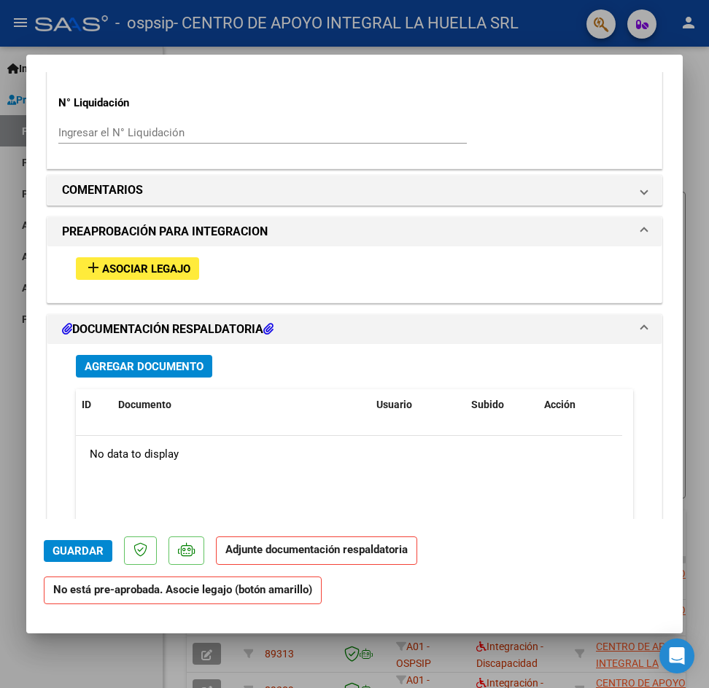
click at [106, 263] on span "Asociar Legajo" at bounding box center [146, 268] width 88 height 13
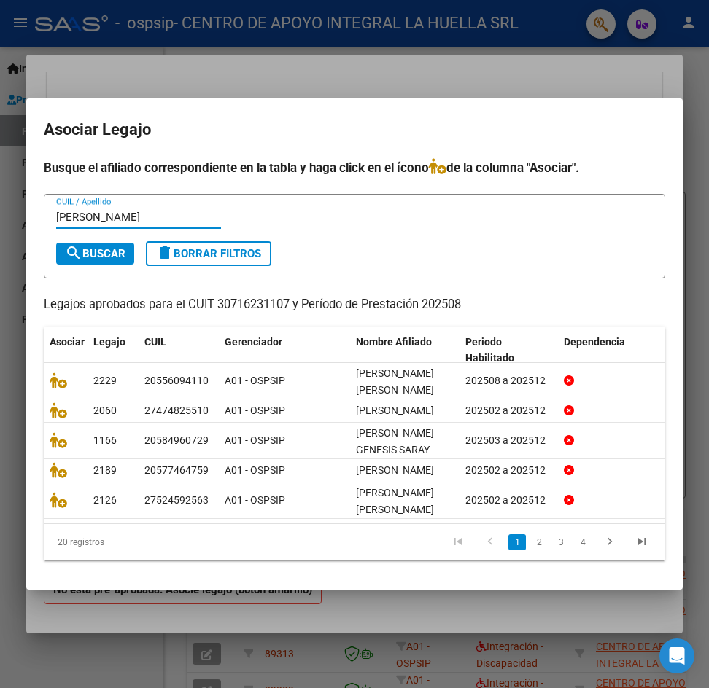
type input "[PERSON_NAME]"
click at [107, 247] on span "search Buscar" at bounding box center [95, 253] width 61 height 13
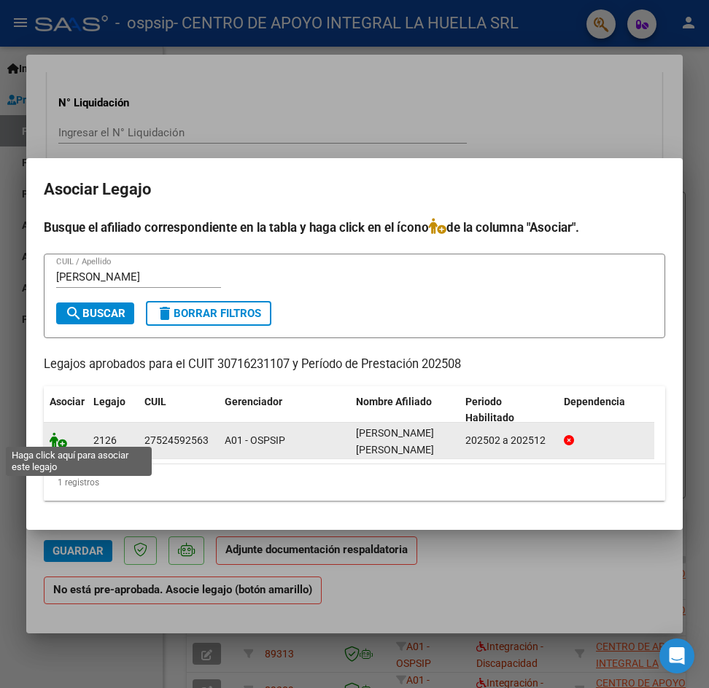
click at [55, 437] on icon at bounding box center [58, 440] width 17 height 16
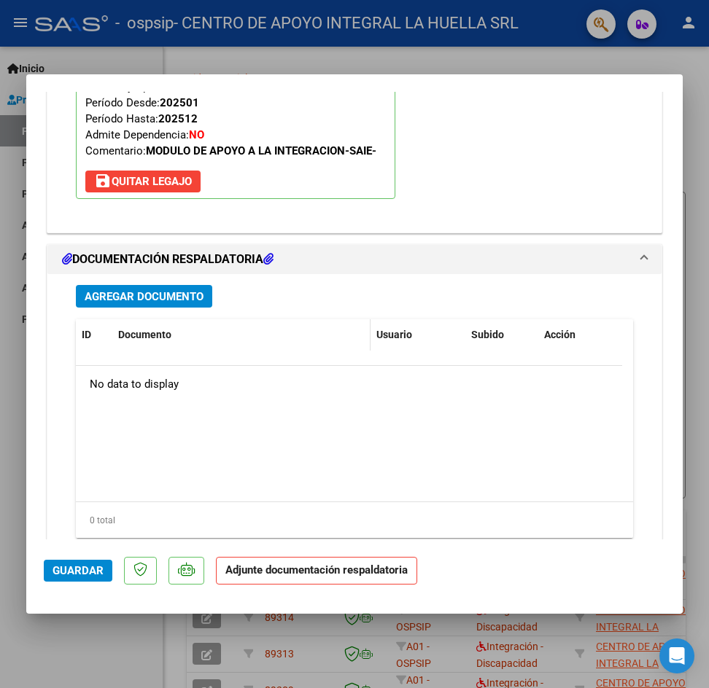
scroll to position [1528, 0]
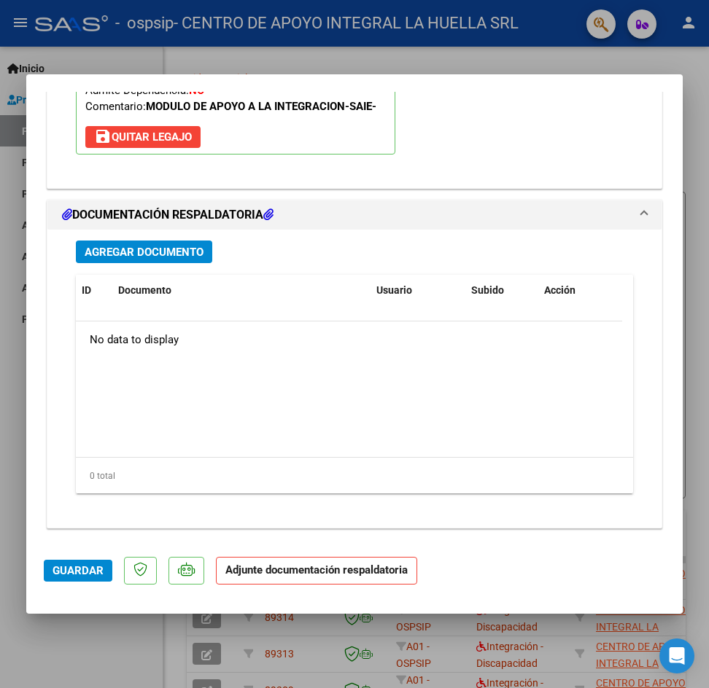
click at [146, 246] on span "Agregar Documento" at bounding box center [144, 252] width 119 height 13
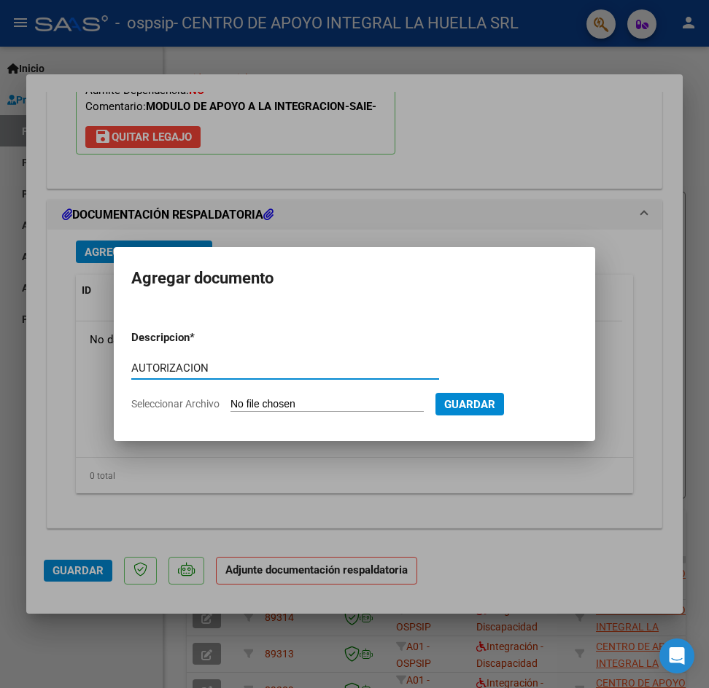
type input "AUTORIZACION"
type input "C:\fakepath\[PERSON_NAME] [PERSON_NAME] ANAHI AUTORIZACION S OSPSIP.pdf"
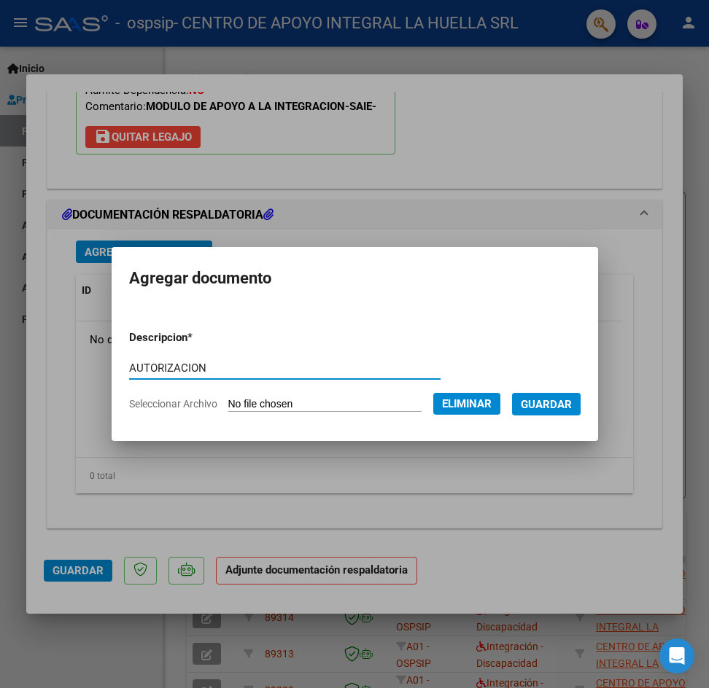
click at [566, 403] on span "Guardar" at bounding box center [546, 404] width 51 height 13
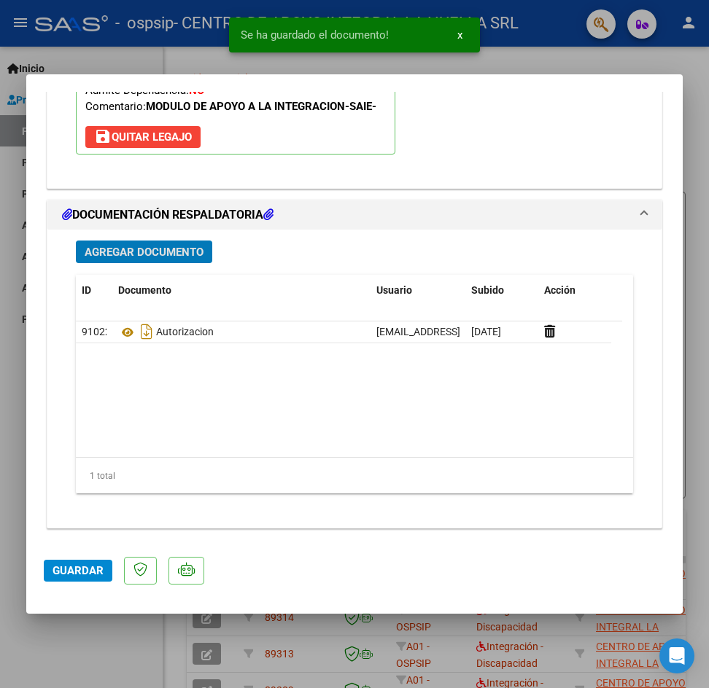
click at [155, 252] on span "Agregar Documento" at bounding box center [144, 252] width 119 height 13
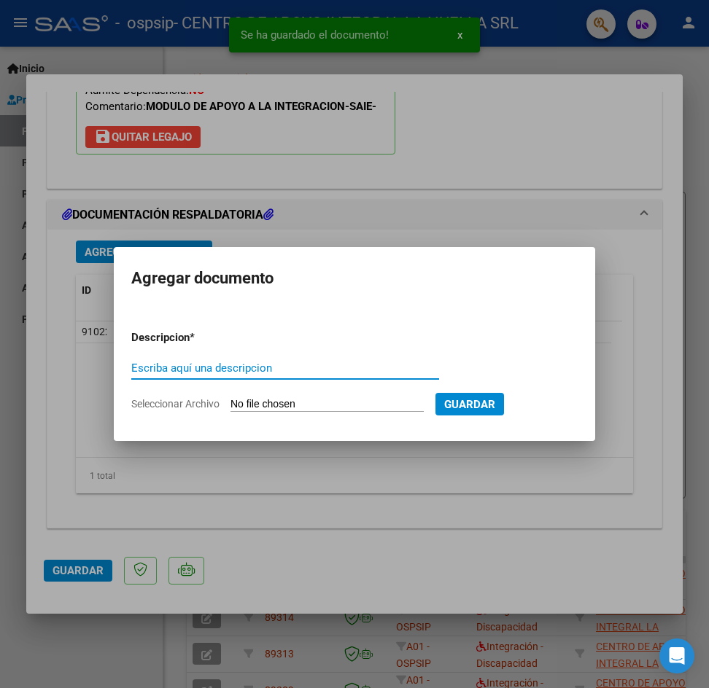
click at [206, 362] on input "Escriba aquí una descripcion" at bounding box center [285, 368] width 308 height 13
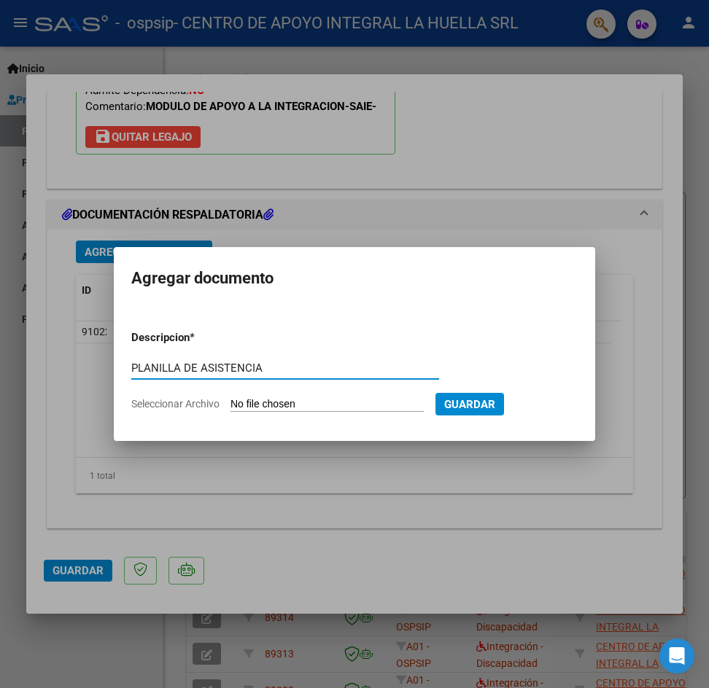
type input "PLANILLA DE ASISTENCIA"
type input "C:\fakepath\[PERSON_NAME] [PERSON_NAME] ANAHI P ASISTENCIA AGOSTOS OSPSIP.pdf"
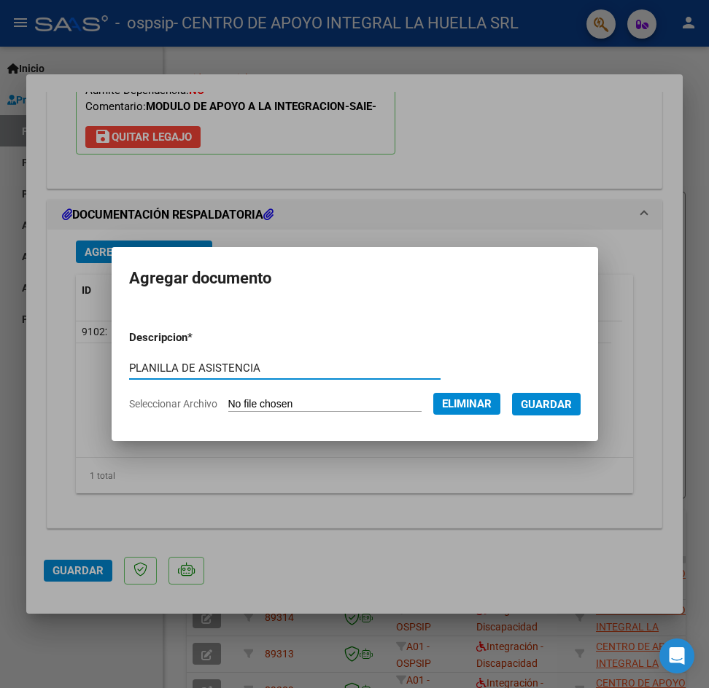
click at [572, 404] on span "Guardar" at bounding box center [546, 404] width 51 height 13
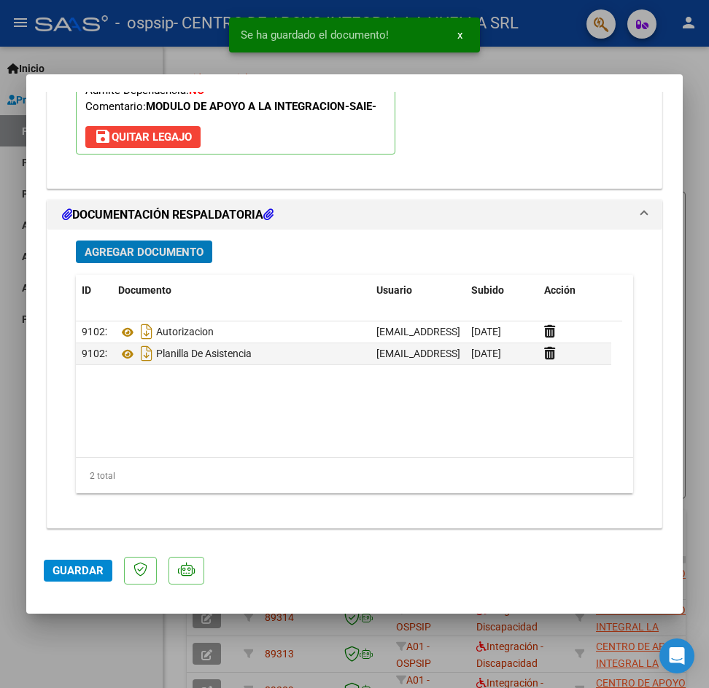
click at [73, 569] on span "Guardar" at bounding box center [77, 570] width 51 height 13
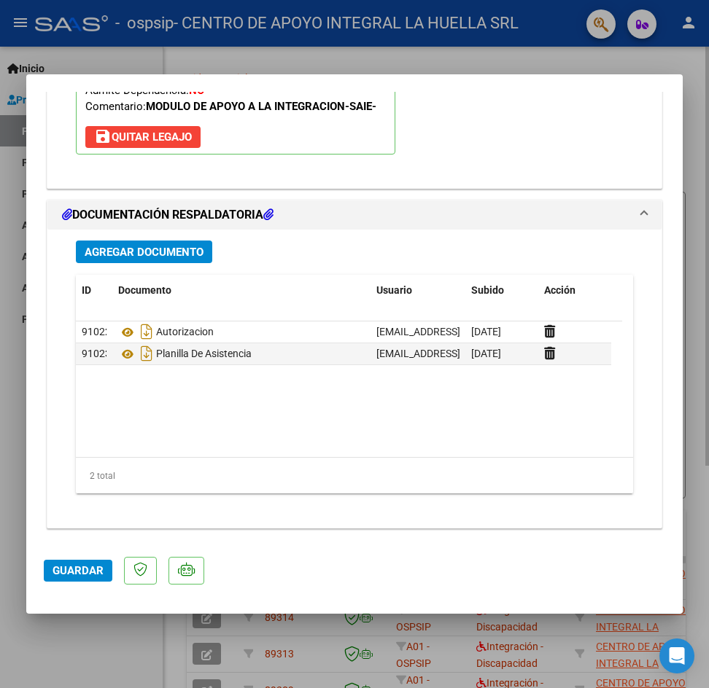
click at [691, 148] on div at bounding box center [354, 344] width 709 height 688
type input "$ 0,00"
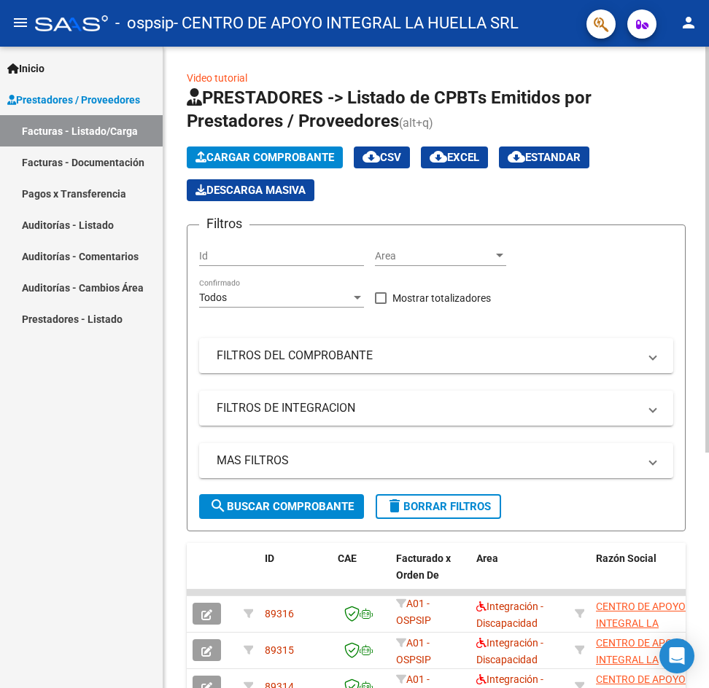
click at [209, 155] on span "Cargar Comprobante" at bounding box center [264, 157] width 139 height 13
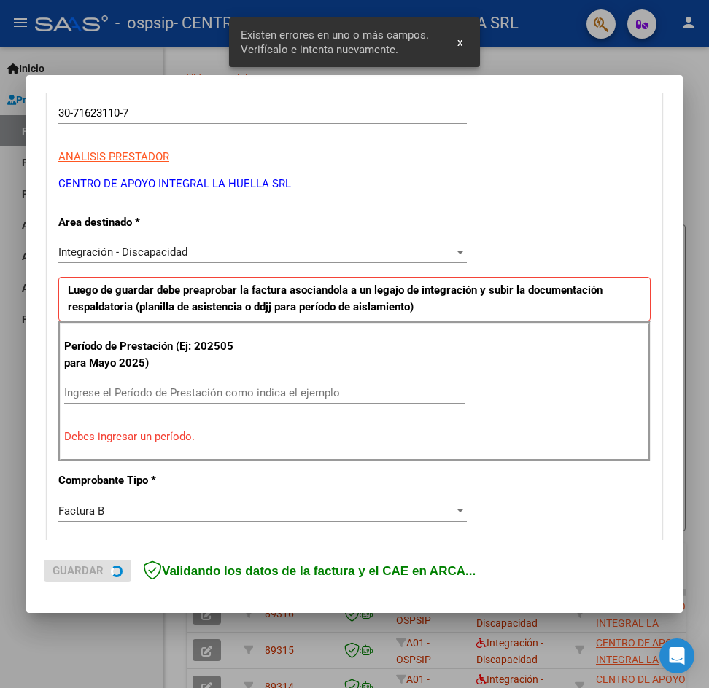
scroll to position [257, 0]
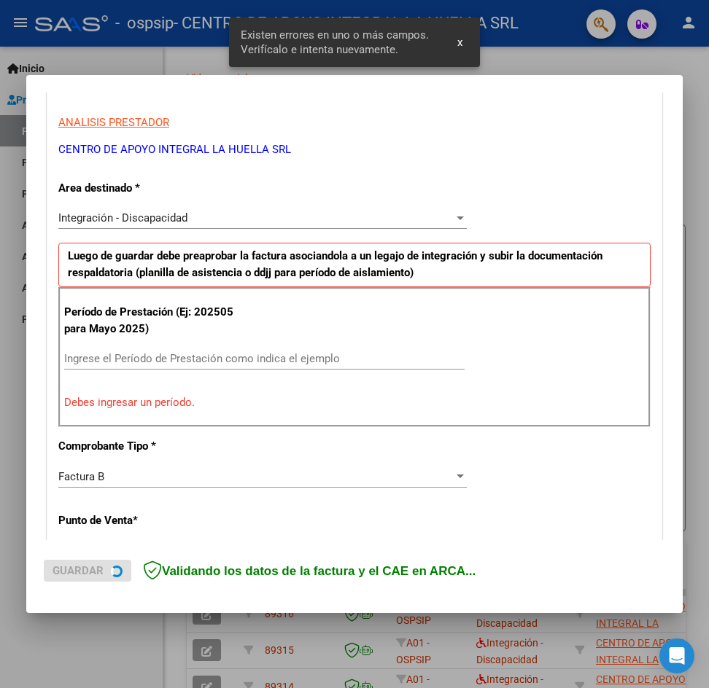
click at [126, 360] on input "Ingrese el Período de Prestación como indica el ejemplo" at bounding box center [264, 358] width 400 height 13
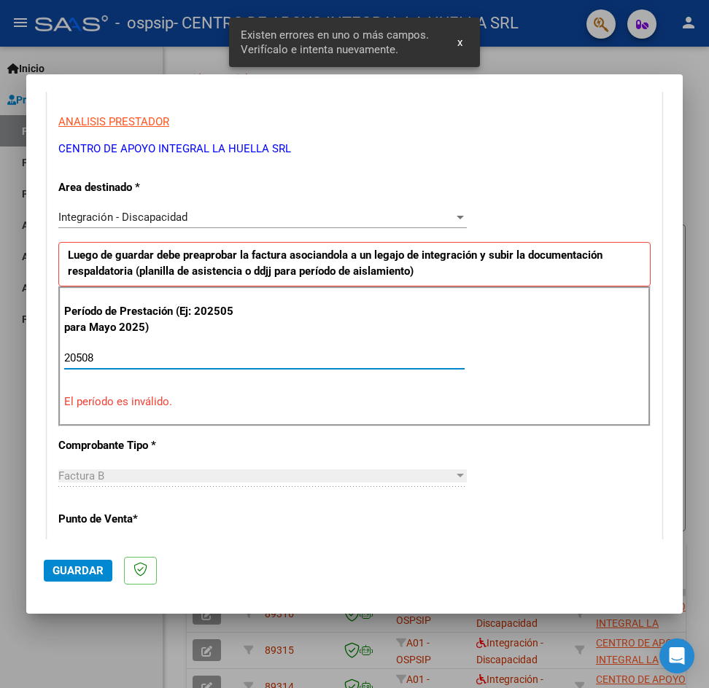
type input "20508"
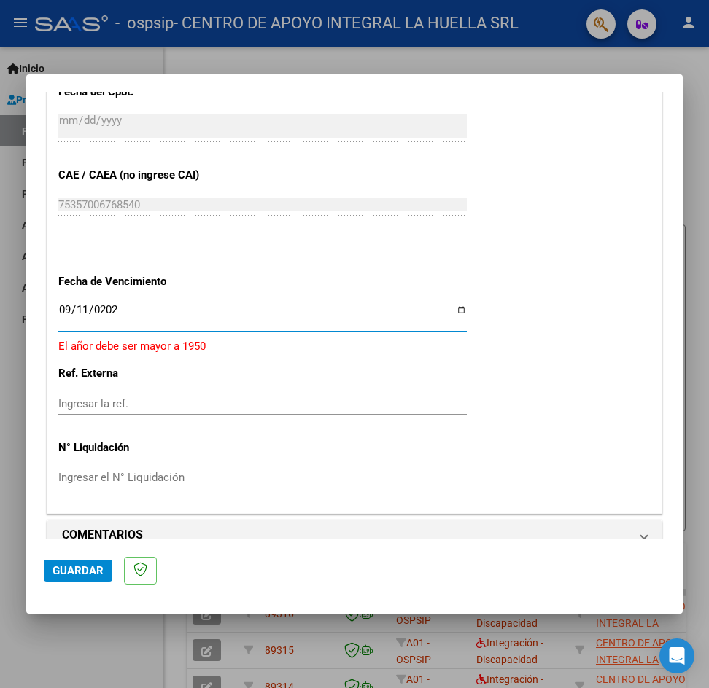
type input "[DATE]"
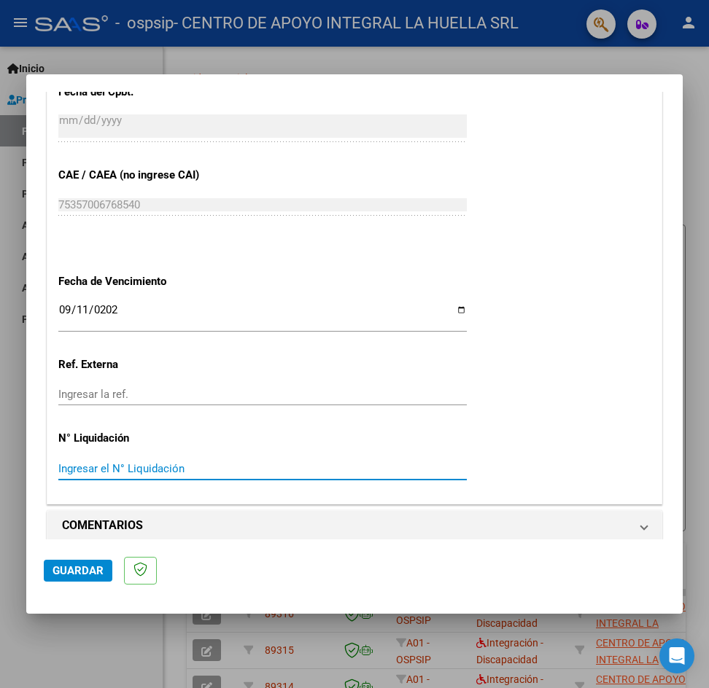
click at [71, 568] on span "Guardar" at bounding box center [77, 570] width 51 height 13
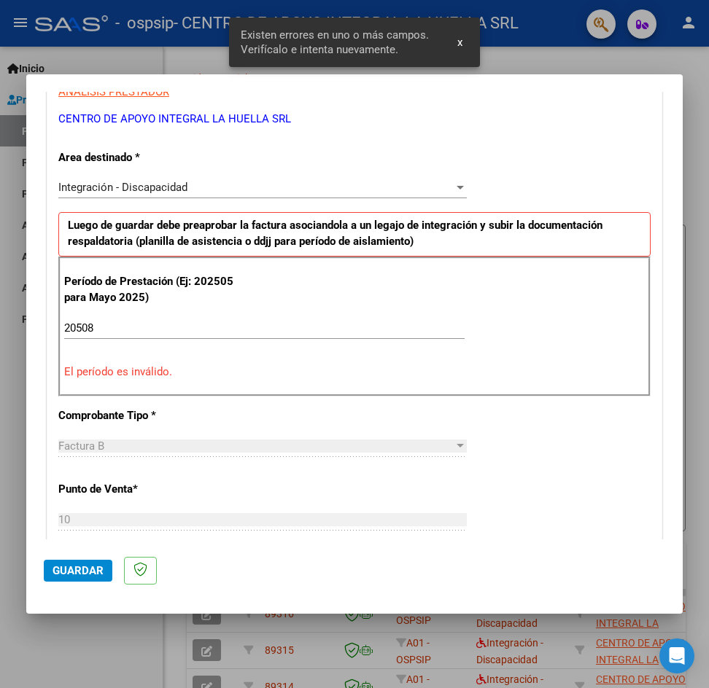
scroll to position [284, 0]
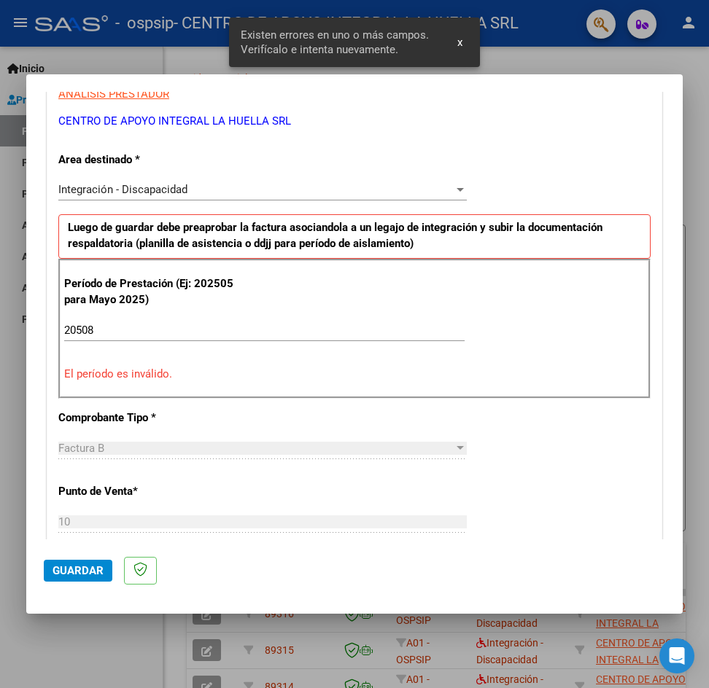
click at [111, 335] on input "20508" at bounding box center [264, 330] width 400 height 13
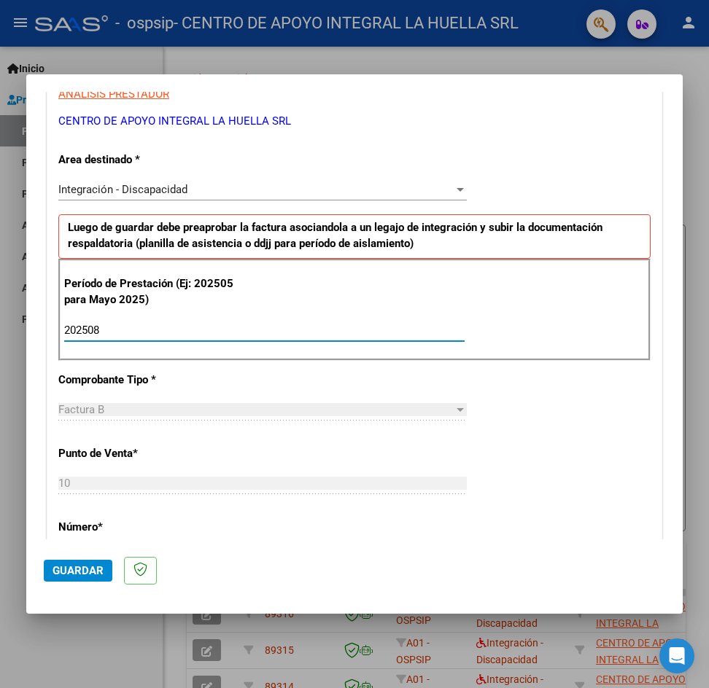
type input "202508"
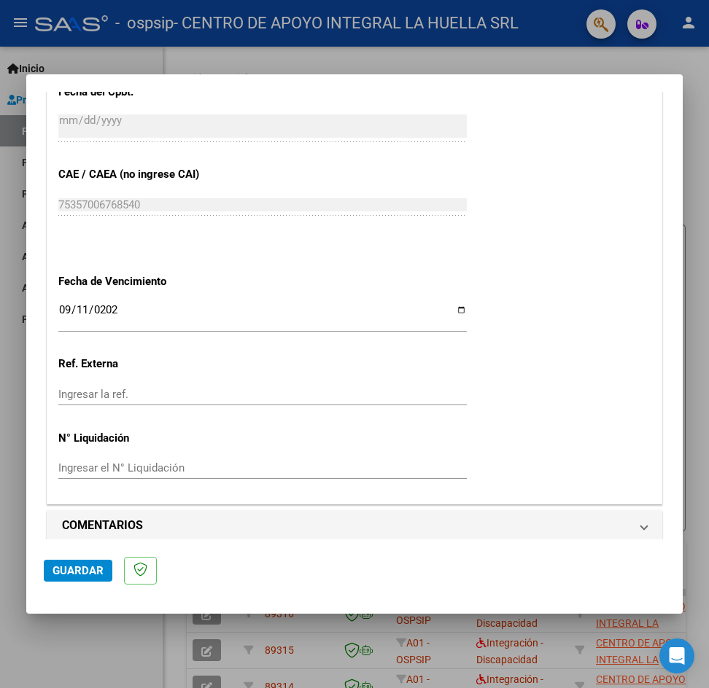
scroll to position [868, 0]
click at [88, 567] on span "Guardar" at bounding box center [77, 570] width 51 height 13
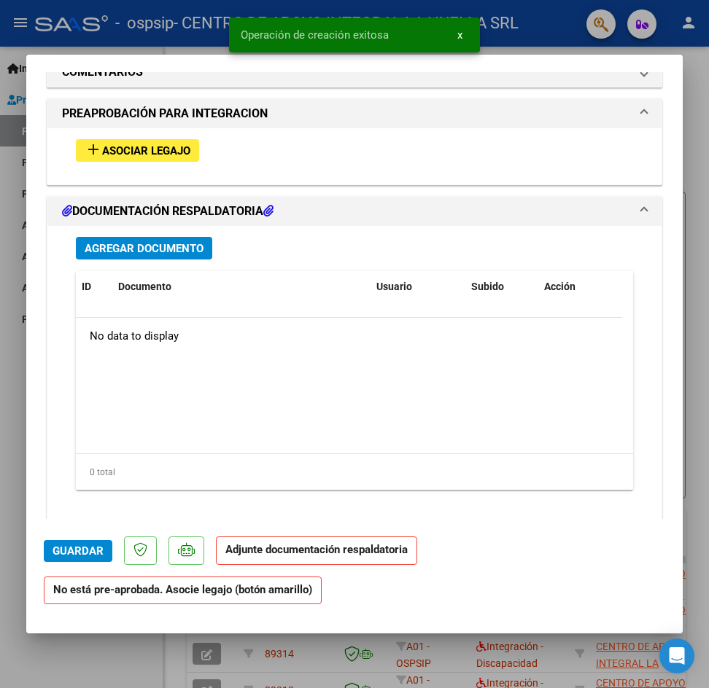
scroll to position [1301, 0]
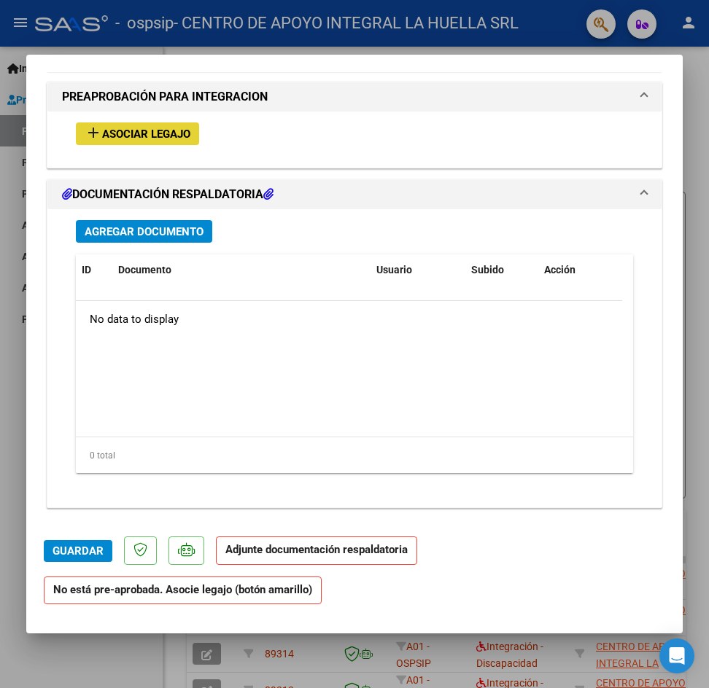
click at [174, 129] on span "Asociar Legajo" at bounding box center [146, 134] width 88 height 13
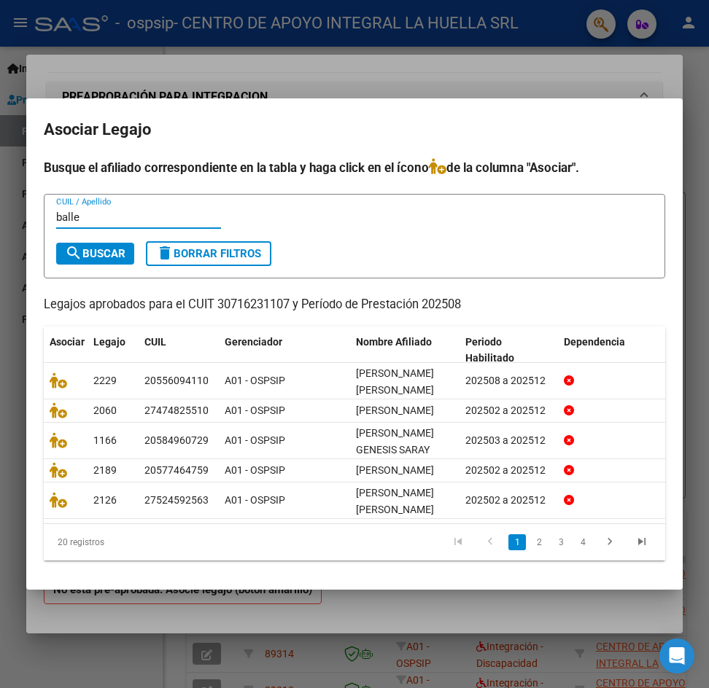
type input "balle"
click at [125, 247] on span "search Buscar" at bounding box center [95, 253] width 61 height 13
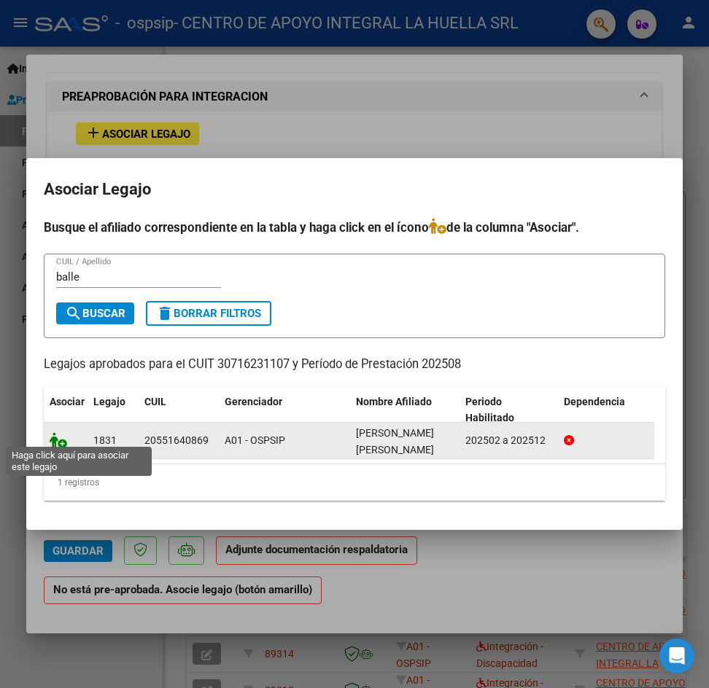
click at [59, 433] on icon at bounding box center [58, 440] width 17 height 16
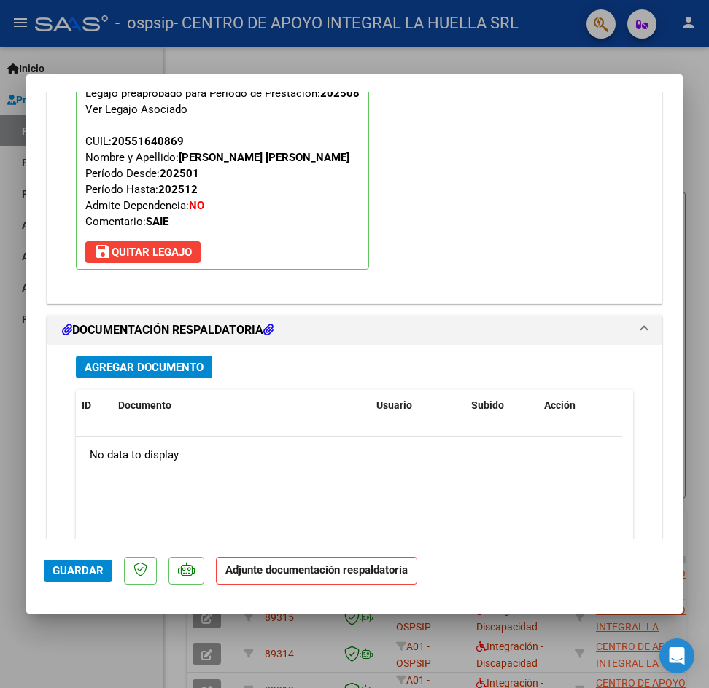
scroll to position [1528, 0]
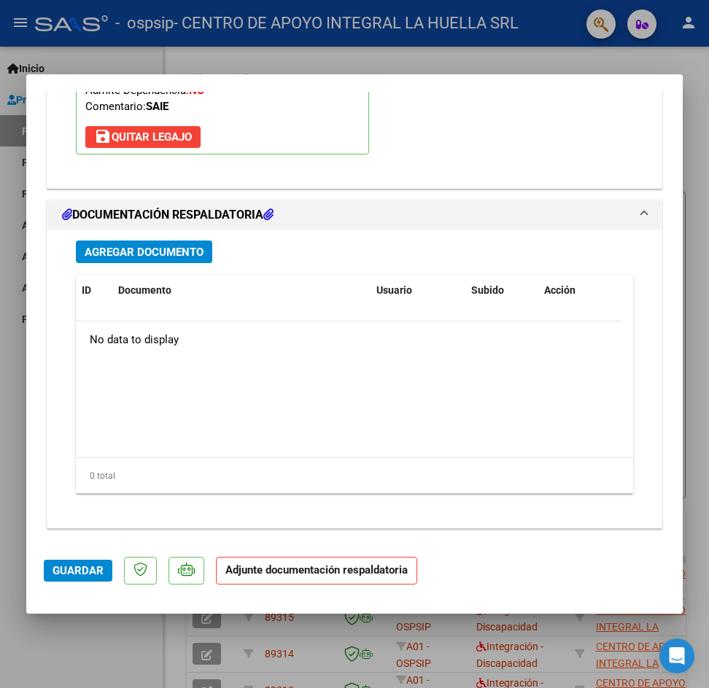
click at [158, 254] on span "Agregar Documento" at bounding box center [144, 252] width 119 height 13
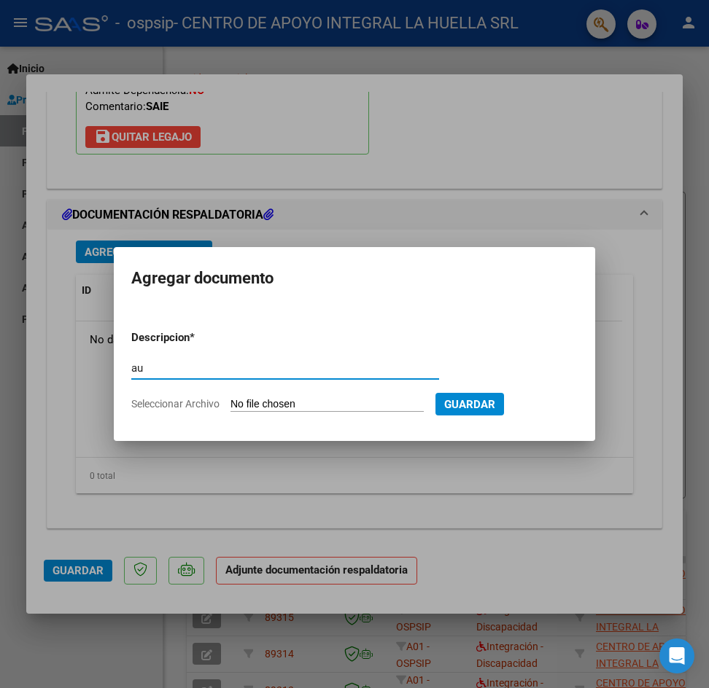
type input "a"
type input "AUTORIZACION"
type input "C:\fakepath\[PERSON_NAME] [PERSON_NAME] AUTO S OSPSIP.pdf"
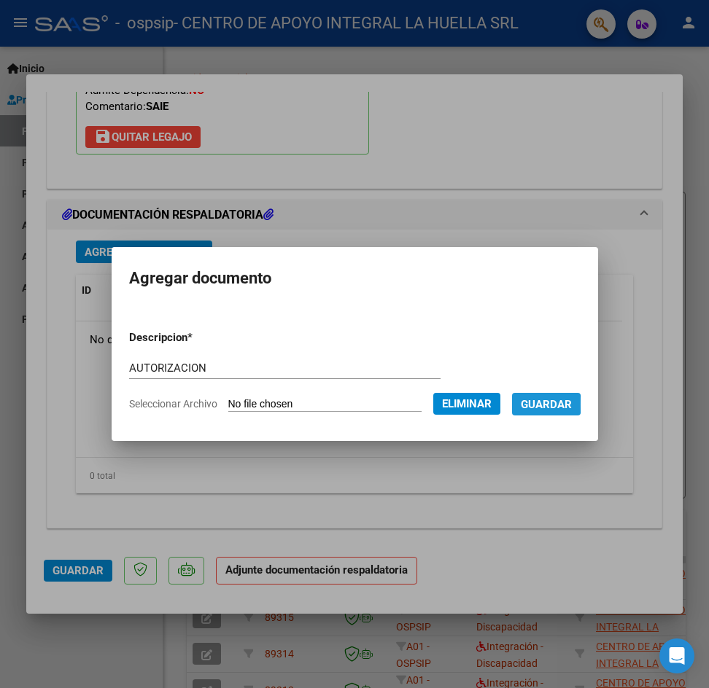
click at [529, 405] on button "Guardar" at bounding box center [546, 404] width 69 height 23
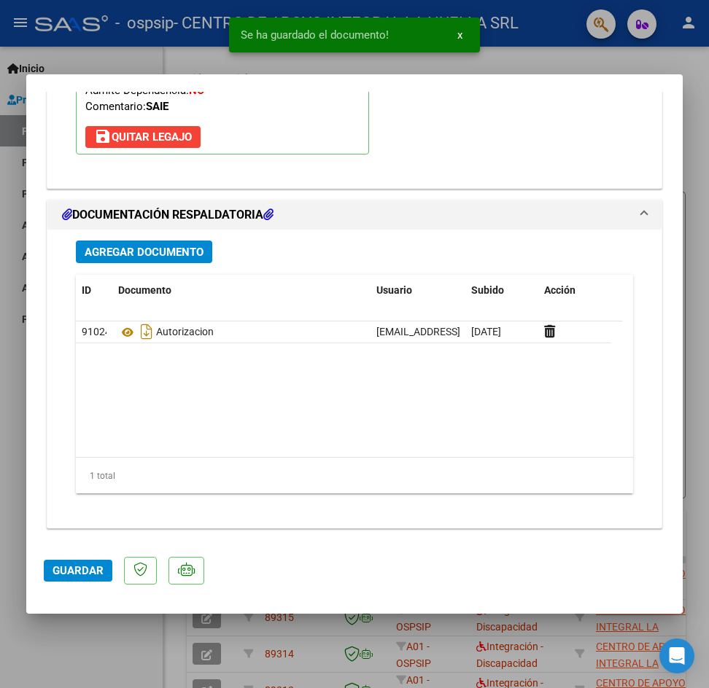
click at [115, 225] on mat-expansion-panel-header "DOCUMENTACIÓN RESPALDATORIA" at bounding box center [354, 214] width 614 height 29
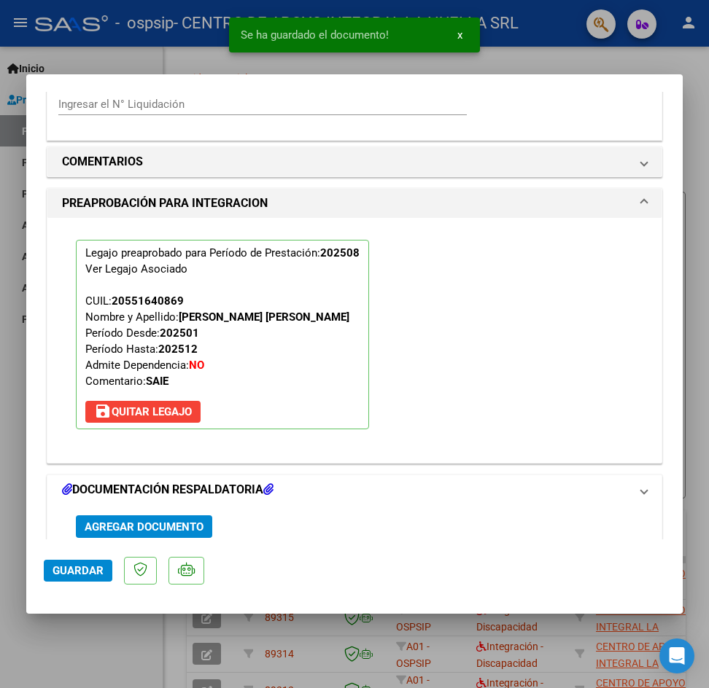
scroll to position [1230, 0]
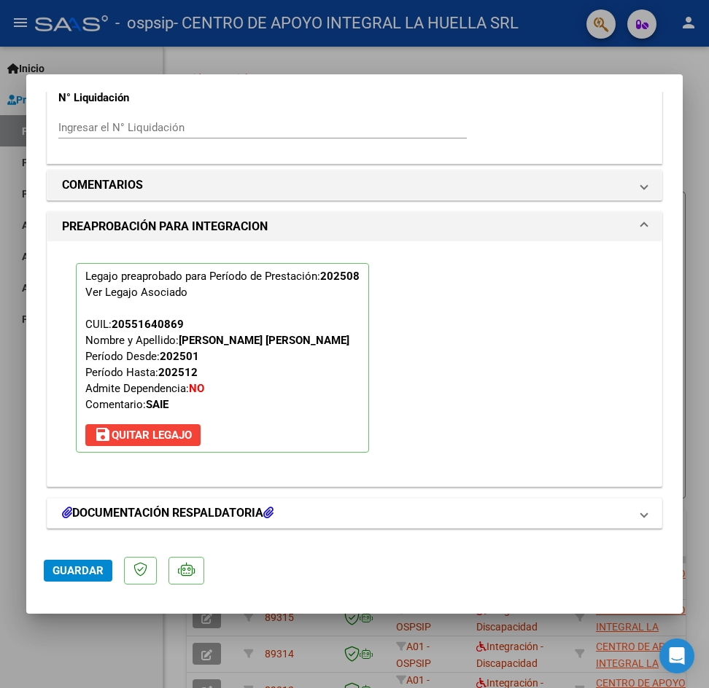
click at [644, 518] on mat-expansion-panel-header "DOCUMENTACIÓN RESPALDATORIA" at bounding box center [354, 513] width 614 height 29
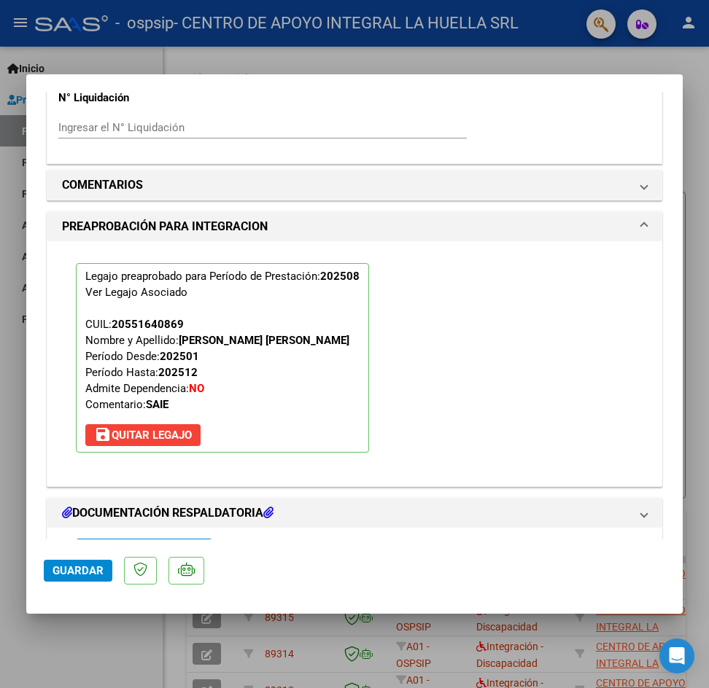
scroll to position [1528, 0]
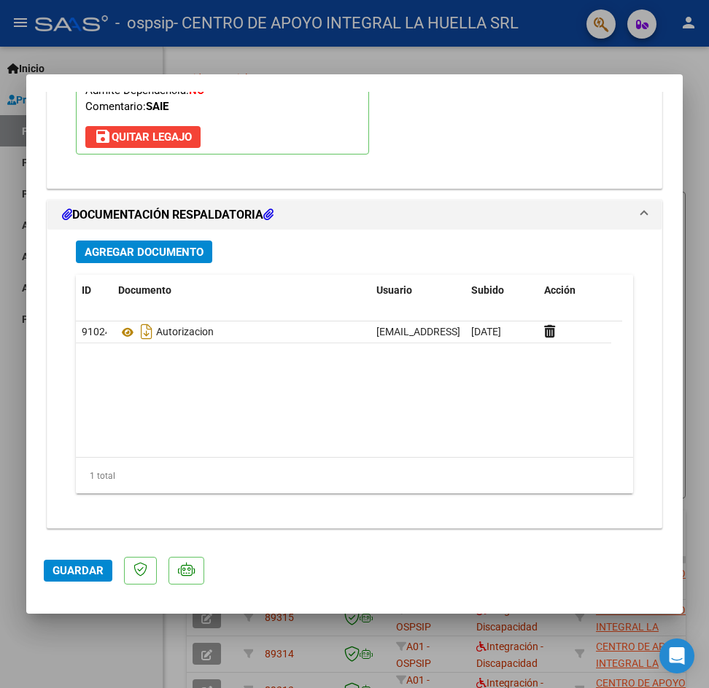
click at [155, 254] on span "Agregar Documento" at bounding box center [144, 252] width 119 height 13
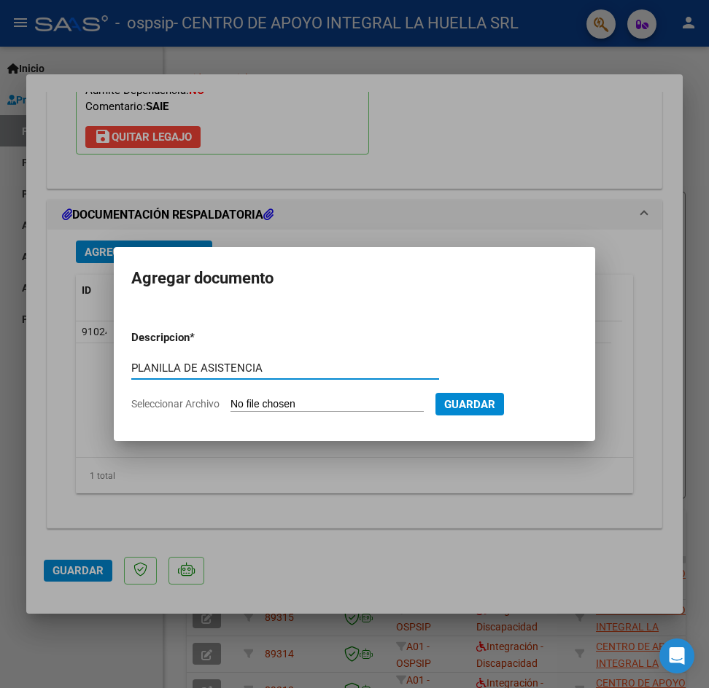
type input "PLANILLA DE ASISTENCIA"
type input "C:\fakepath\[PERSON_NAME] [PERSON_NAME] P ASISTENCIA AGOSTO S OSPSIP.pdf"
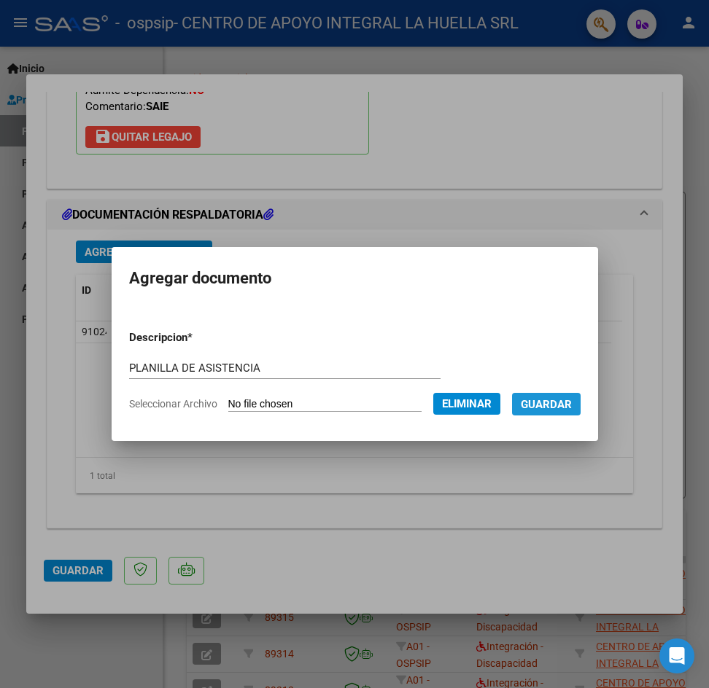
click at [566, 400] on span "Guardar" at bounding box center [546, 404] width 51 height 13
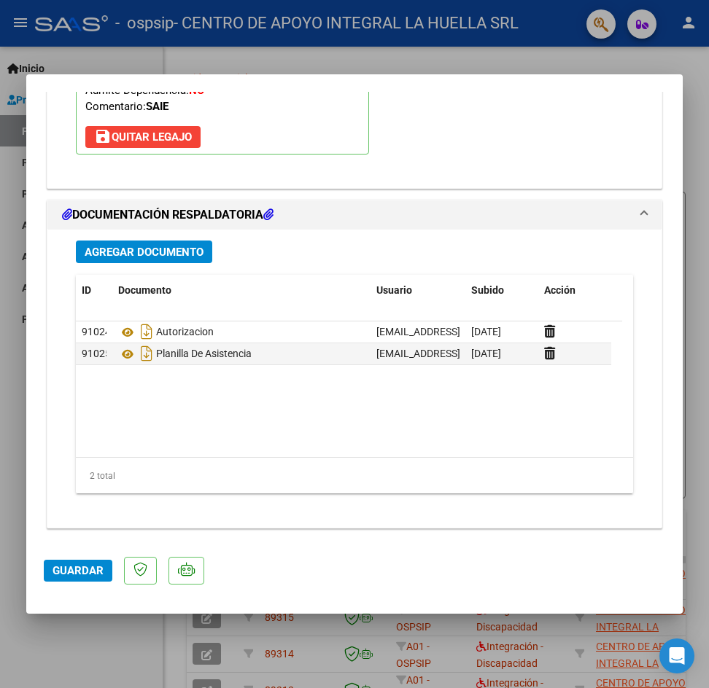
click at [693, 341] on div at bounding box center [354, 344] width 709 height 688
type input "$ 0,00"
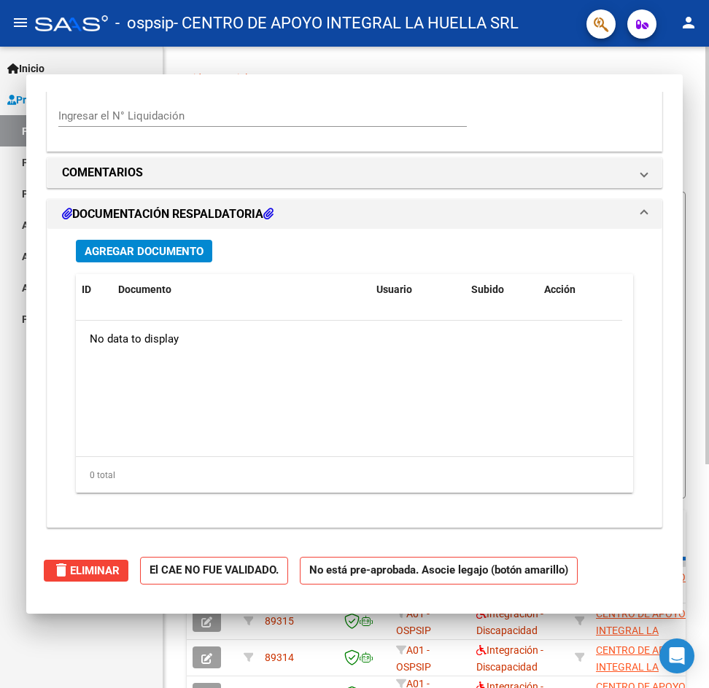
scroll to position [1352, 0]
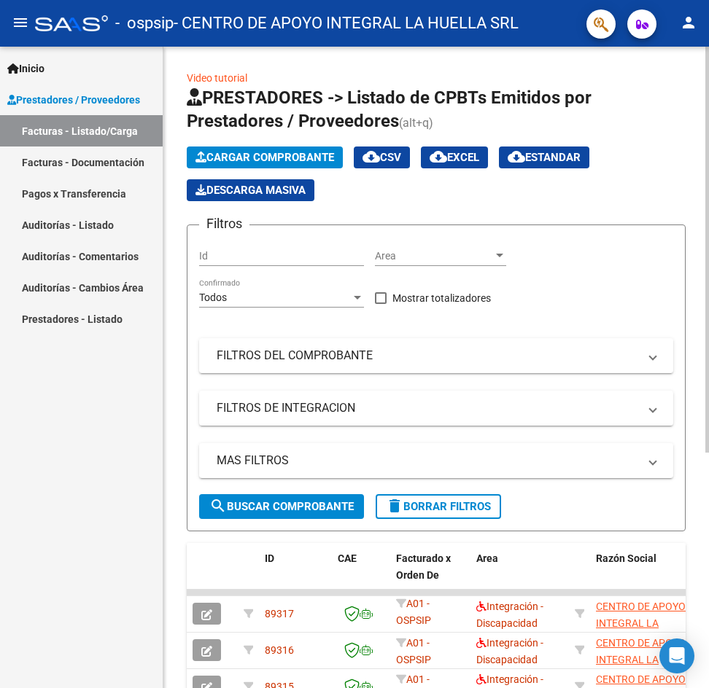
click at [257, 154] on span "Cargar Comprobante" at bounding box center [264, 157] width 139 height 13
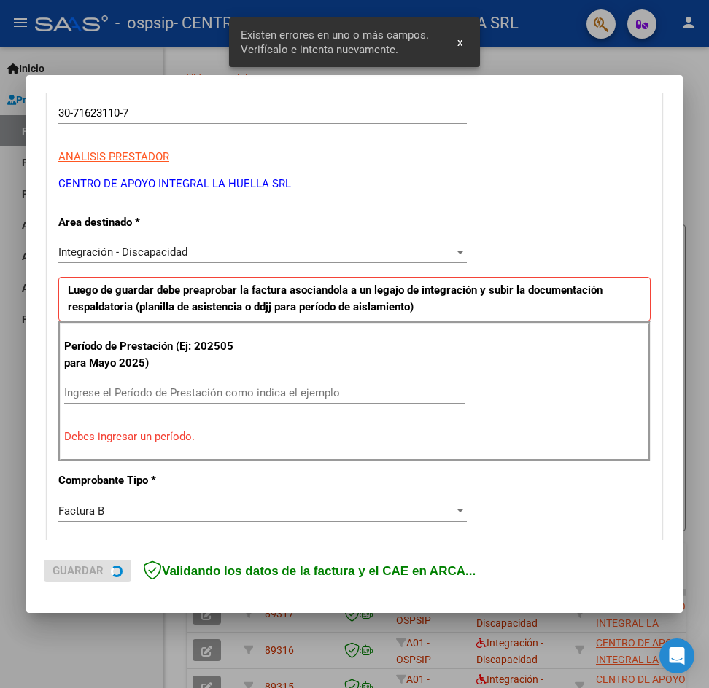
scroll to position [257, 0]
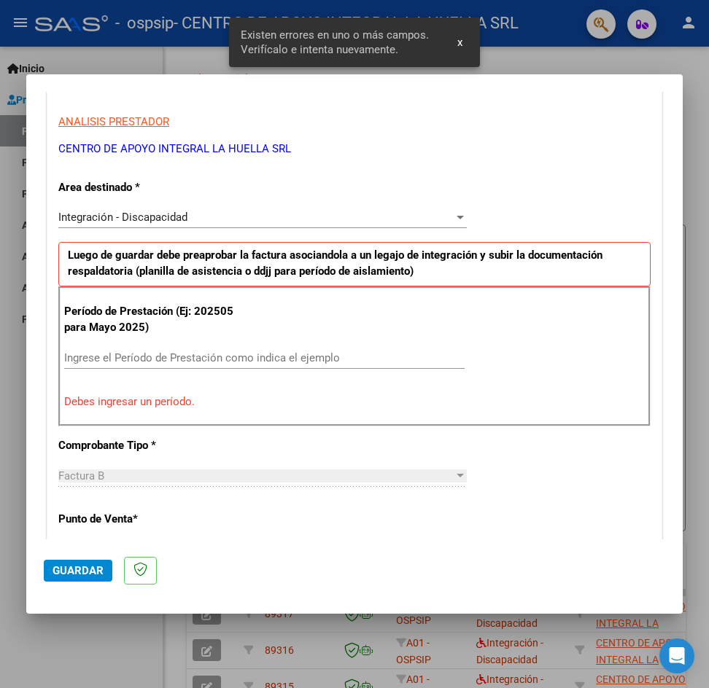
click at [198, 354] on input "Ingrese el Período de Prestación como indica el ejemplo" at bounding box center [264, 357] width 400 height 13
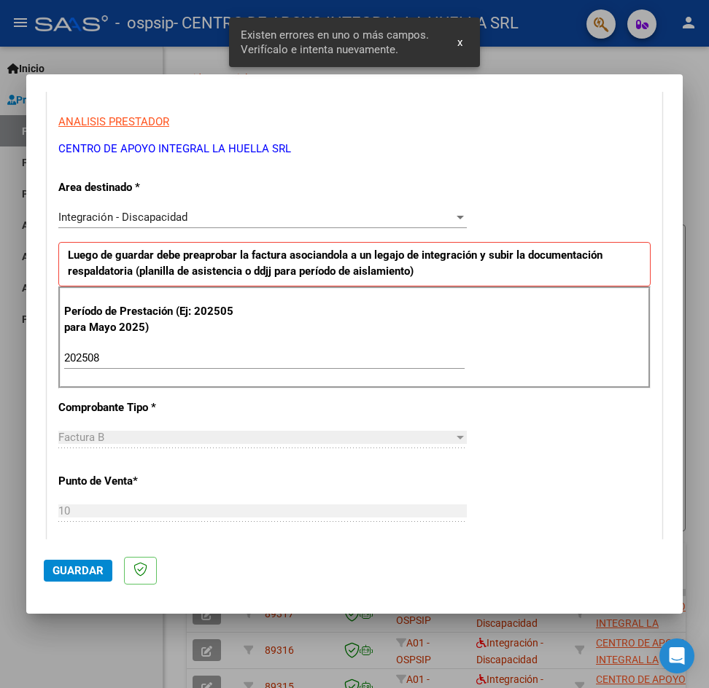
scroll to position [868, 0]
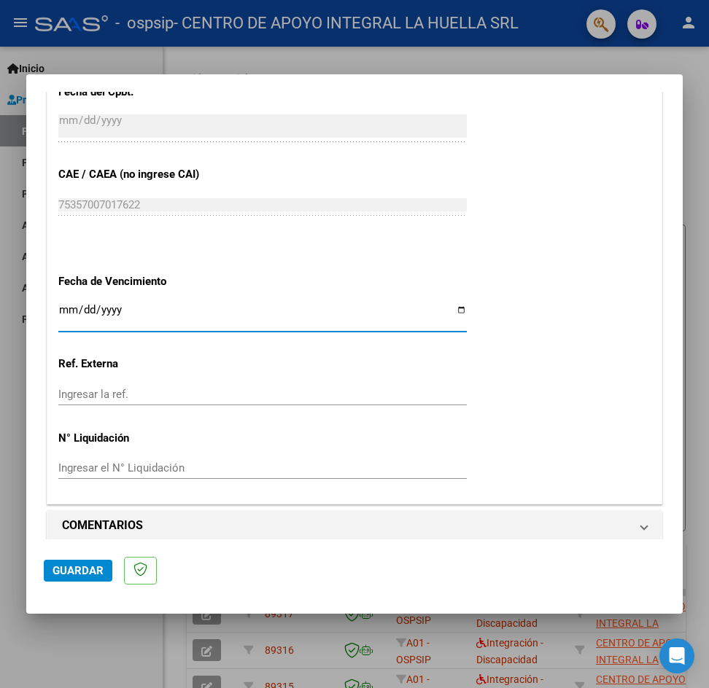
click at [69, 311] on input "Ingresar la fecha" at bounding box center [262, 315] width 408 height 23
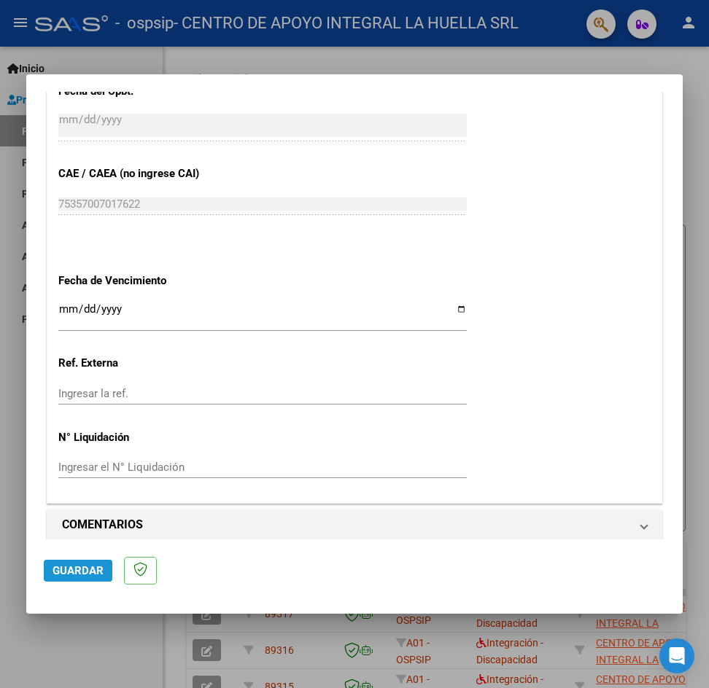
click at [80, 577] on button "Guardar" at bounding box center [78, 571] width 69 height 22
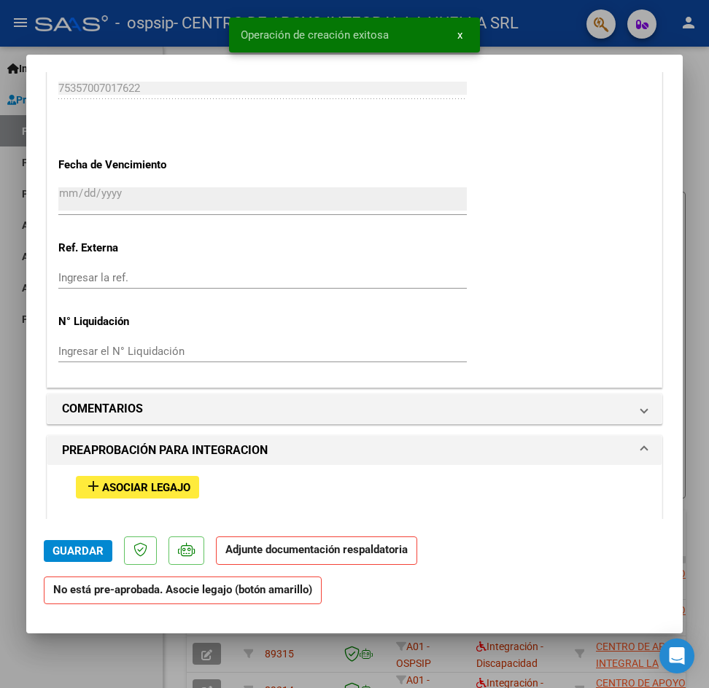
scroll to position [1094, 0]
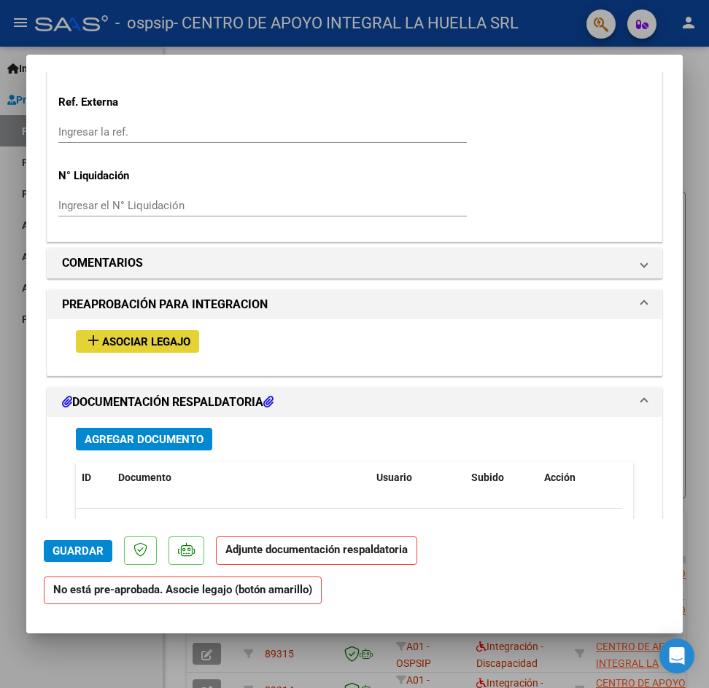
click at [120, 334] on button "add Asociar Legajo" at bounding box center [137, 341] width 123 height 23
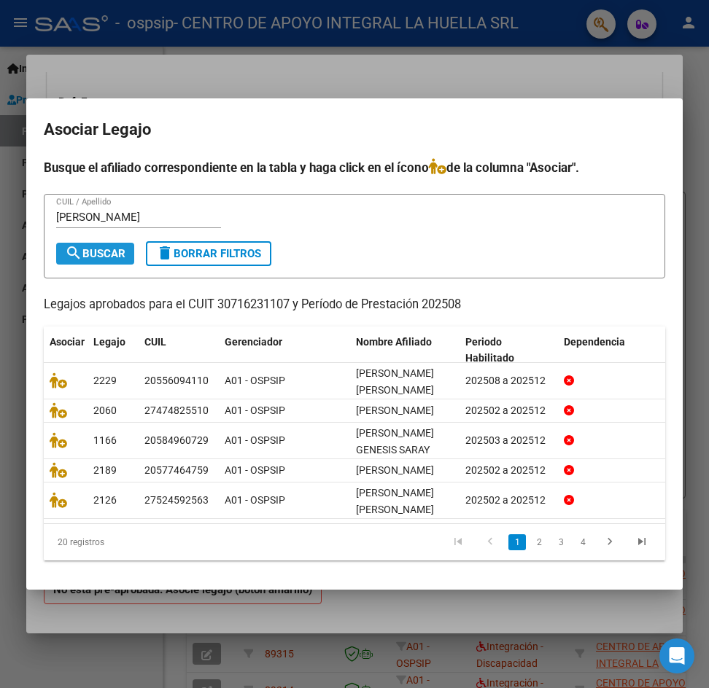
click at [82, 247] on span "search Buscar" at bounding box center [95, 253] width 61 height 13
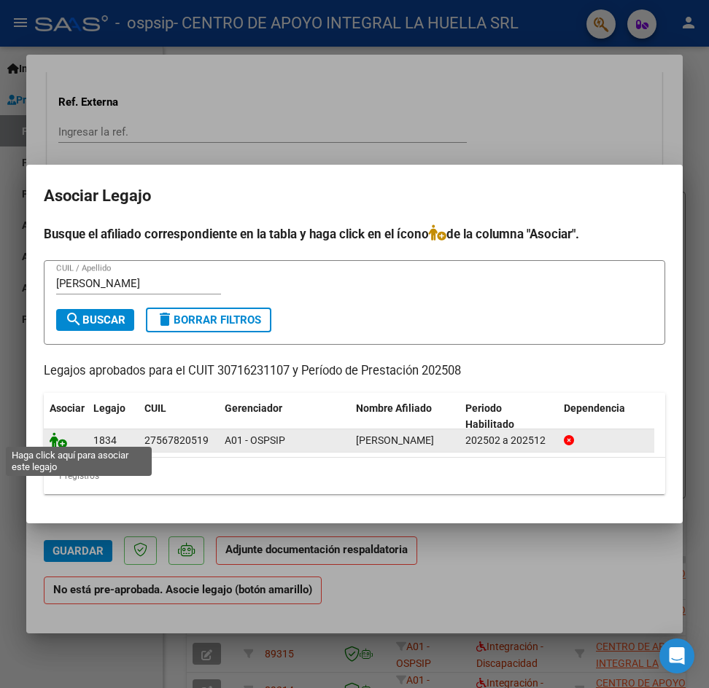
click at [63, 438] on icon at bounding box center [58, 440] width 17 height 16
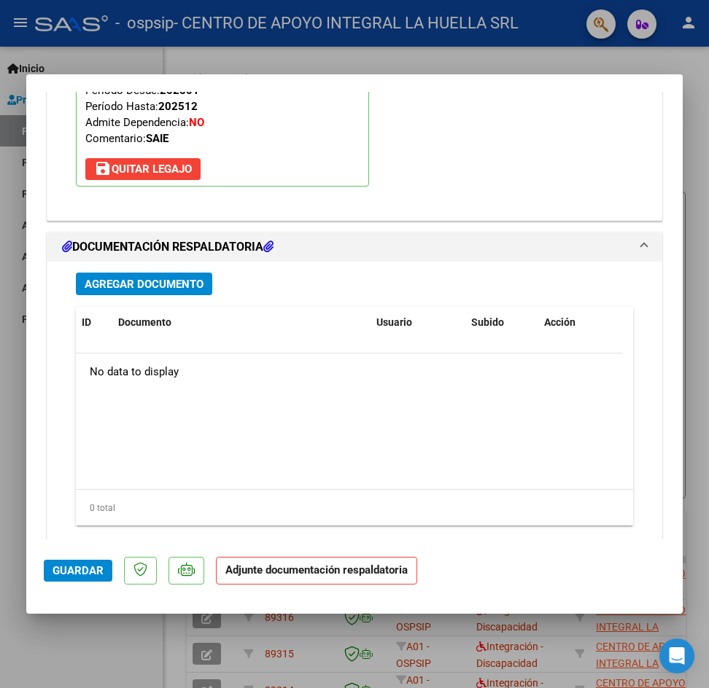
scroll to position [1528, 0]
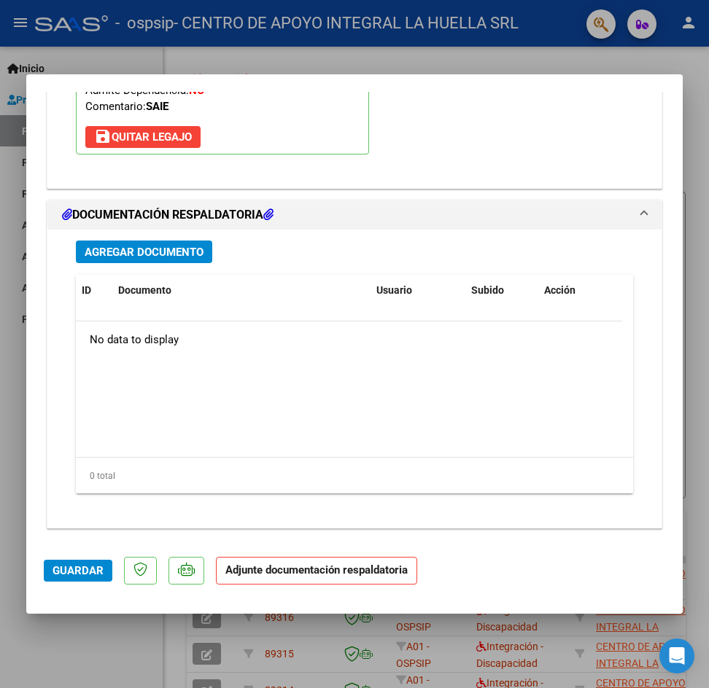
click at [120, 241] on button "Agregar Documento" at bounding box center [144, 252] width 136 height 23
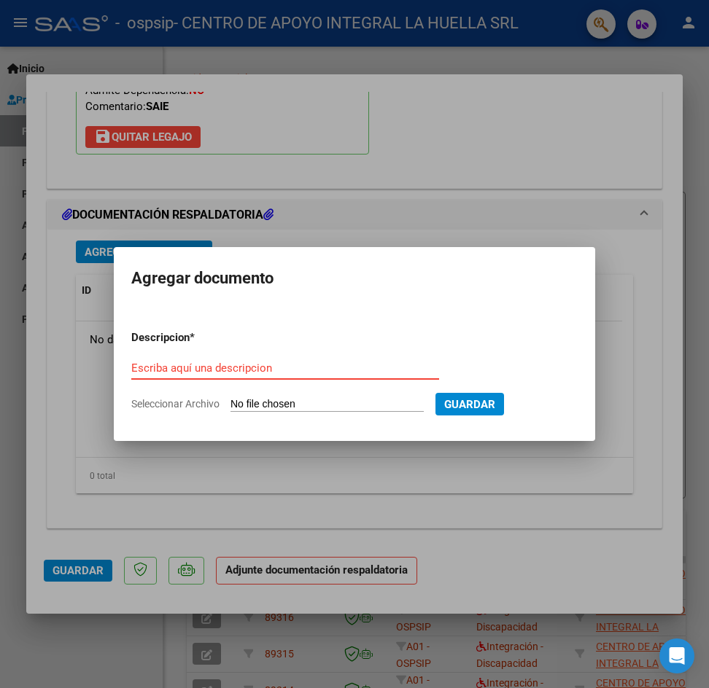
click at [355, 368] on input "Escriba aquí una descripcion" at bounding box center [285, 368] width 308 height 13
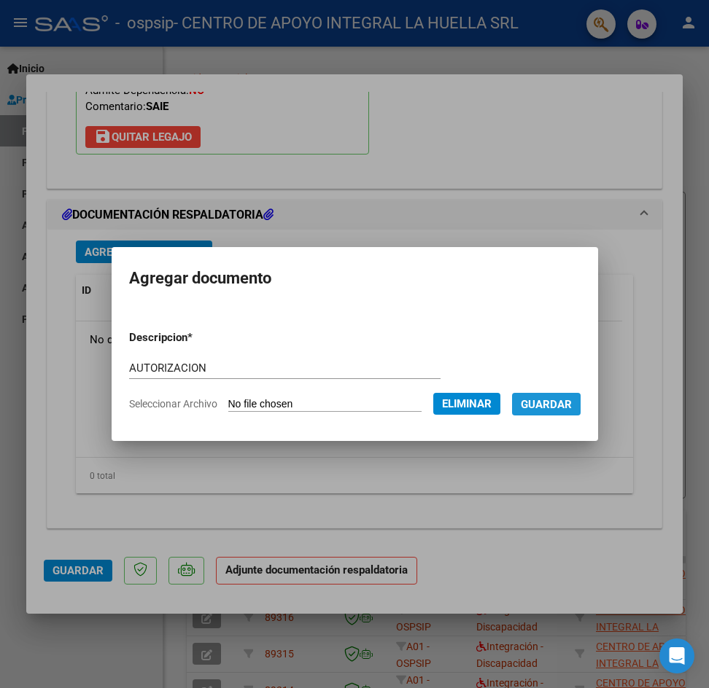
click at [553, 407] on span "Guardar" at bounding box center [546, 404] width 51 height 13
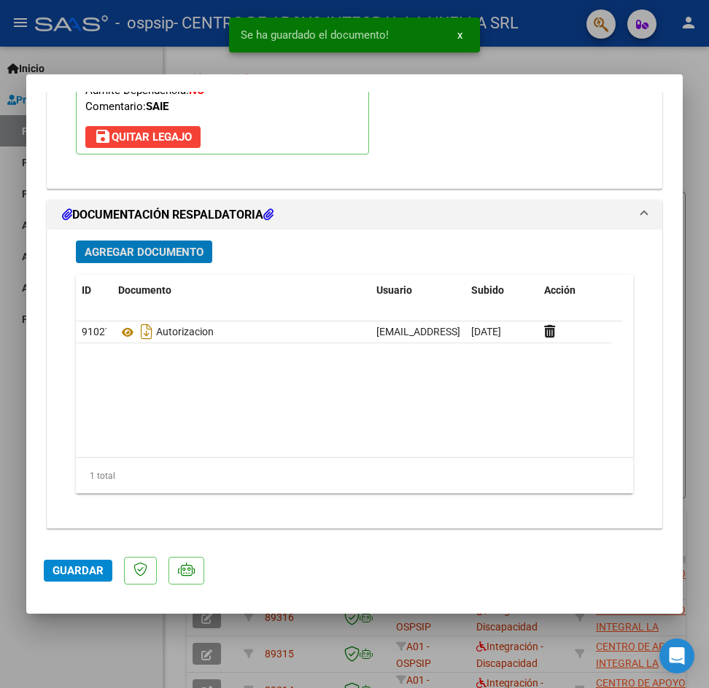
drag, startPoint x: 195, startPoint y: 237, endPoint x: 201, endPoint y: 233, distance: 7.5
click at [201, 232] on div "Agregar Documento ID Documento Usuario Subido Acción 91027 Autorizacion [EMAIL_…" at bounding box center [354, 373] width 579 height 287
drag, startPoint x: 206, startPoint y: 244, endPoint x: 217, endPoint y: 239, distance: 12.7
click at [217, 239] on div "Agregar Documento ID Documento Usuario Subido Acción 91027 Autorizacion [EMAIL_…" at bounding box center [354, 373] width 579 height 287
click at [161, 256] on span "Agregar Documento" at bounding box center [144, 252] width 119 height 13
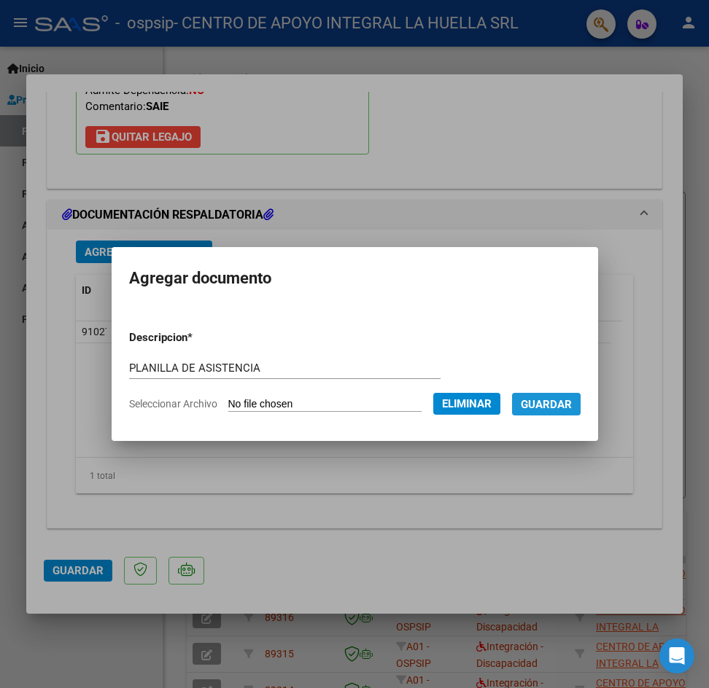
click at [553, 405] on span "Guardar" at bounding box center [546, 404] width 51 height 13
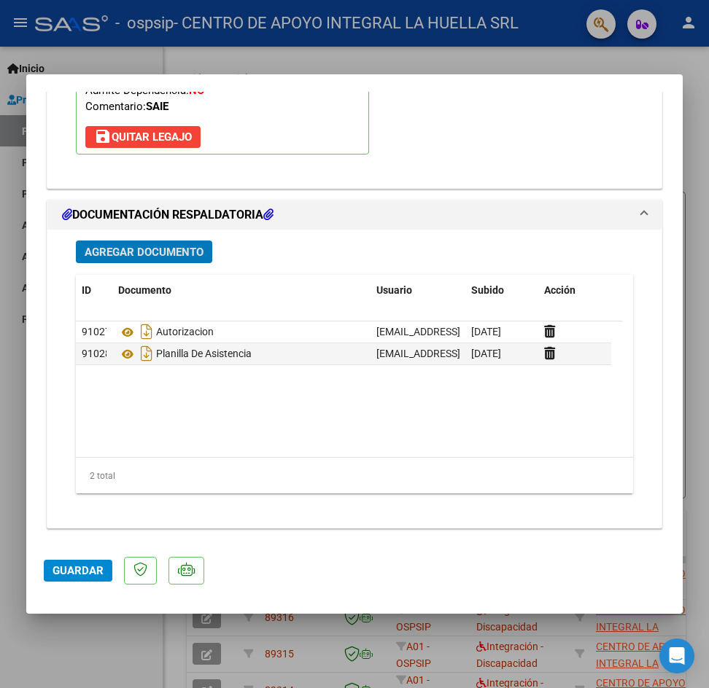
click at [69, 569] on span "Guardar" at bounding box center [77, 570] width 51 height 13
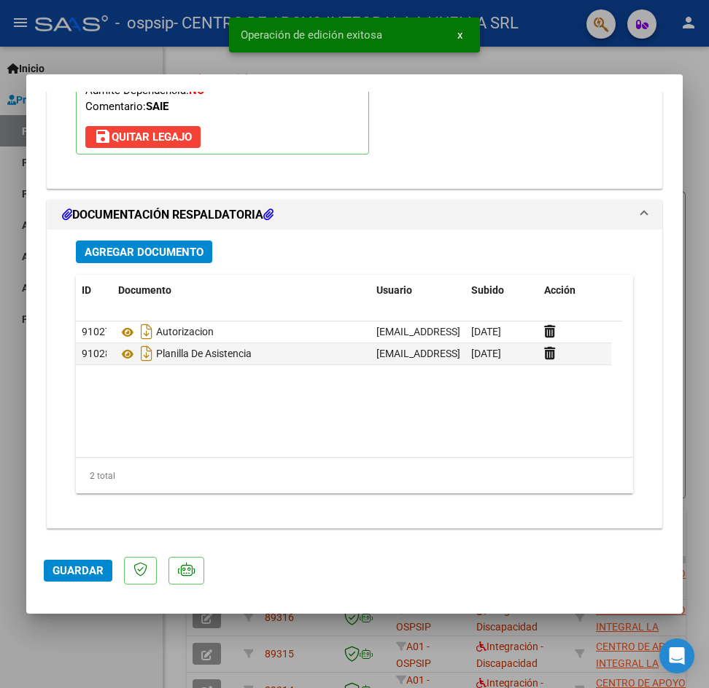
click at [61, 566] on span "Guardar" at bounding box center [77, 570] width 51 height 13
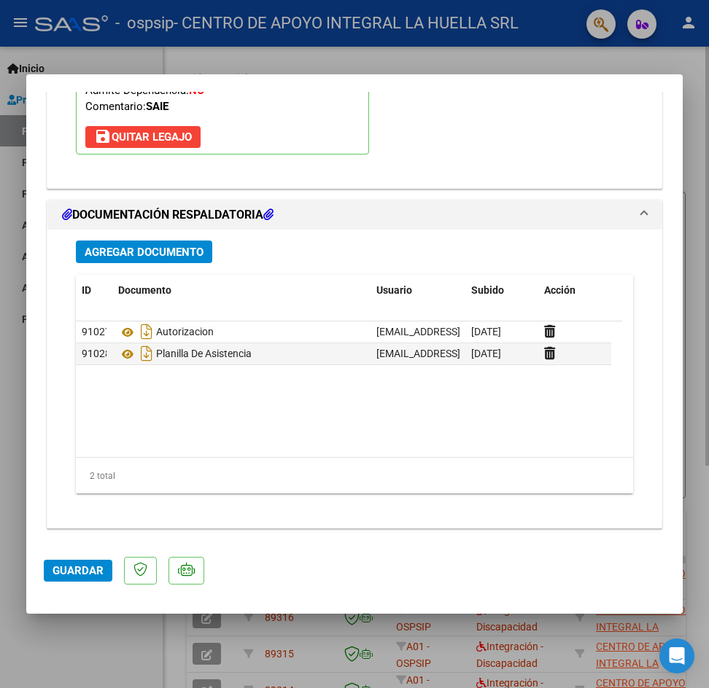
drag, startPoint x: 693, startPoint y: 411, endPoint x: 703, endPoint y: 394, distance: 19.3
click at [693, 411] on div at bounding box center [354, 344] width 709 height 688
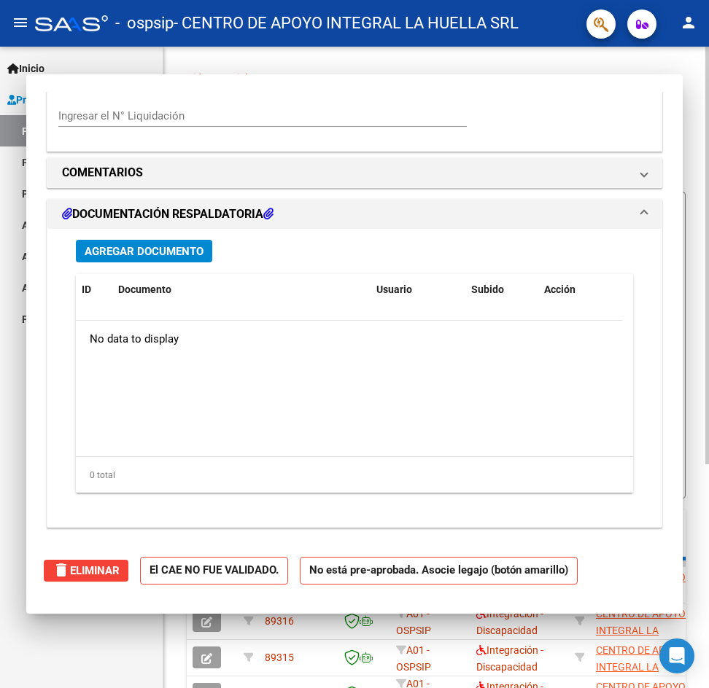
scroll to position [0, 0]
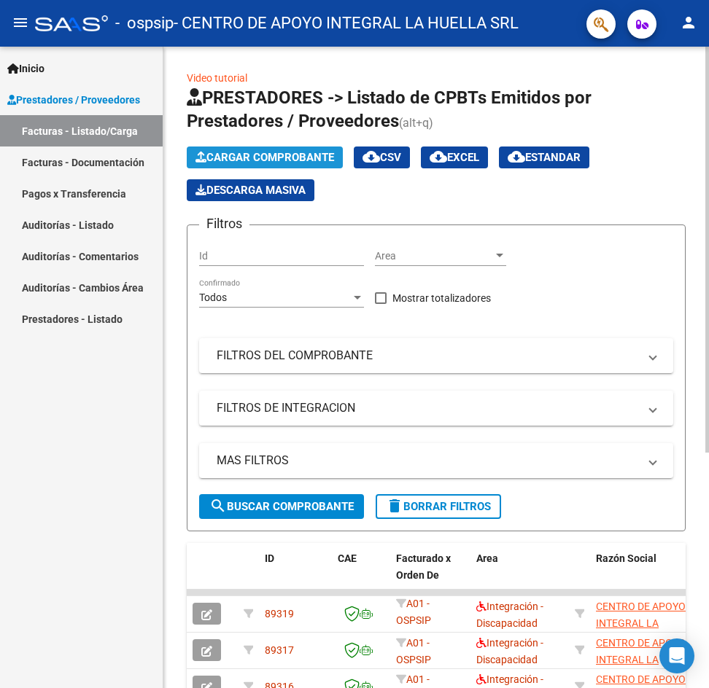
click at [317, 159] on span "Cargar Comprobante" at bounding box center [264, 157] width 139 height 13
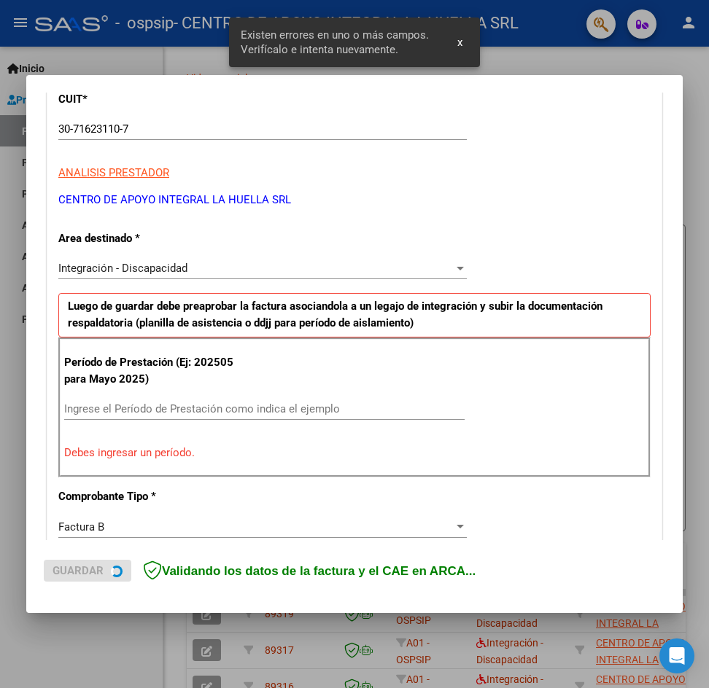
scroll to position [257, 0]
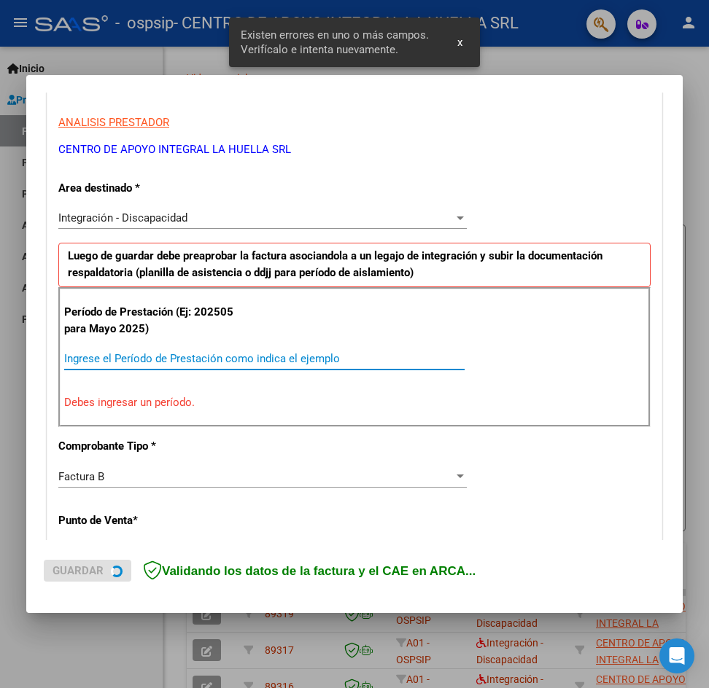
click at [175, 355] on input "Ingrese el Período de Prestación como indica el ejemplo" at bounding box center [264, 358] width 400 height 13
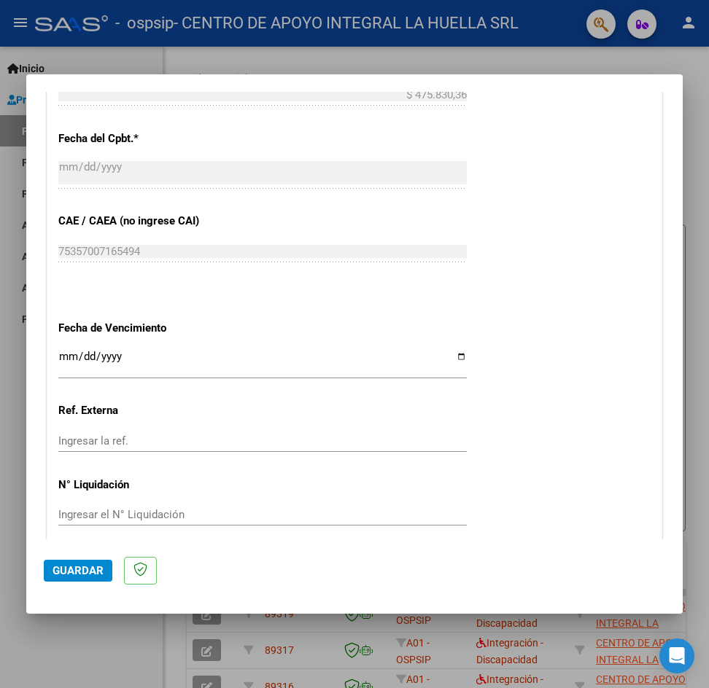
scroll to position [880, 0]
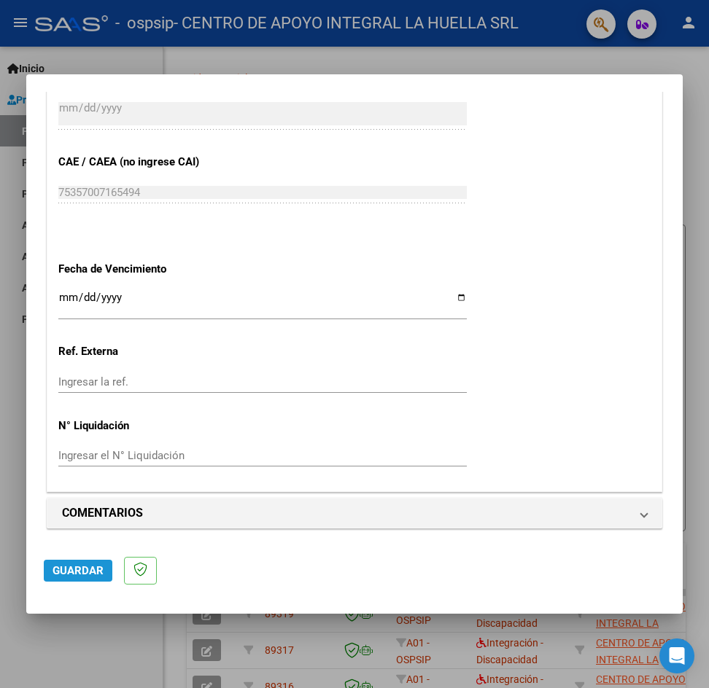
click at [96, 564] on span "Guardar" at bounding box center [77, 570] width 51 height 13
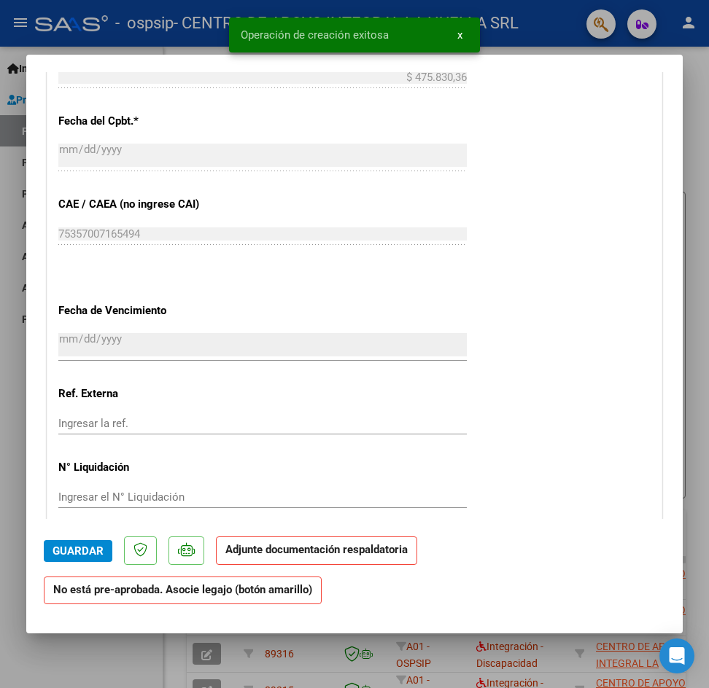
scroll to position [1021, 0]
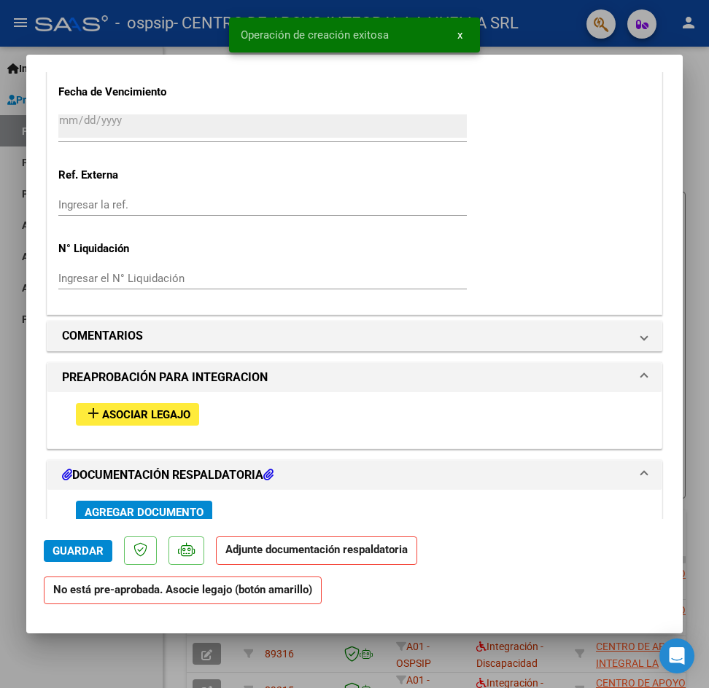
click at [149, 420] on span "Asociar Legajo" at bounding box center [146, 414] width 88 height 13
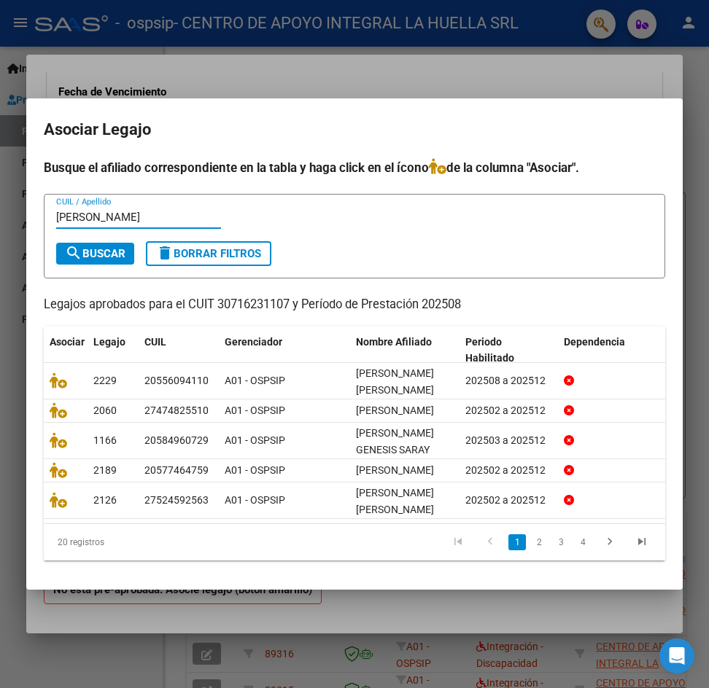
click at [96, 247] on span "search Buscar" at bounding box center [95, 253] width 61 height 13
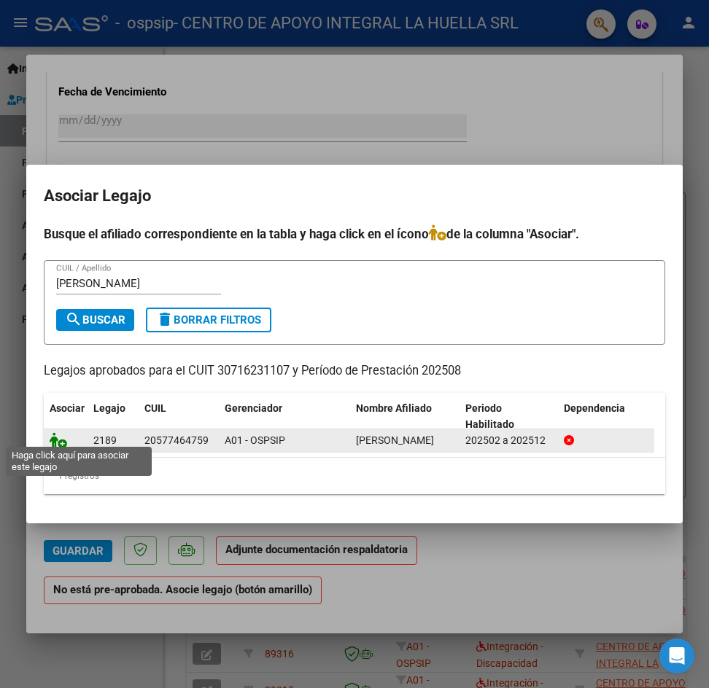
click at [60, 437] on icon at bounding box center [58, 440] width 17 height 16
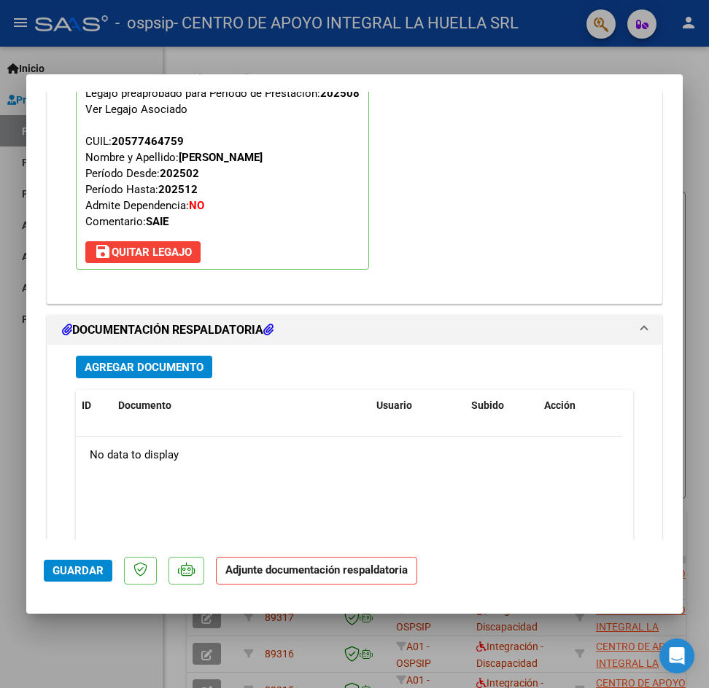
scroll to position [1528, 0]
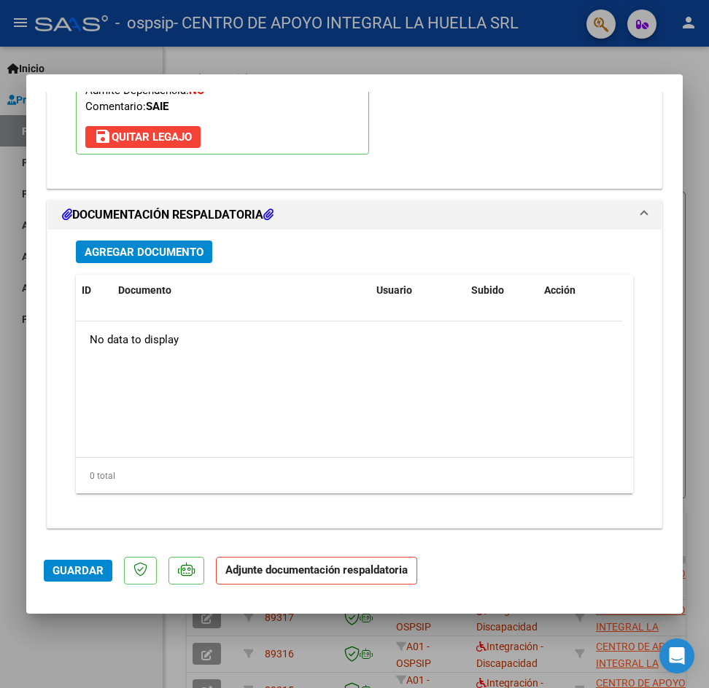
click at [125, 254] on span "Agregar Documento" at bounding box center [144, 252] width 119 height 13
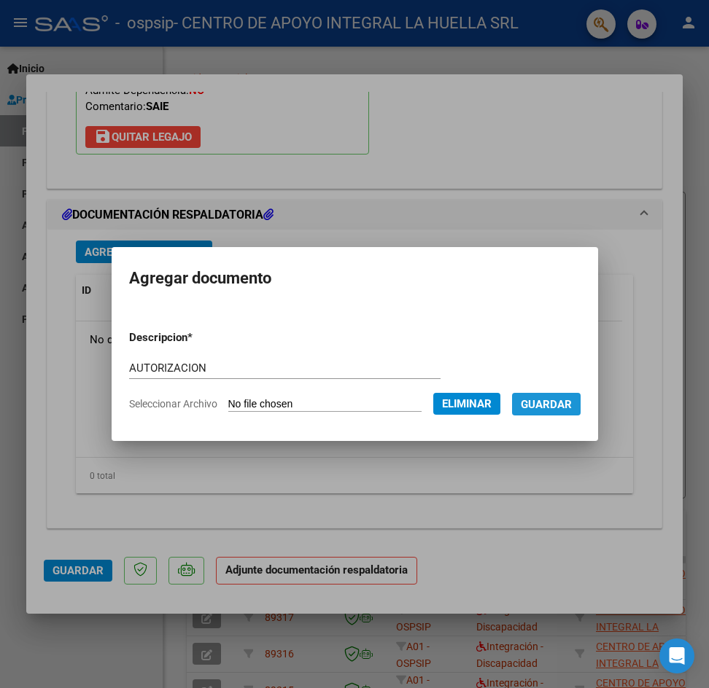
click at [580, 401] on button "Guardar" at bounding box center [546, 404] width 69 height 23
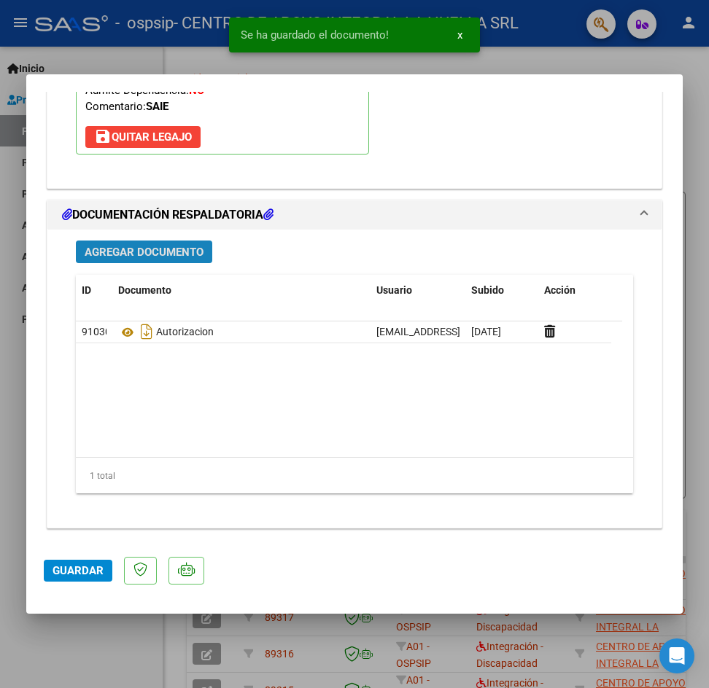
click at [180, 246] on span "Agregar Documento" at bounding box center [144, 252] width 119 height 13
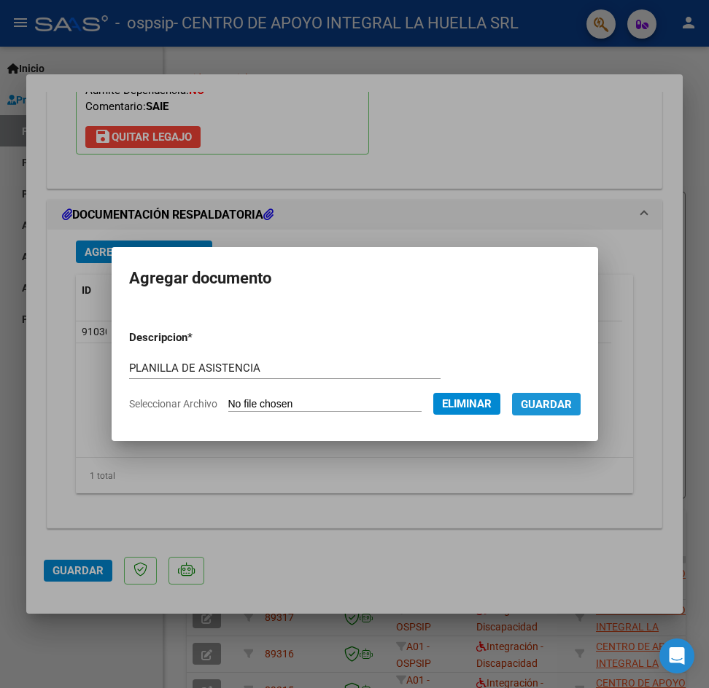
click at [553, 408] on span "Guardar" at bounding box center [546, 404] width 51 height 13
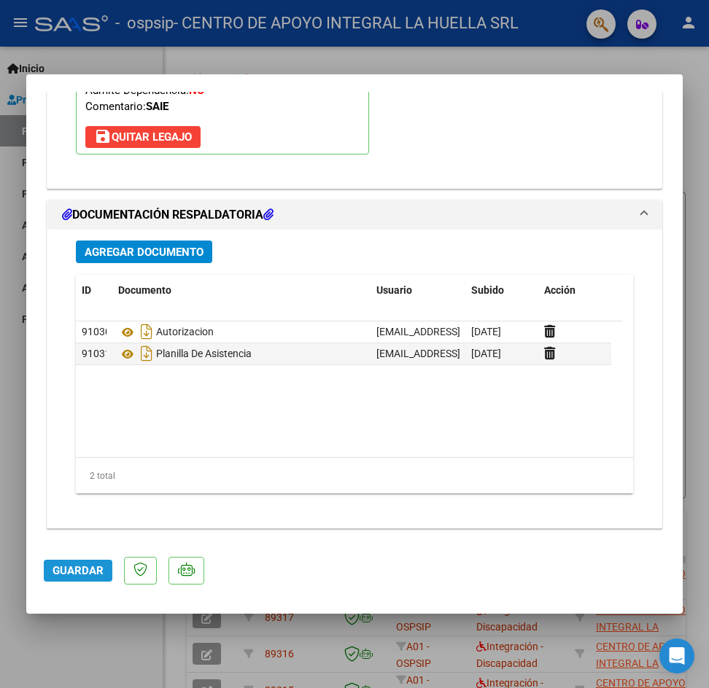
click at [75, 573] on span "Guardar" at bounding box center [77, 570] width 51 height 13
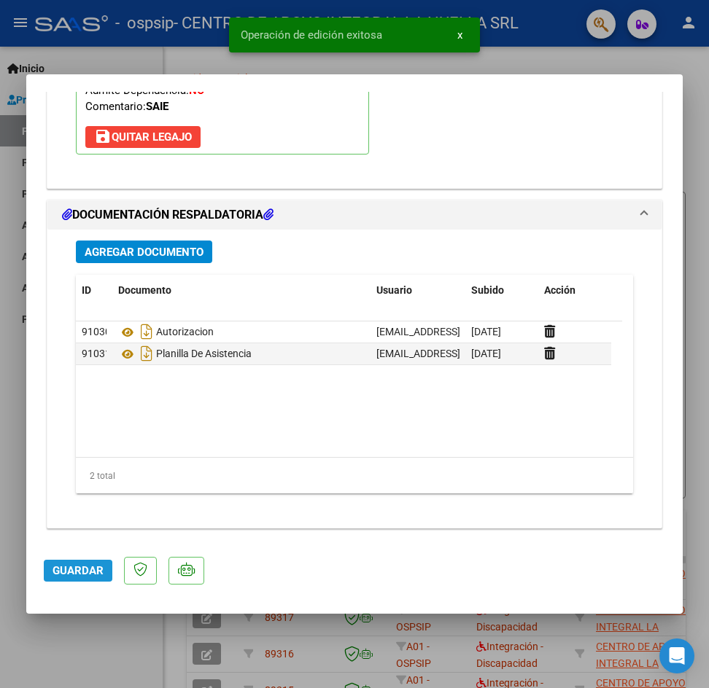
click at [61, 575] on span "Guardar" at bounding box center [77, 570] width 51 height 13
click at [693, 141] on div at bounding box center [354, 344] width 709 height 688
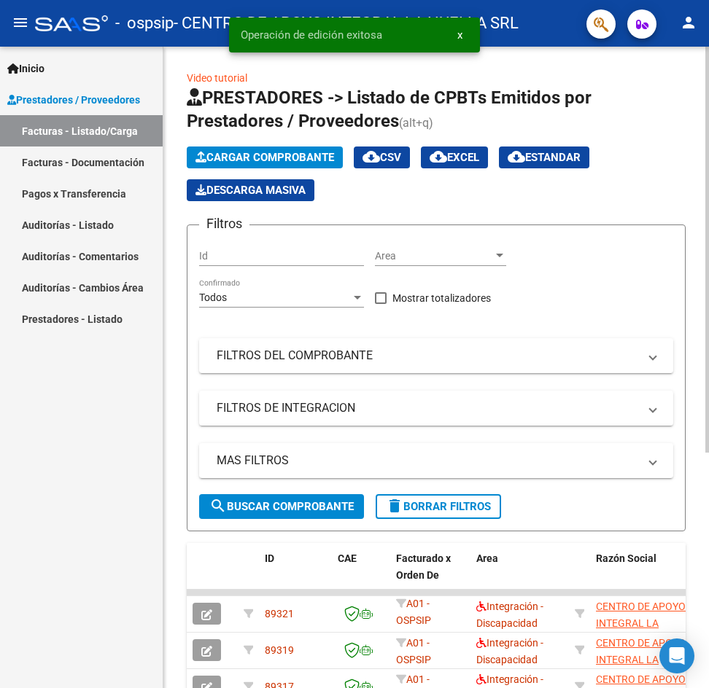
click at [308, 158] on span "Cargar Comprobante" at bounding box center [264, 157] width 139 height 13
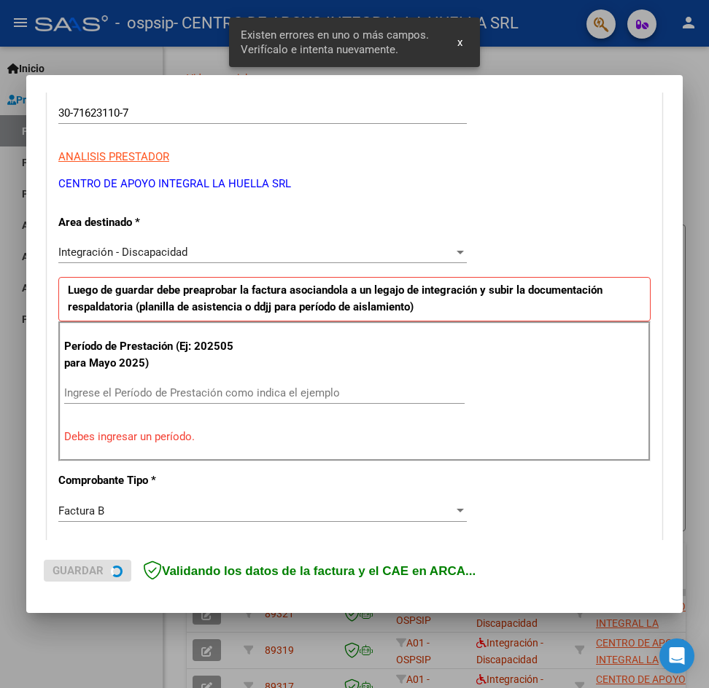
scroll to position [257, 0]
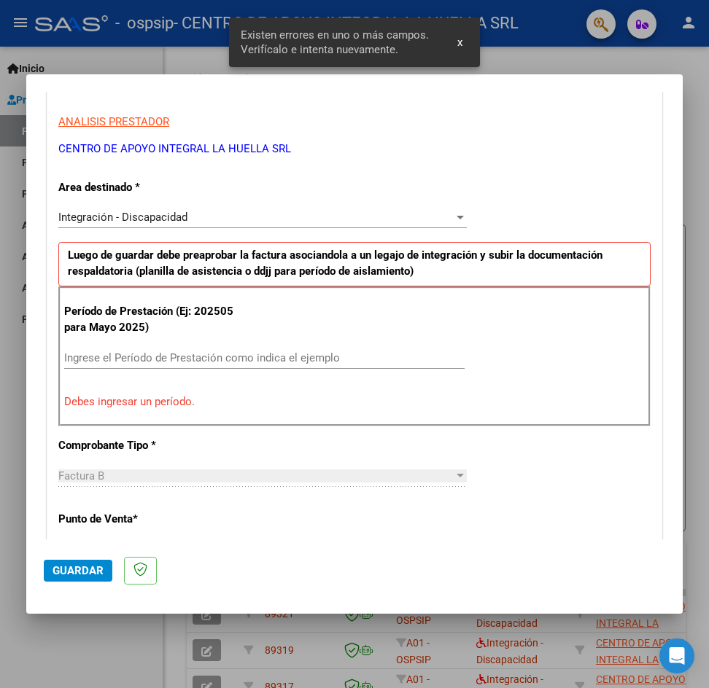
click at [126, 357] on input "Ingrese el Período de Prestación como indica el ejemplo" at bounding box center [264, 357] width 400 height 13
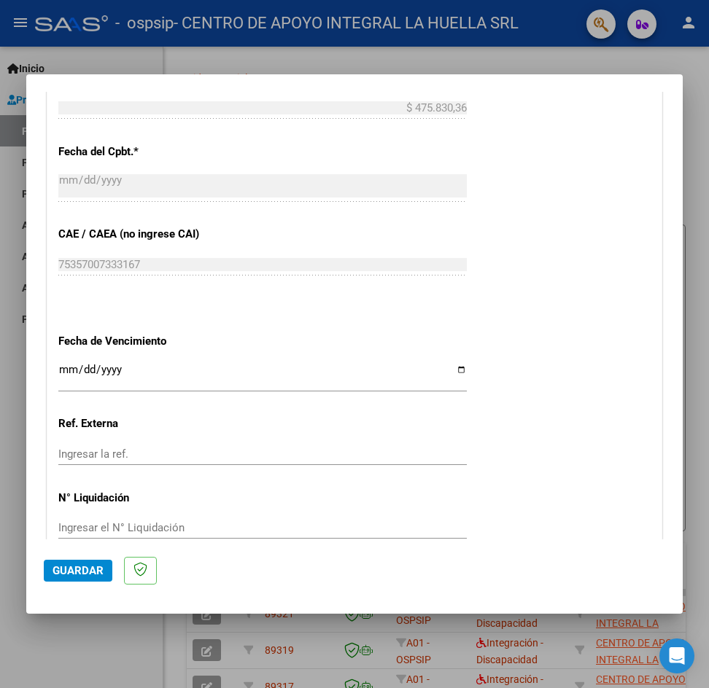
scroll to position [807, 0]
click at [90, 377] on input "Ingresar la fecha" at bounding box center [262, 376] width 408 height 23
click at [94, 570] on span "Guardar" at bounding box center [77, 570] width 51 height 13
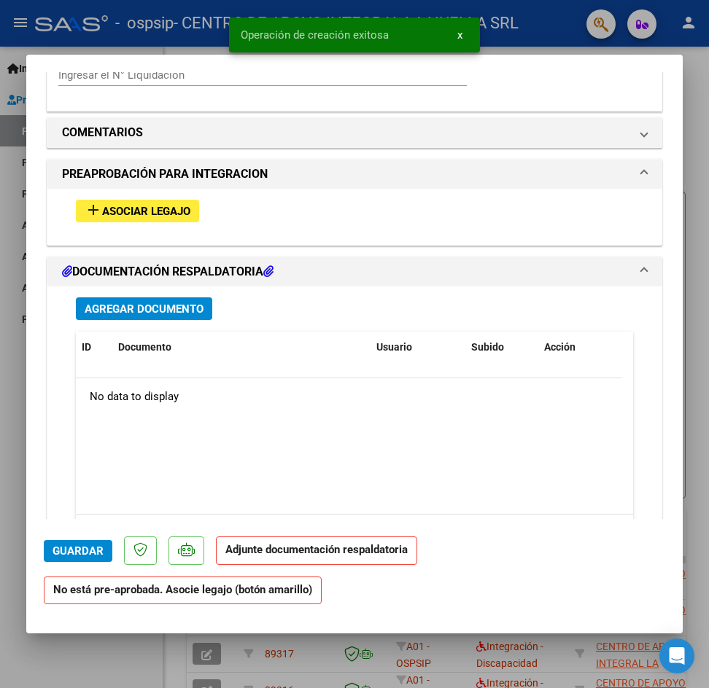
scroll to position [1301, 0]
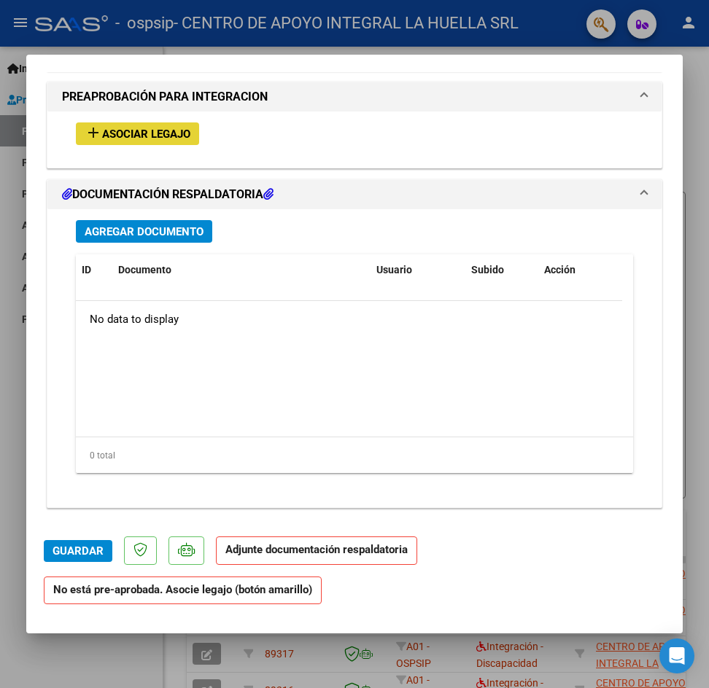
click at [157, 140] on span "Asociar Legajo" at bounding box center [146, 134] width 88 height 13
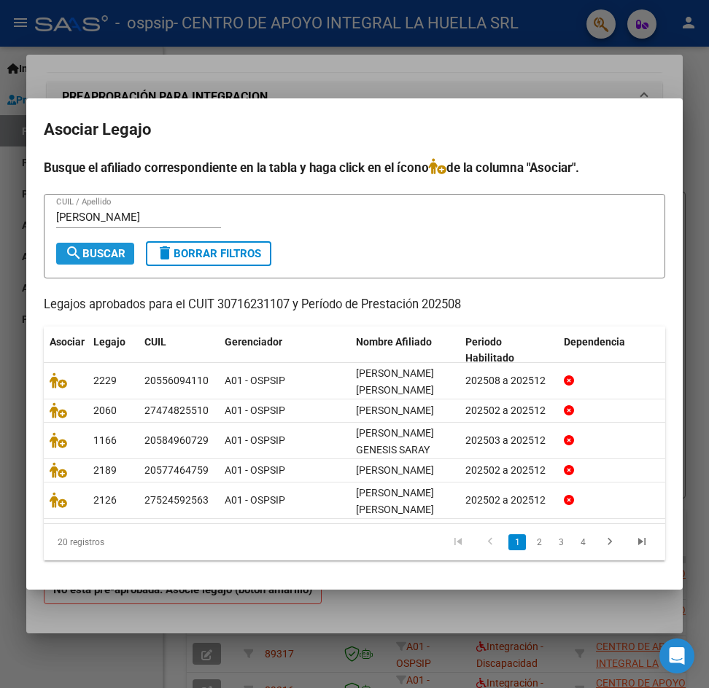
click at [88, 247] on span "search Buscar" at bounding box center [95, 253] width 61 height 13
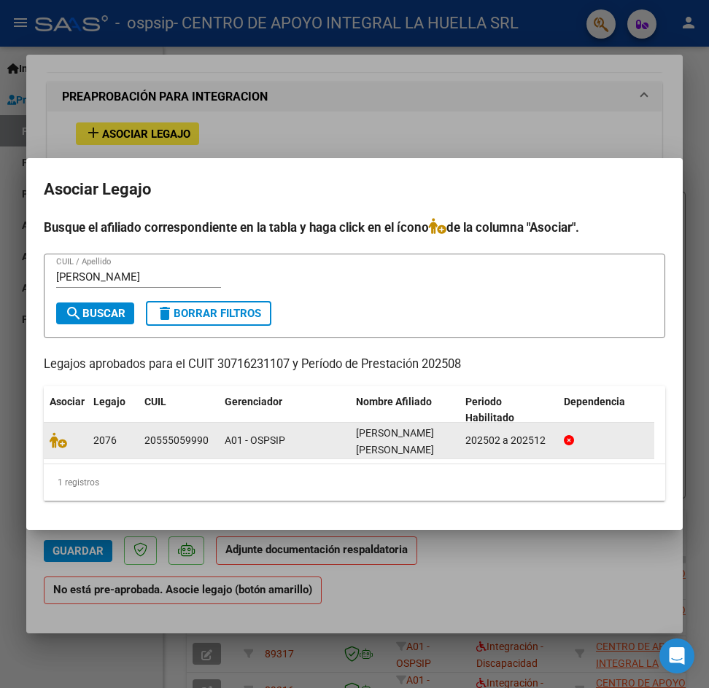
click at [47, 432] on datatable-body-cell at bounding box center [66, 441] width 44 height 36
click at [59, 440] on icon at bounding box center [58, 440] width 17 height 16
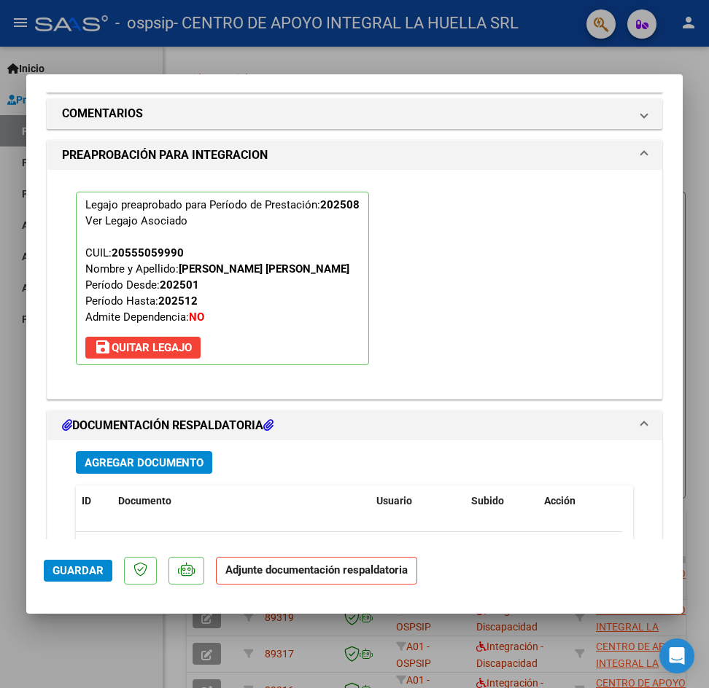
scroll to position [1339, 0]
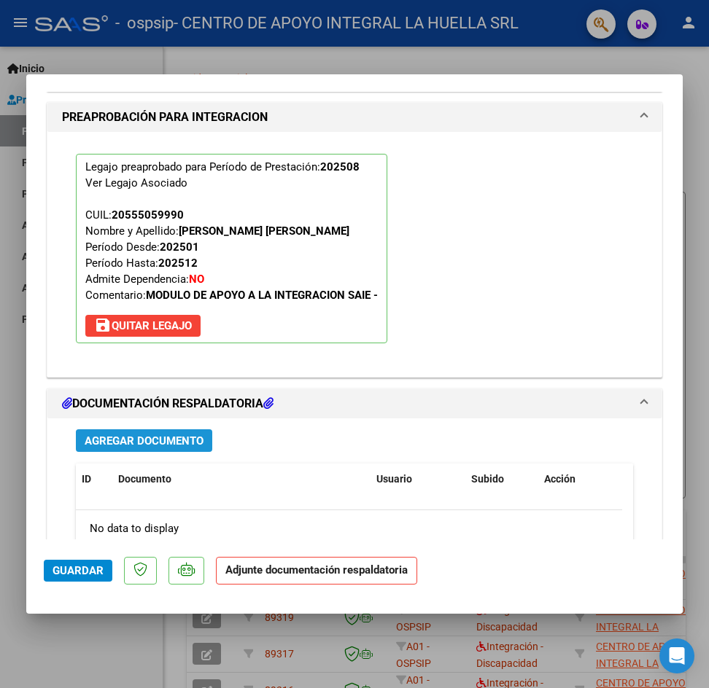
click at [183, 445] on span "Agregar Documento" at bounding box center [144, 441] width 119 height 13
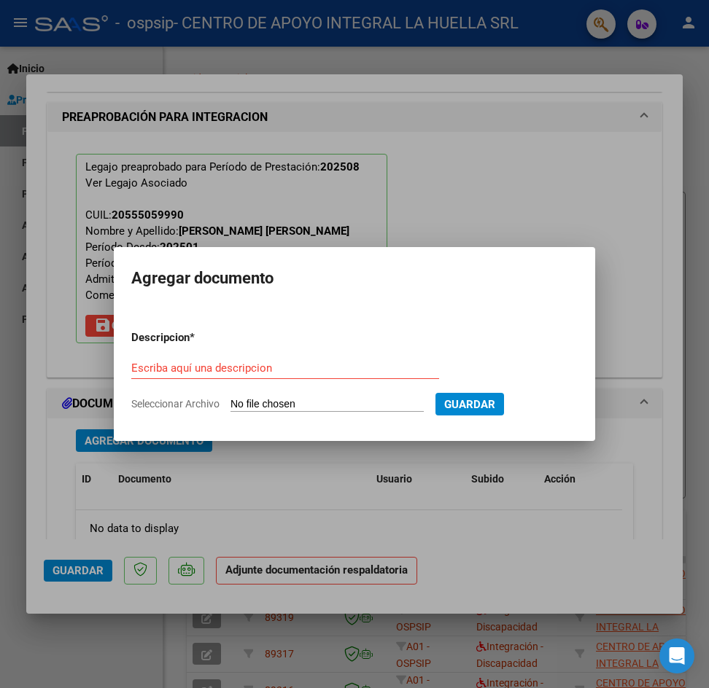
click at [314, 357] on div "Escriba aquí una descripcion" at bounding box center [285, 368] width 308 height 22
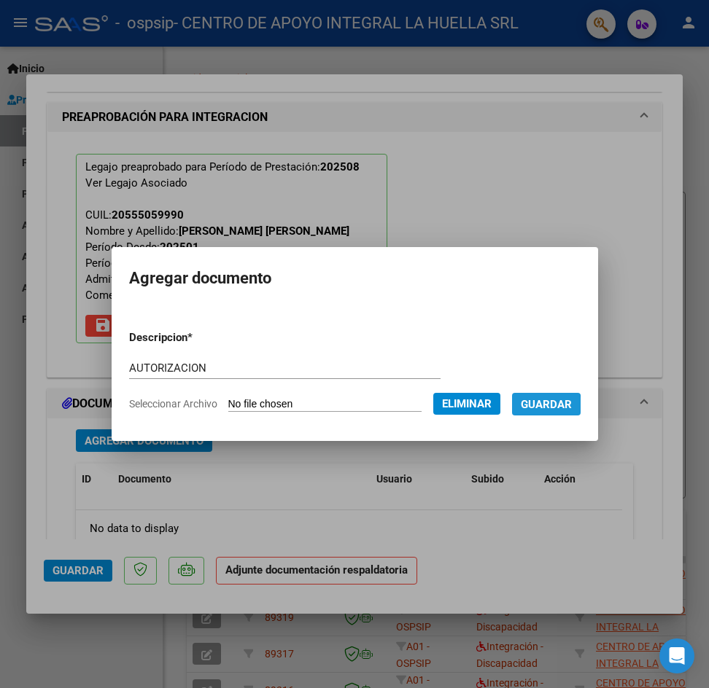
click at [552, 406] on span "Guardar" at bounding box center [546, 404] width 51 height 13
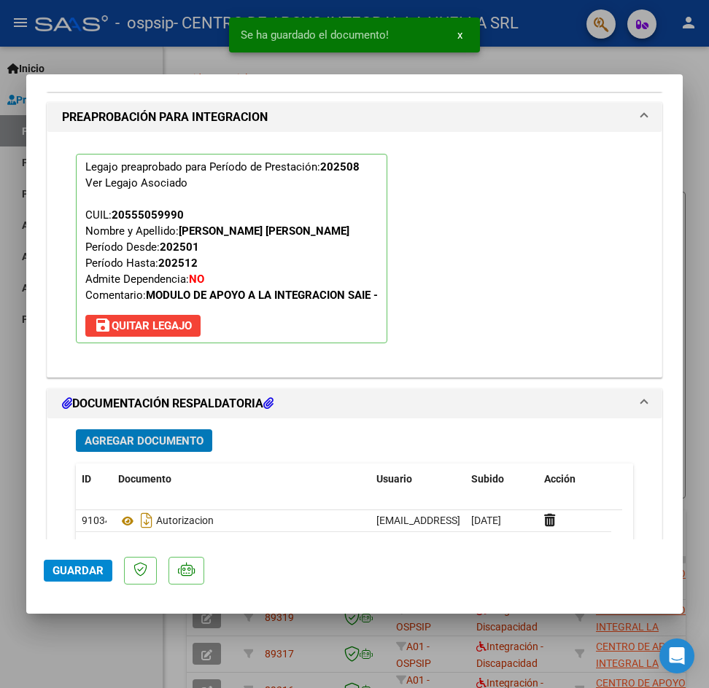
click at [131, 442] on span "Agregar Documento" at bounding box center [144, 441] width 119 height 13
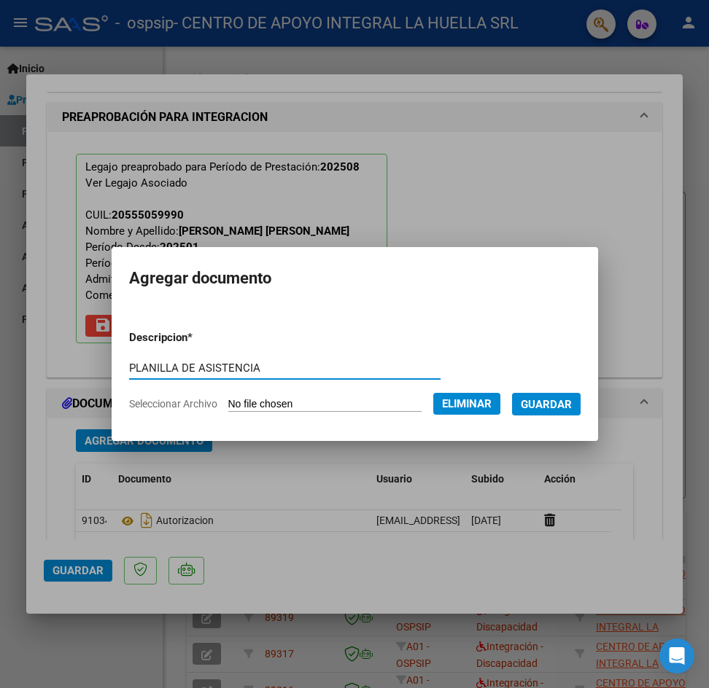
click at [572, 405] on span "Guardar" at bounding box center [546, 404] width 51 height 13
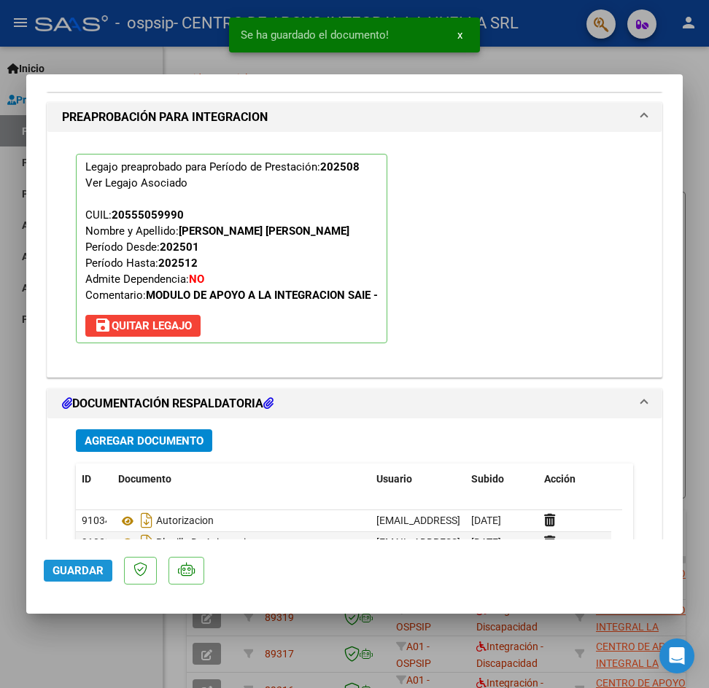
click at [85, 568] on span "Guardar" at bounding box center [77, 570] width 51 height 13
click at [84, 572] on span "Guardar" at bounding box center [77, 570] width 51 height 13
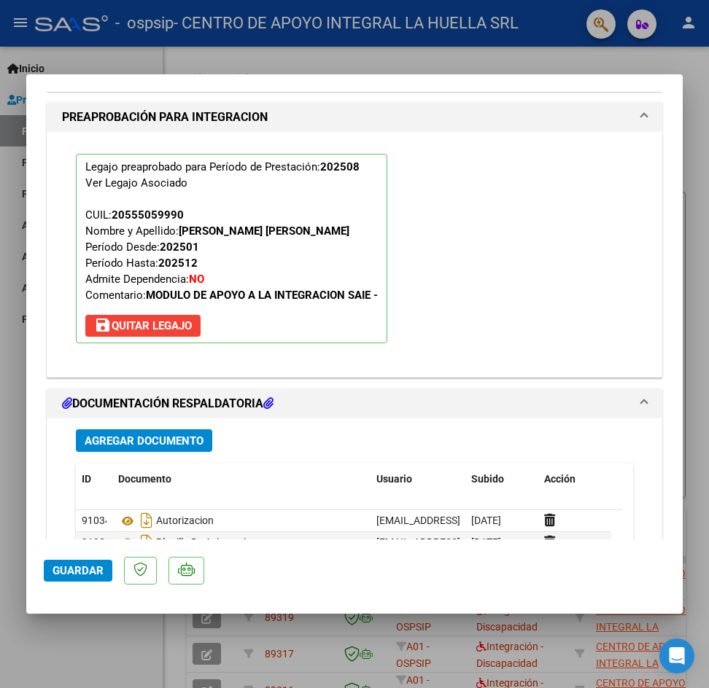
click at [701, 176] on div at bounding box center [354, 344] width 709 height 688
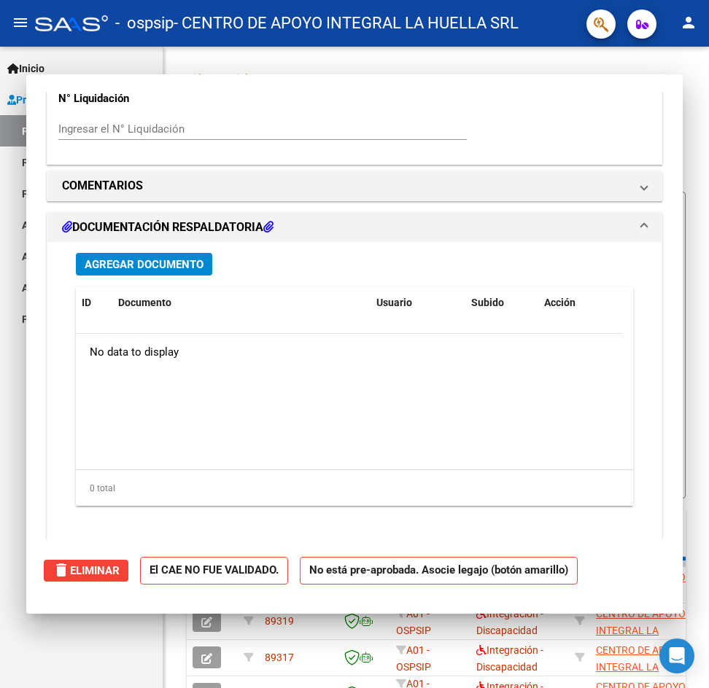
scroll to position [1164, 0]
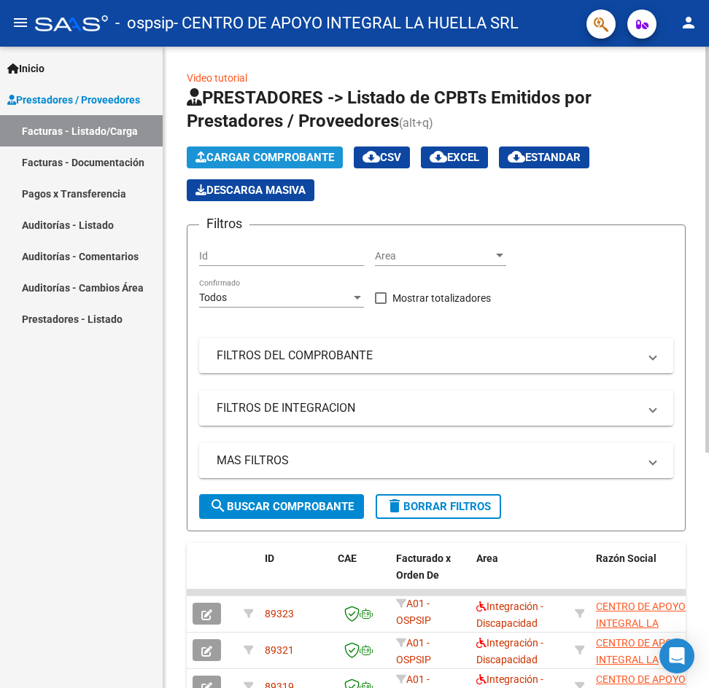
click at [278, 150] on button "Cargar Comprobante" at bounding box center [265, 158] width 156 height 22
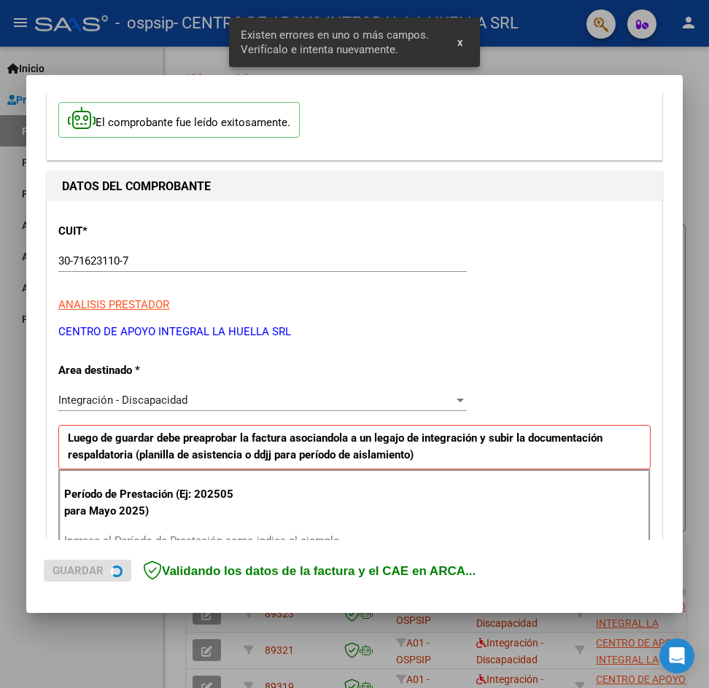
scroll to position [257, 0]
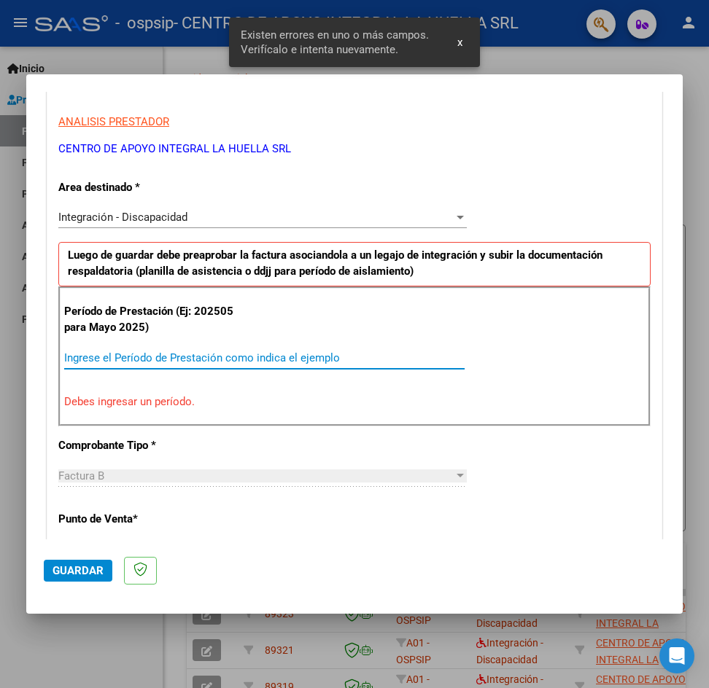
click at [155, 359] on input "Ingrese el Período de Prestación como indica el ejemplo" at bounding box center [264, 357] width 400 height 13
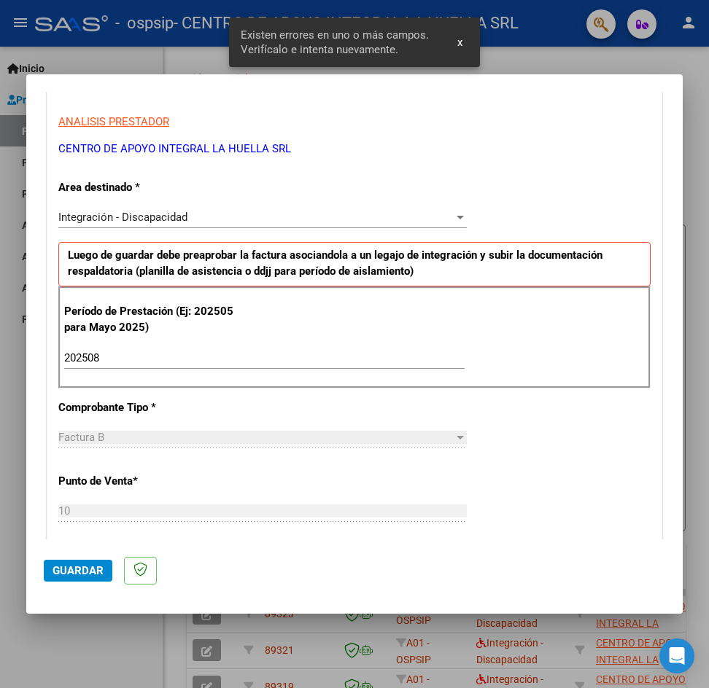
scroll to position [868, 0]
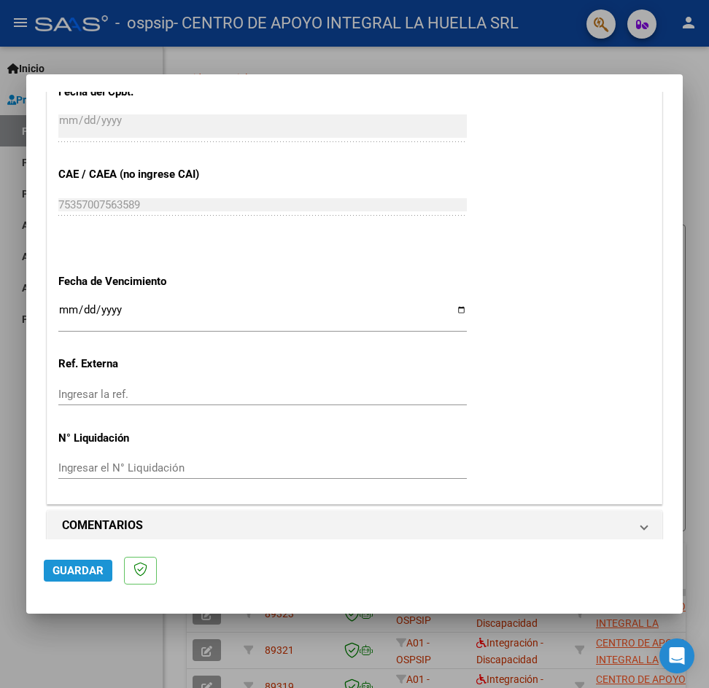
click at [94, 569] on span "Guardar" at bounding box center [77, 570] width 51 height 13
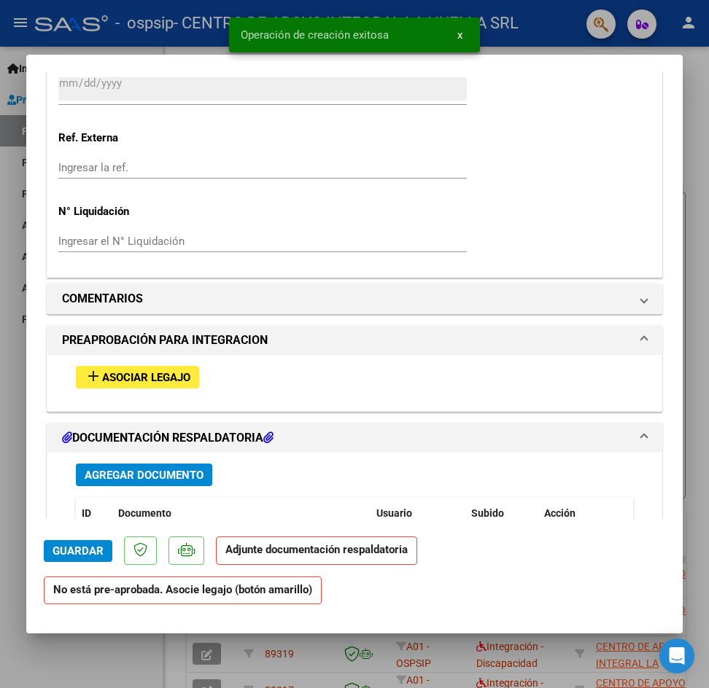
scroll to position [1094, 0]
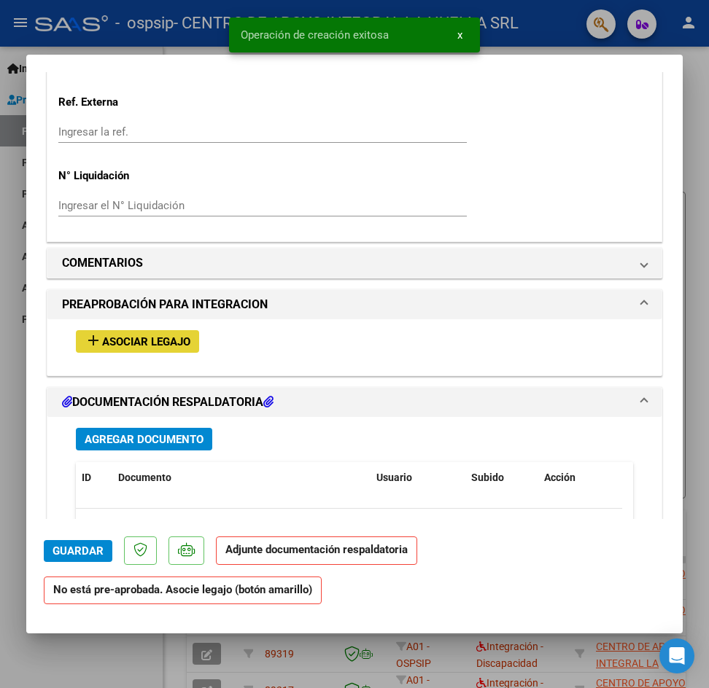
click at [183, 349] on button "add Asociar Legajo" at bounding box center [137, 341] width 123 height 23
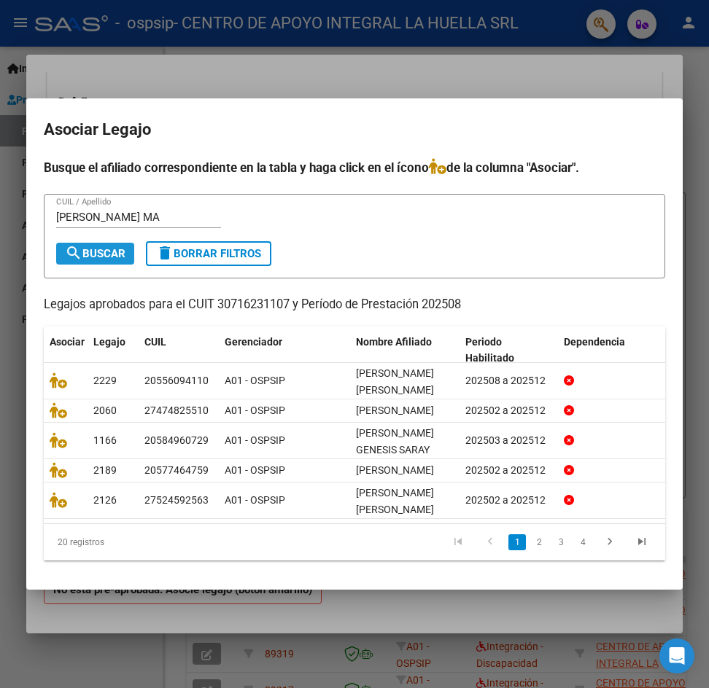
click at [117, 247] on span "search Buscar" at bounding box center [95, 253] width 61 height 13
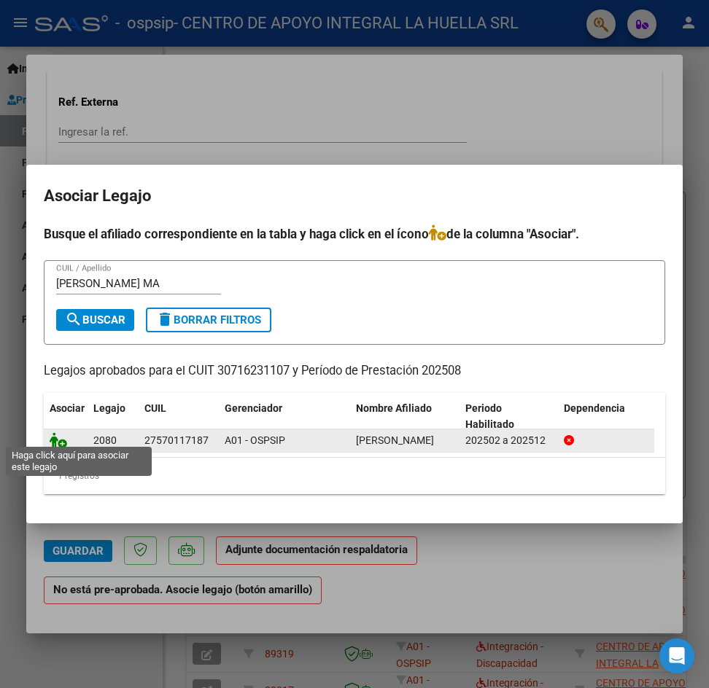
click at [59, 439] on icon at bounding box center [58, 440] width 17 height 16
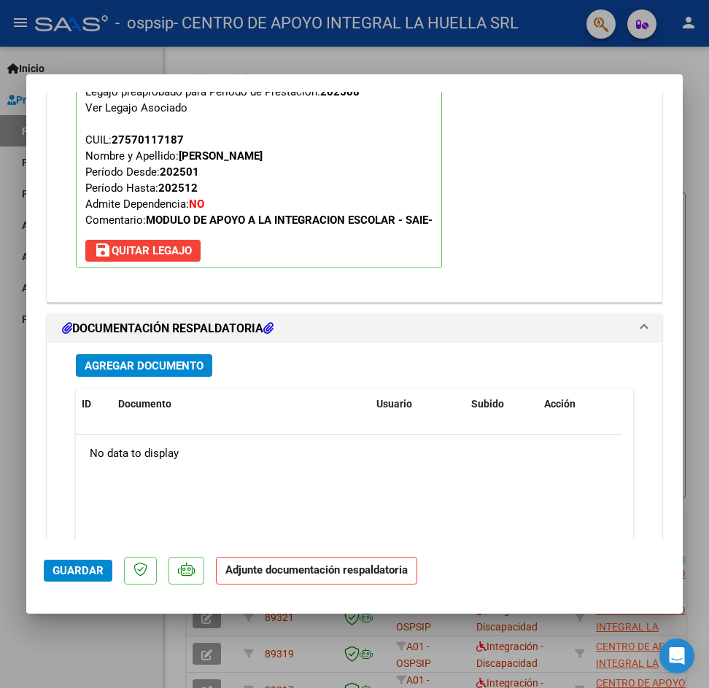
scroll to position [1423, 0]
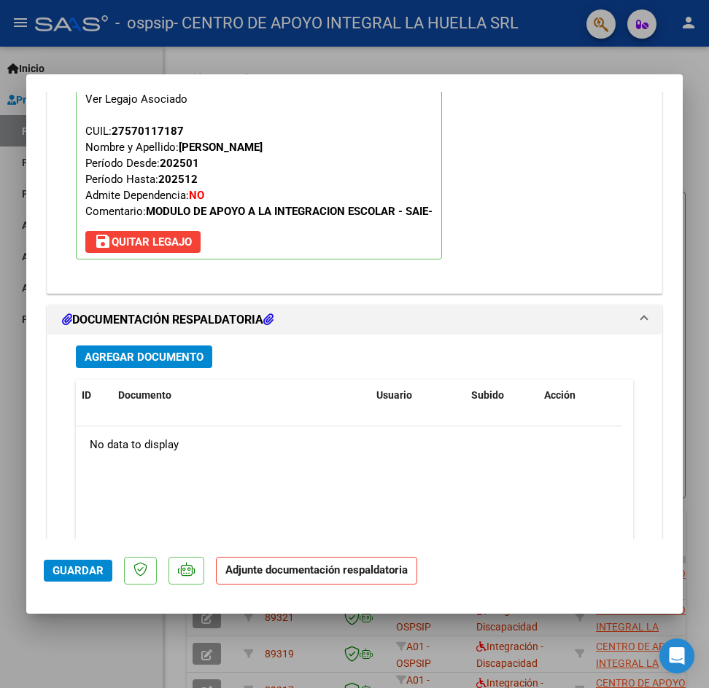
click at [178, 359] on span "Agregar Documento" at bounding box center [144, 357] width 119 height 13
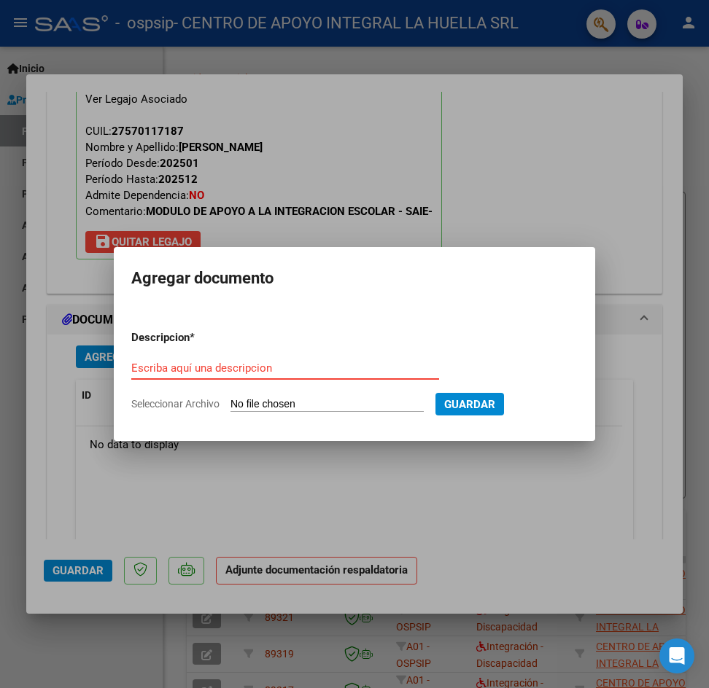
click at [264, 368] on input "Escriba aquí una descripcion" at bounding box center [285, 368] width 308 height 13
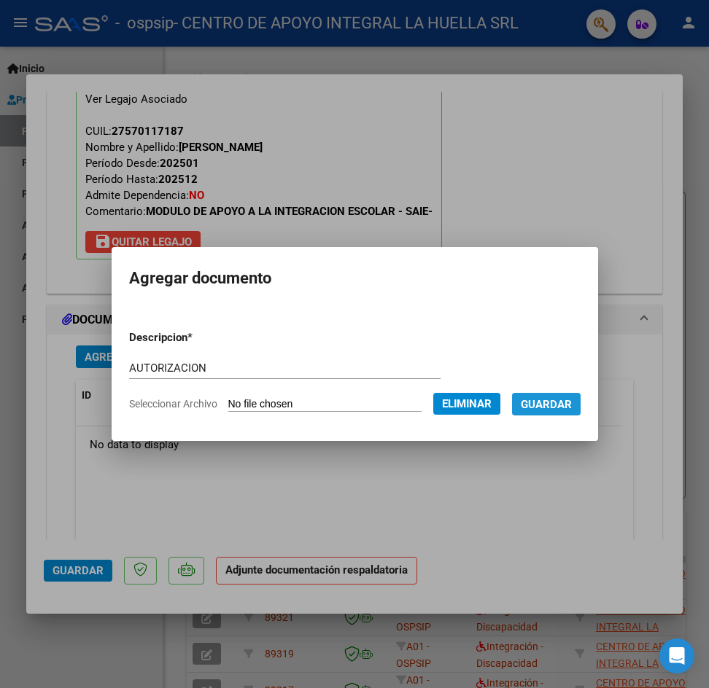
click at [563, 401] on span "Guardar" at bounding box center [546, 404] width 51 height 13
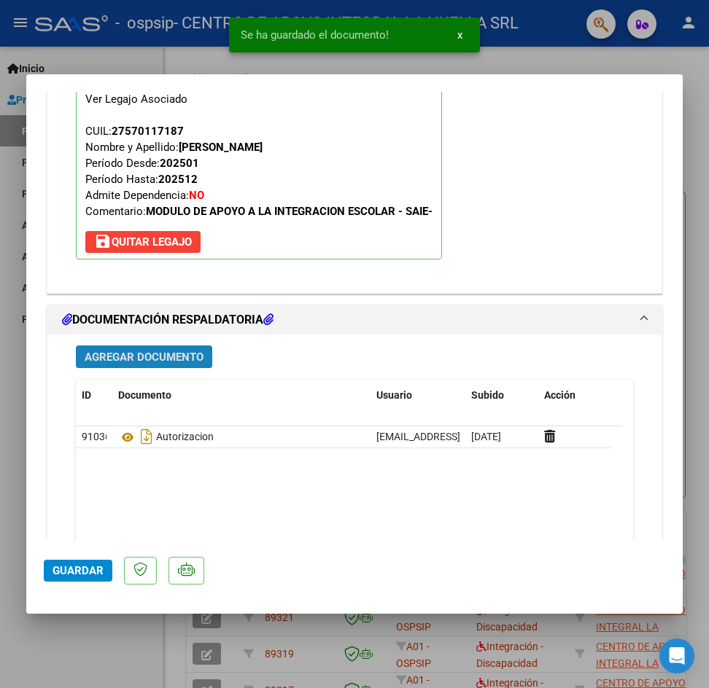
click at [149, 360] on span "Agregar Documento" at bounding box center [144, 357] width 119 height 13
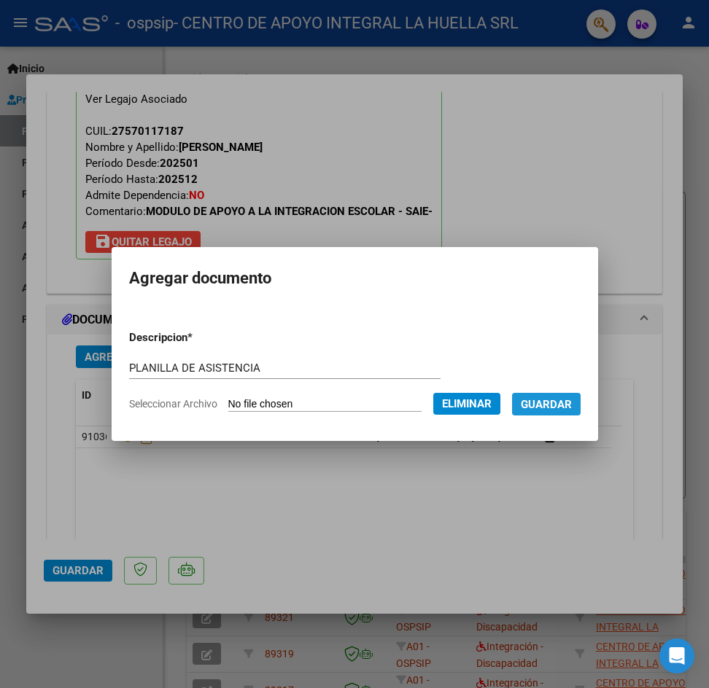
click at [544, 406] on span "Guardar" at bounding box center [546, 404] width 51 height 13
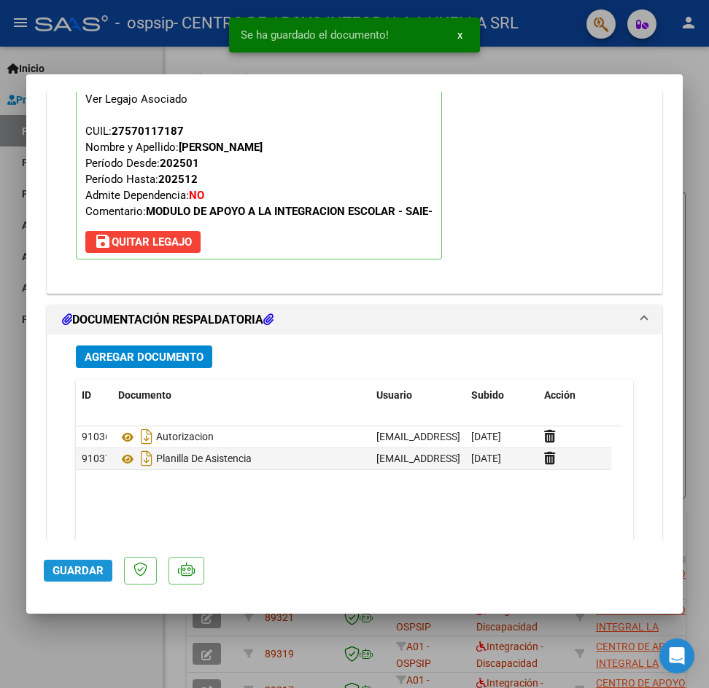
click at [69, 572] on span "Guardar" at bounding box center [77, 570] width 51 height 13
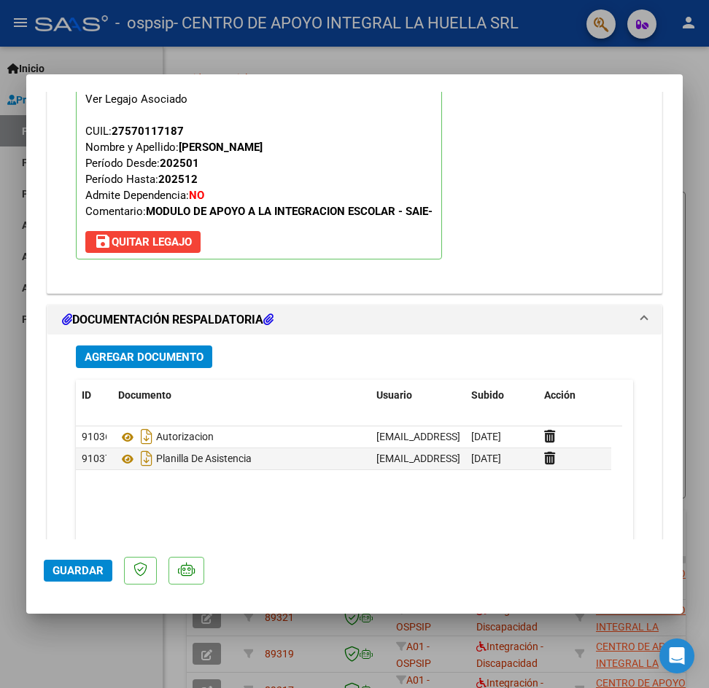
click at [702, 168] on div at bounding box center [354, 344] width 709 height 688
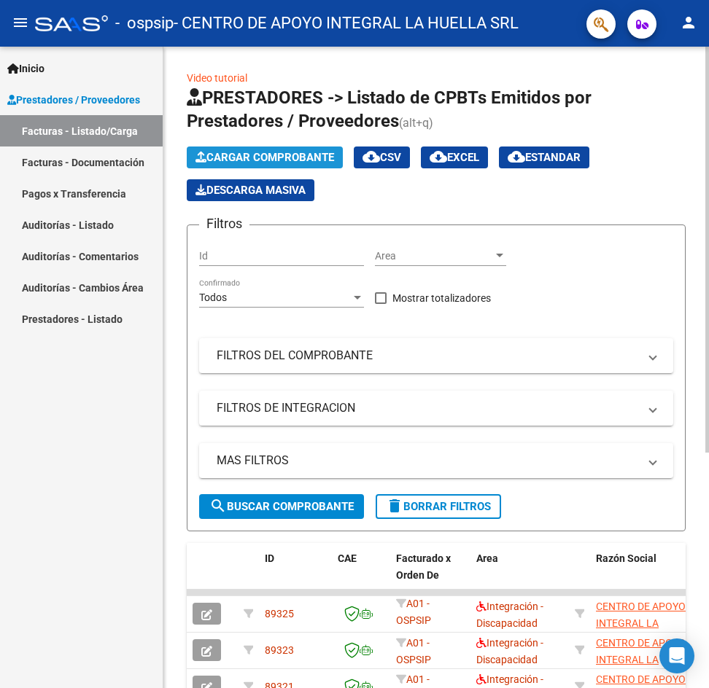
click at [305, 152] on span "Cargar Comprobante" at bounding box center [264, 157] width 139 height 13
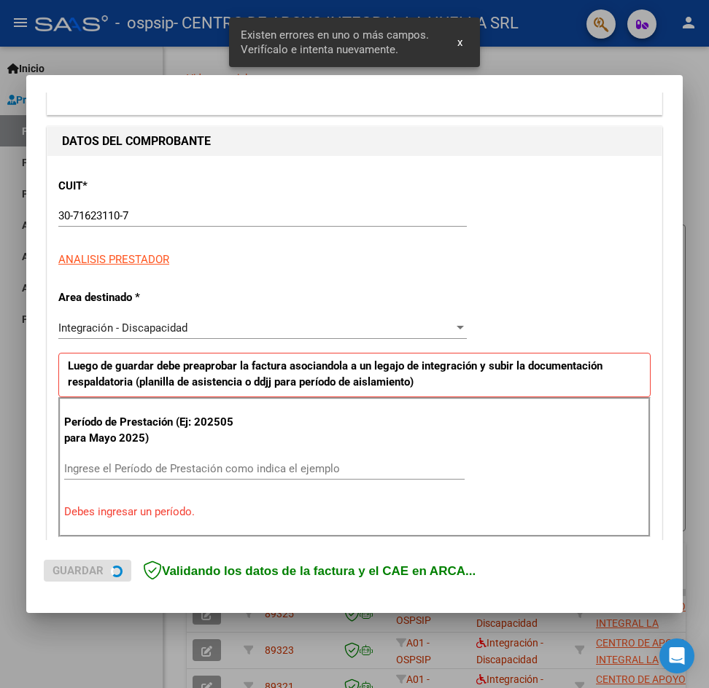
scroll to position [257, 0]
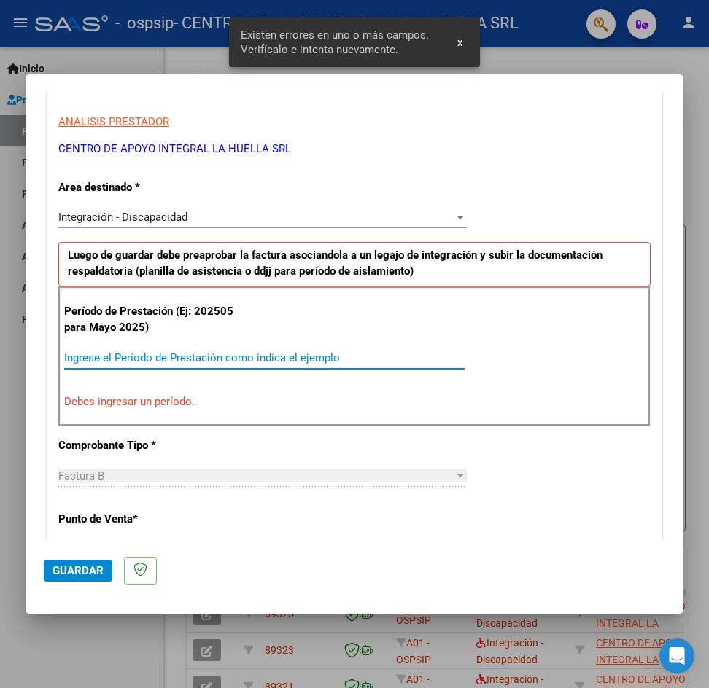
click at [136, 354] on input "Ingrese el Período de Prestación como indica el ejemplo" at bounding box center [264, 357] width 400 height 13
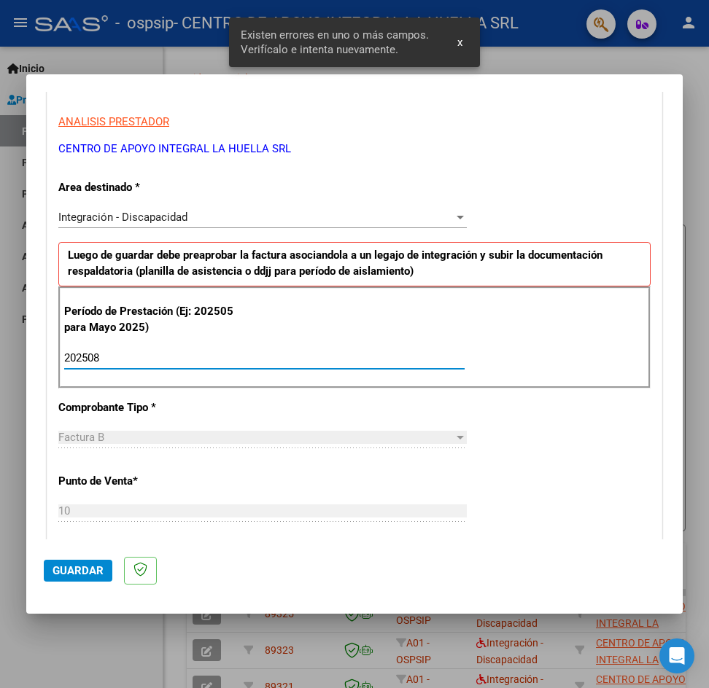
scroll to position [868, 0]
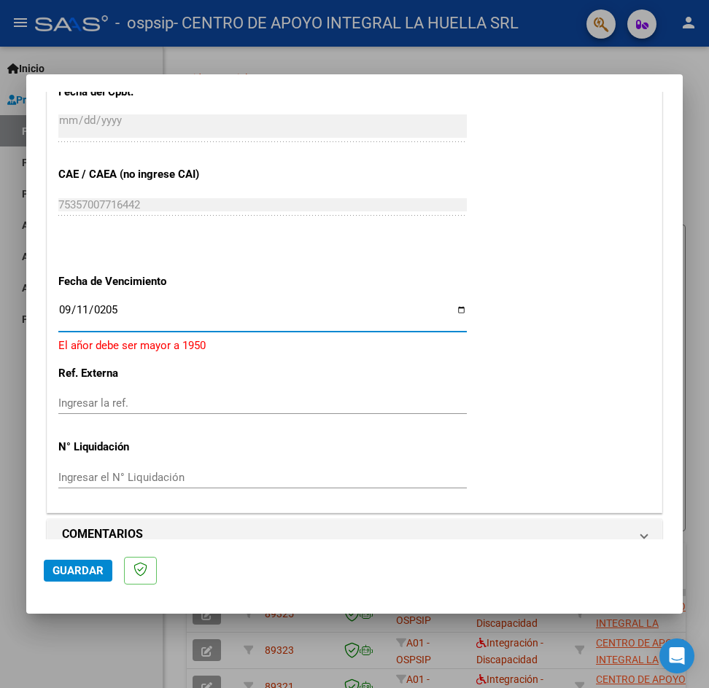
click at [117, 310] on input "0205-09-11" at bounding box center [262, 315] width 408 height 23
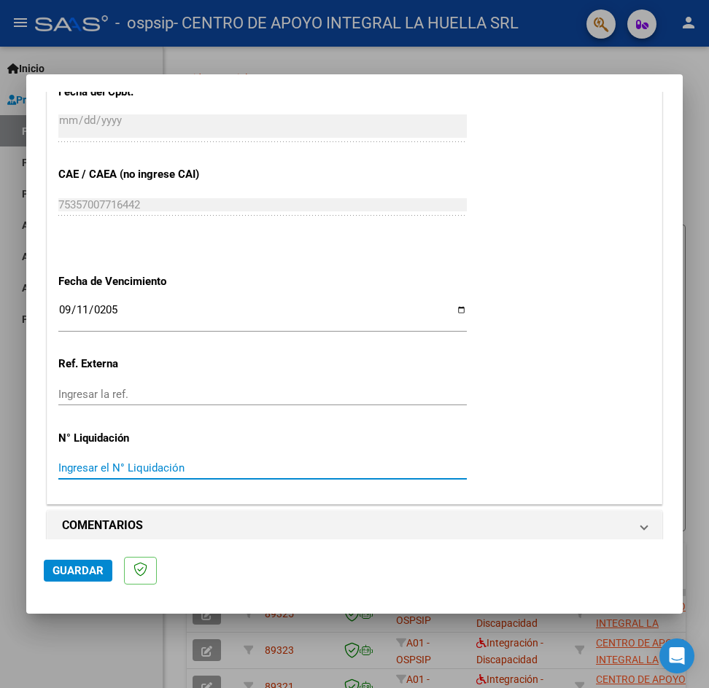
click at [56, 576] on span "Guardar" at bounding box center [77, 570] width 51 height 13
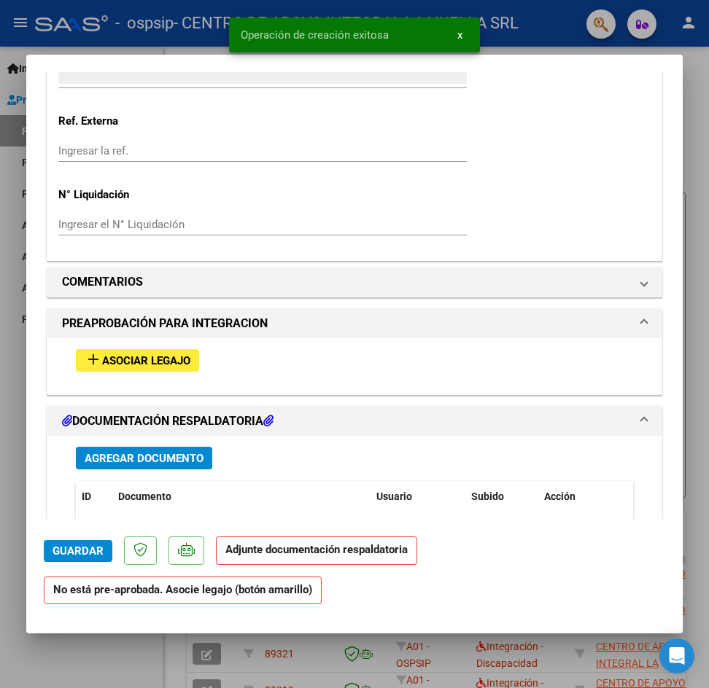
scroll to position [1094, 0]
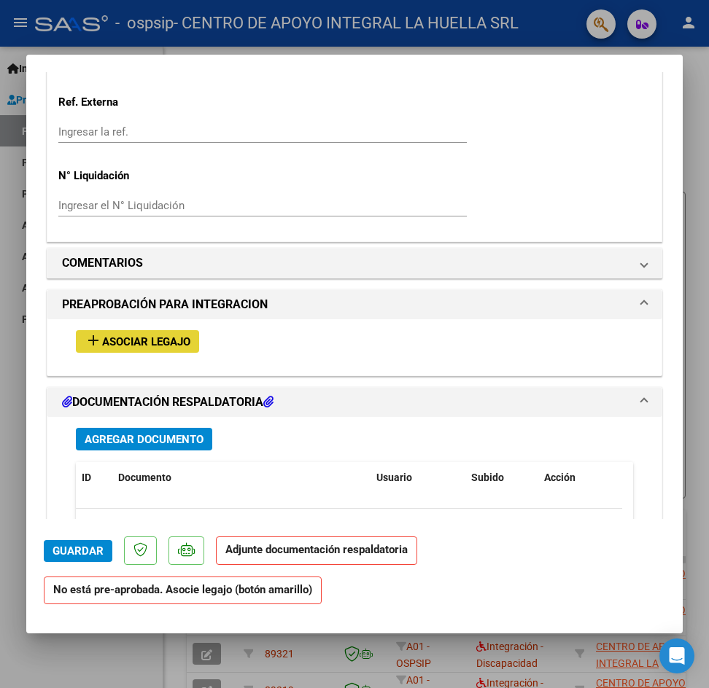
click at [182, 343] on span "Asociar Legajo" at bounding box center [146, 341] width 88 height 13
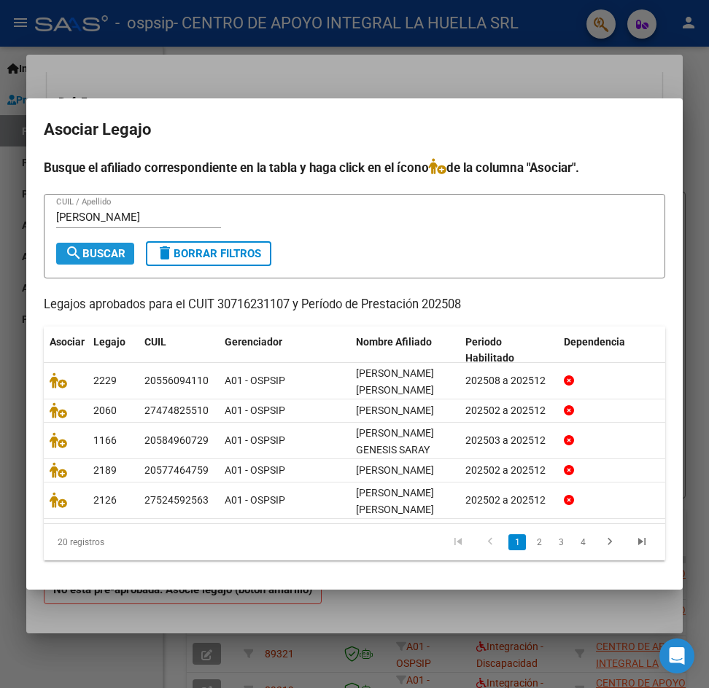
click at [80, 244] on mat-icon "search" at bounding box center [73, 252] width 17 height 17
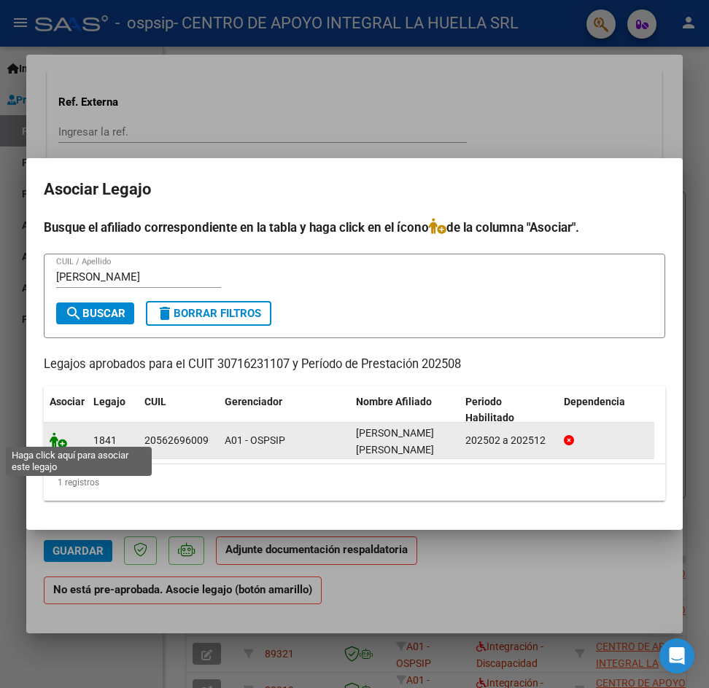
click at [55, 432] on icon at bounding box center [58, 440] width 17 height 16
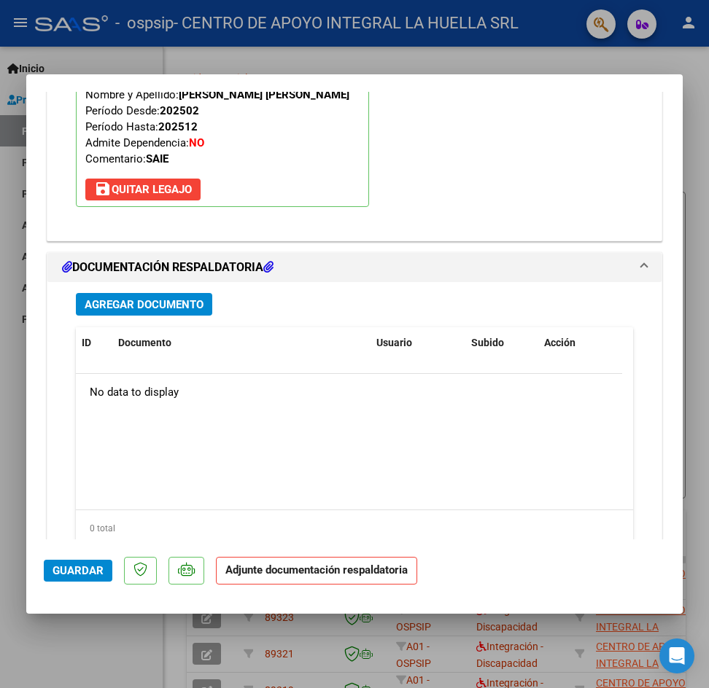
scroll to position [1528, 0]
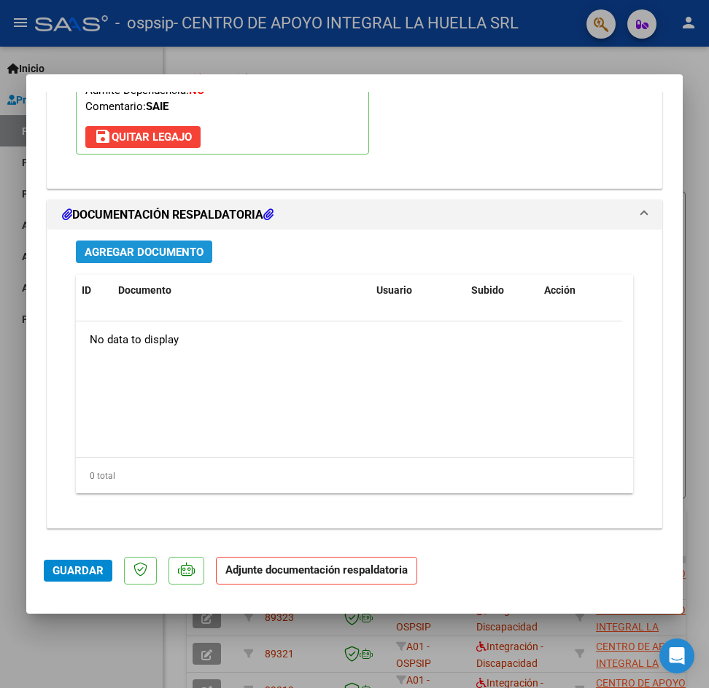
click at [170, 257] on span "Agregar Documento" at bounding box center [144, 252] width 119 height 13
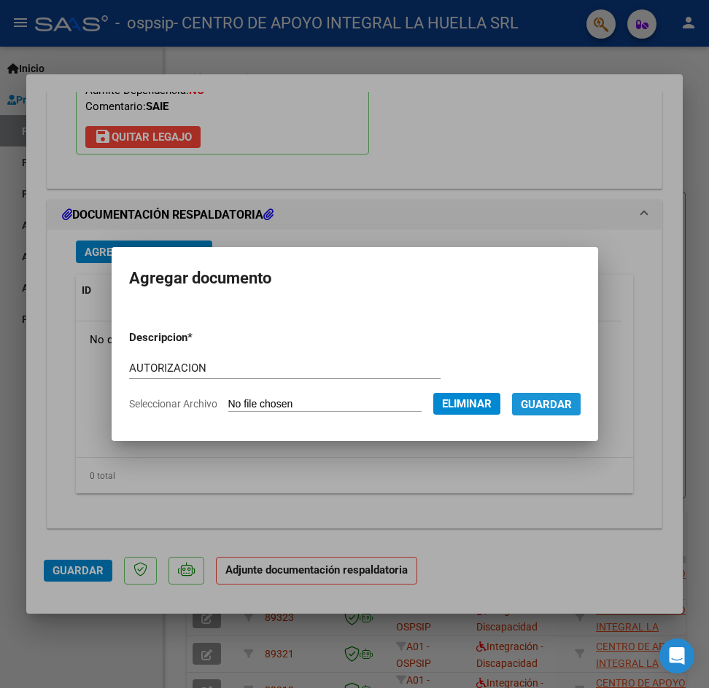
click at [556, 406] on span "Guardar" at bounding box center [546, 404] width 51 height 13
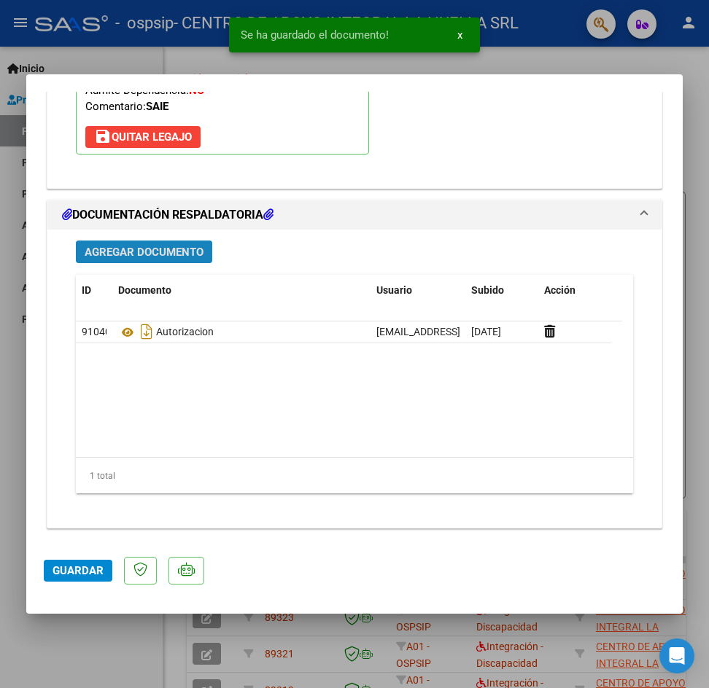
click at [94, 249] on span "Agregar Documento" at bounding box center [144, 252] width 119 height 13
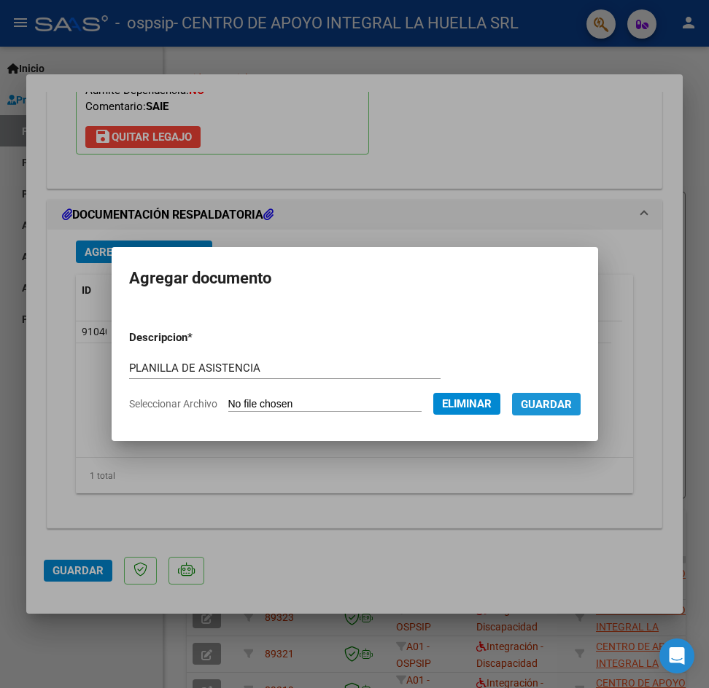
click at [559, 398] on span "Guardar" at bounding box center [546, 404] width 51 height 13
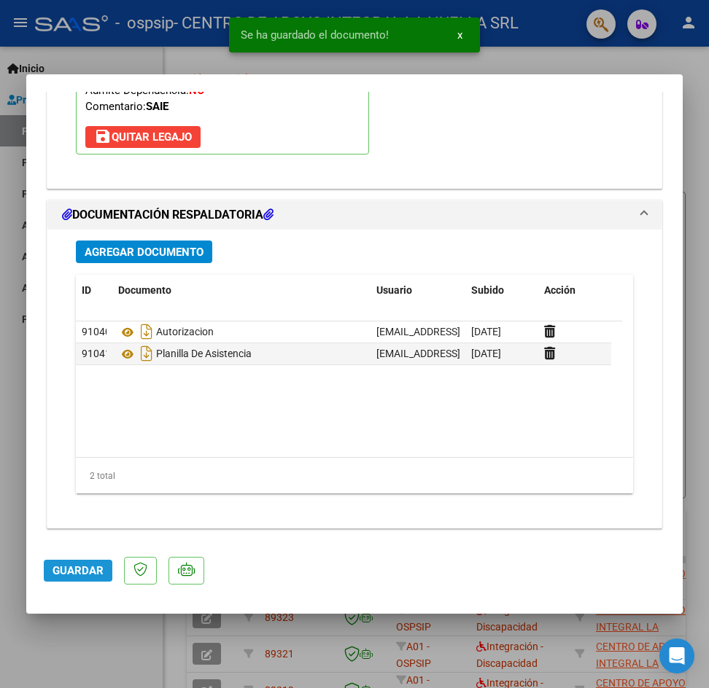
click at [68, 570] on span "Guardar" at bounding box center [77, 570] width 51 height 13
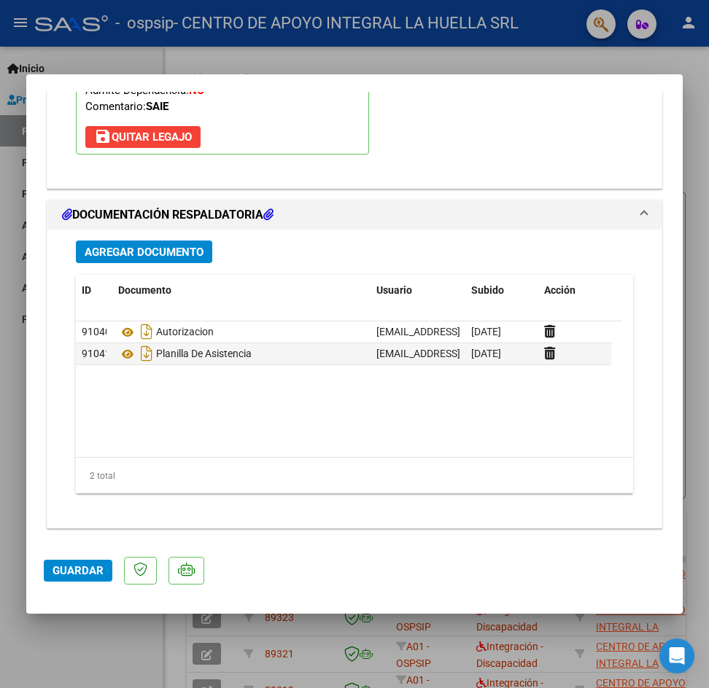
click at [694, 255] on div at bounding box center [354, 344] width 709 height 688
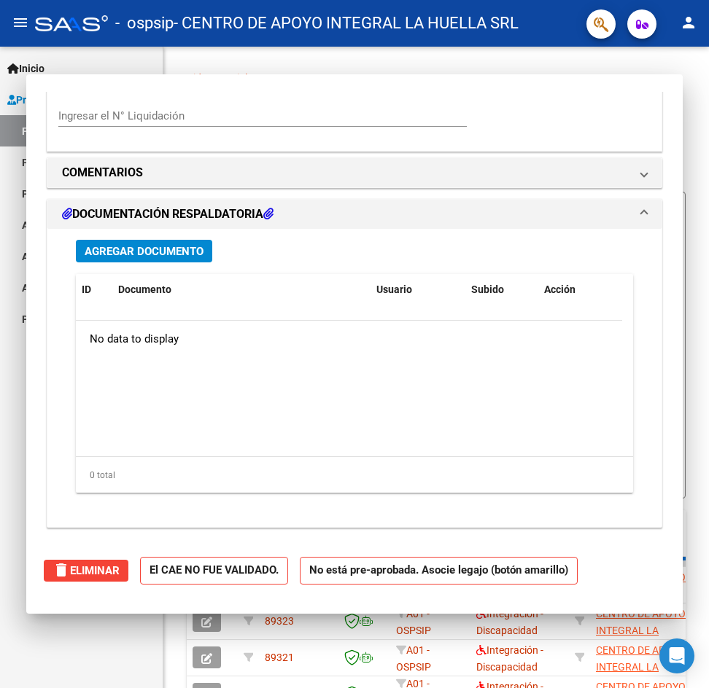
scroll to position [1352, 0]
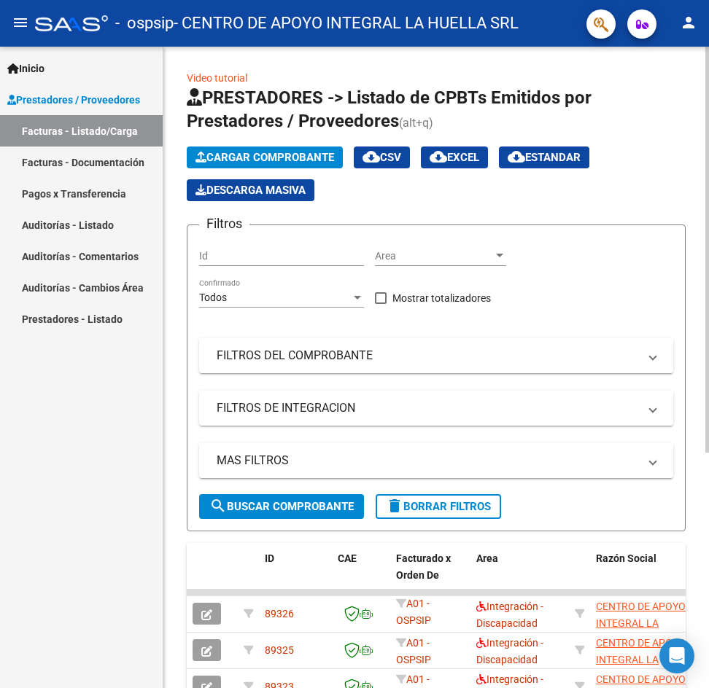
click at [299, 151] on span "Cargar Comprobante" at bounding box center [264, 157] width 139 height 13
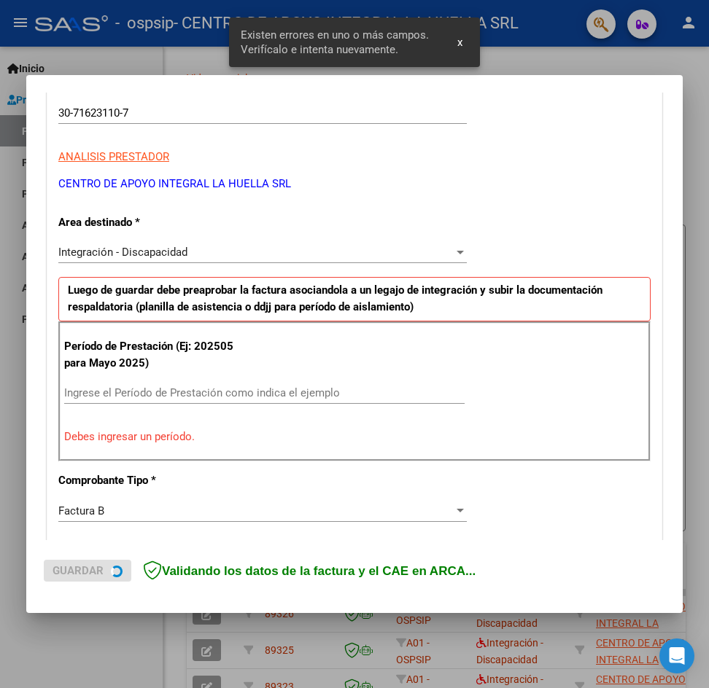
scroll to position [257, 0]
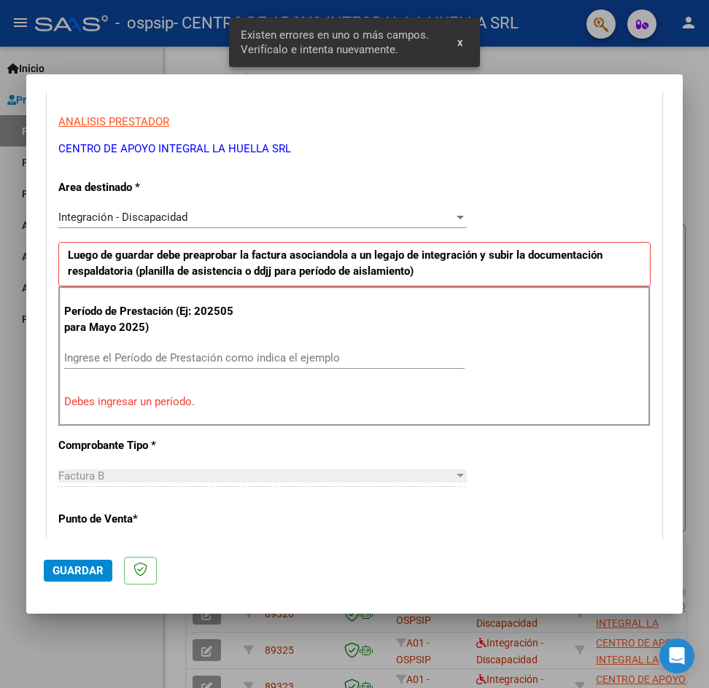
click at [98, 352] on input "Ingrese el Período de Prestación como indica el ejemplo" at bounding box center [264, 357] width 400 height 13
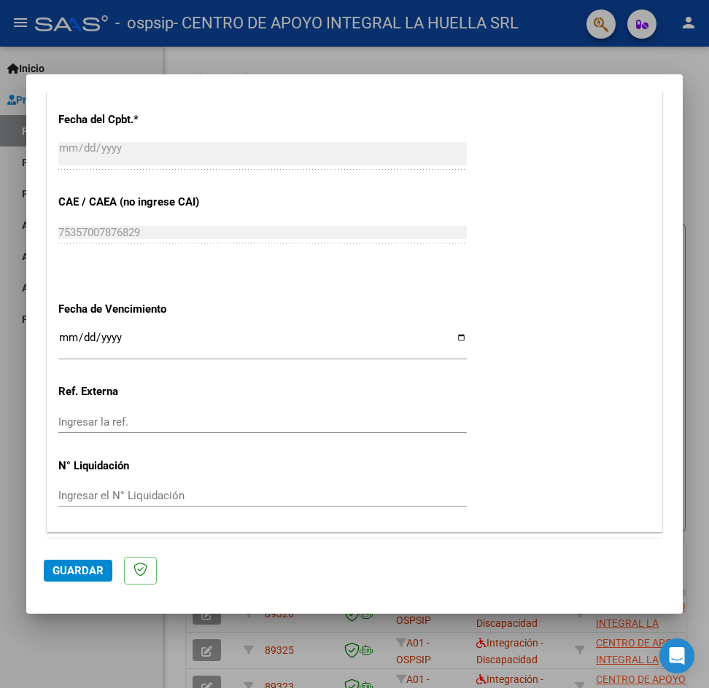
scroll to position [880, 0]
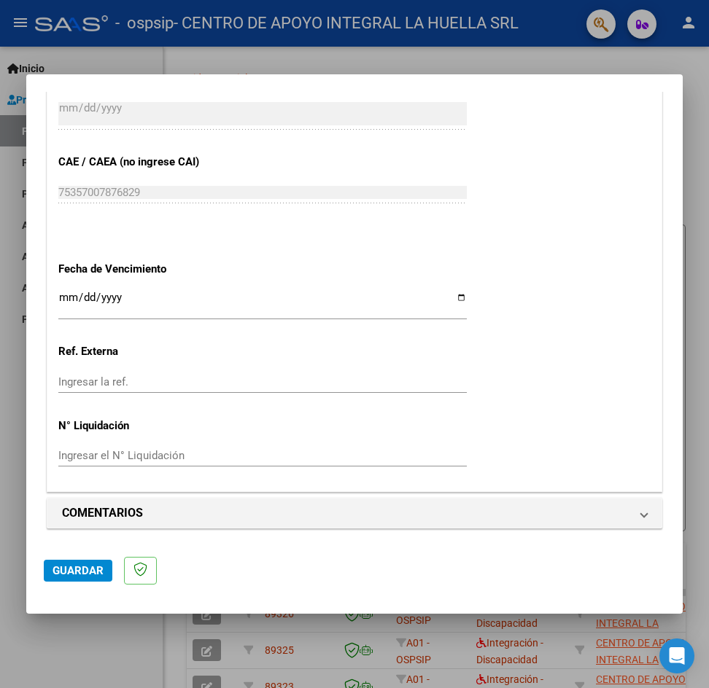
click at [220, 301] on input "Ingresar la fecha" at bounding box center [262, 303] width 408 height 23
click at [82, 300] on input "Ingresar la fecha" at bounding box center [262, 303] width 408 height 23
click at [79, 572] on span "Guardar" at bounding box center [77, 570] width 51 height 13
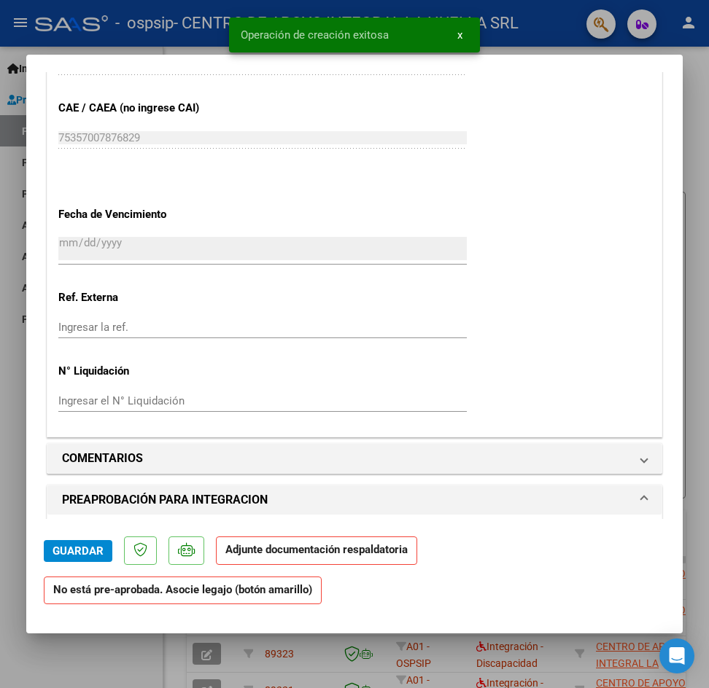
scroll to position [1094, 0]
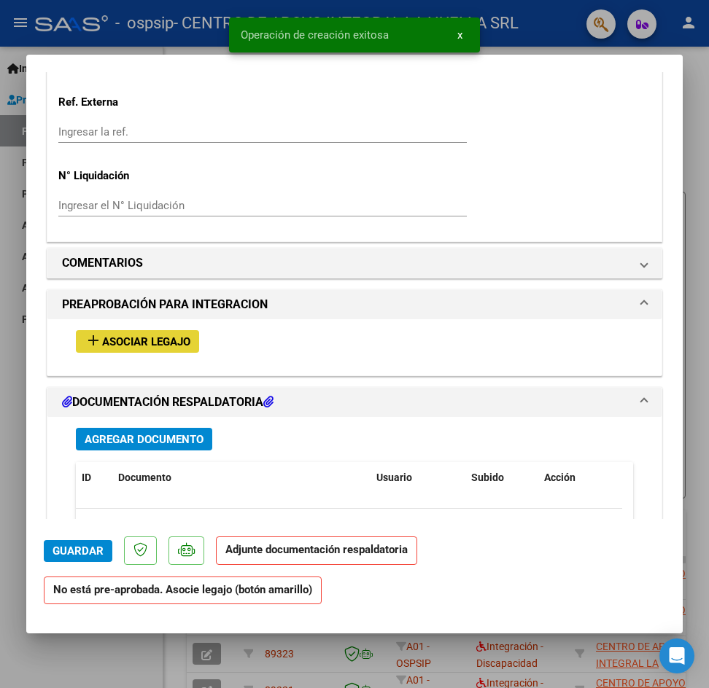
click at [159, 336] on span "Asociar Legajo" at bounding box center [146, 341] width 88 height 13
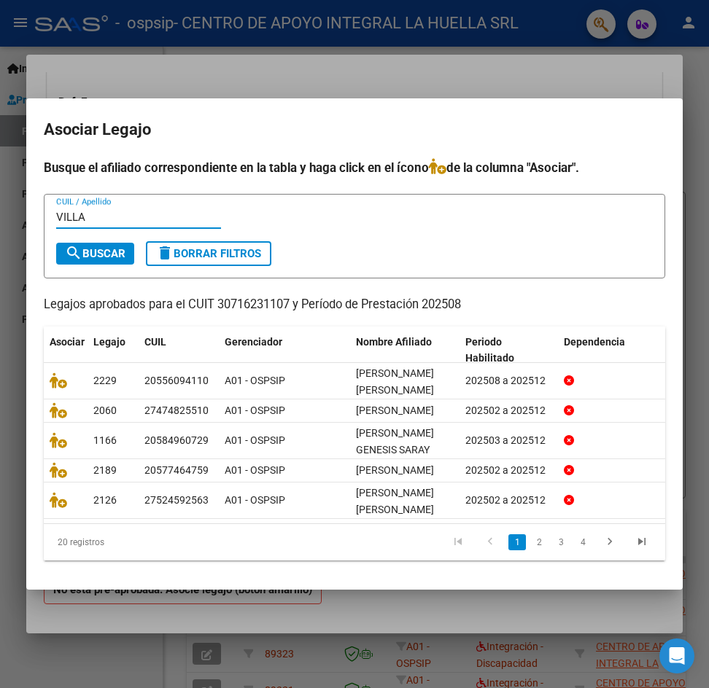
click at [106, 247] on span "search Buscar" at bounding box center [95, 253] width 61 height 13
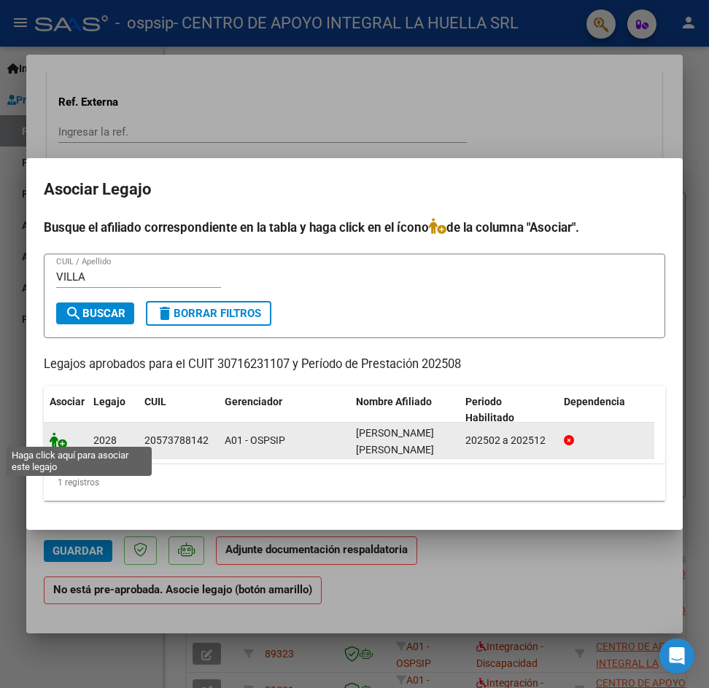
click at [64, 432] on icon at bounding box center [58, 440] width 17 height 16
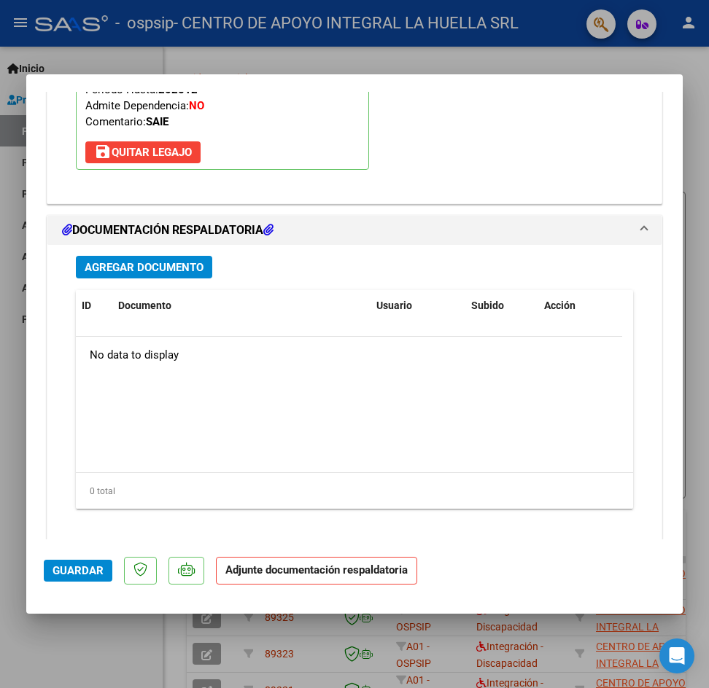
scroll to position [1528, 0]
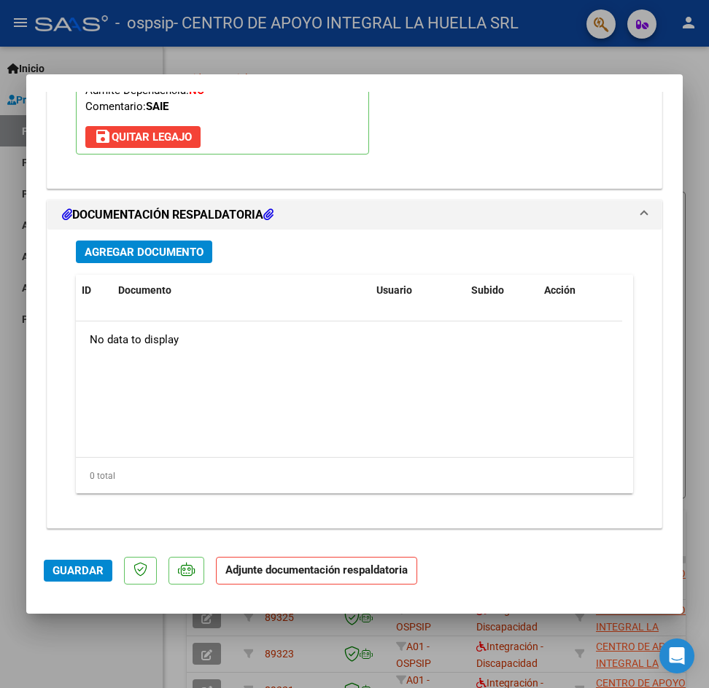
click at [162, 250] on span "Agregar Documento" at bounding box center [144, 252] width 119 height 13
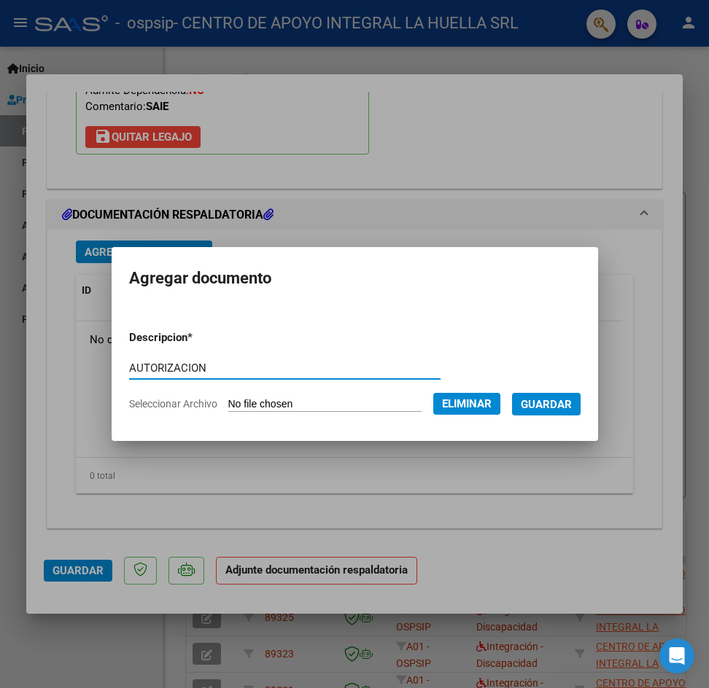
click at [572, 408] on span "Guardar" at bounding box center [546, 404] width 51 height 13
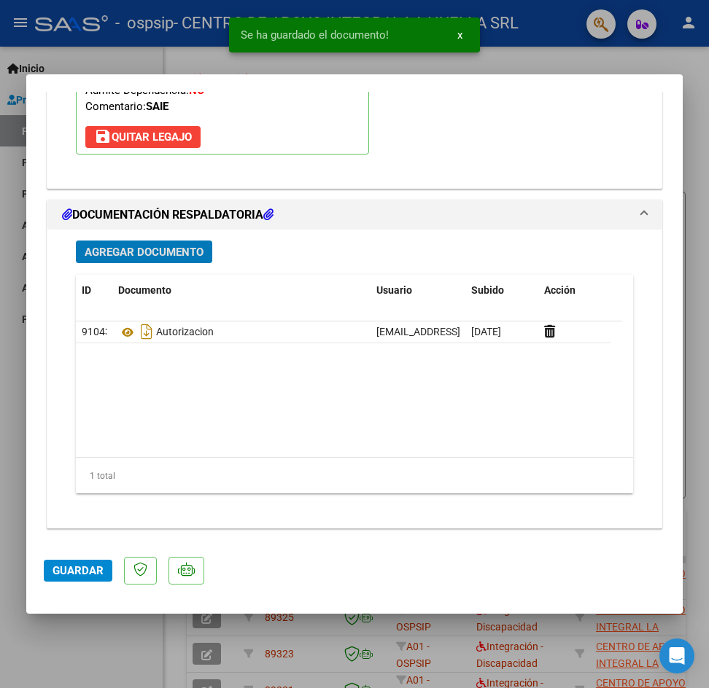
click at [132, 252] on span "Agregar Documento" at bounding box center [144, 252] width 119 height 13
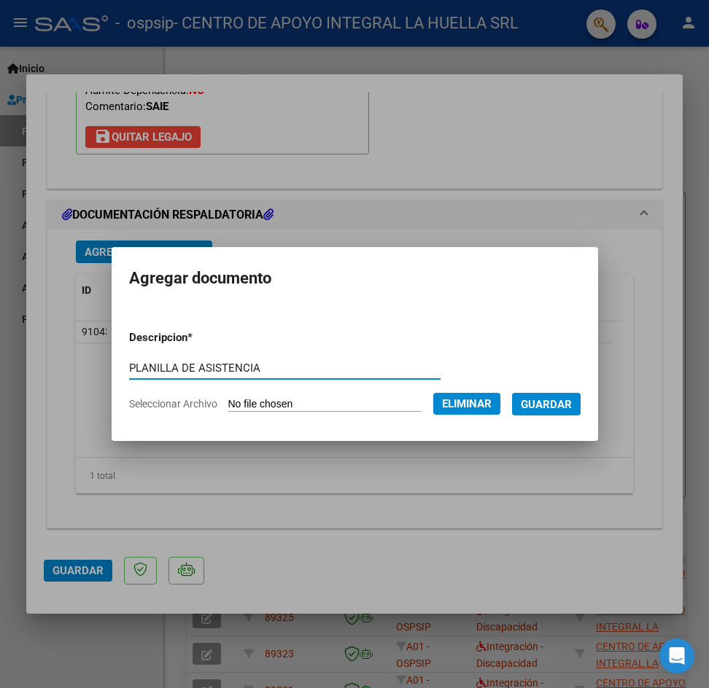
click at [572, 405] on span "Guardar" at bounding box center [546, 404] width 51 height 13
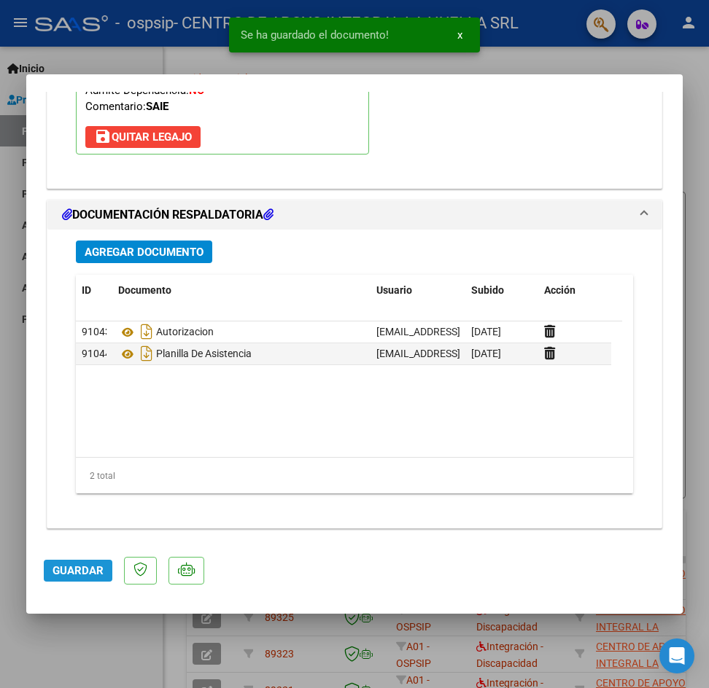
click at [87, 563] on button "Guardar" at bounding box center [78, 571] width 69 height 22
click at [83, 570] on span "Guardar" at bounding box center [77, 570] width 51 height 13
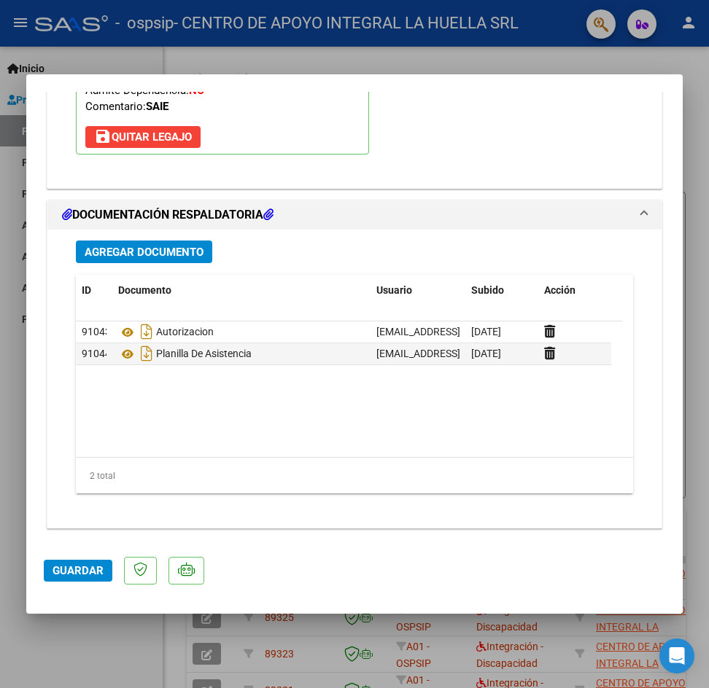
click at [69, 568] on span "Guardar" at bounding box center [77, 570] width 51 height 13
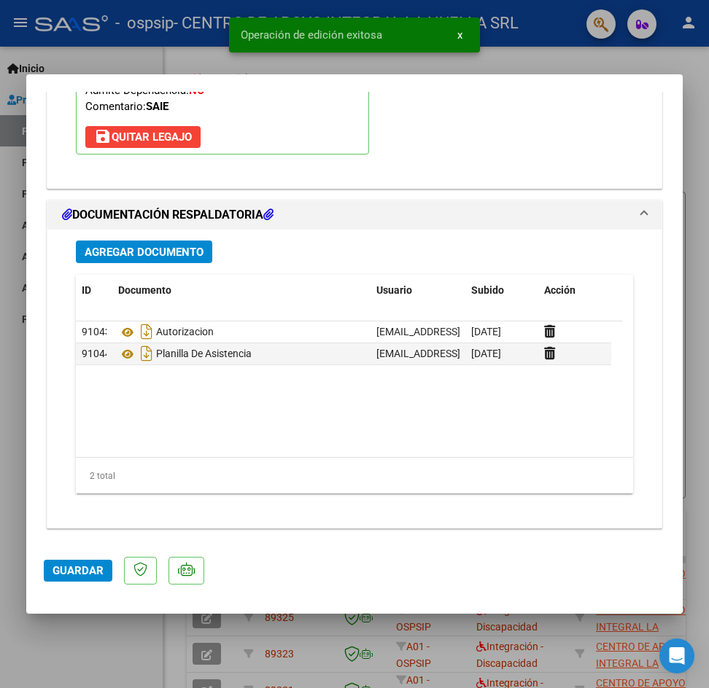
click at [691, 140] on div at bounding box center [354, 344] width 709 height 688
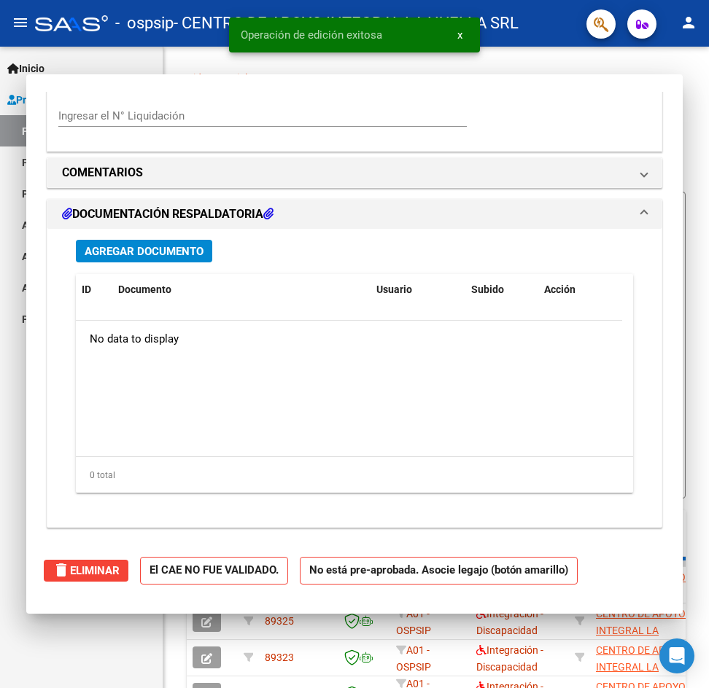
scroll to position [1352, 0]
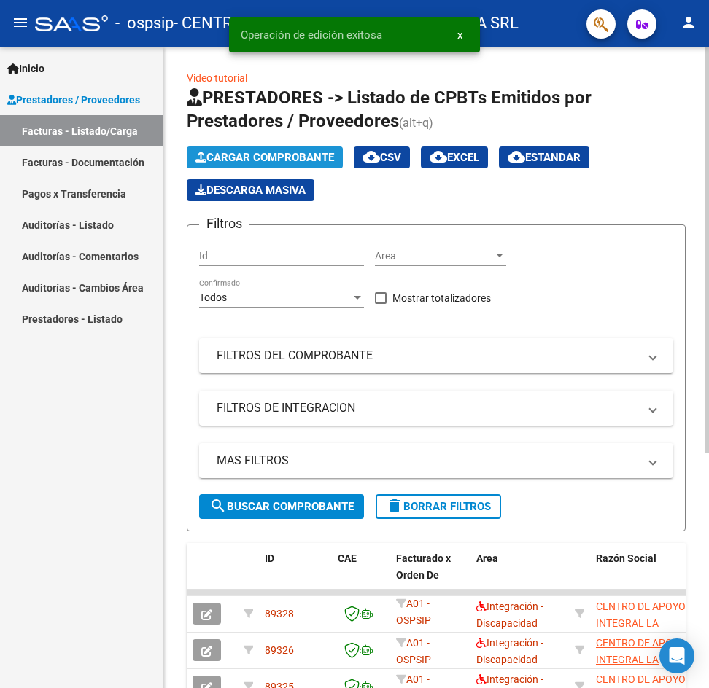
click at [240, 160] on span "Cargar Comprobante" at bounding box center [264, 157] width 139 height 13
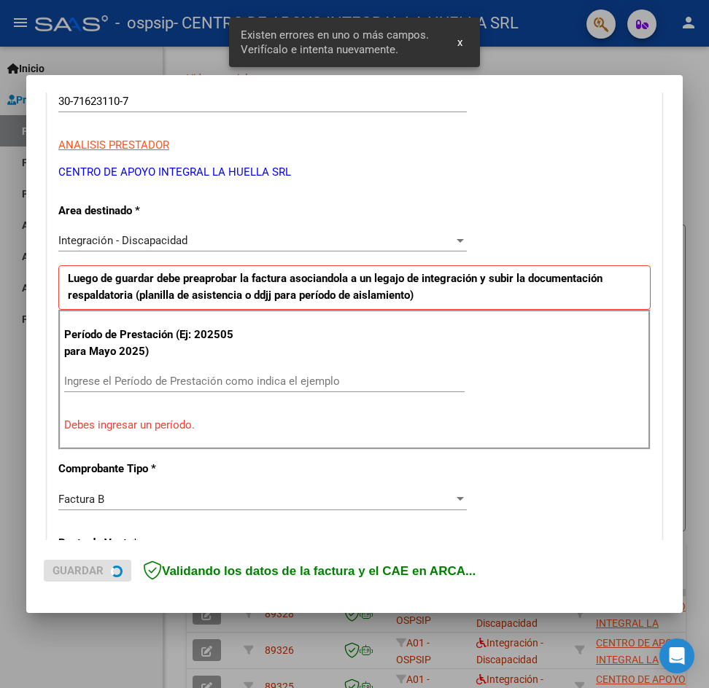
scroll to position [284, 0]
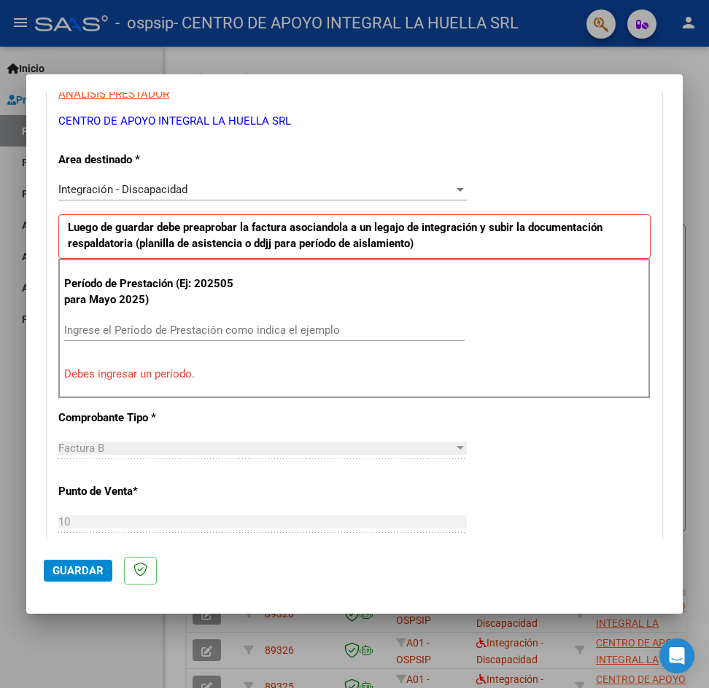
click at [124, 327] on input "Ingrese el Período de Prestación como indica el ejemplo" at bounding box center [264, 330] width 400 height 13
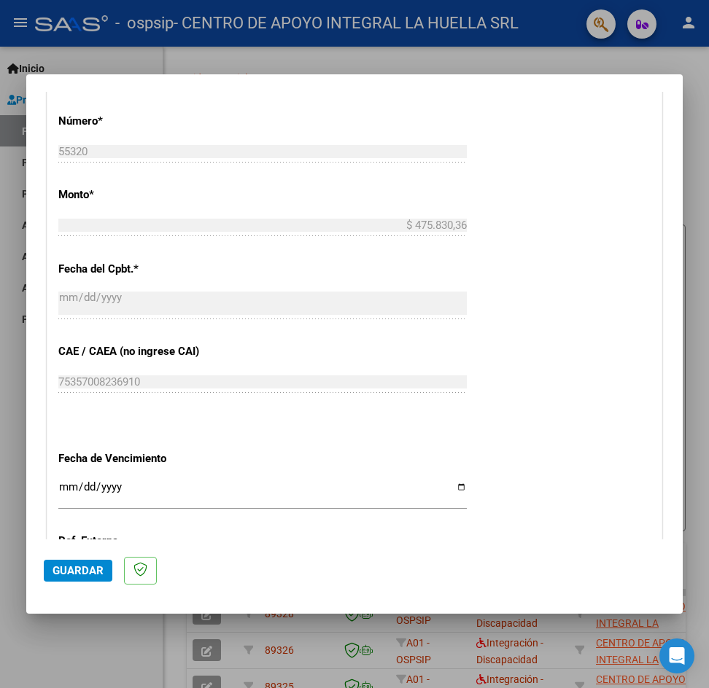
scroll to position [795, 0]
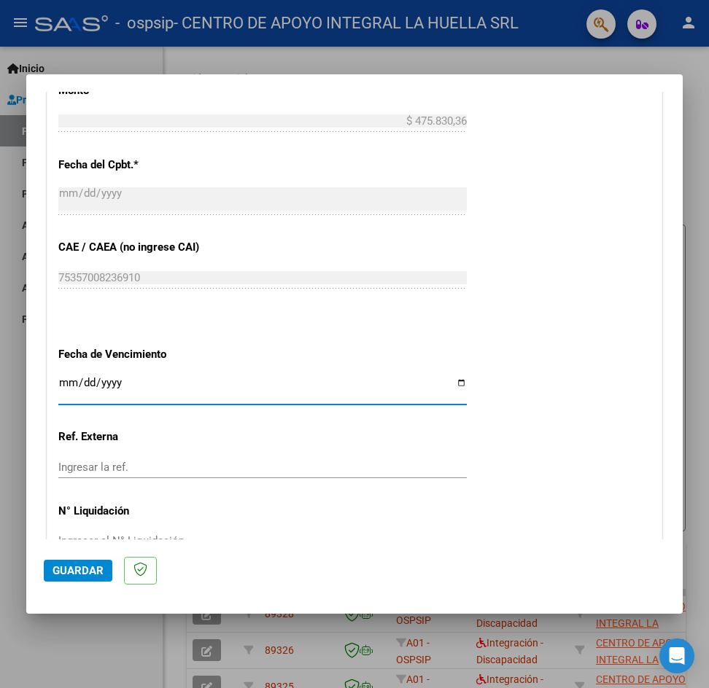
click at [64, 381] on input "Ingresar la fecha" at bounding box center [262, 388] width 408 height 23
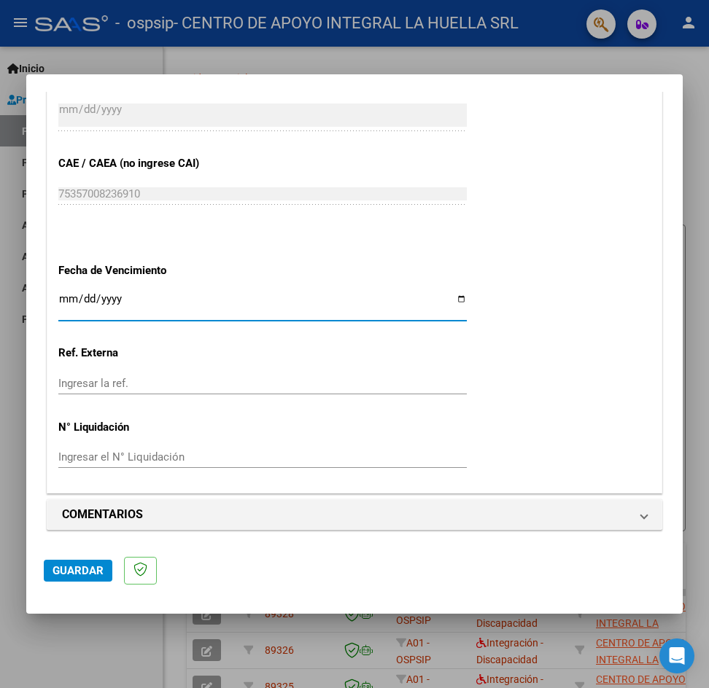
scroll to position [880, 0]
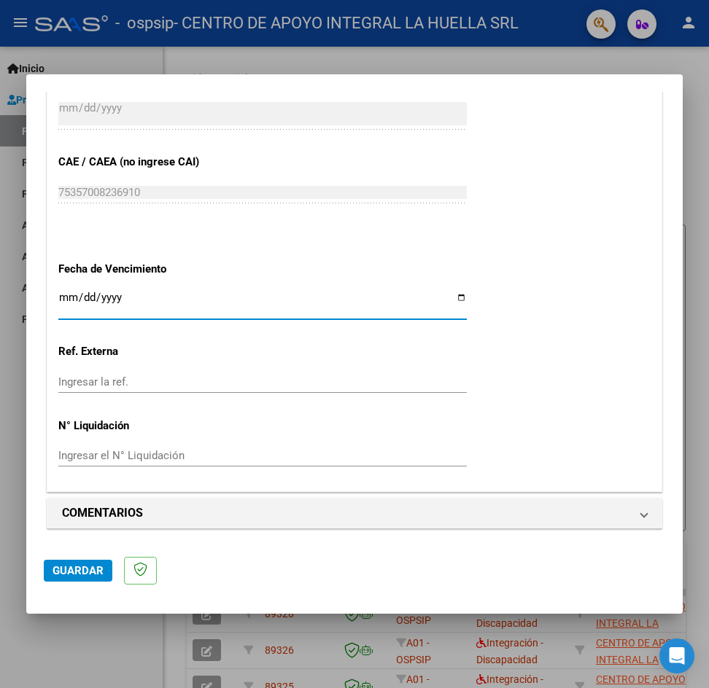
click at [77, 570] on span "Guardar" at bounding box center [77, 570] width 51 height 13
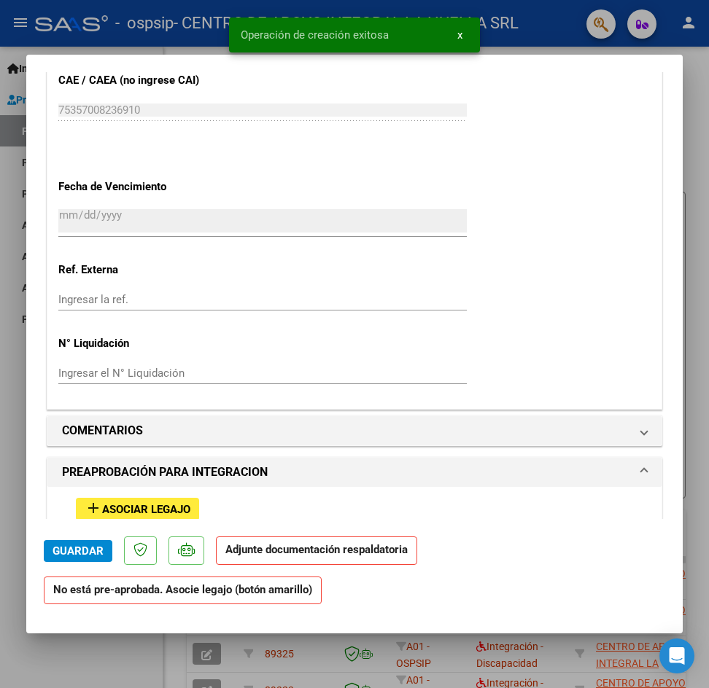
scroll to position [1021, 0]
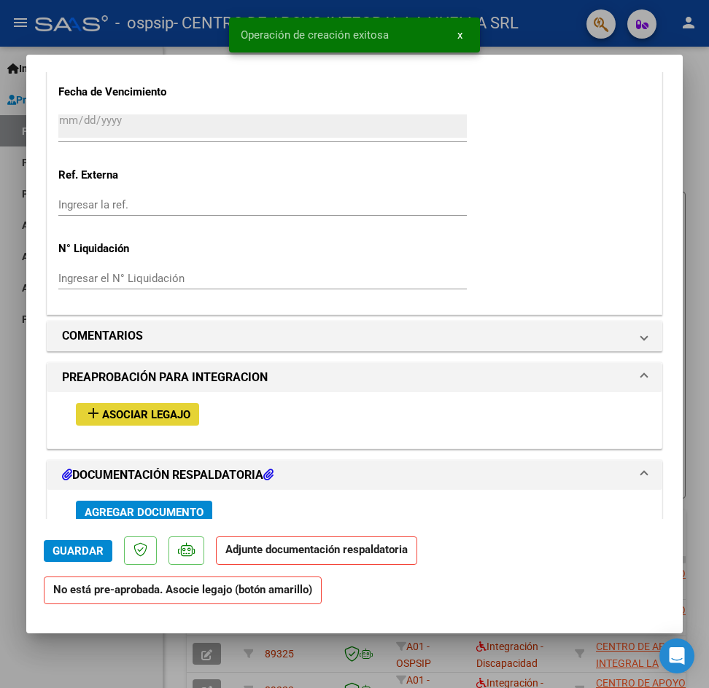
click at [175, 414] on span "Asociar Legajo" at bounding box center [146, 414] width 88 height 13
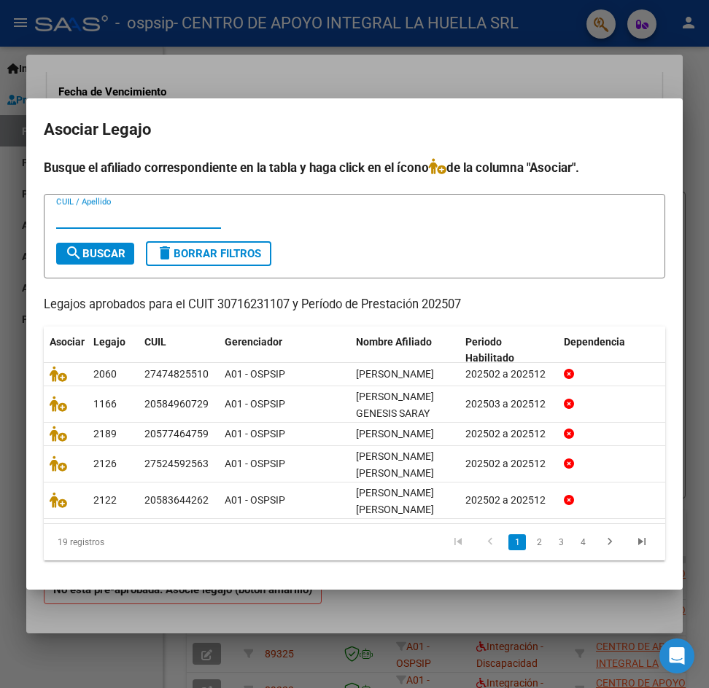
click at [90, 211] on input "CUIL / Apellido" at bounding box center [138, 217] width 165 height 13
click at [86, 247] on span "search Buscar" at bounding box center [95, 253] width 61 height 13
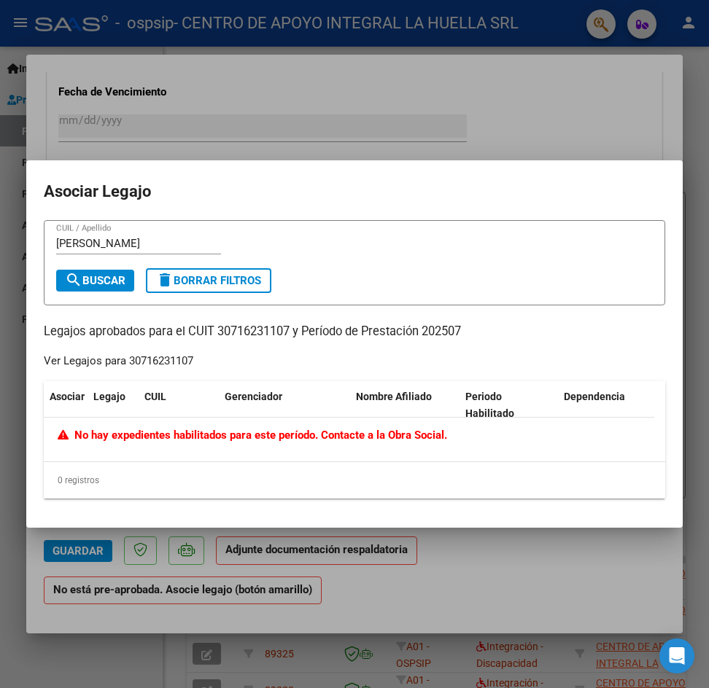
click at [337, 258] on div "[PERSON_NAME] / Apellido" at bounding box center [354, 251] width 596 height 36
click at [184, 277] on span "delete Borrar Filtros" at bounding box center [208, 280] width 105 height 13
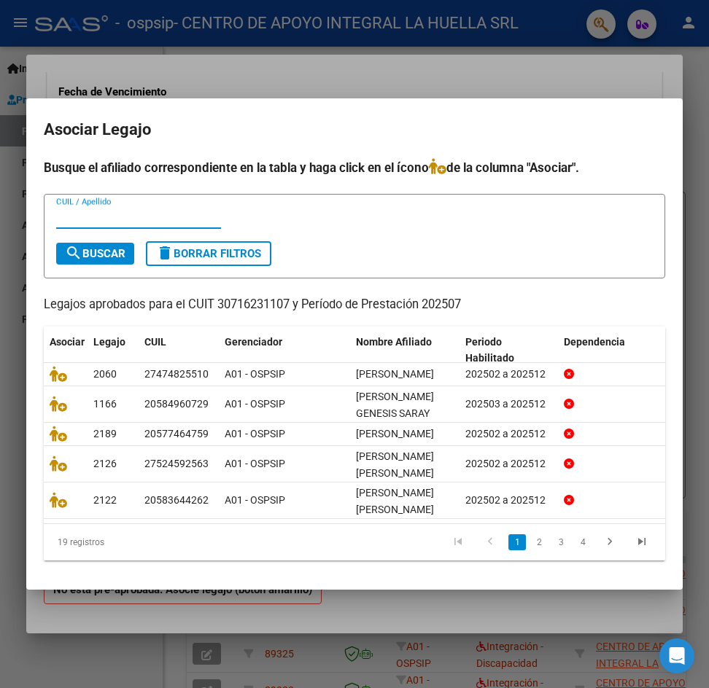
click at [88, 211] on input "CUIL / Apellido" at bounding box center [138, 217] width 165 height 13
click at [656, 128] on mat-dialog-container "Asociar Legajo Busque el afiliado correspondiente en la tabla y [PERSON_NAME] c…" at bounding box center [354, 344] width 656 height 492
click at [535, 71] on div at bounding box center [354, 344] width 709 height 688
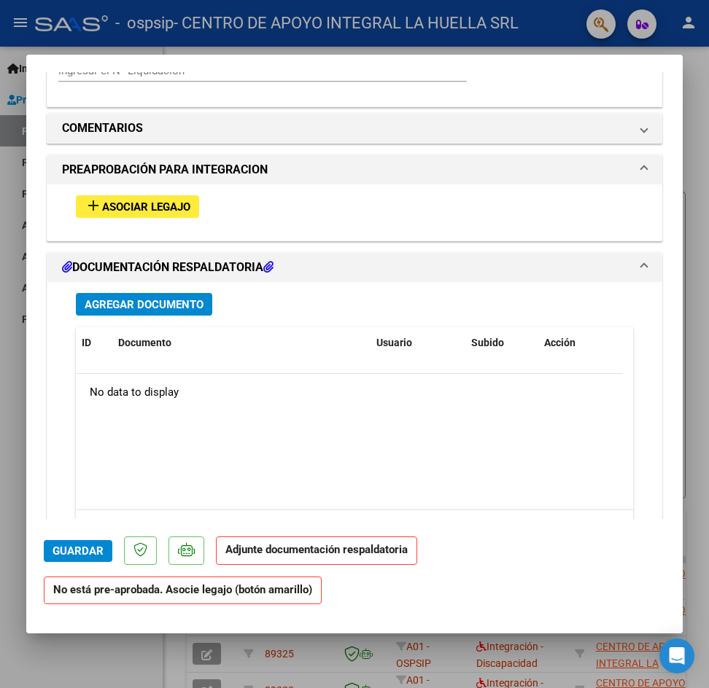
scroll to position [1239, 0]
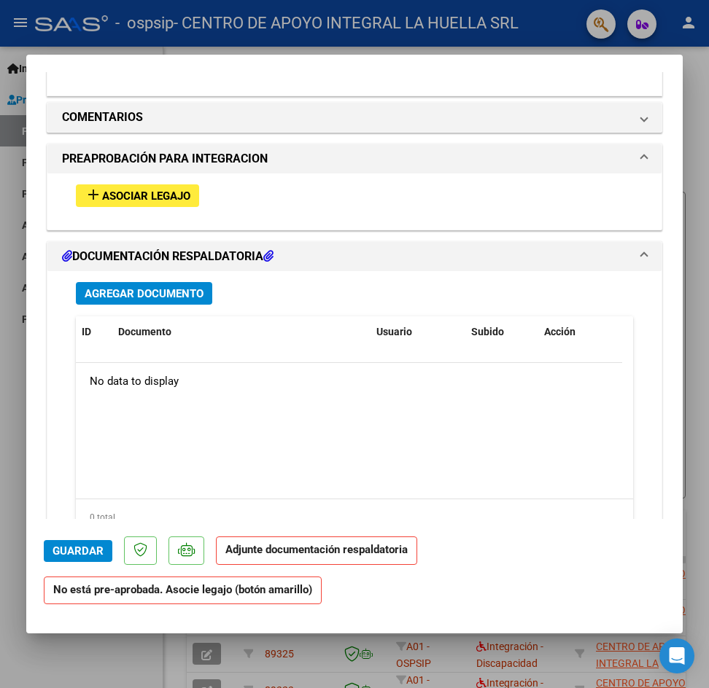
click at [153, 198] on span "Asociar Legajo" at bounding box center [146, 196] width 88 height 13
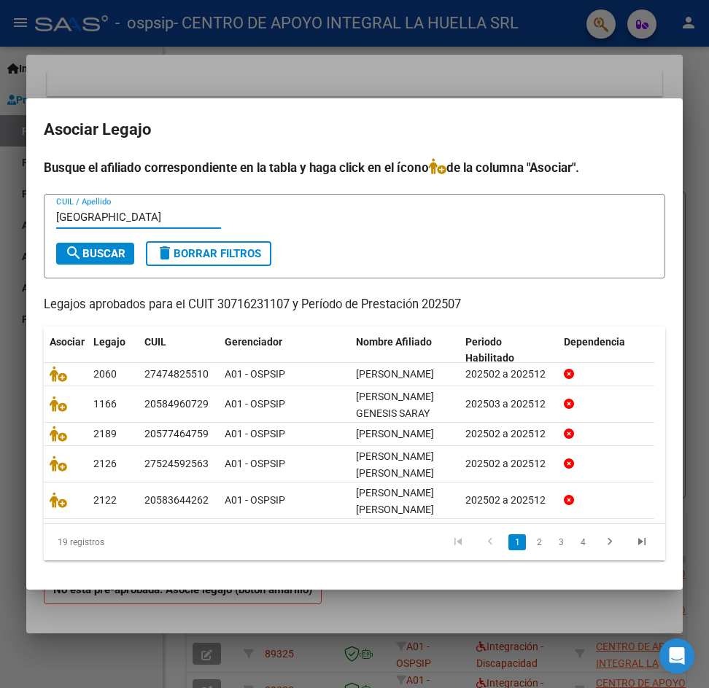
click at [122, 247] on span "search Buscar" at bounding box center [95, 253] width 61 height 13
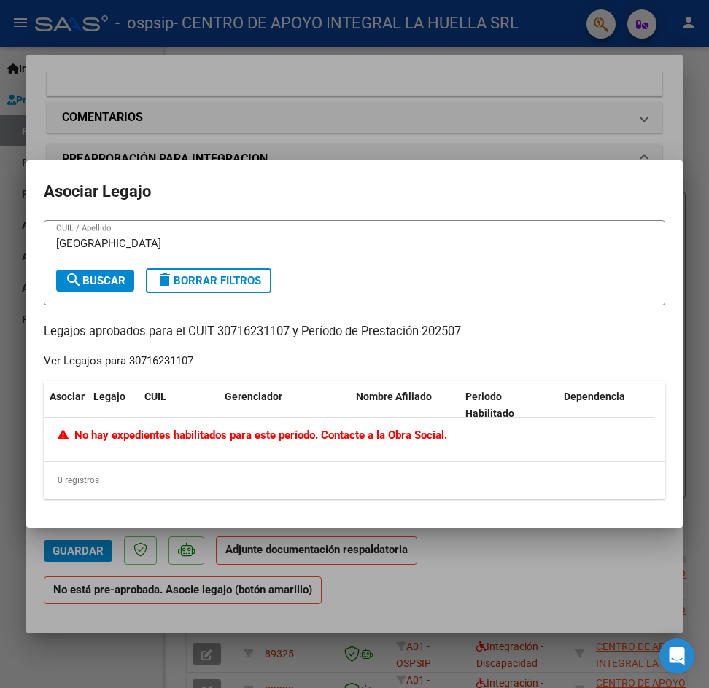
click at [126, 238] on input "[GEOGRAPHIC_DATA]" at bounding box center [138, 243] width 165 height 13
click at [107, 284] on span "search Buscar" at bounding box center [95, 280] width 61 height 13
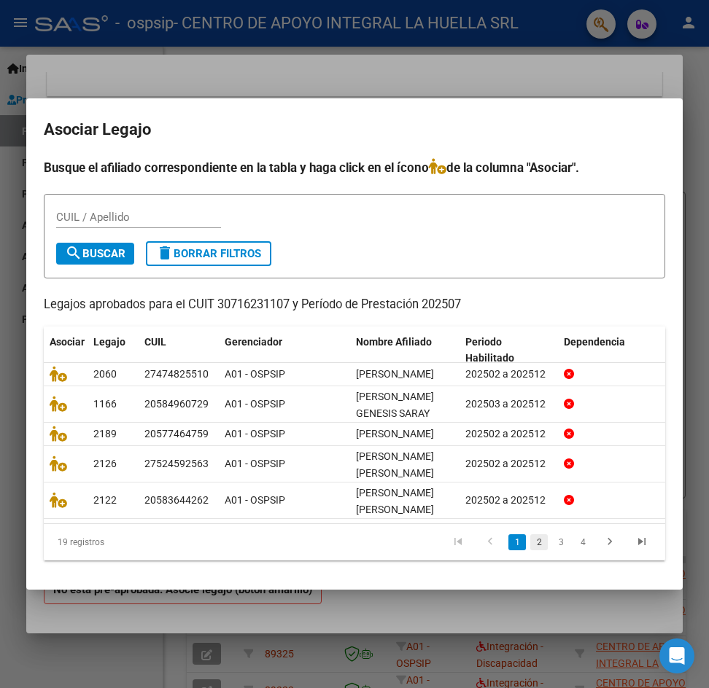
click at [530, 550] on link "2" at bounding box center [538, 542] width 17 height 16
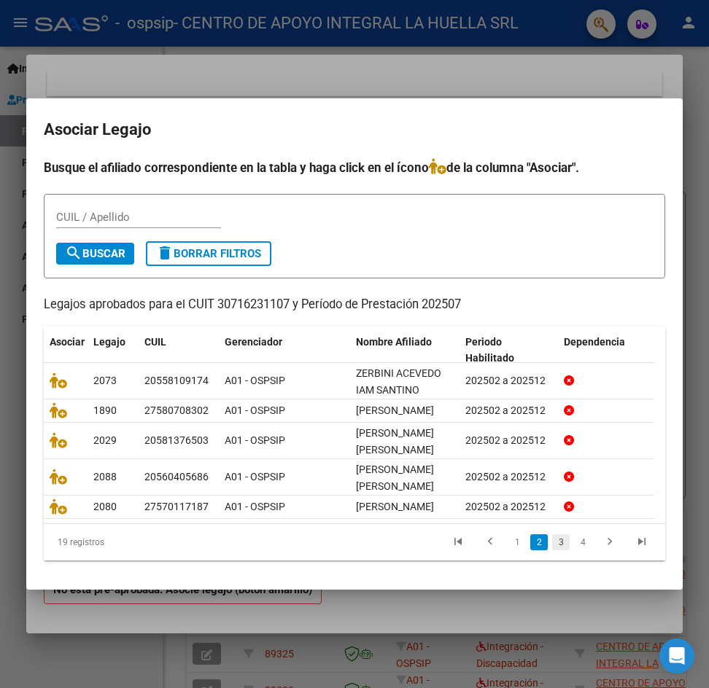
click at [552, 550] on link "3" at bounding box center [560, 542] width 17 height 16
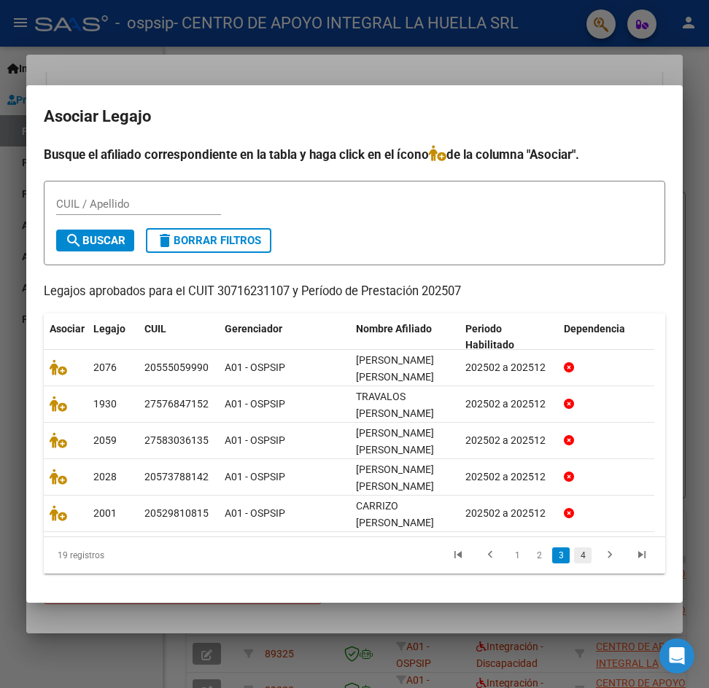
click at [574, 561] on link "4" at bounding box center [582, 556] width 17 height 16
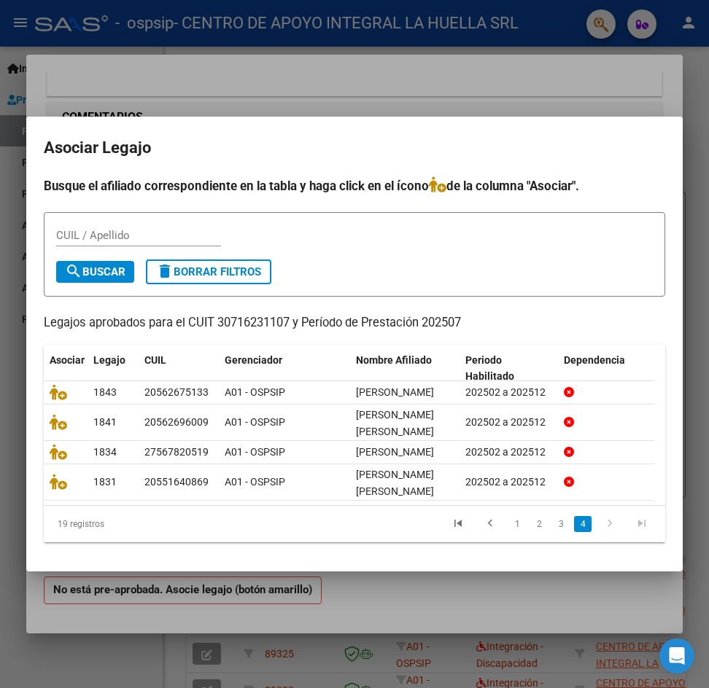
click at [603, 97] on div at bounding box center [354, 344] width 709 height 688
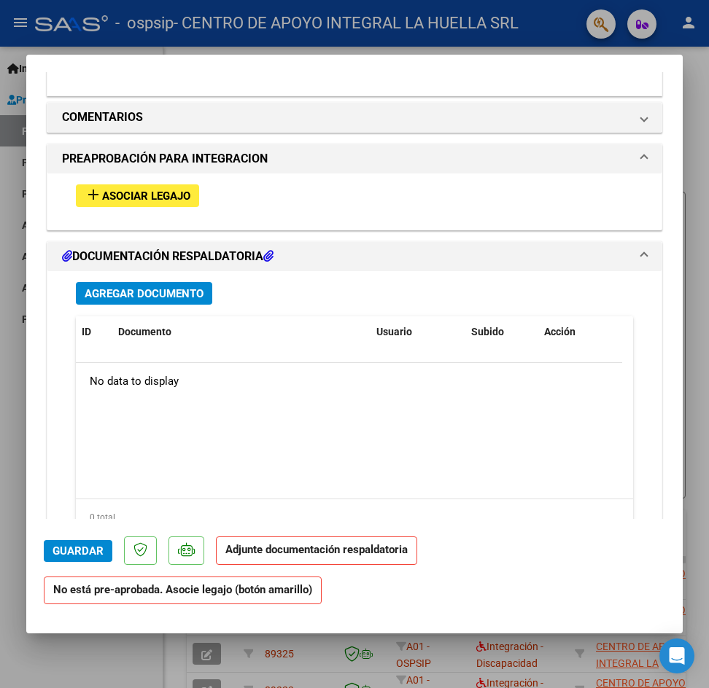
click at [206, 287] on button "Agregar Documento" at bounding box center [144, 293] width 136 height 23
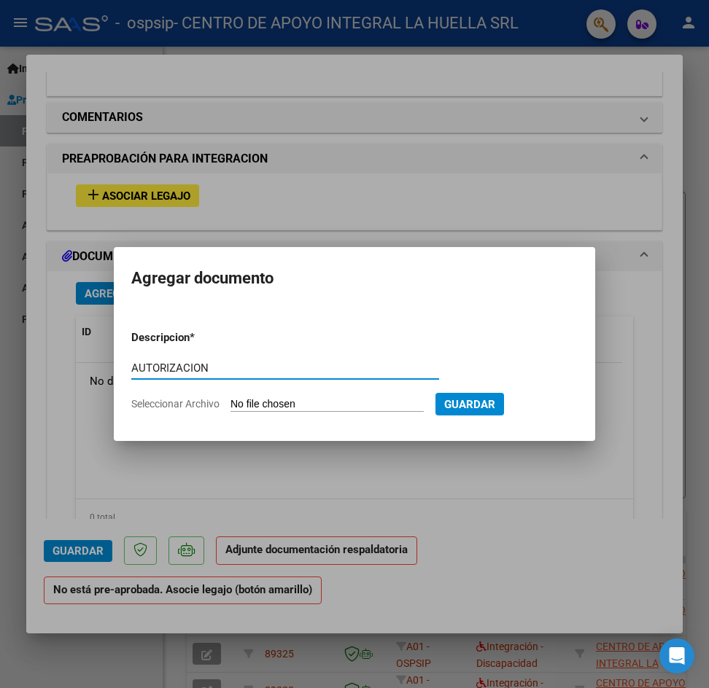
click at [483, 405] on span "Guardar" at bounding box center [469, 404] width 51 height 13
click at [703, 328] on div at bounding box center [354, 344] width 709 height 688
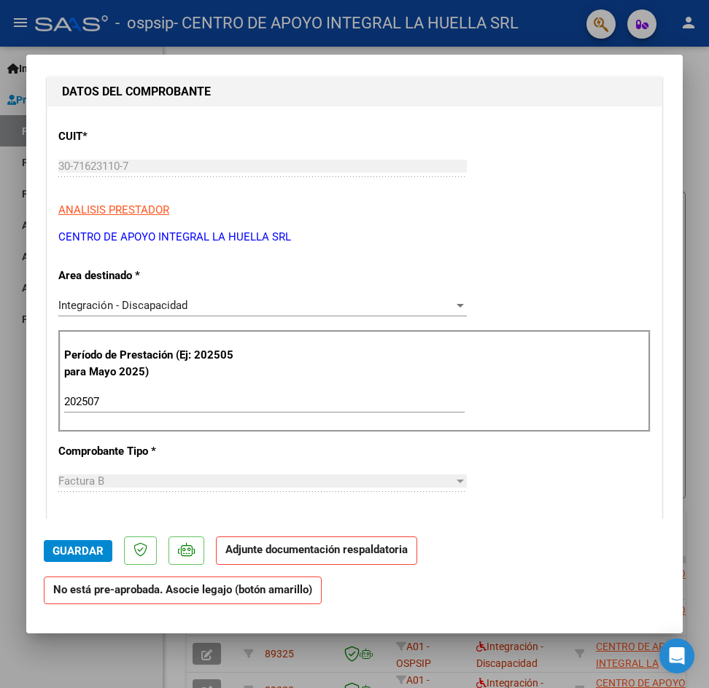
scroll to position [0, 0]
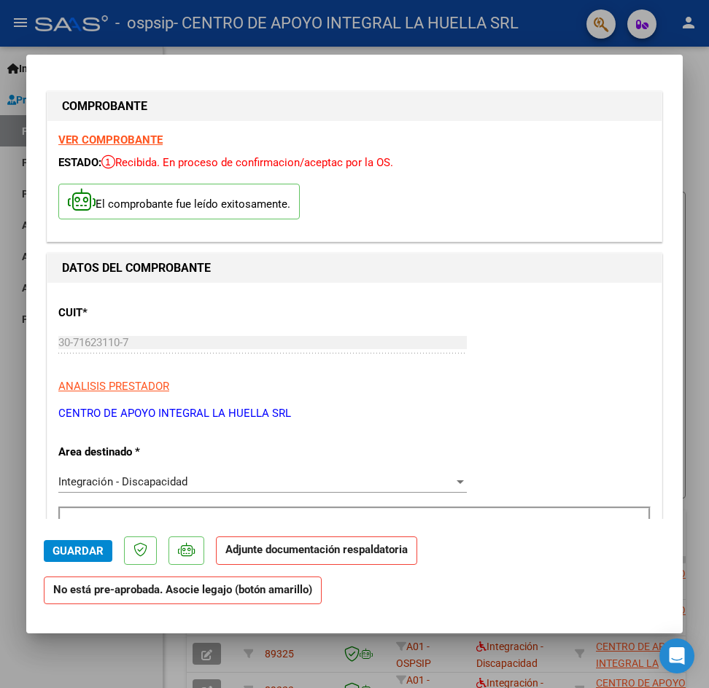
click at [109, 137] on strong "VER COMPROBANTE" at bounding box center [110, 139] width 104 height 13
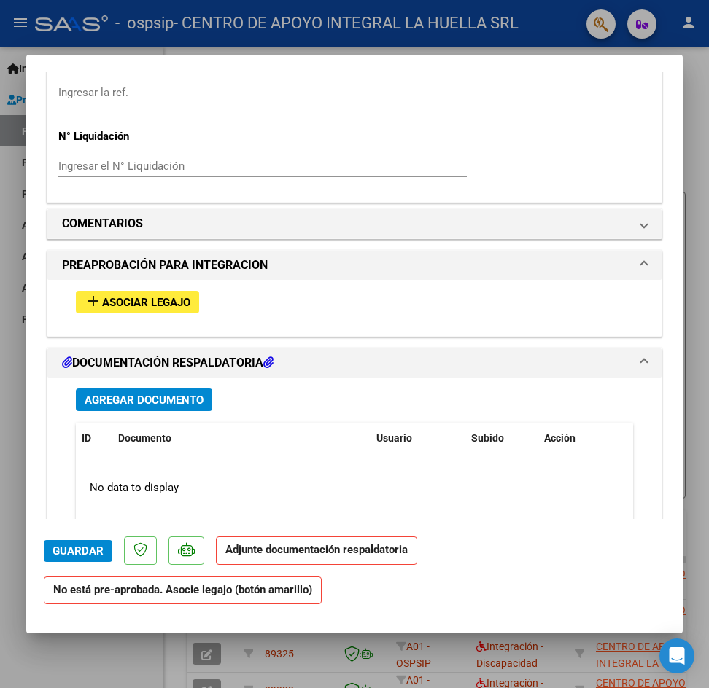
scroll to position [1167, 0]
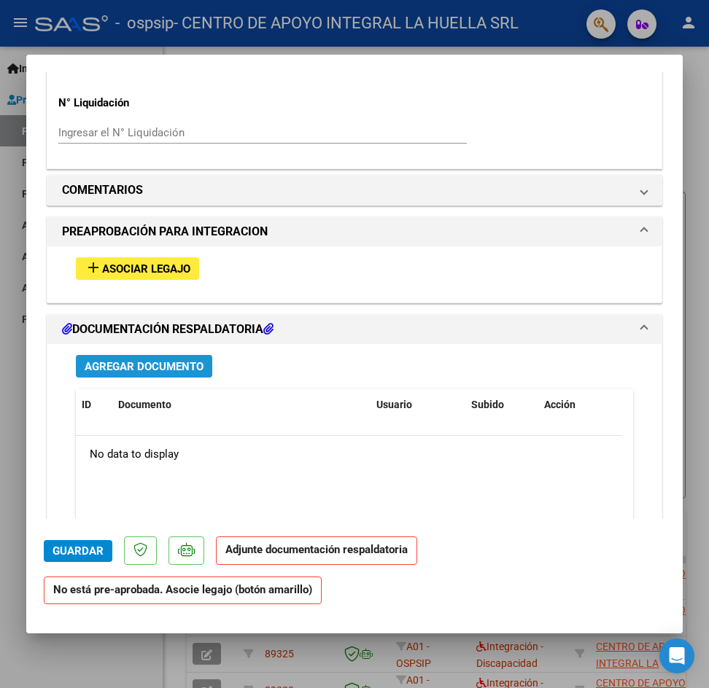
click at [193, 373] on span "Agregar Documento" at bounding box center [144, 366] width 119 height 13
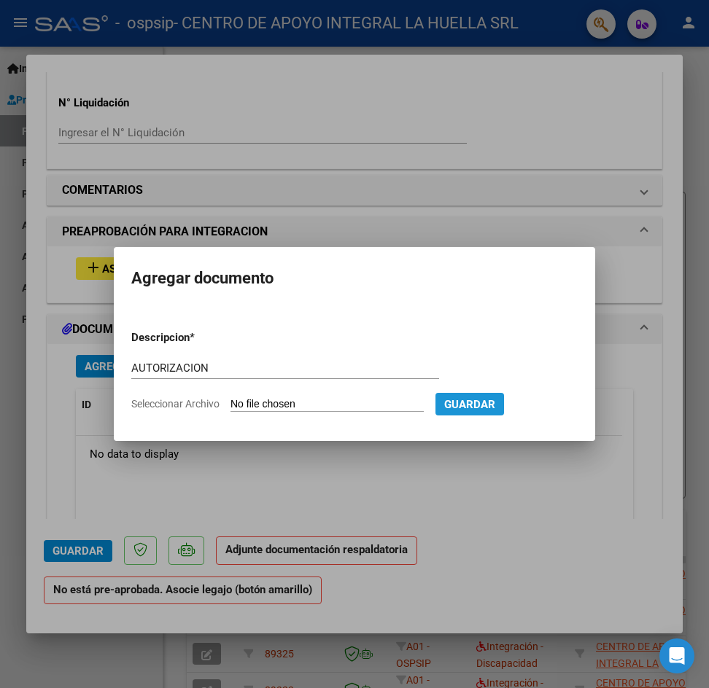
click at [495, 397] on span "Guardar" at bounding box center [469, 403] width 51 height 13
click at [489, 405] on span "Guardar" at bounding box center [469, 404] width 51 height 13
click at [692, 192] on div at bounding box center [354, 344] width 709 height 688
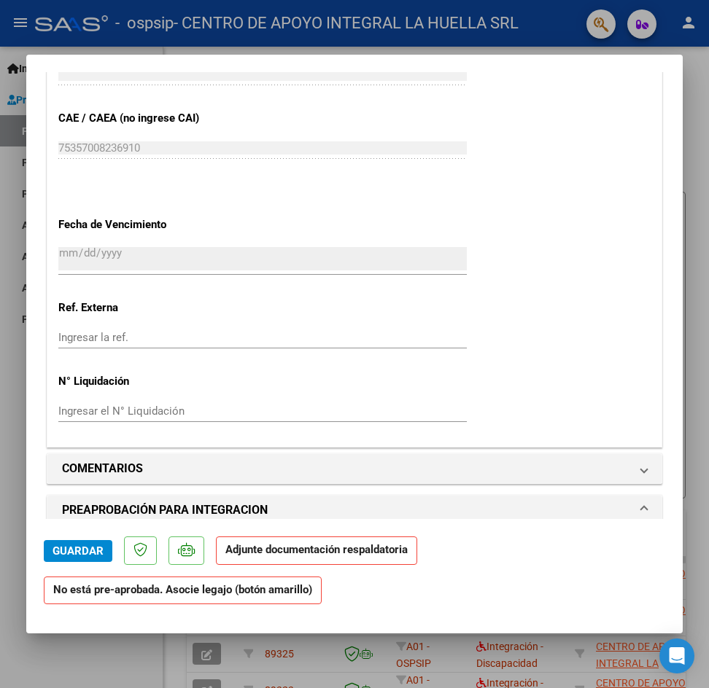
scroll to position [802, 0]
